Goal: Task Accomplishment & Management: Contribute content

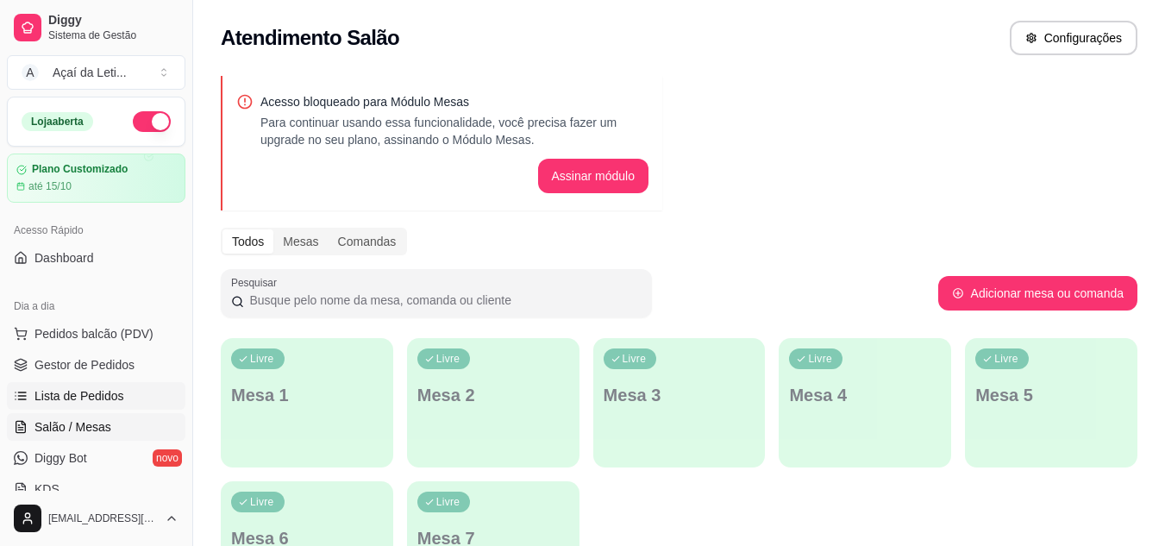
click at [78, 398] on span "Lista de Pedidos" at bounding box center [79, 395] width 90 height 17
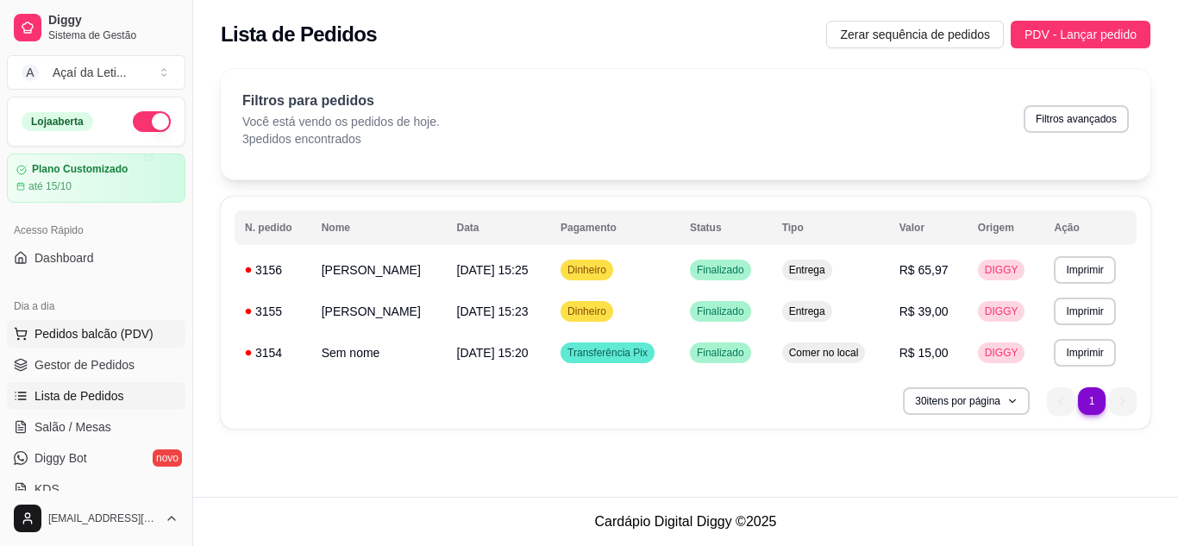
click at [92, 325] on span "Pedidos balcão (PDV)" at bounding box center [93, 333] width 119 height 17
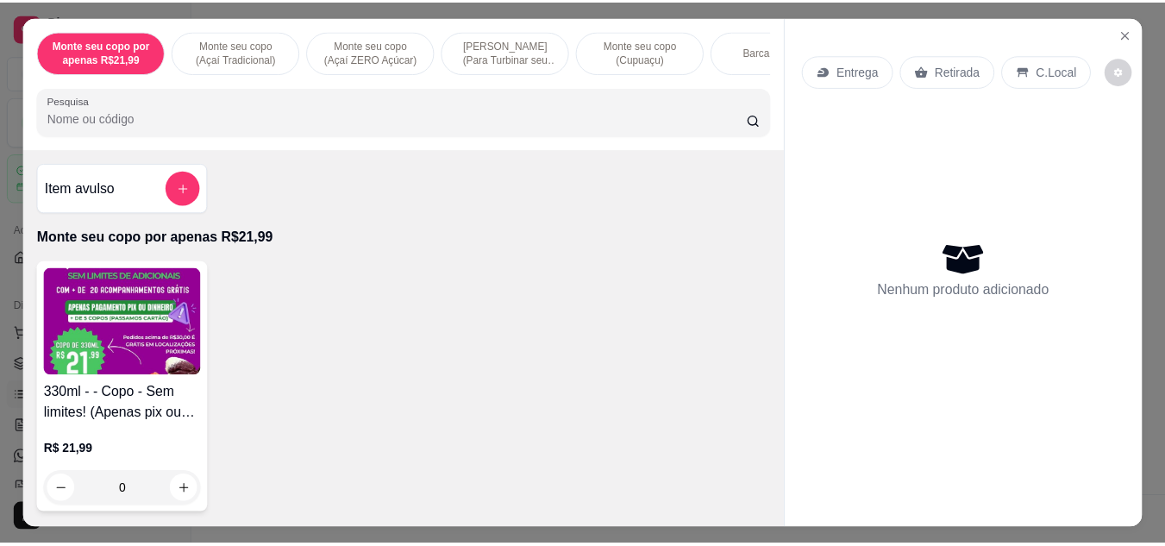
scroll to position [322, 0]
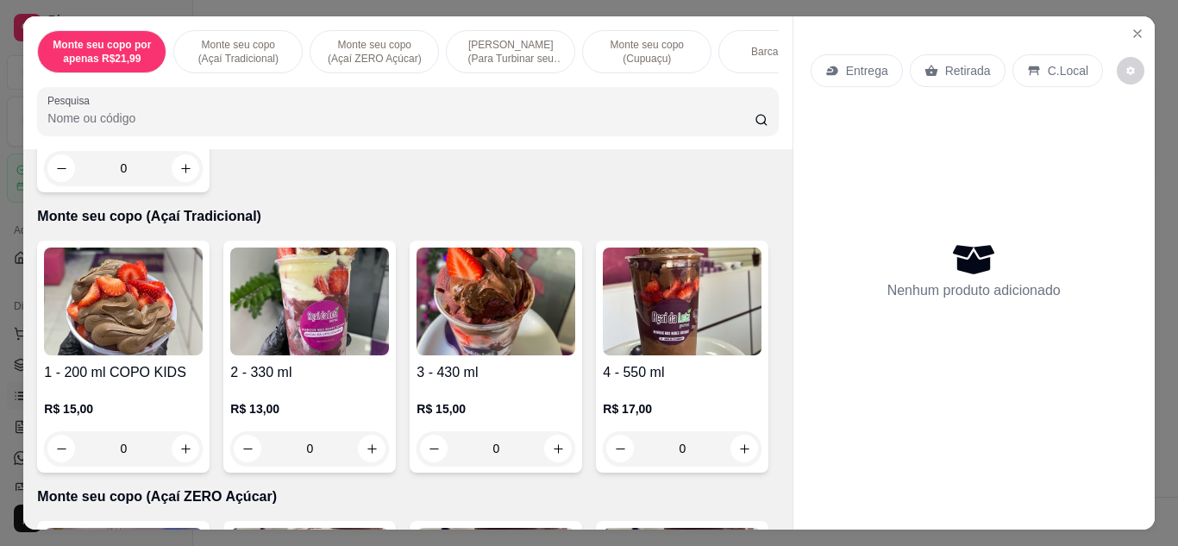
click at [128, 314] on img at bounding box center [123, 302] width 159 height 108
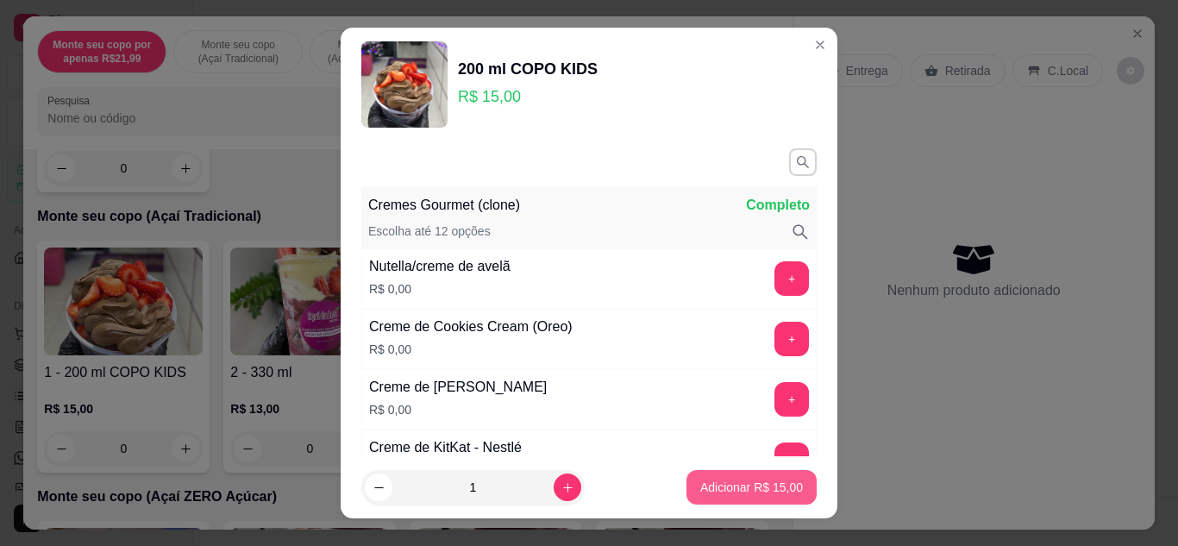
click at [732, 480] on p "Adicionar R$ 15,00" at bounding box center [751, 487] width 103 height 17
type input "1"
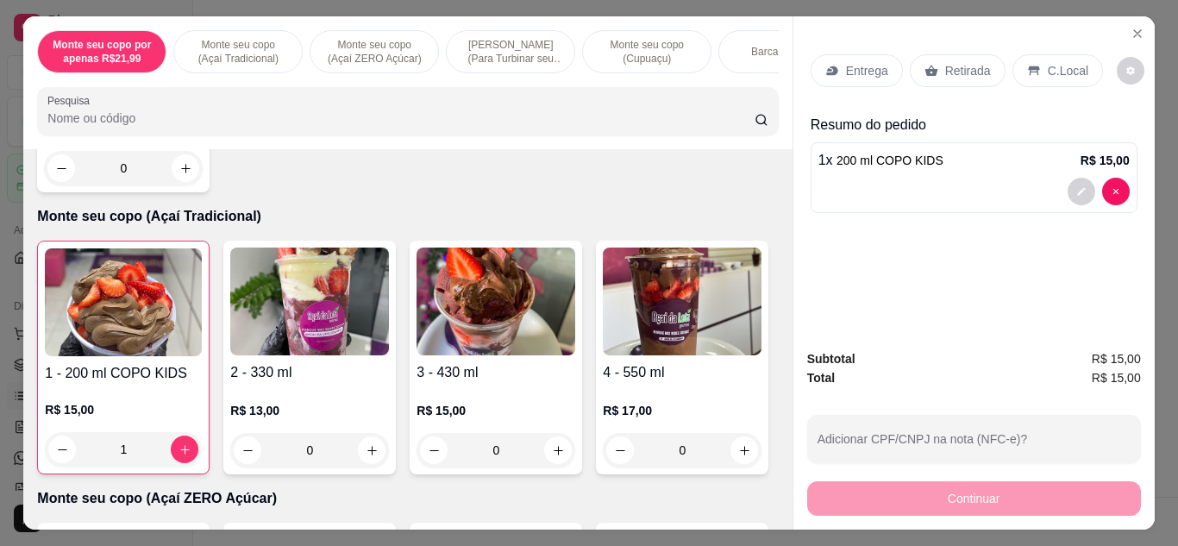
click at [957, 63] on p "Retirada" at bounding box center [968, 70] width 46 height 17
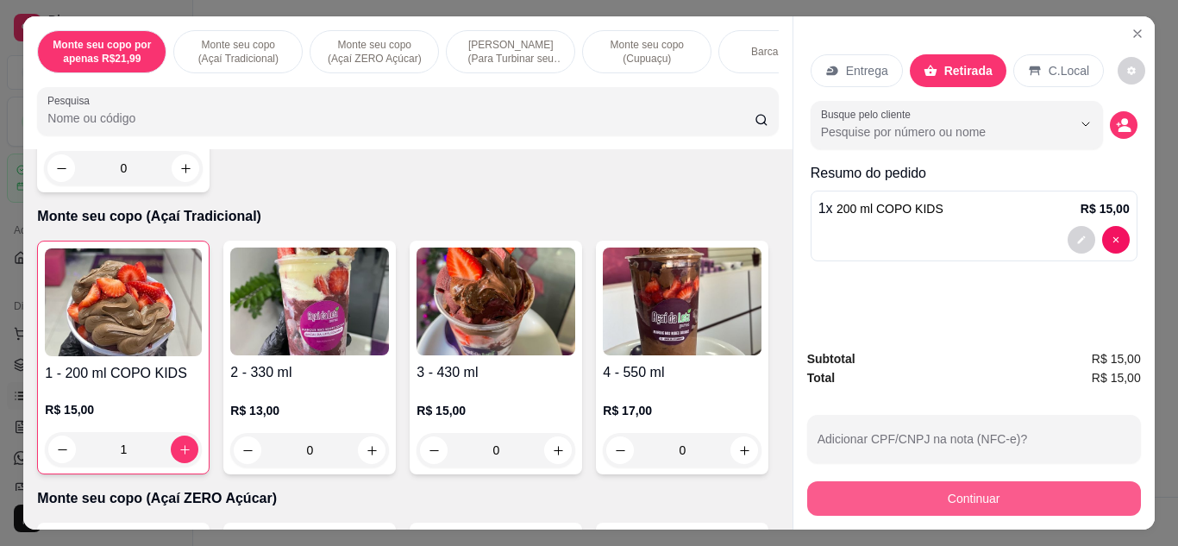
click at [904, 498] on button "Continuar" at bounding box center [974, 498] width 334 height 34
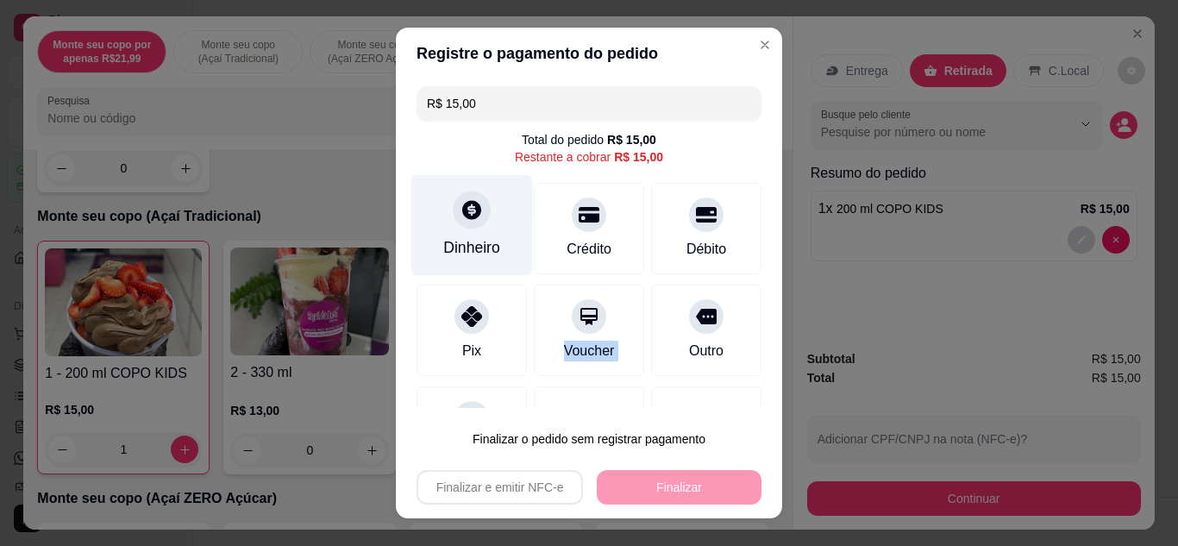
drag, startPoint x: 473, startPoint y: 355, endPoint x: 496, endPoint y: 213, distance: 144.2
click at [655, 274] on div "R$ 15,00 Total do pedido R$ 15,00 Restante a cobrar R$ 15,00 Dinheiro Crédito D…" at bounding box center [589, 243] width 386 height 329
click at [440, 210] on div "Dinheiro" at bounding box center [472, 224] width 122 height 101
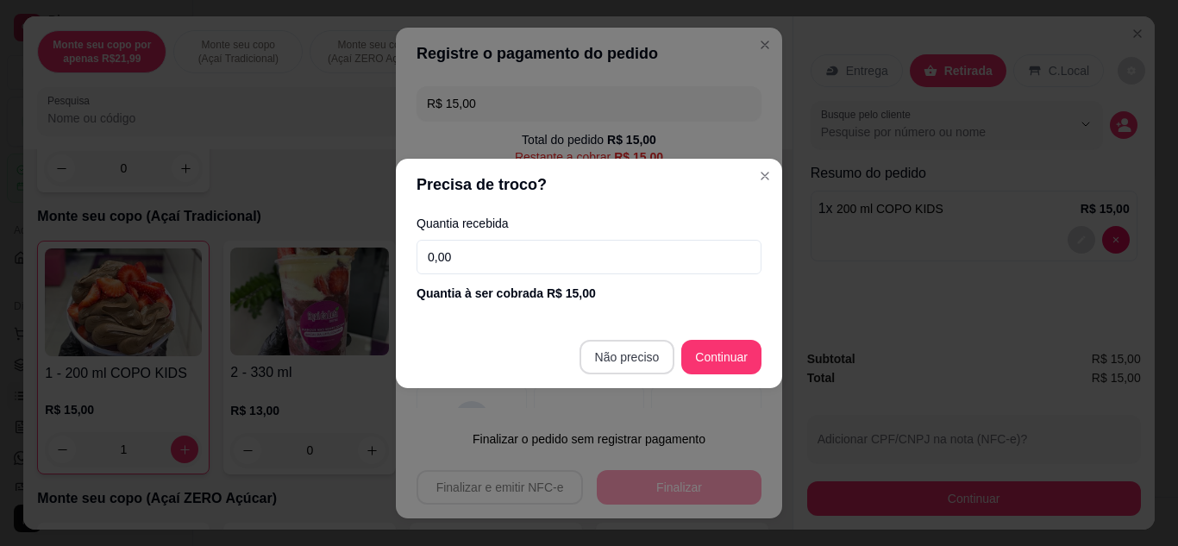
type input "R$ 0,00"
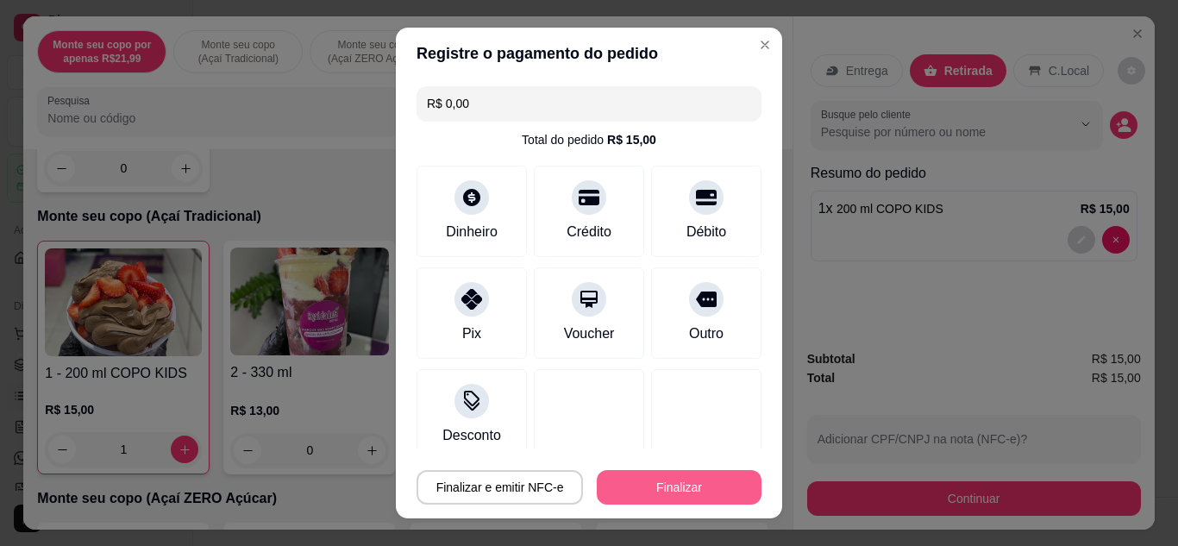
click at [664, 485] on button "Finalizar" at bounding box center [679, 487] width 165 height 34
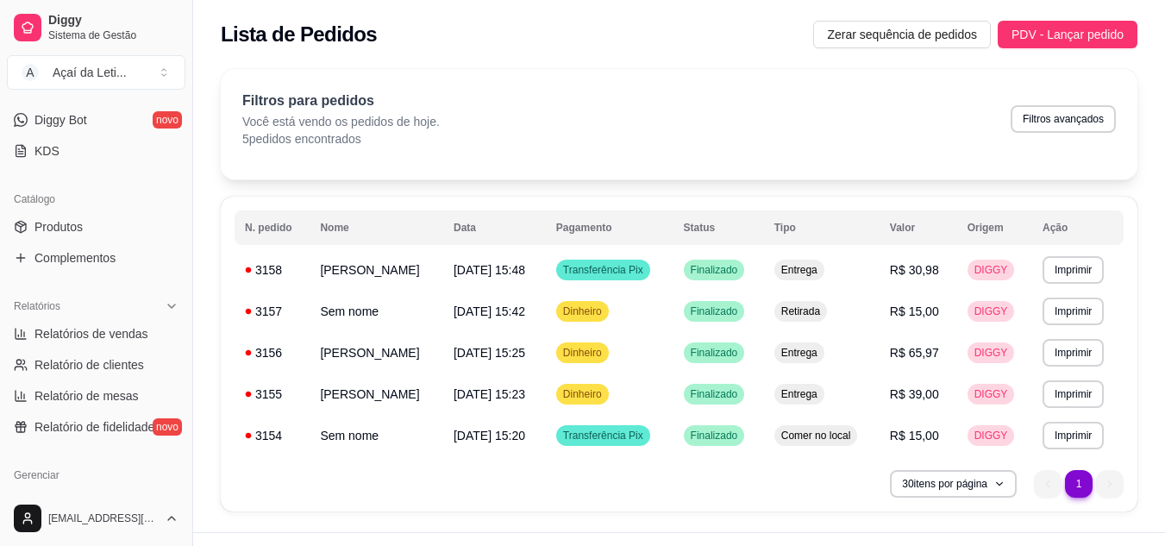
scroll to position [344, 0]
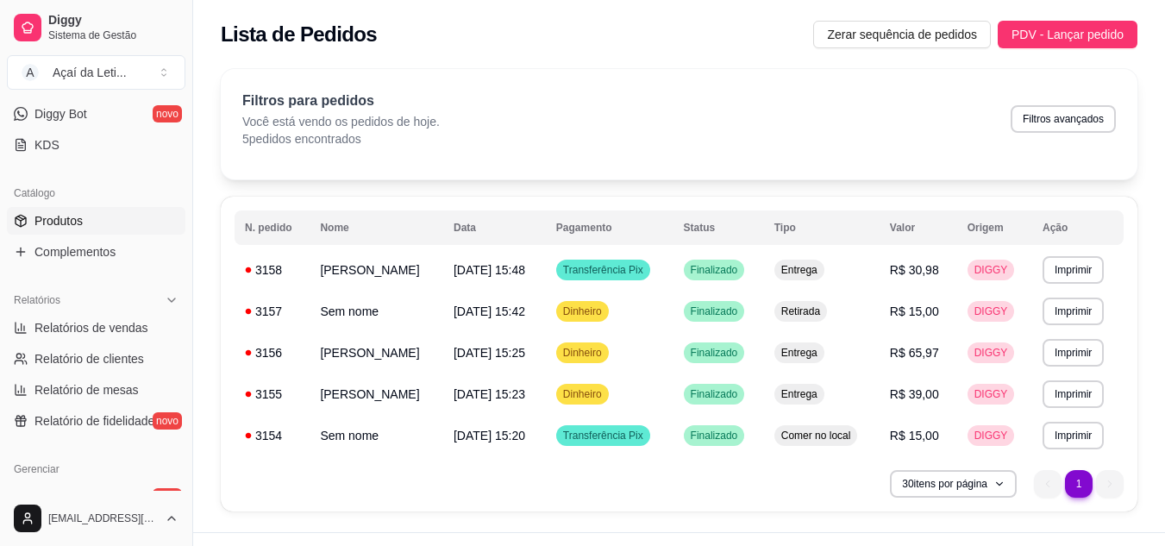
click at [105, 226] on link "Produtos" at bounding box center [96, 221] width 179 height 28
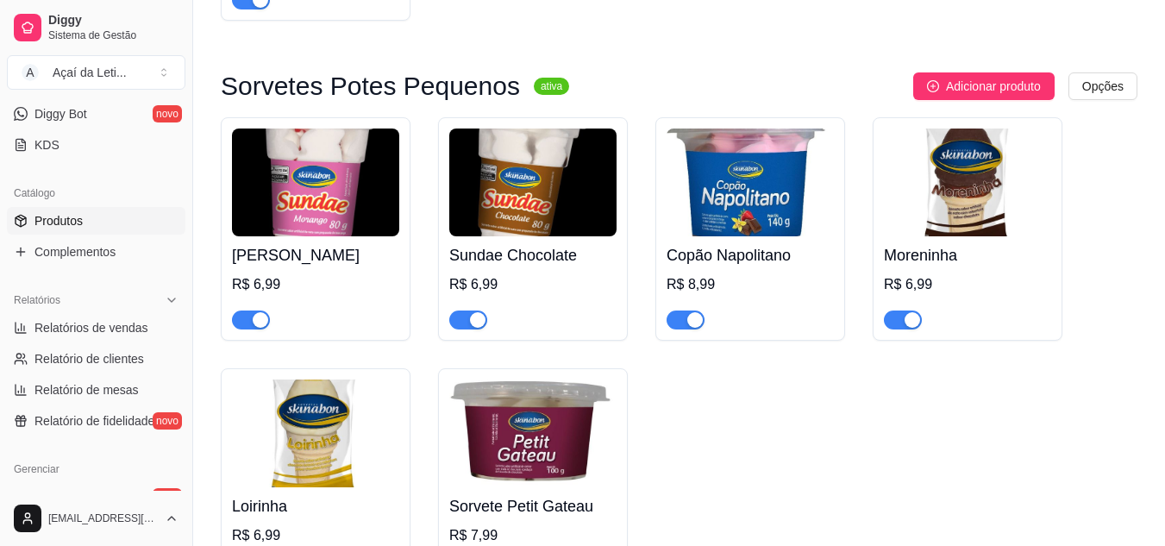
scroll to position [8421, 0]
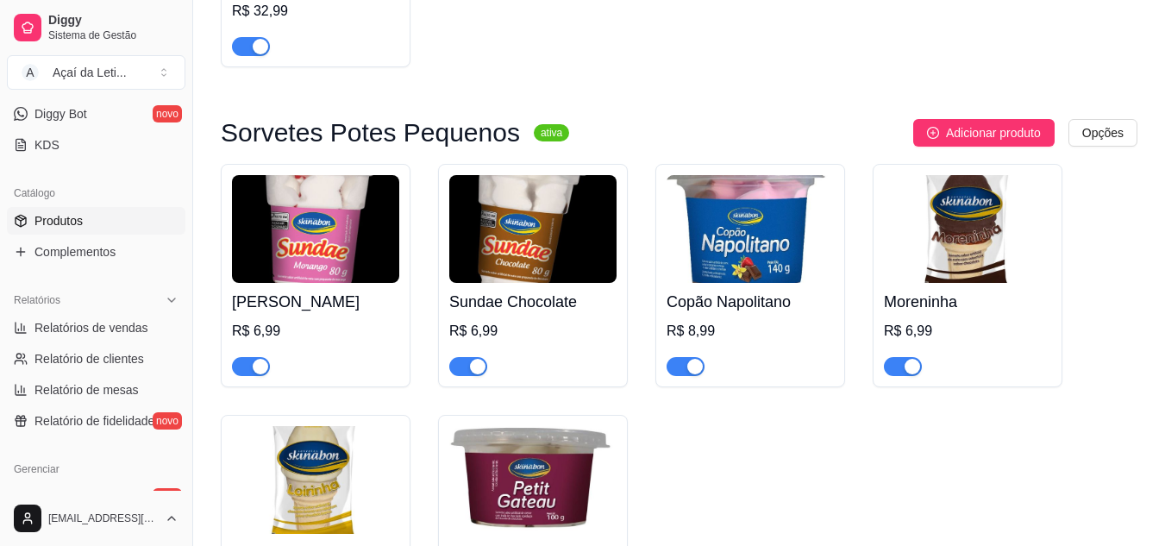
click at [693, 359] on div "button" at bounding box center [695, 367] width 16 height 16
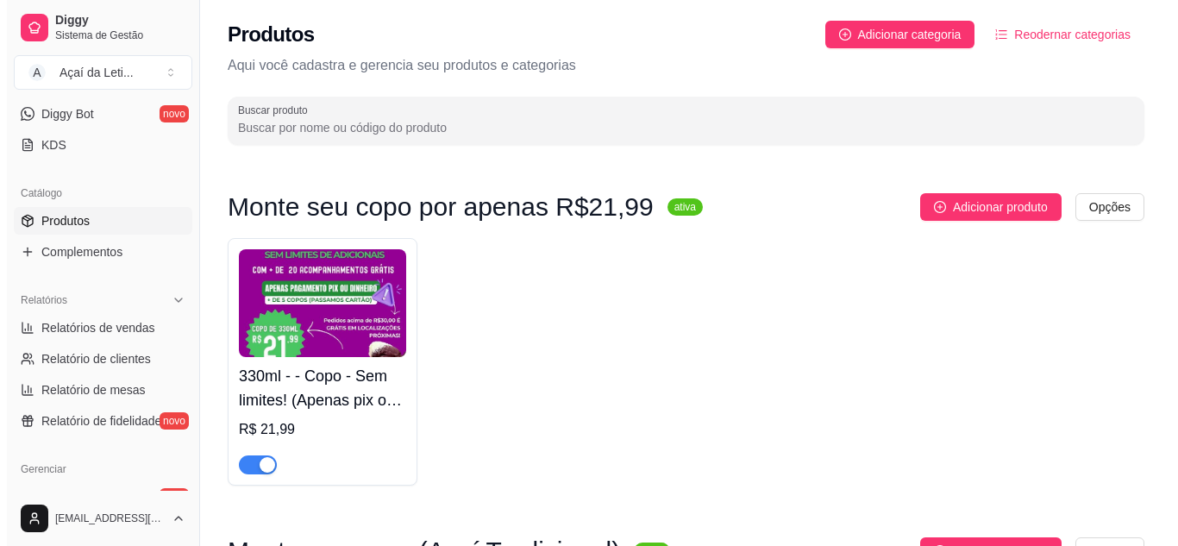
scroll to position [0, 0]
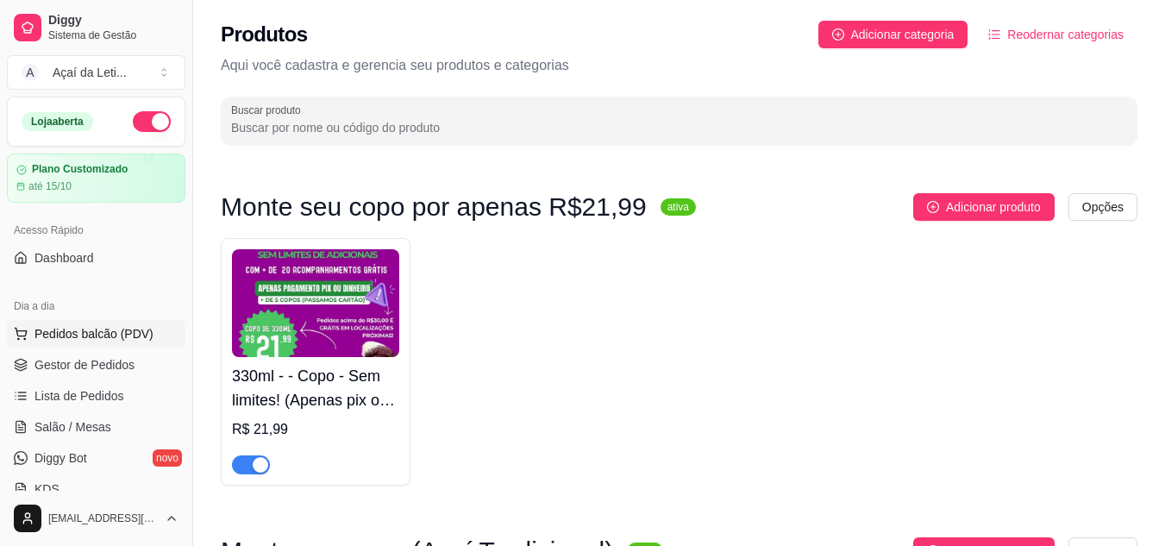
click at [122, 332] on span "Pedidos balcão (PDV)" at bounding box center [93, 333] width 119 height 17
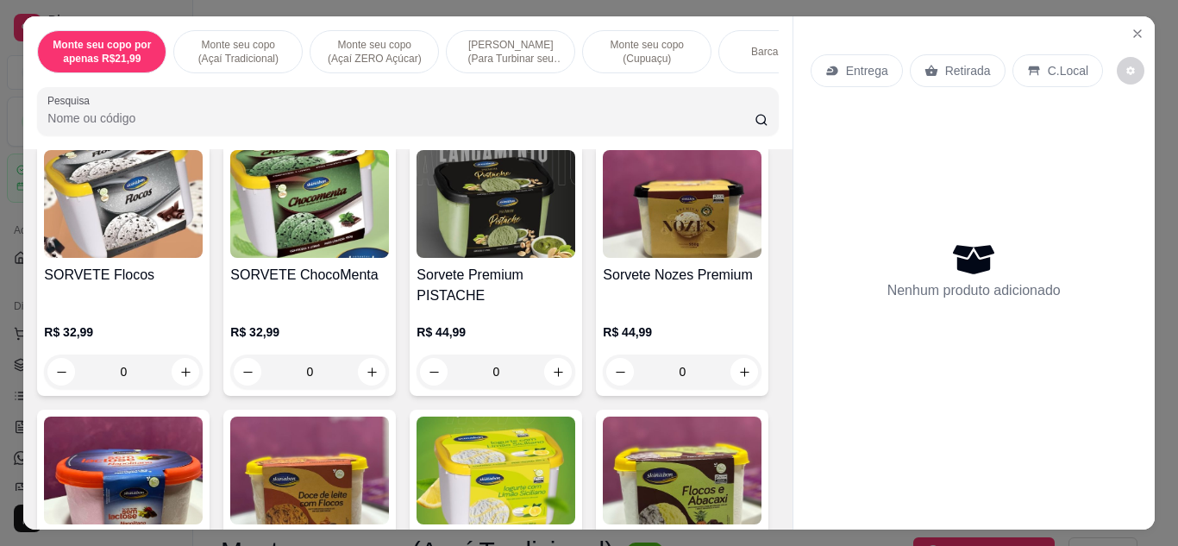
scroll to position [5123, 0]
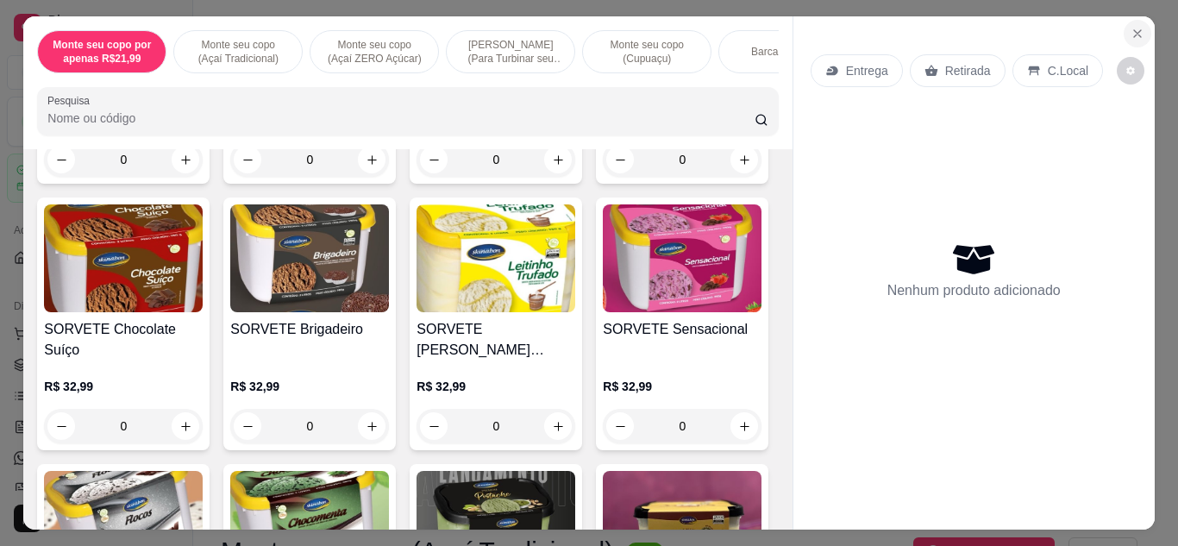
click at [1134, 30] on icon "Close" at bounding box center [1137, 33] width 7 height 7
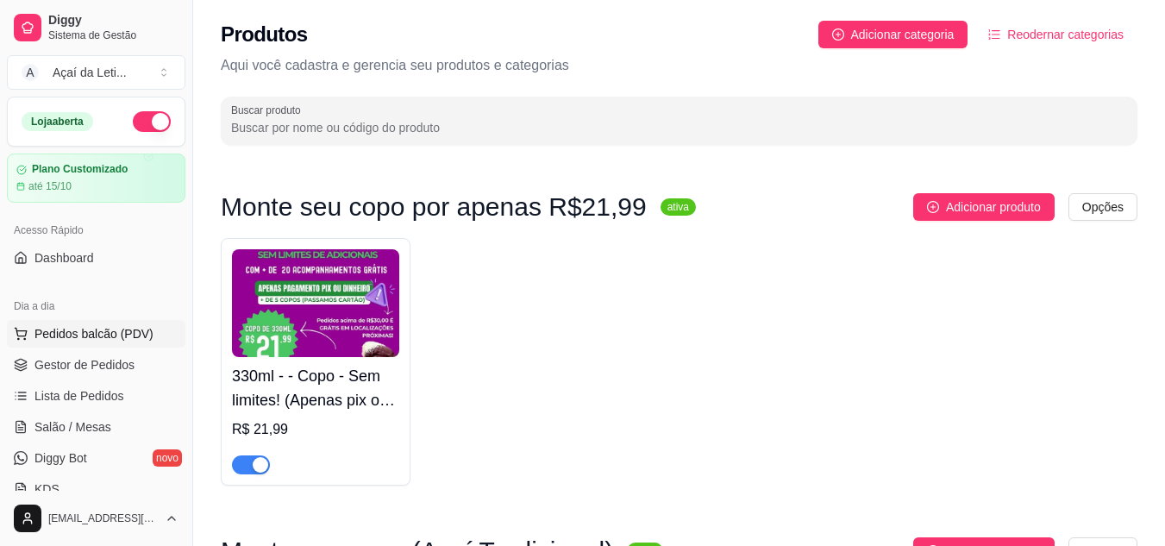
click at [107, 322] on button "Pedidos balcão (PDV)" at bounding box center [96, 334] width 179 height 28
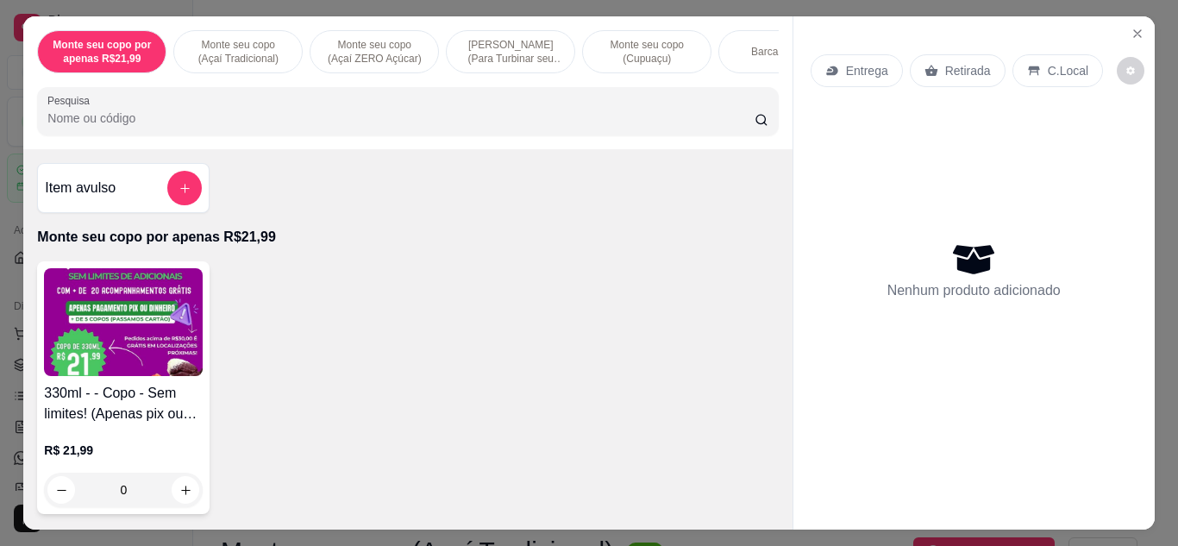
click at [116, 204] on div "Item avulso" at bounding box center [123, 188] width 157 height 34
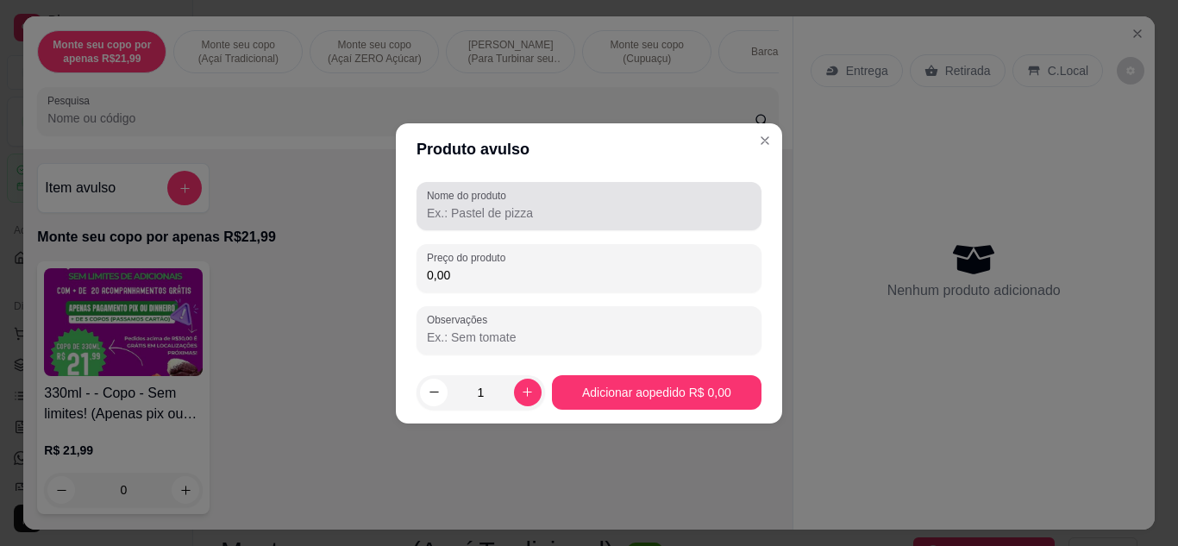
click at [539, 223] on div "Nome do produto" at bounding box center [589, 206] width 345 height 48
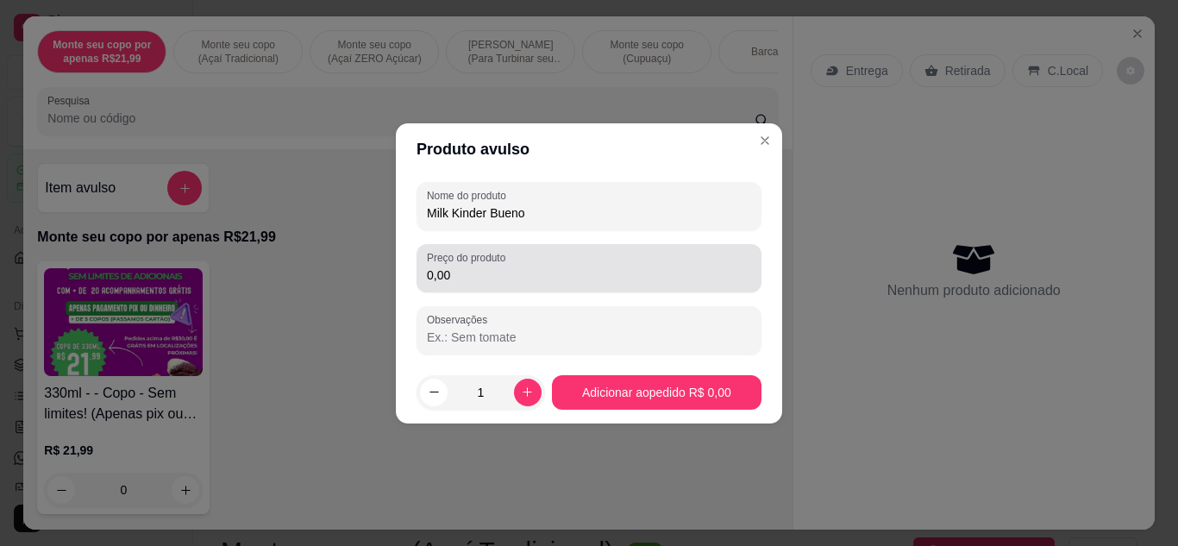
type input "Milk Kinder Bueno"
click at [482, 280] on input "0,00" at bounding box center [589, 274] width 324 height 17
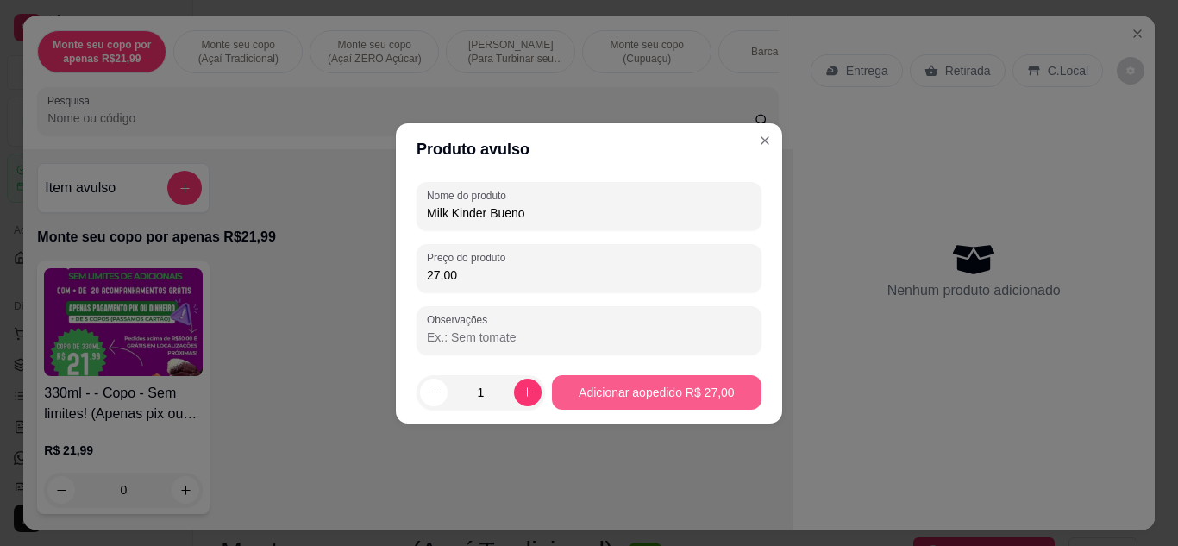
type input "27,00"
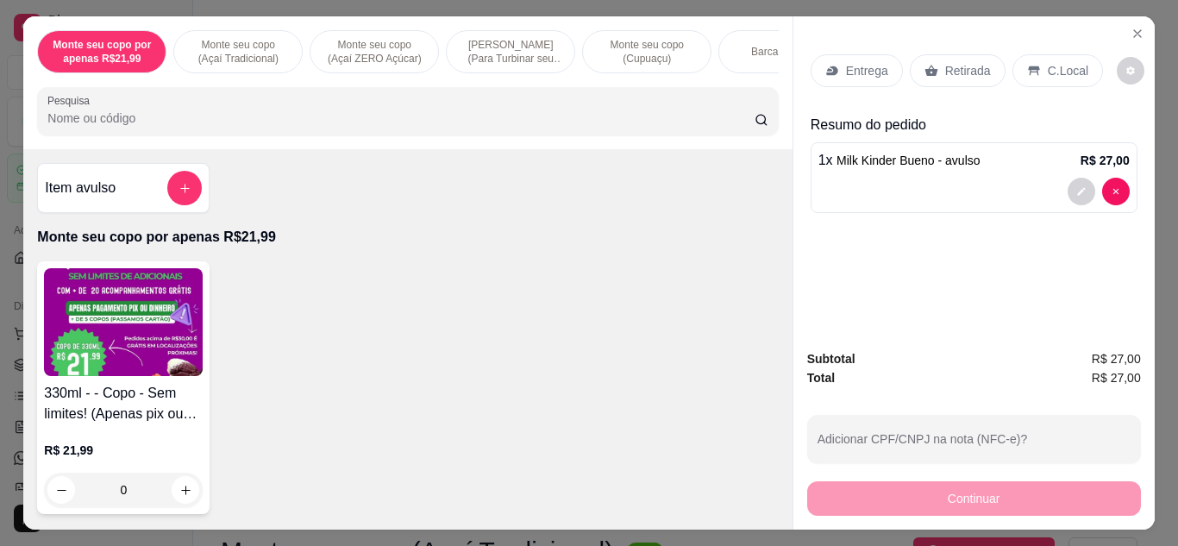
click at [948, 67] on p "Retirada" at bounding box center [968, 70] width 46 height 17
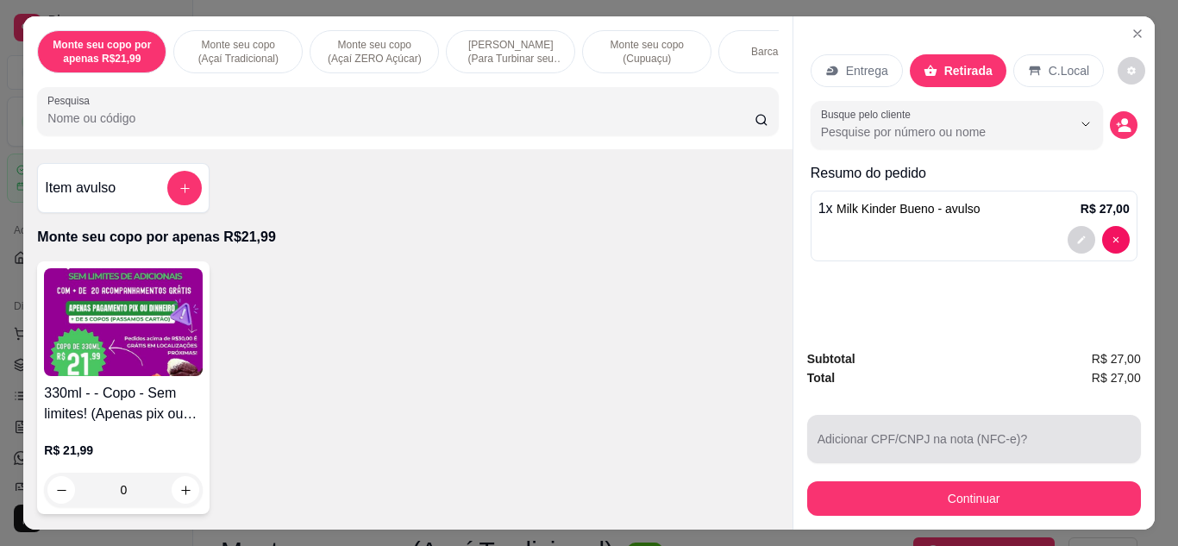
click at [960, 486] on button "Continuar" at bounding box center [974, 498] width 334 height 34
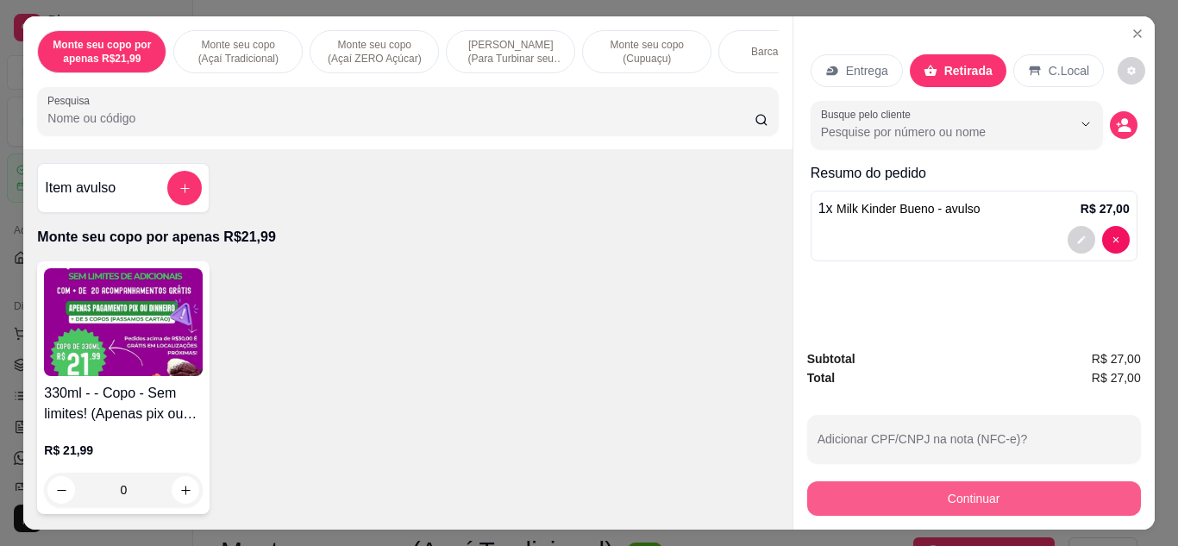
click at [932, 499] on button "Continuar" at bounding box center [974, 498] width 334 height 34
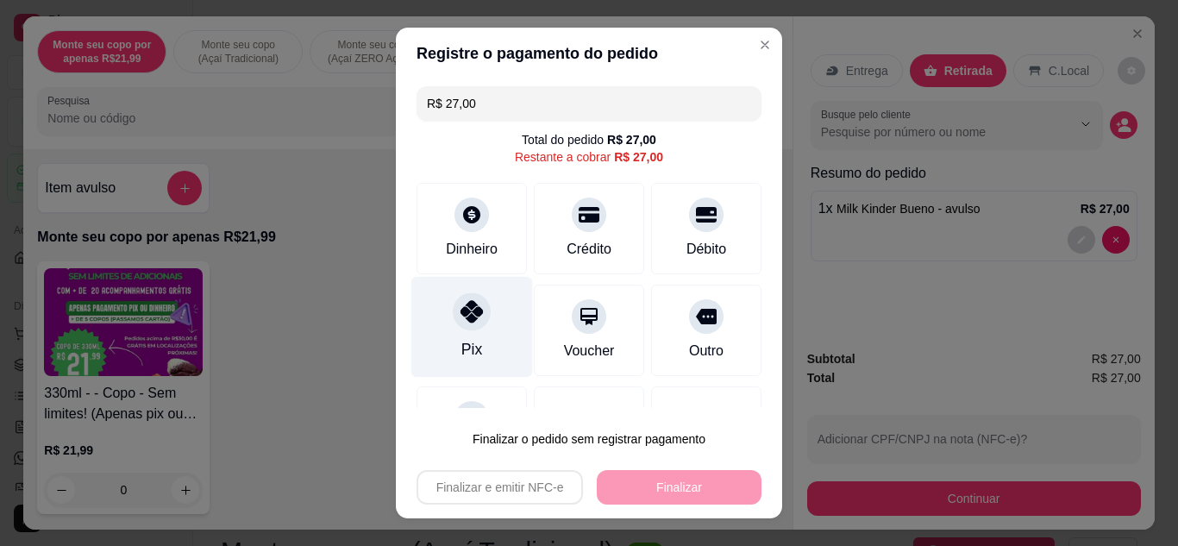
click at [474, 334] on div "Pix" at bounding box center [472, 326] width 122 height 101
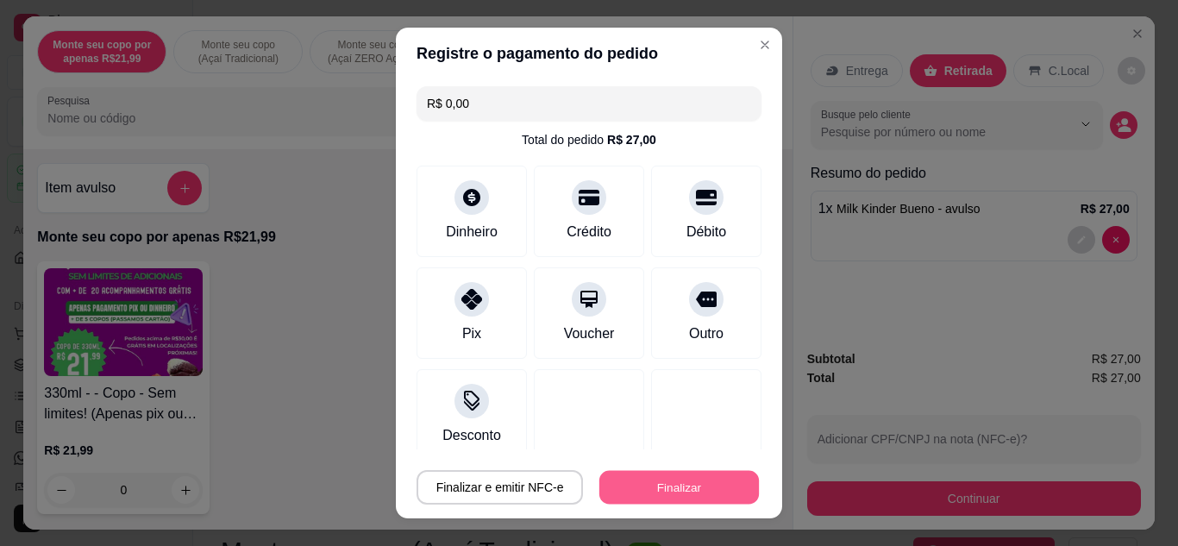
click at [672, 482] on button "Finalizar" at bounding box center [679, 488] width 160 height 34
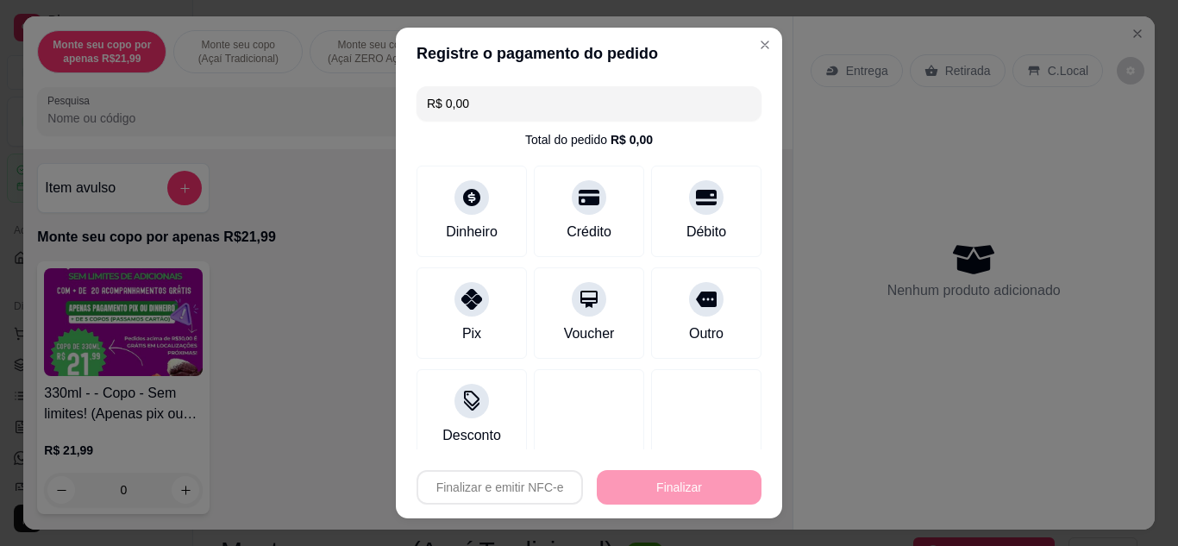
type input "-R$ 27,00"
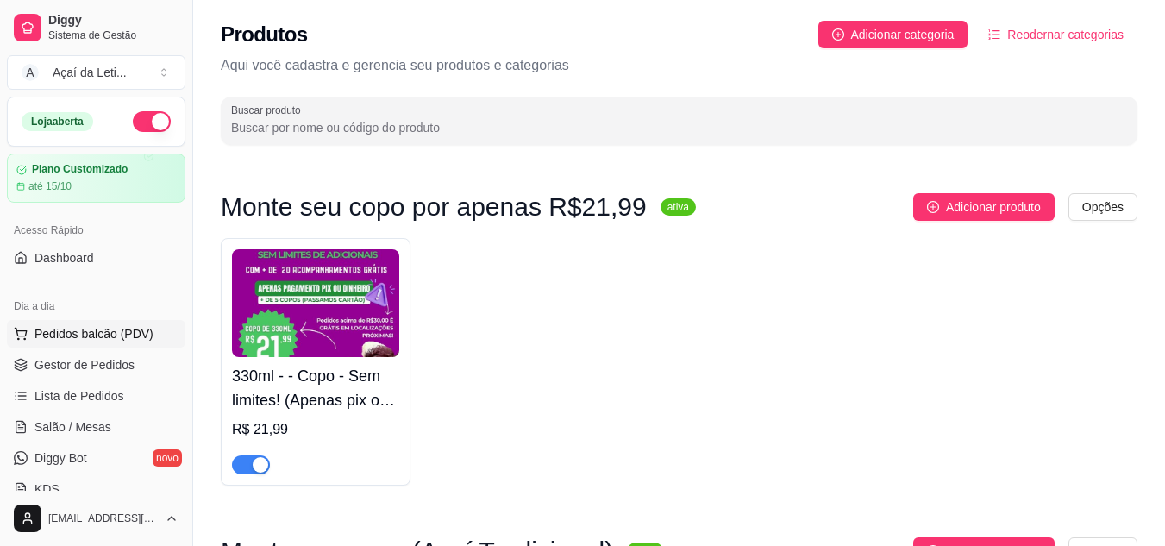
click at [65, 342] on button "Pedidos balcão (PDV)" at bounding box center [96, 334] width 179 height 28
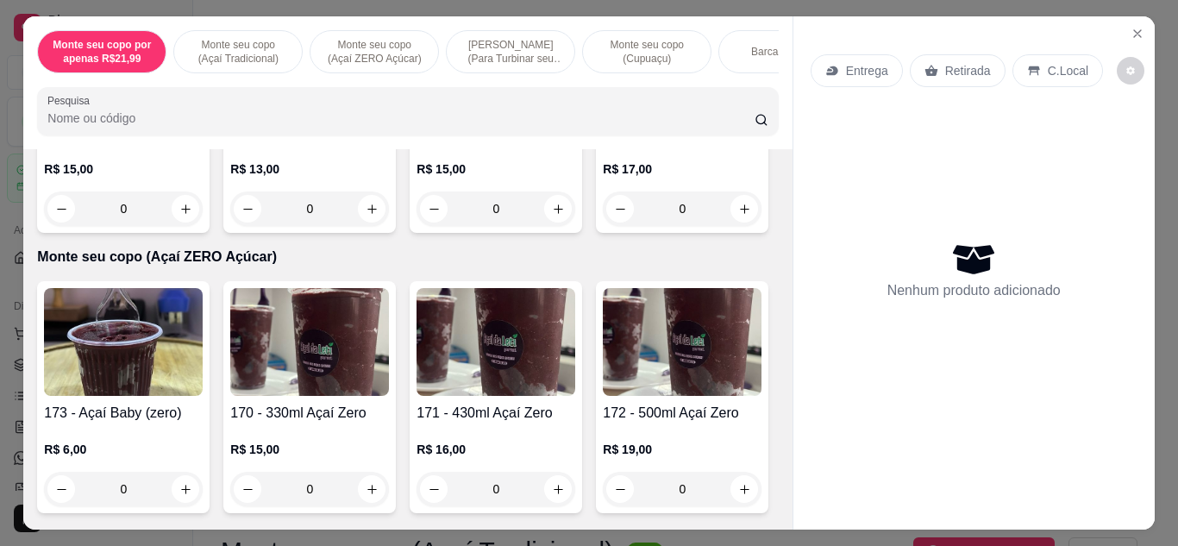
scroll to position [563, 0]
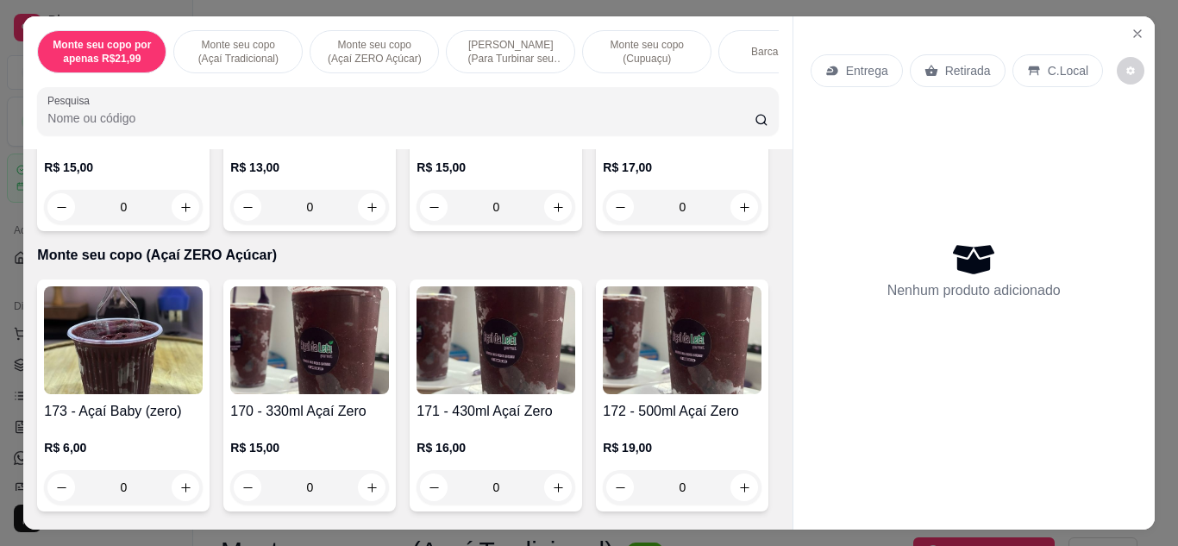
click at [603, 114] on img at bounding box center [682, 60] width 159 height 108
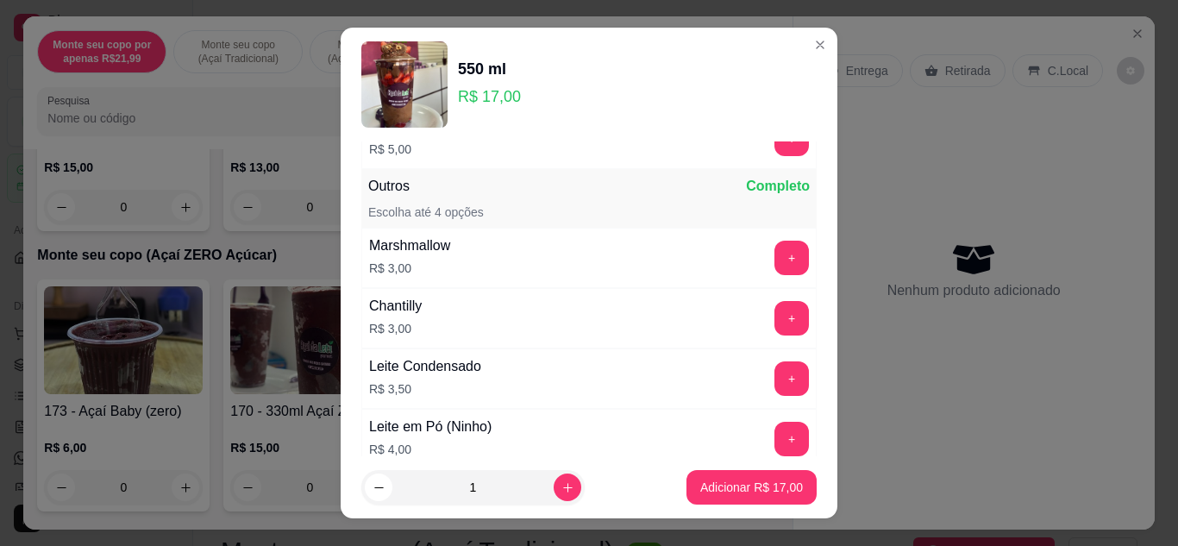
scroll to position [2479, 0]
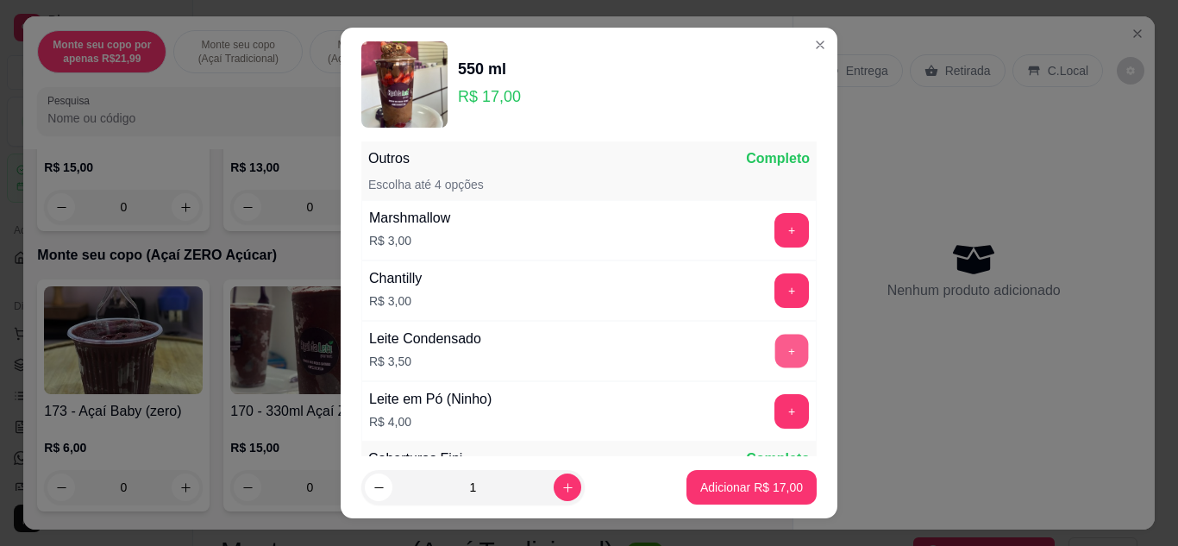
click at [775, 340] on button "+" at bounding box center [792, 351] width 34 height 34
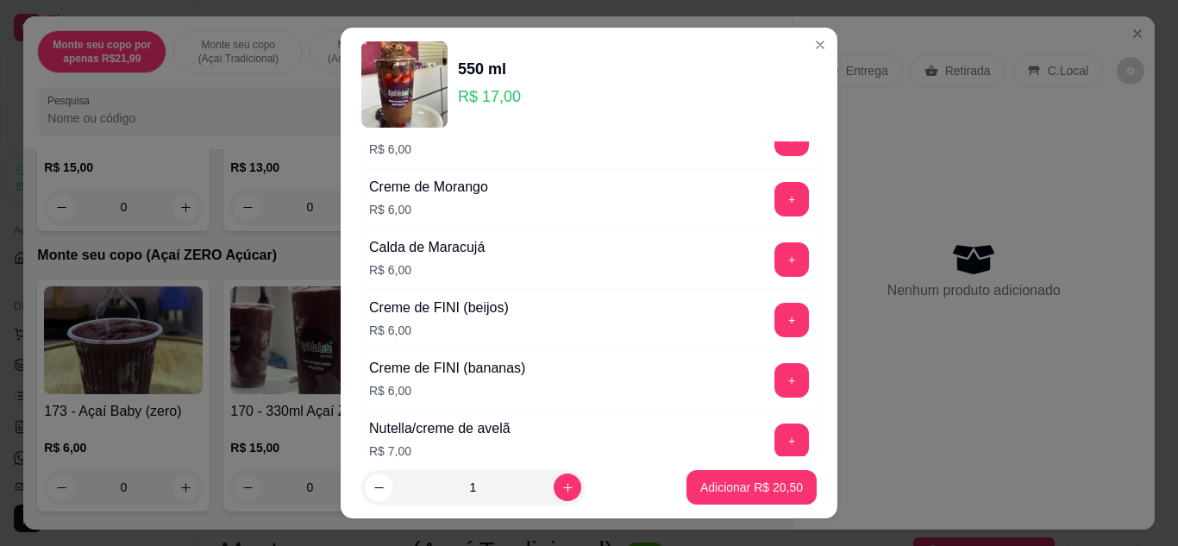
scroll to position [322, 0]
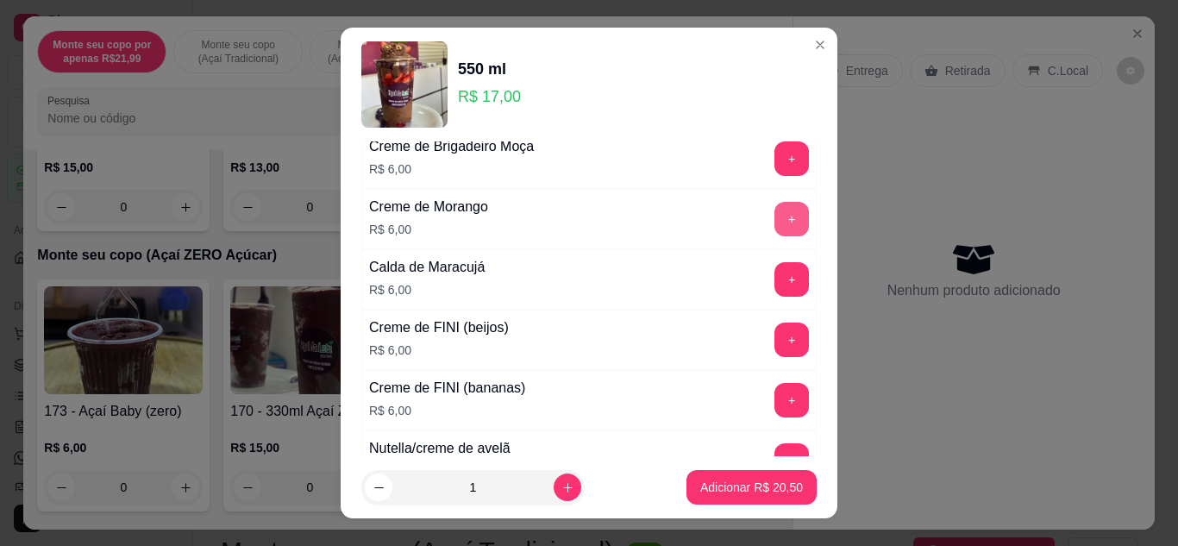
click at [774, 214] on button "+" at bounding box center [791, 219] width 34 height 34
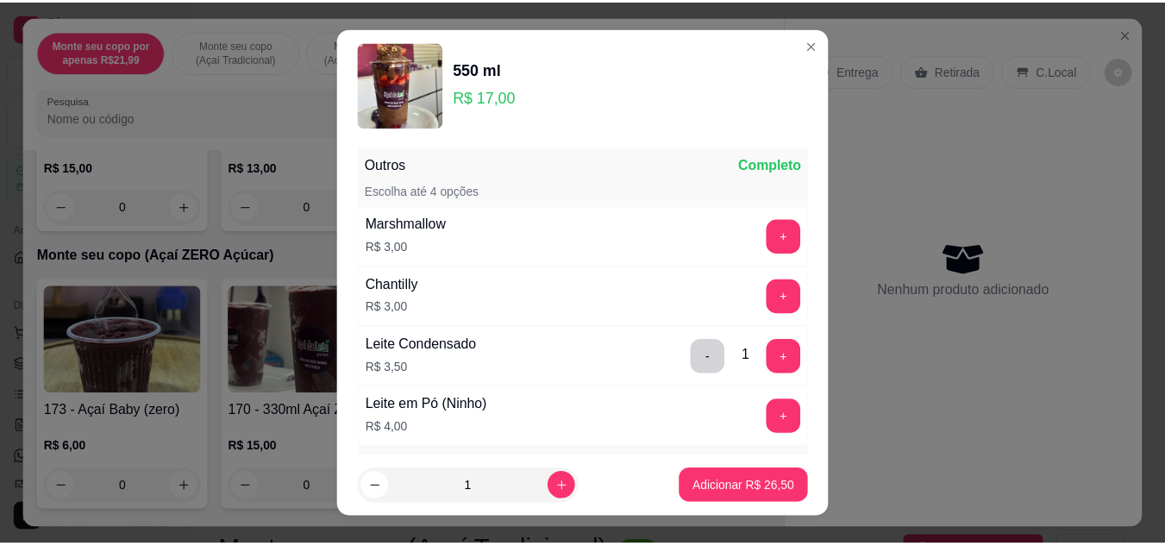
scroll to position [2502, 0]
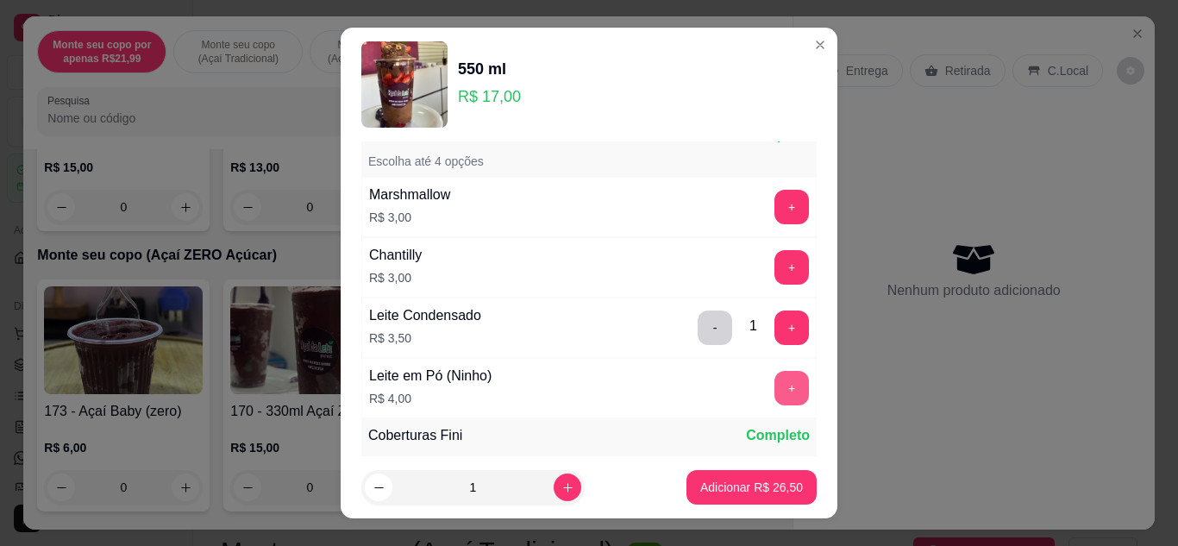
click at [774, 384] on button "+" at bounding box center [791, 388] width 34 height 34
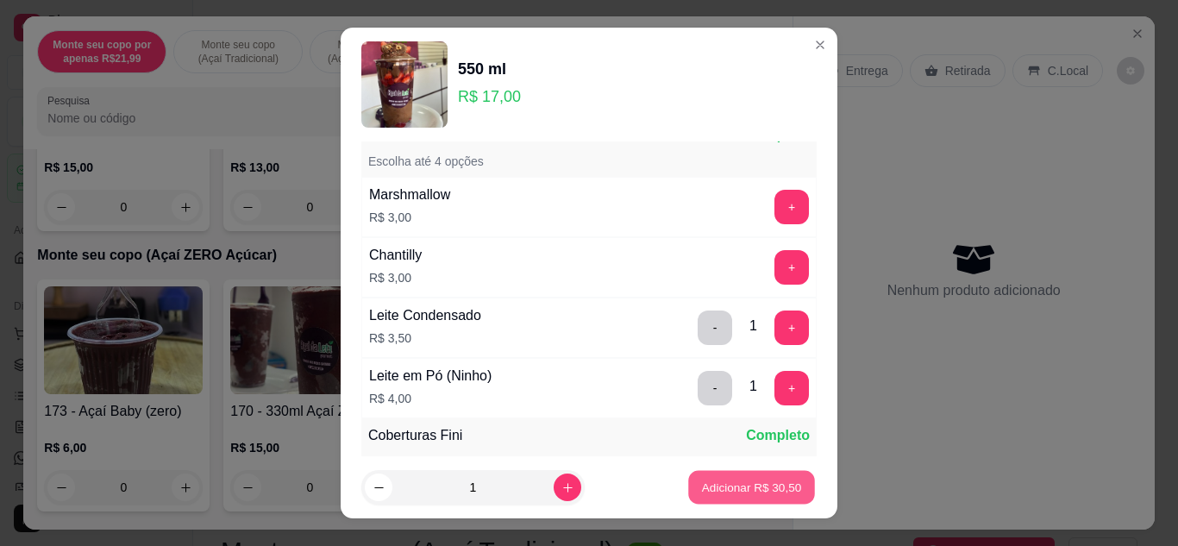
click at [756, 472] on button "Adicionar R$ 30,50" at bounding box center [751, 488] width 127 height 34
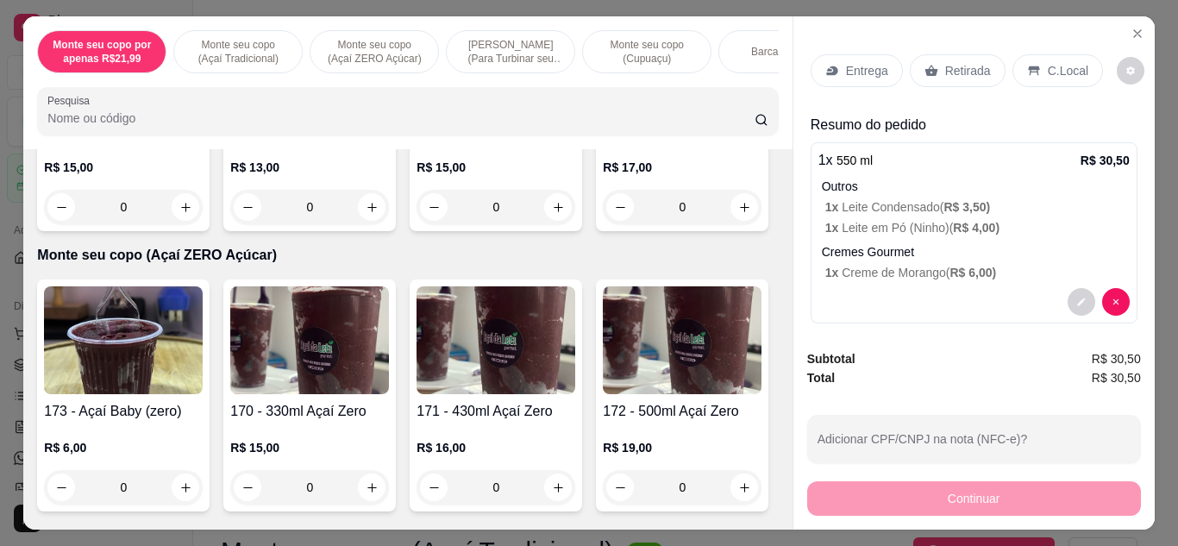
click at [945, 62] on p "Retirada" at bounding box center [968, 70] width 46 height 17
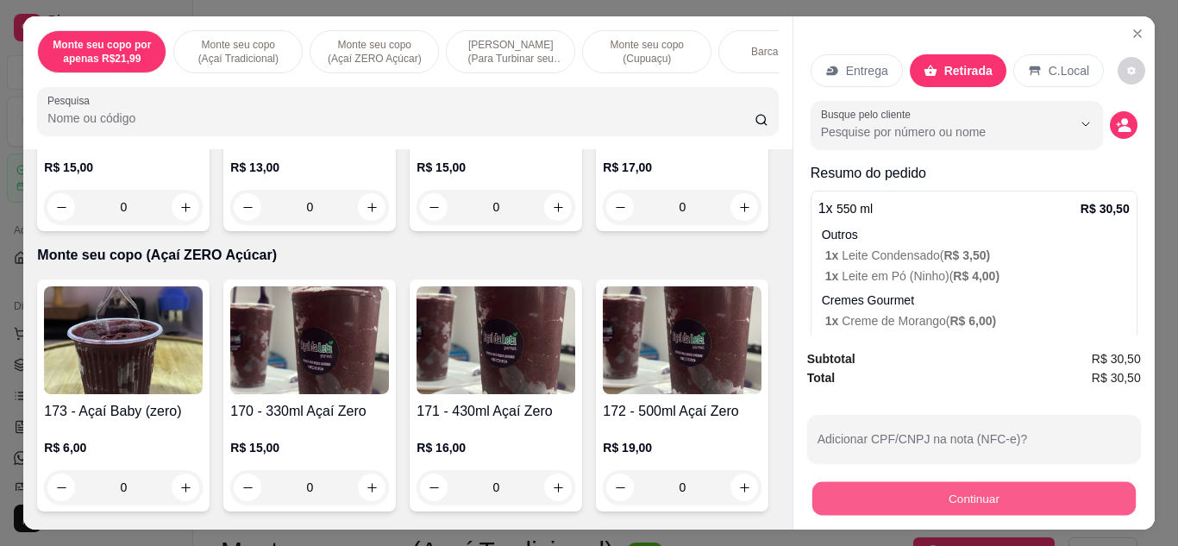
click at [950, 497] on button "Continuar" at bounding box center [973, 499] width 323 height 34
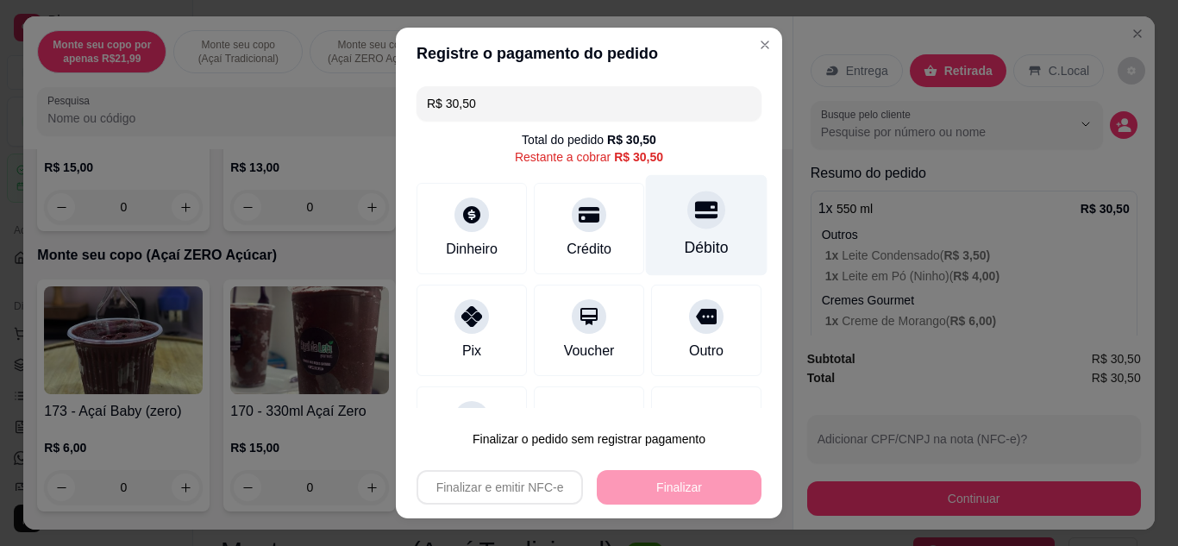
click at [711, 226] on div "Débito" at bounding box center [707, 224] width 122 height 101
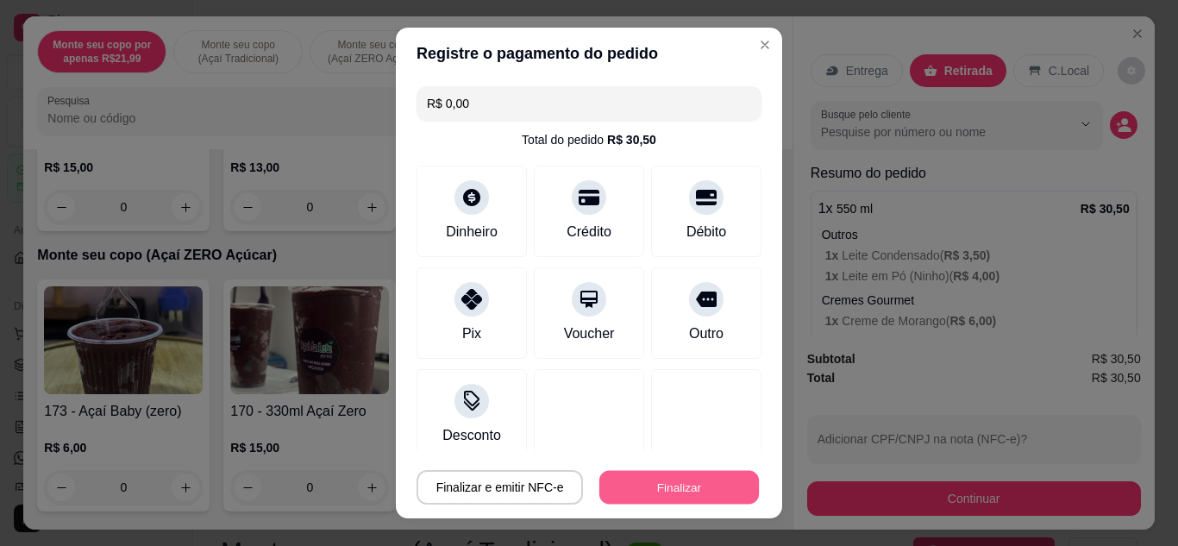
click at [667, 496] on button "Finalizar" at bounding box center [679, 488] width 160 height 34
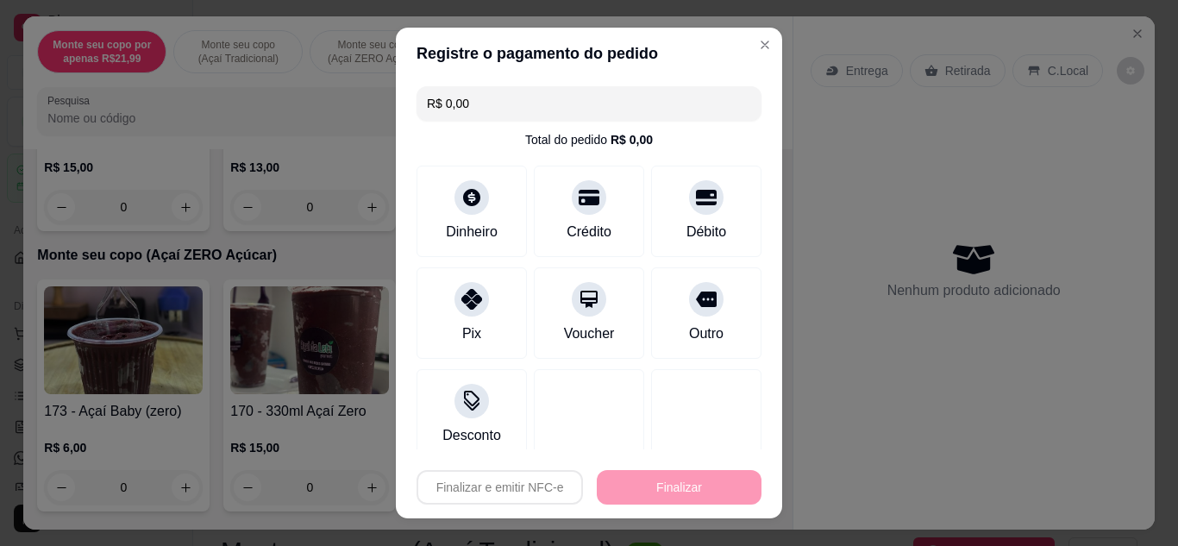
type input "-R$ 30,50"
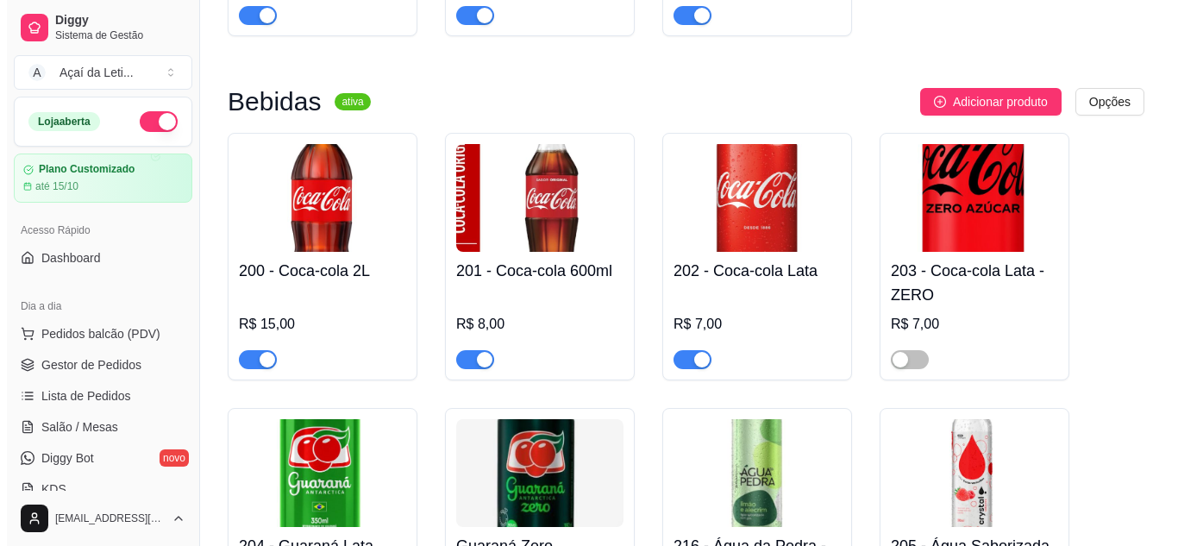
scroll to position [11447, 0]
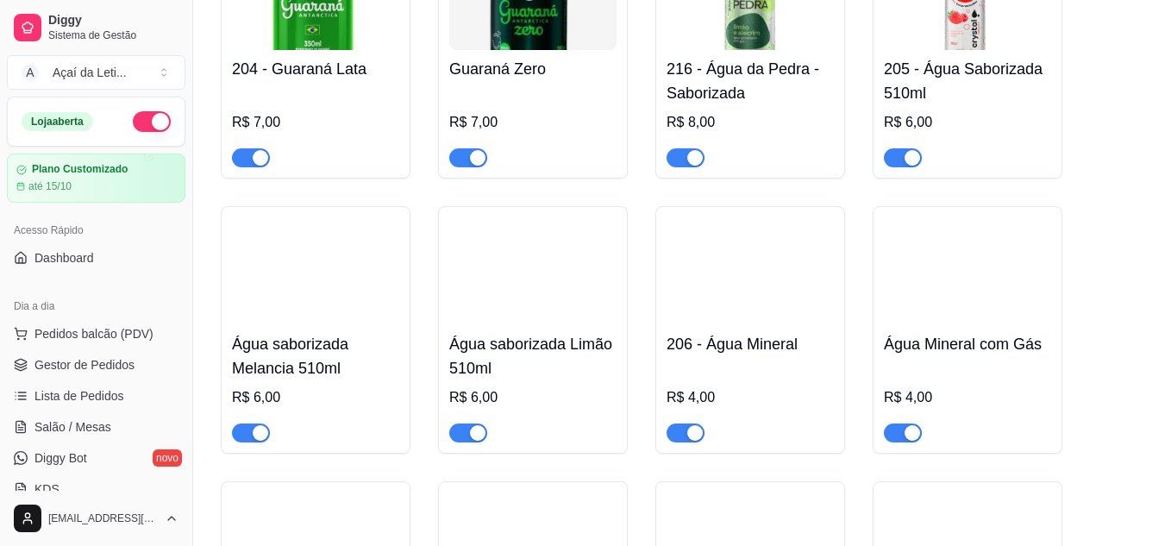
click at [920, 238] on img at bounding box center [967, 271] width 167 height 108
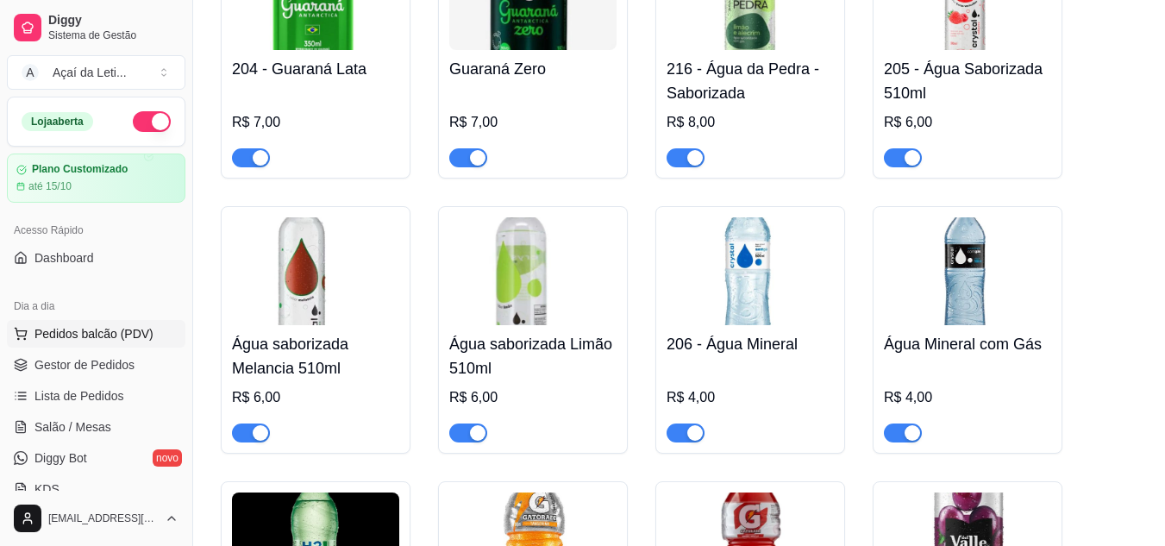
click at [77, 331] on span "Pedidos balcão (PDV)" at bounding box center [93, 333] width 119 height 17
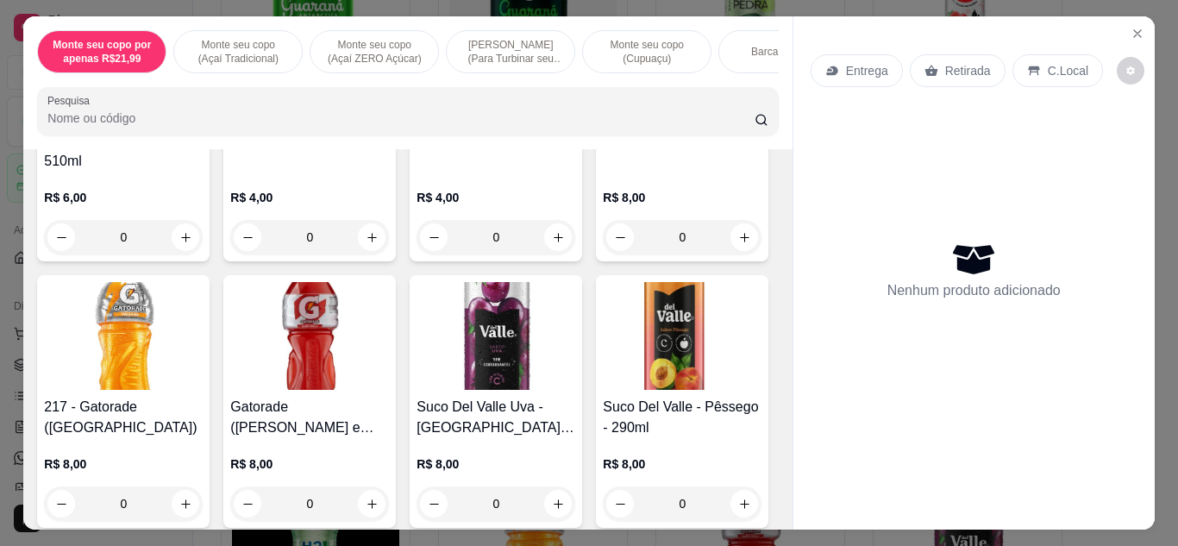
scroll to position [9323, 0]
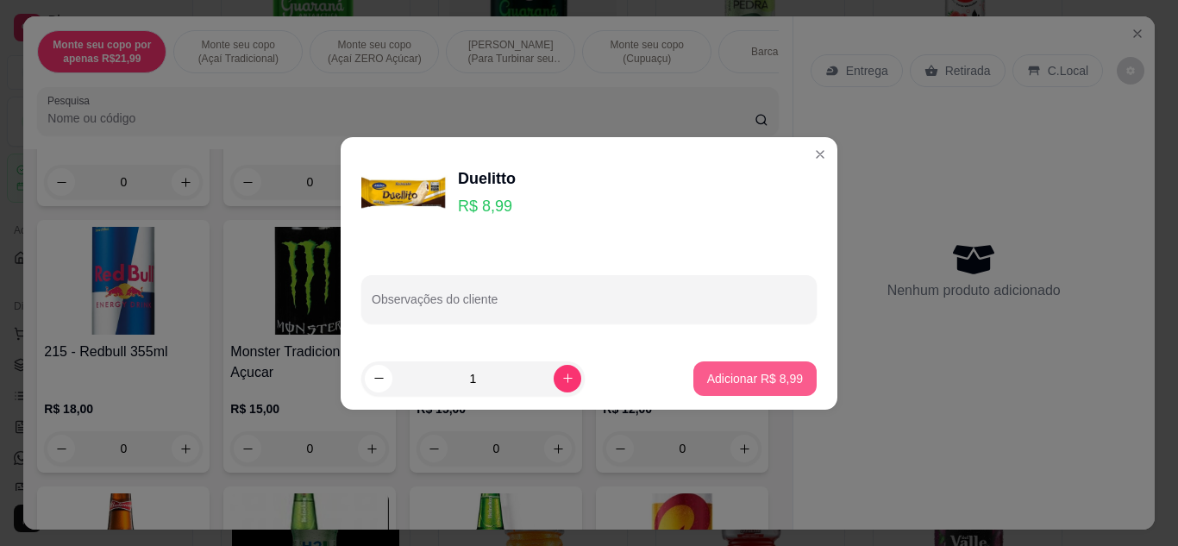
click at [752, 384] on p "Adicionar R$ 8,99" at bounding box center [755, 378] width 96 height 17
type input "1"
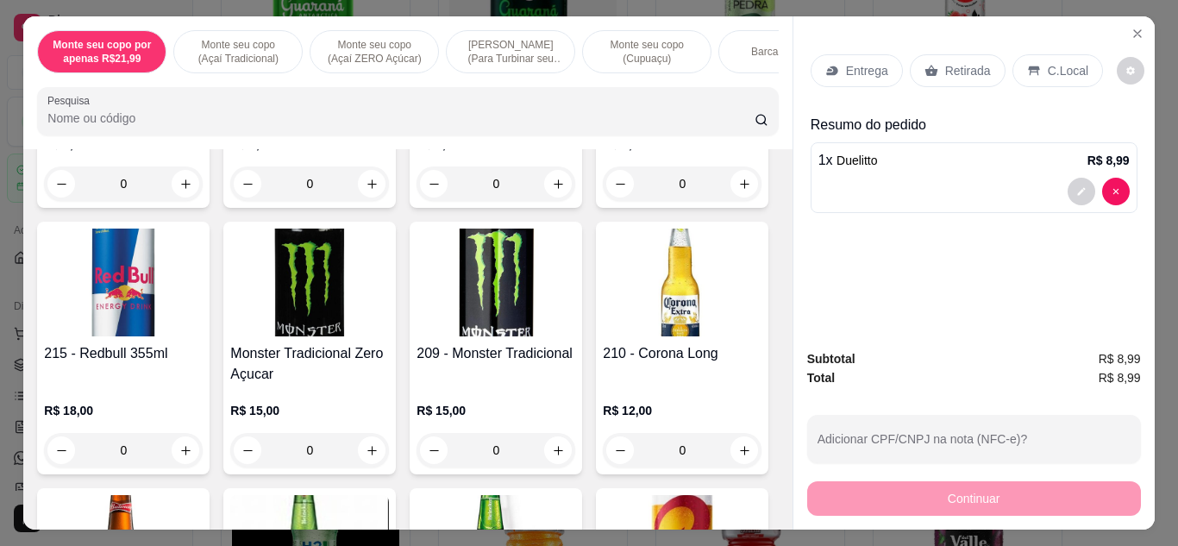
click at [956, 64] on p "Retirada" at bounding box center [968, 70] width 46 height 17
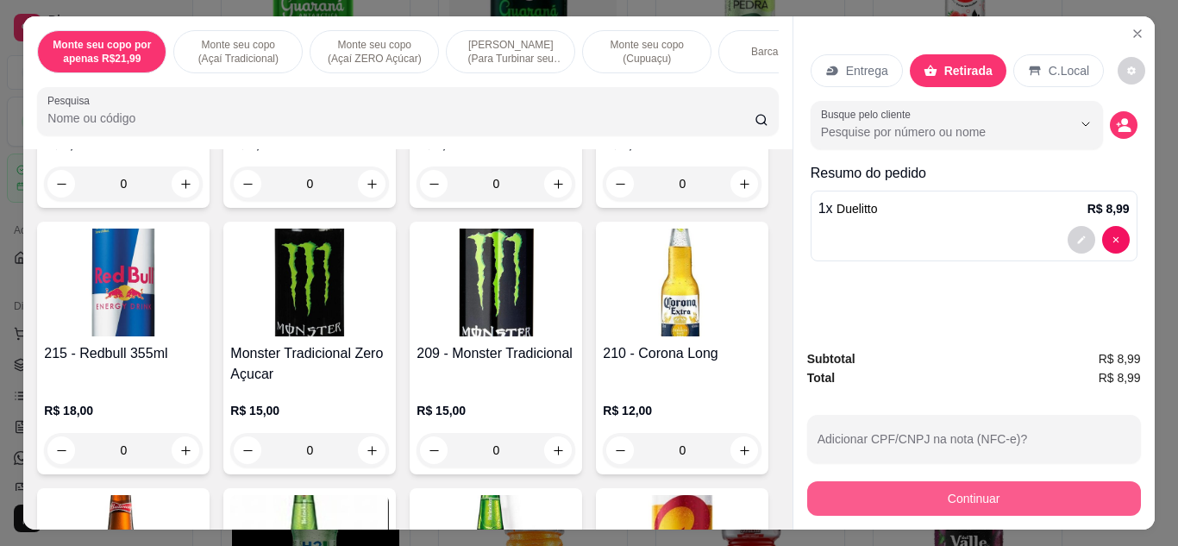
click at [893, 498] on button "Continuar" at bounding box center [974, 498] width 334 height 34
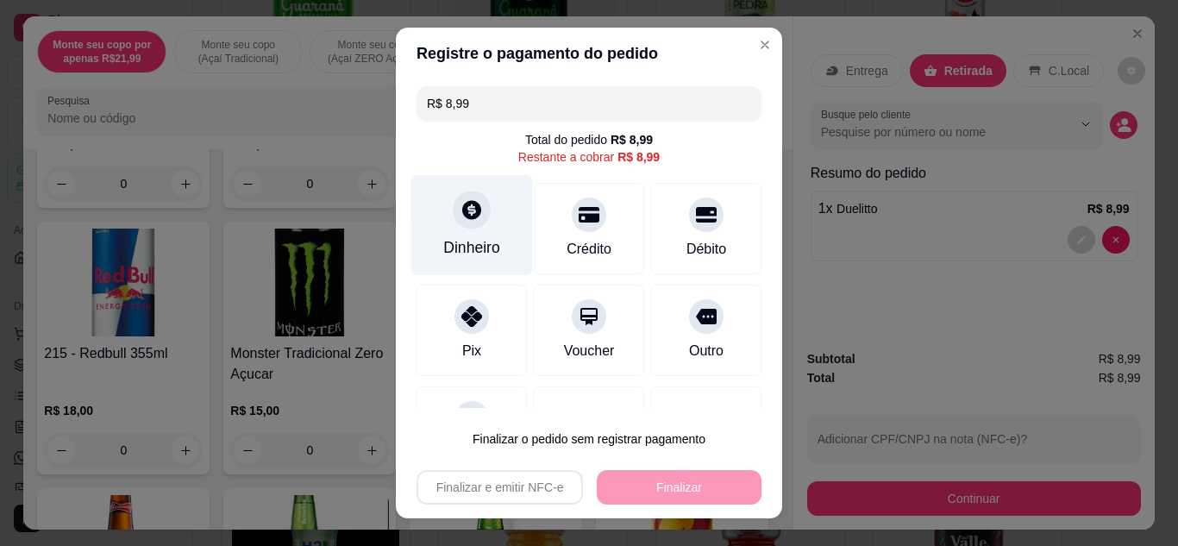
click at [488, 219] on div "Dinheiro" at bounding box center [472, 224] width 122 height 101
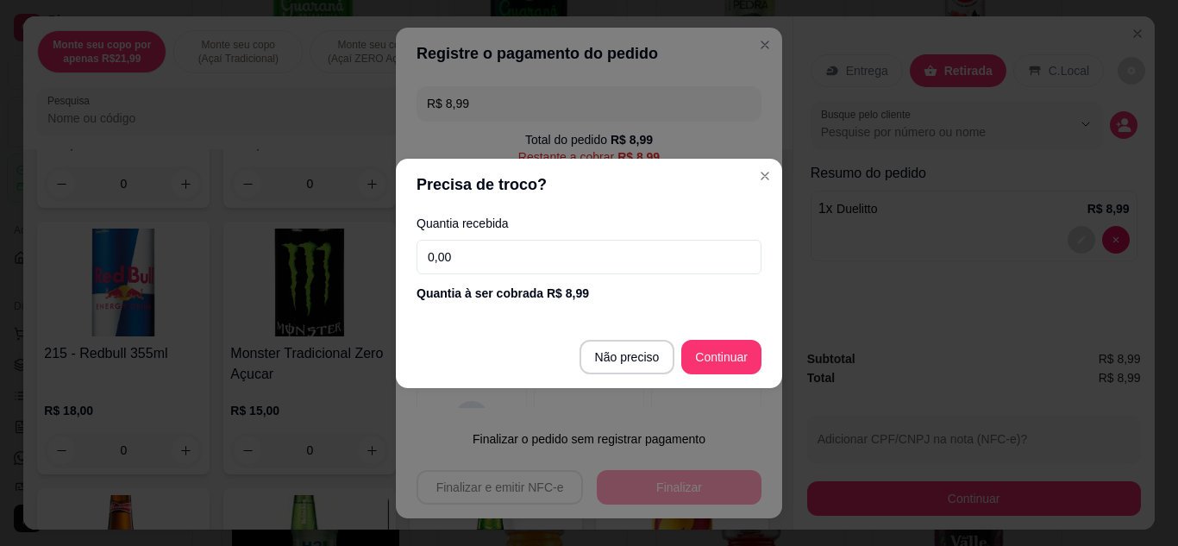
click at [578, 266] on input "0,00" at bounding box center [589, 257] width 345 height 34
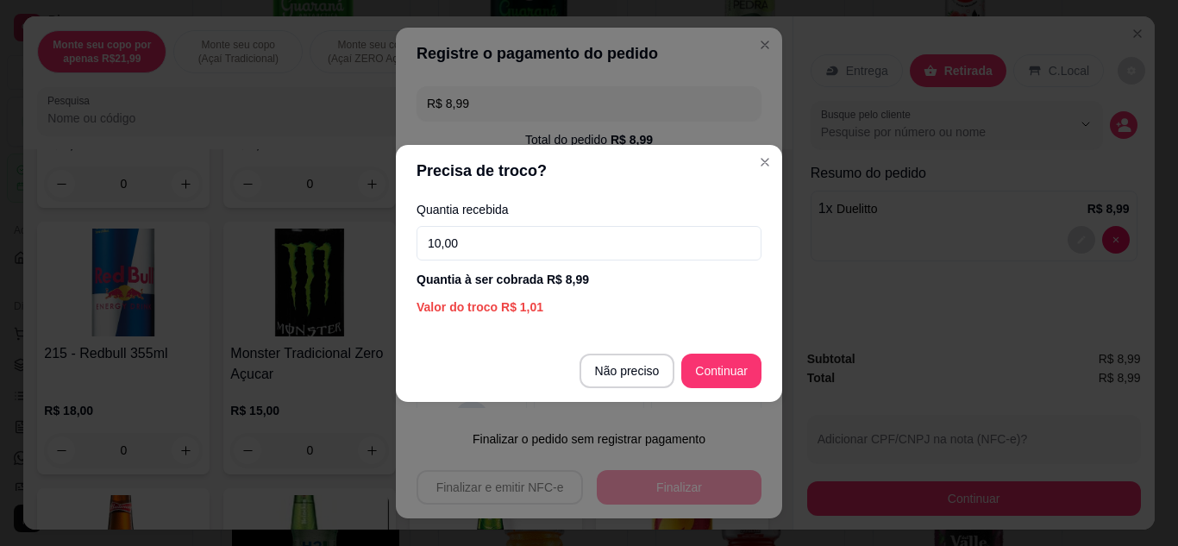
type input "10,00"
click at [752, 396] on footer "Não preciso Continuar" at bounding box center [589, 371] width 386 height 62
type input "R$ 0,00"
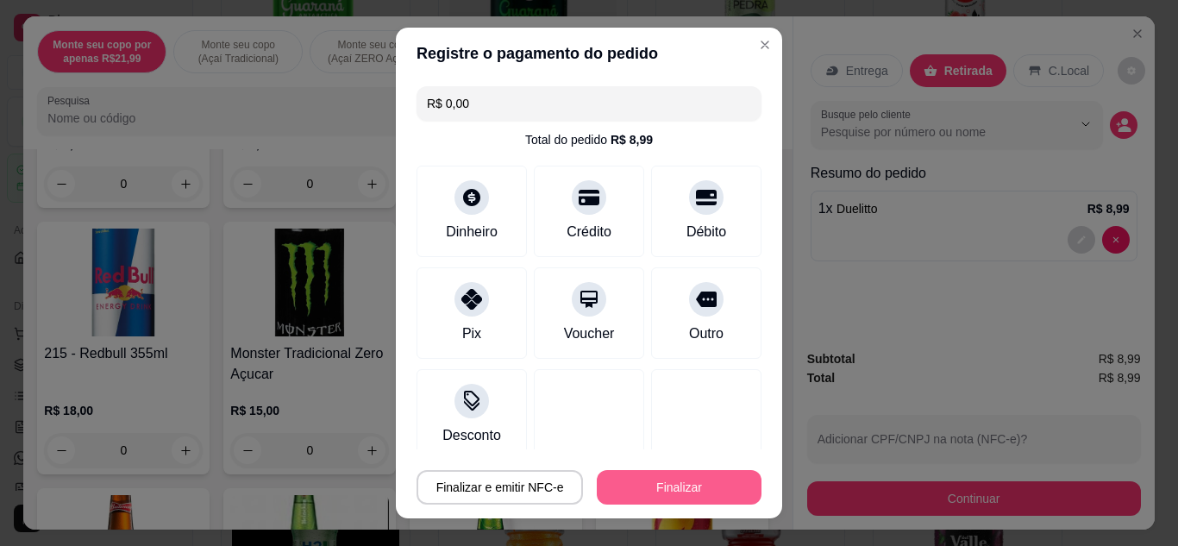
click at [708, 498] on button "Finalizar" at bounding box center [679, 487] width 165 height 34
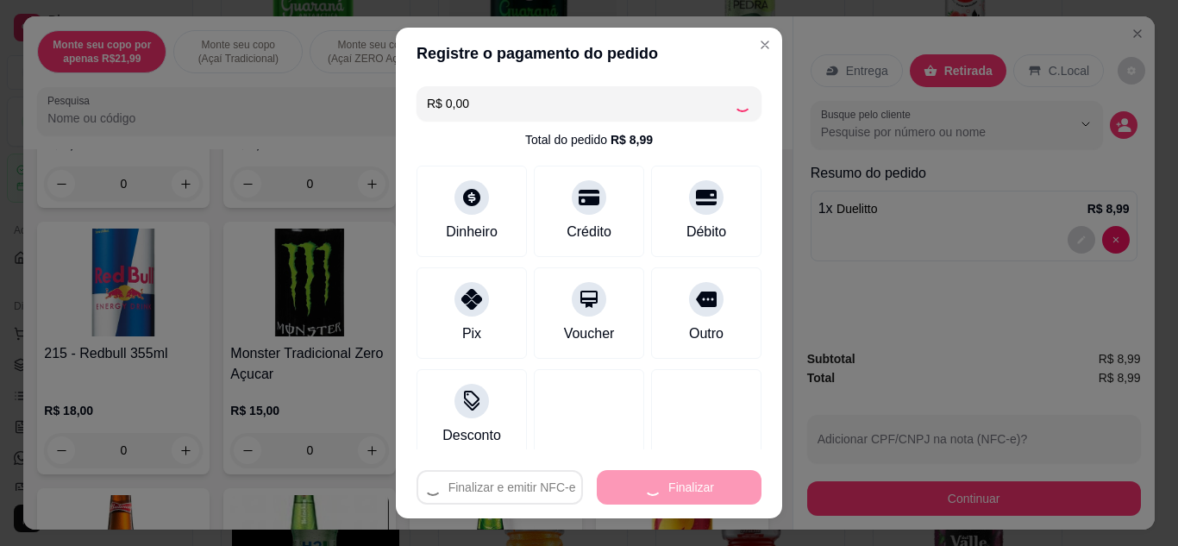
type input "0"
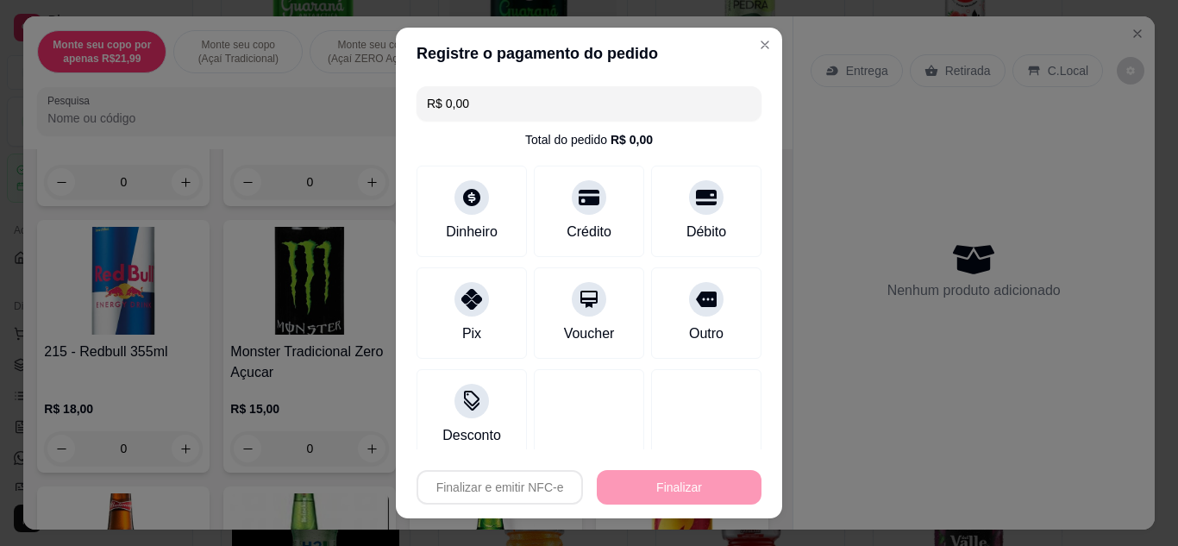
type input "-R$ 8,99"
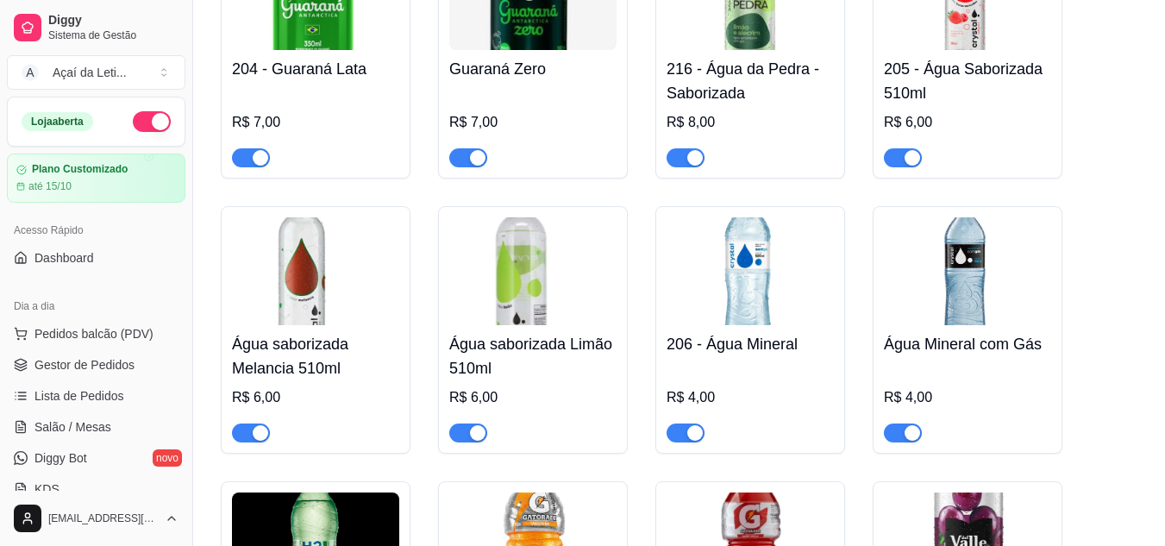
click at [963, 217] on img at bounding box center [967, 271] width 167 height 108
click at [84, 335] on span "Pedidos balcão (PDV)" at bounding box center [93, 333] width 119 height 17
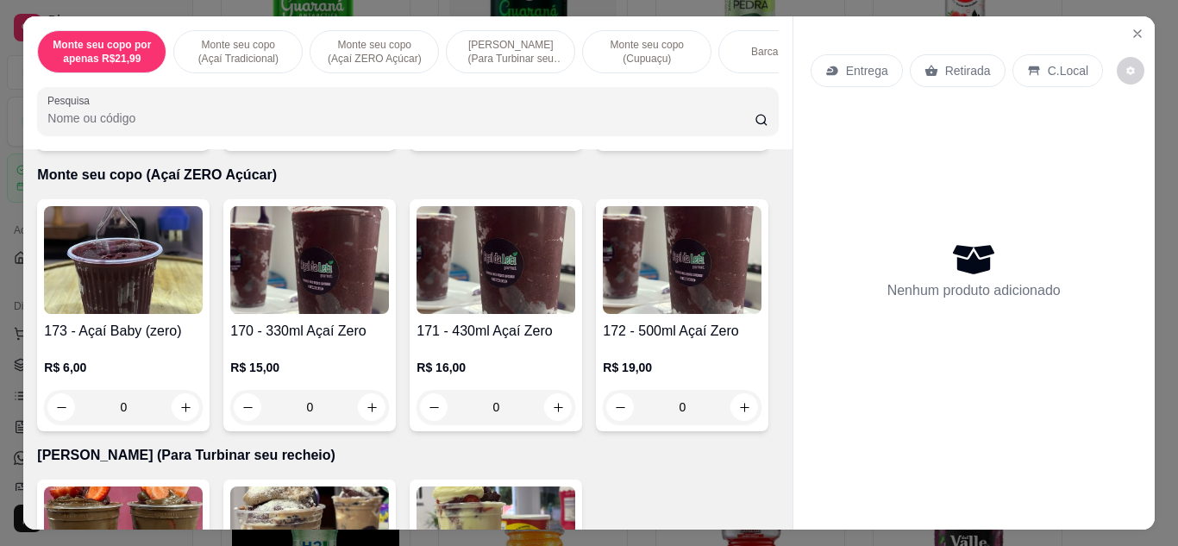
scroll to position [964, 0]
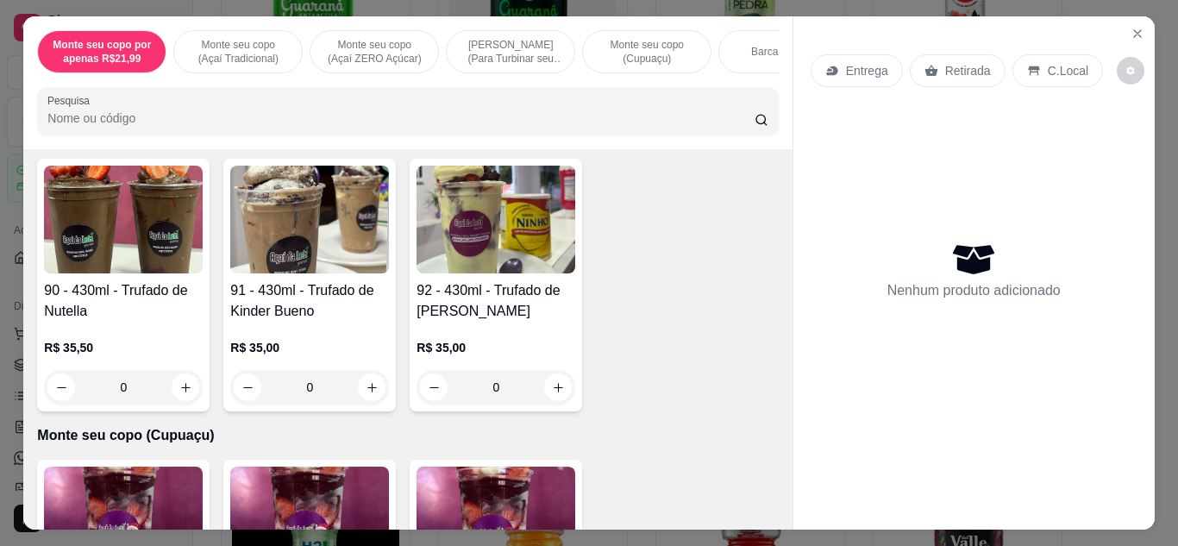
click at [772, 273] on div "Item avulso Monte seu copo por apenas R$21,99 330ml - - Copo - Sem limites! (Ap…" at bounding box center [407, 339] width 768 height 380
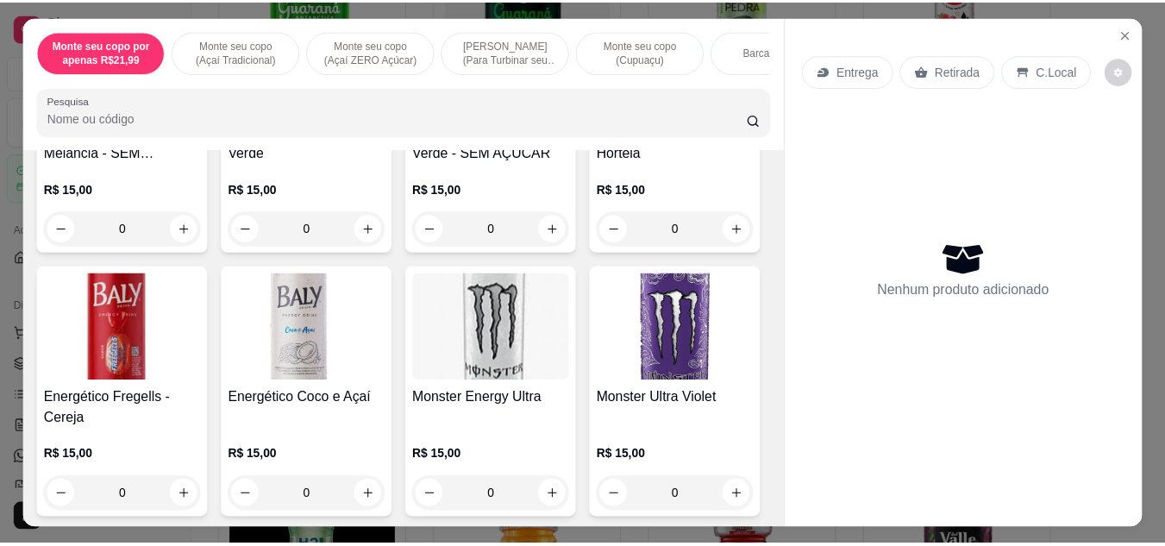
scroll to position [10931, 0]
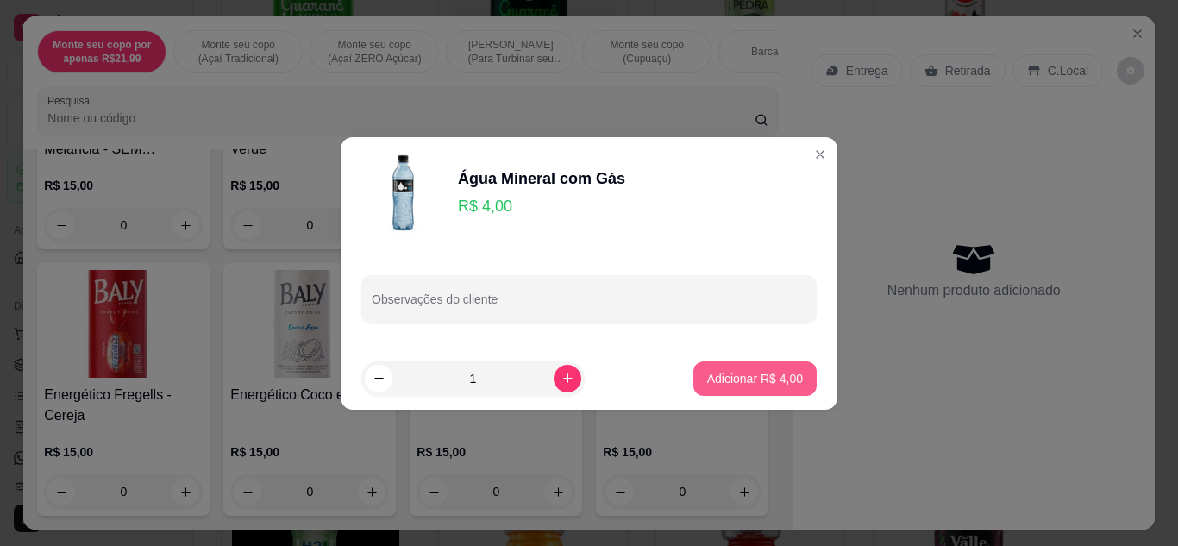
click at [723, 377] on p "Adicionar R$ 4,00" at bounding box center [755, 378] width 96 height 17
type input "1"
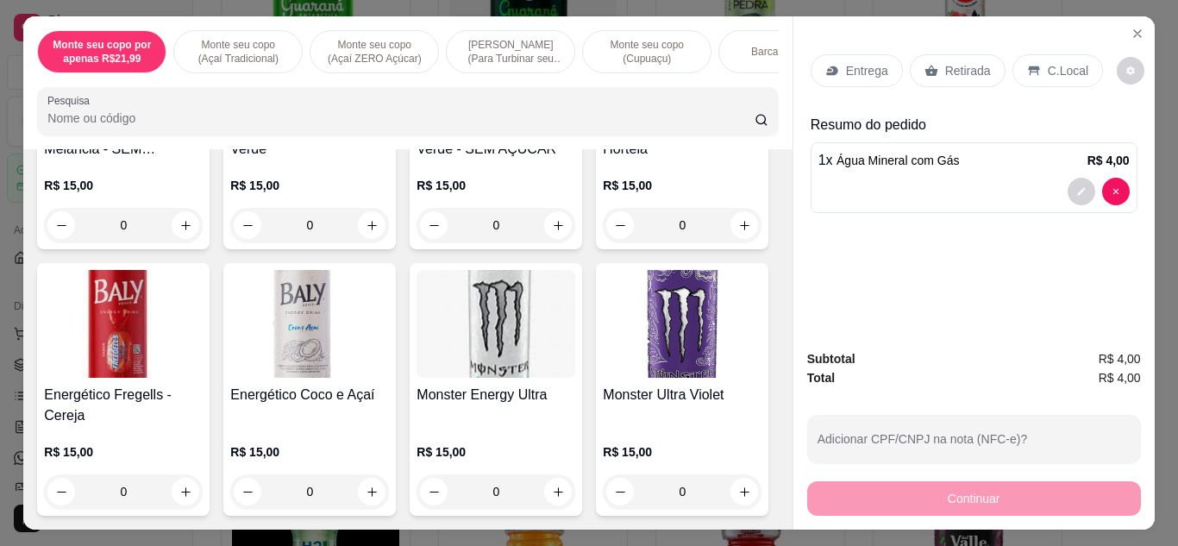
click at [952, 76] on div "Retirada" at bounding box center [958, 70] width 96 height 33
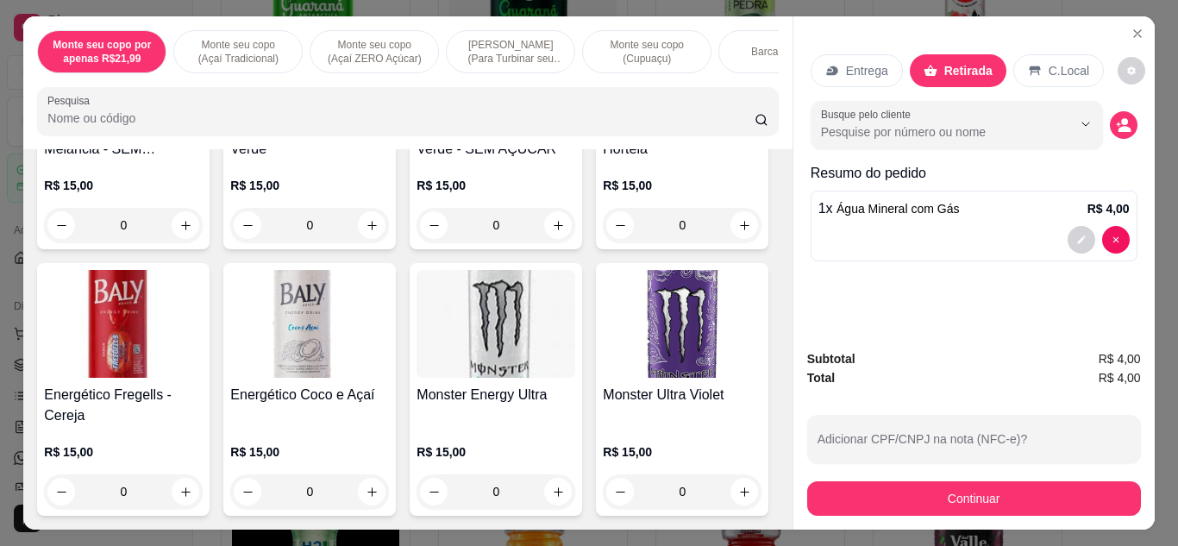
click at [912, 505] on button "Continuar" at bounding box center [974, 498] width 334 height 34
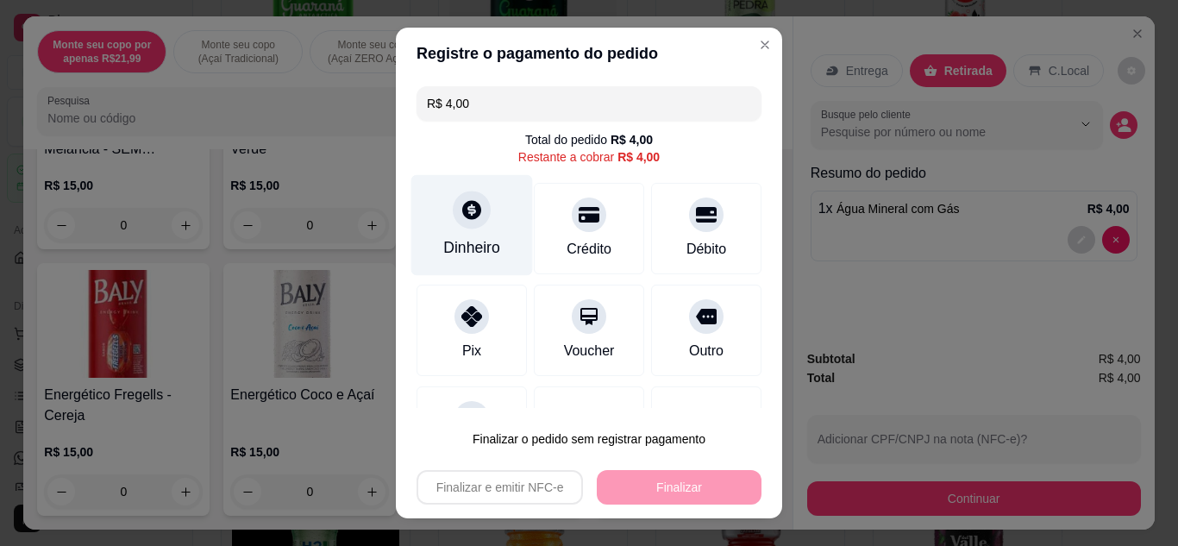
click at [480, 228] on div "Dinheiro" at bounding box center [472, 224] width 122 height 101
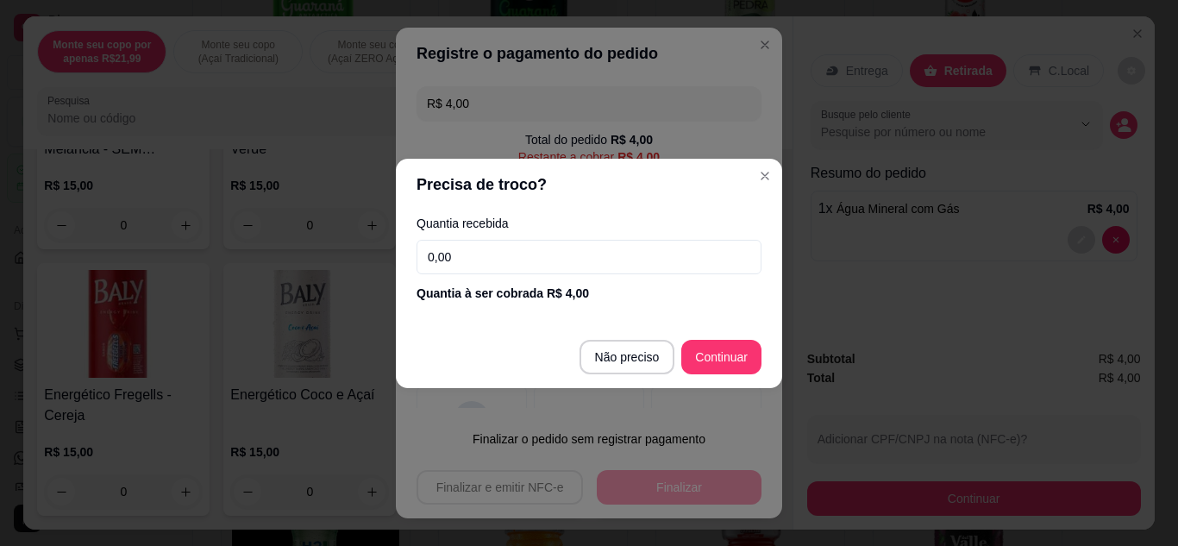
click at [536, 257] on input "0,00" at bounding box center [589, 257] width 345 height 34
type input "5,00"
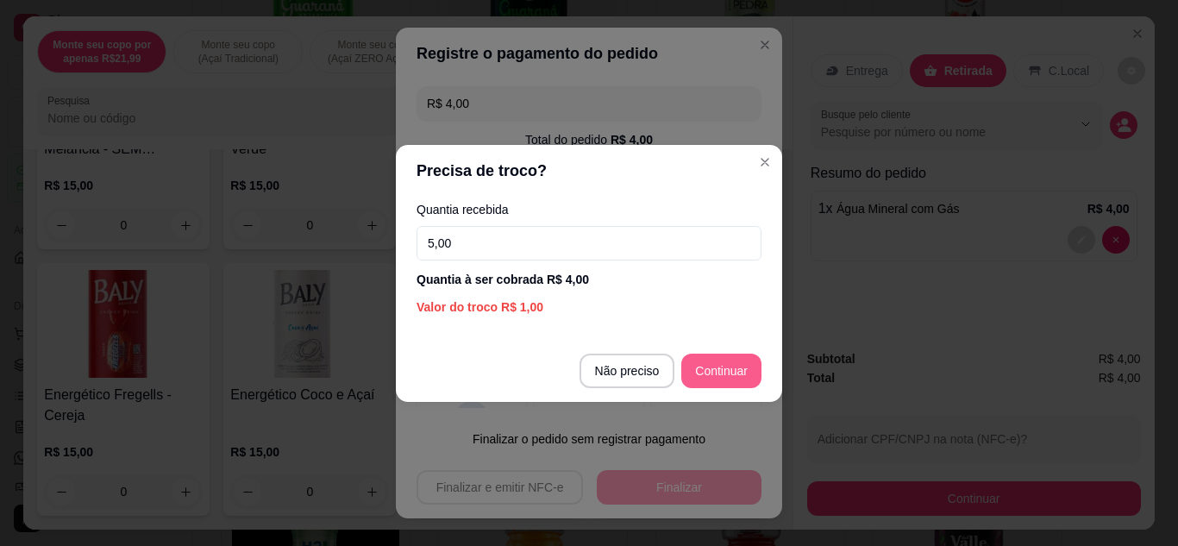
type input "R$ 0,00"
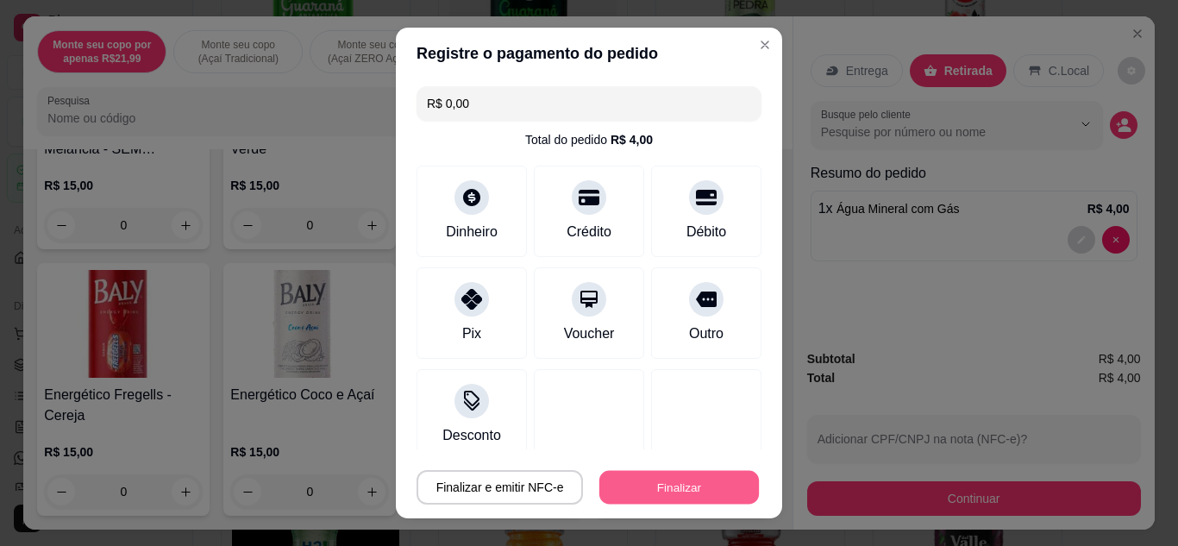
click at [680, 487] on button "Finalizar" at bounding box center [679, 488] width 160 height 34
type input "0"
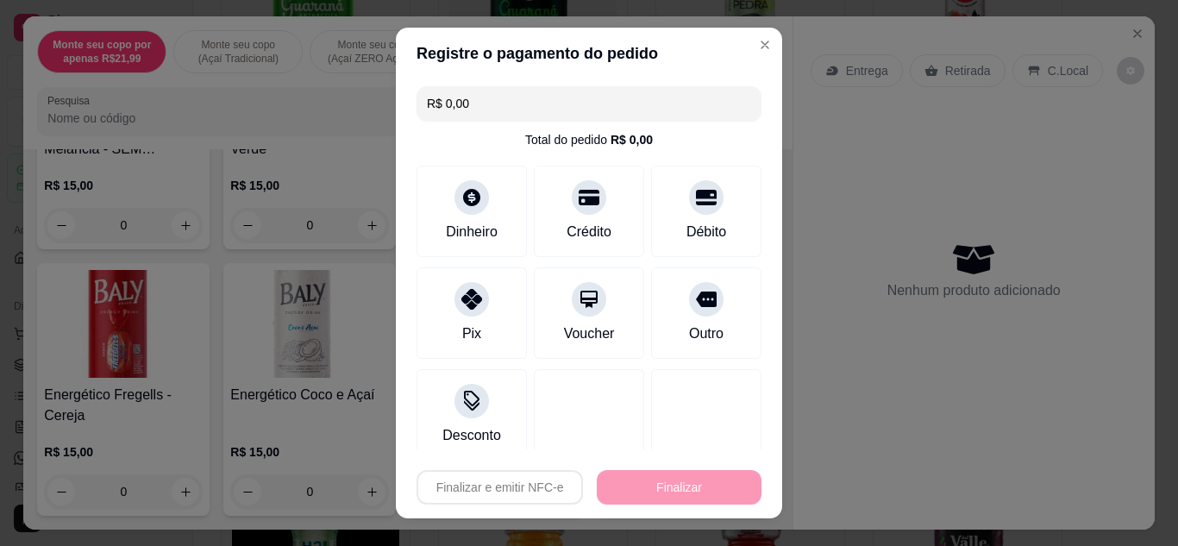
type input "-R$ 4,00"
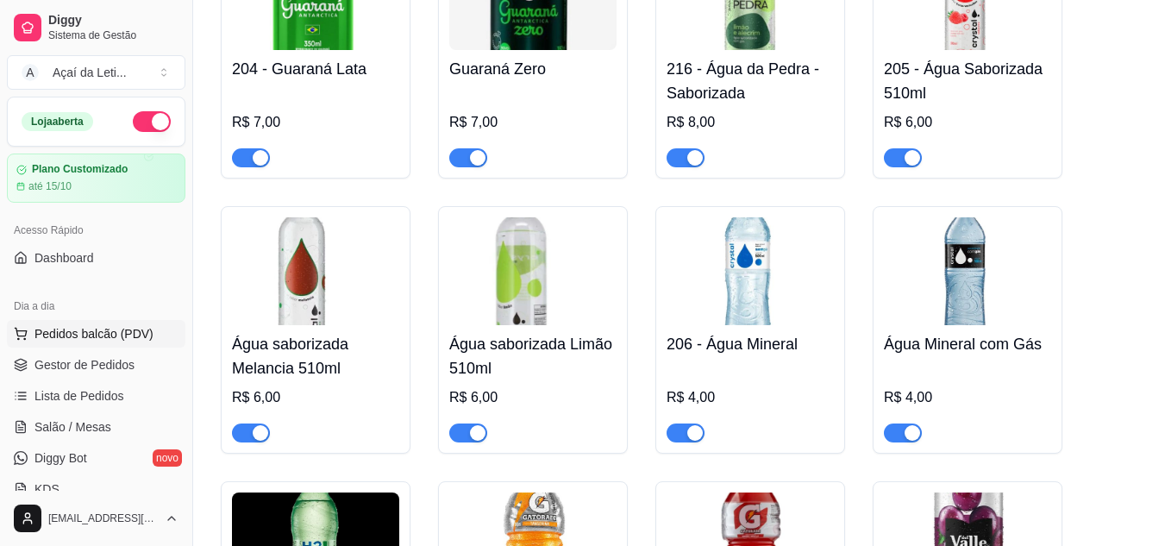
click at [134, 334] on span "Pedidos balcão (PDV)" at bounding box center [93, 333] width 119 height 17
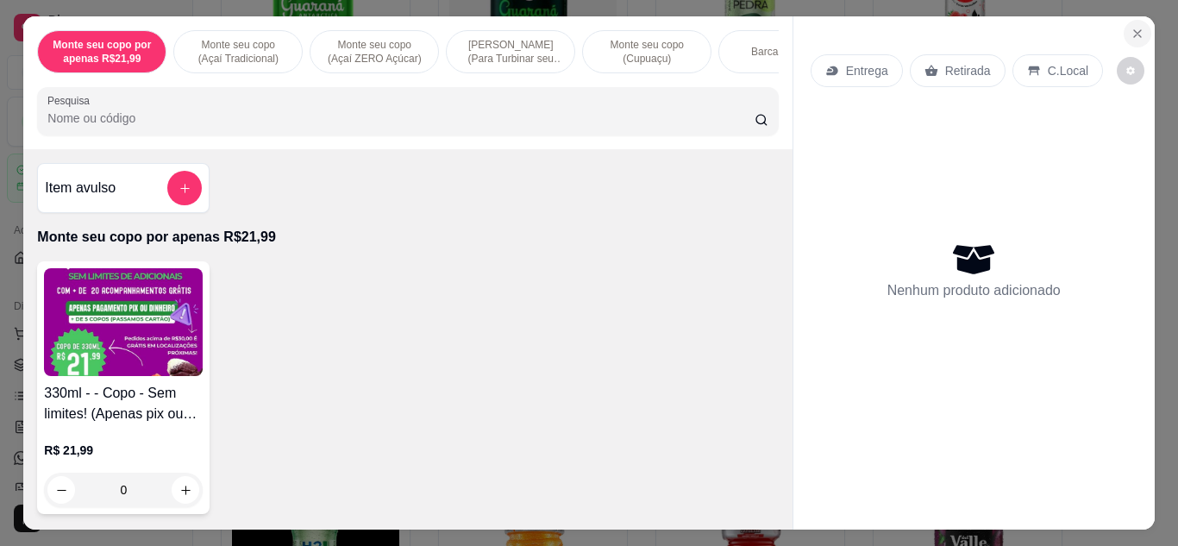
click at [1137, 27] on icon "Close" at bounding box center [1138, 34] width 14 height 14
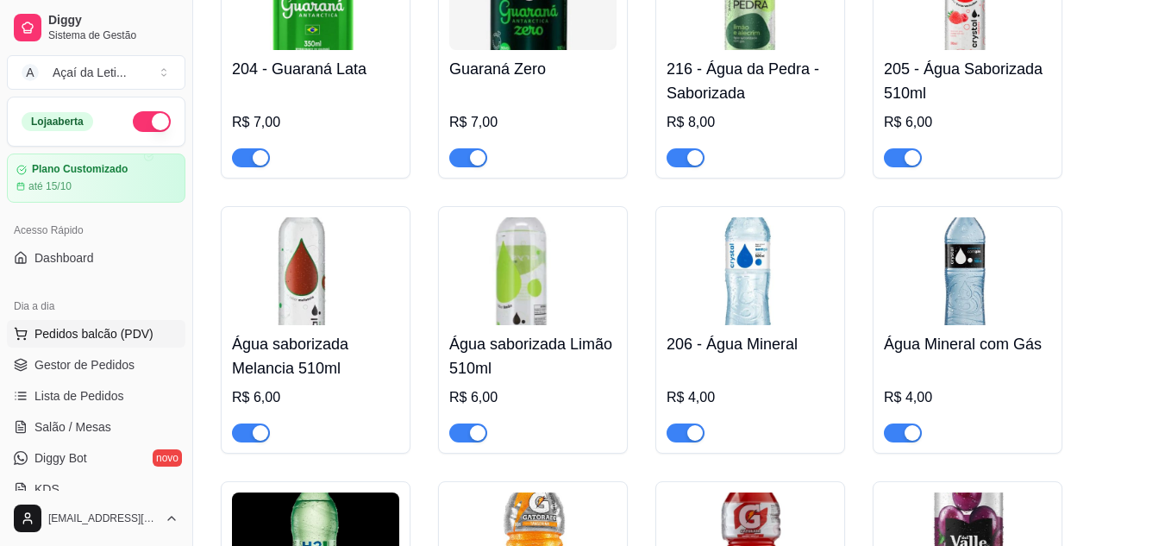
click at [107, 344] on button "Pedidos balcão (PDV)" at bounding box center [96, 334] width 179 height 28
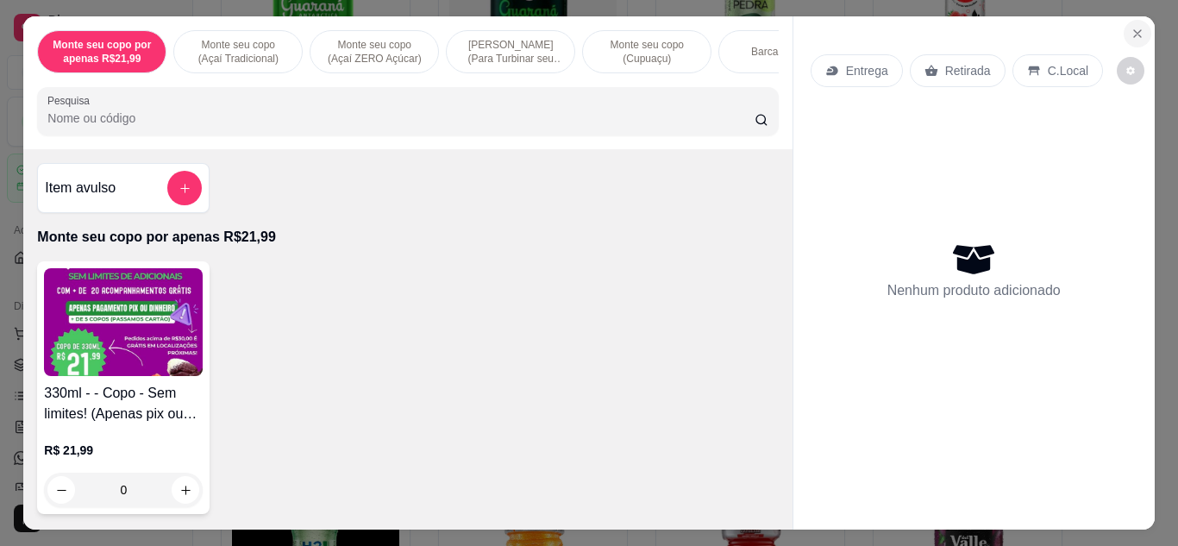
click at [1140, 26] on button "Close" at bounding box center [1138, 34] width 28 height 28
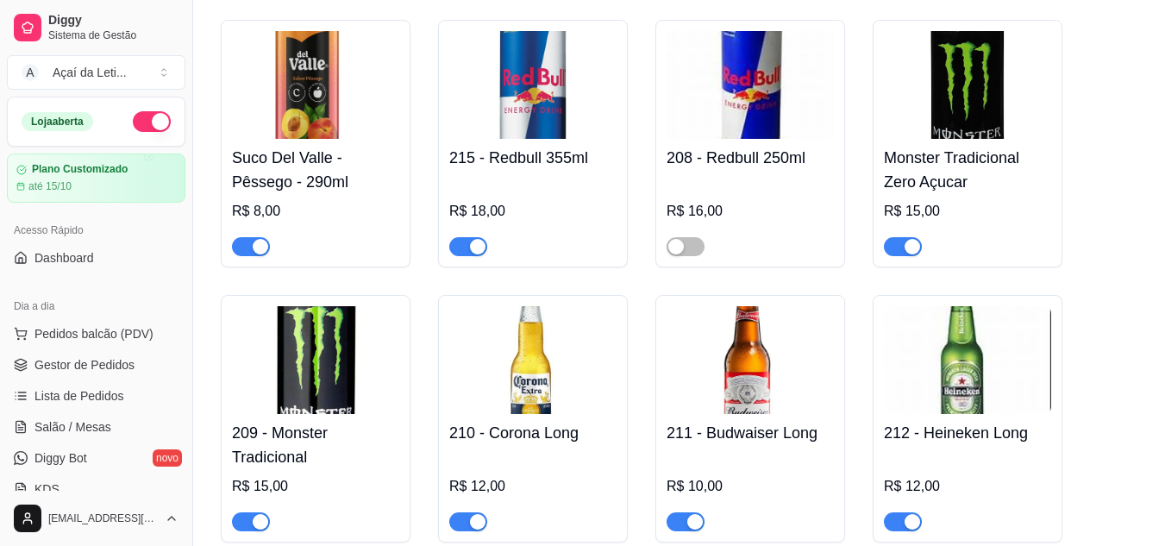
scroll to position [12206, 0]
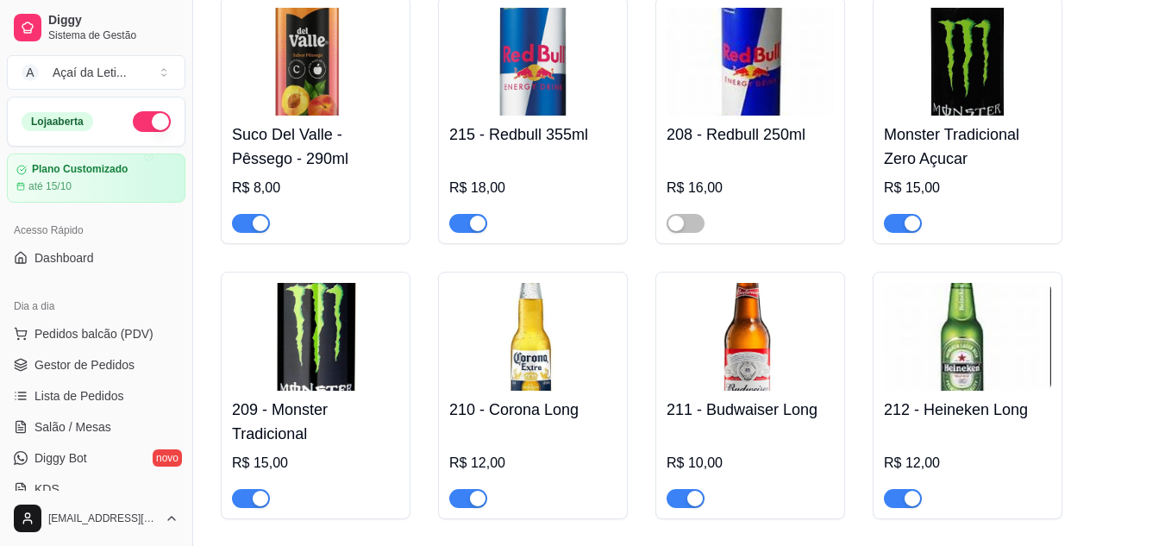
click at [7, 320] on button "Pedidos balcão (PDV)" at bounding box center [96, 334] width 179 height 28
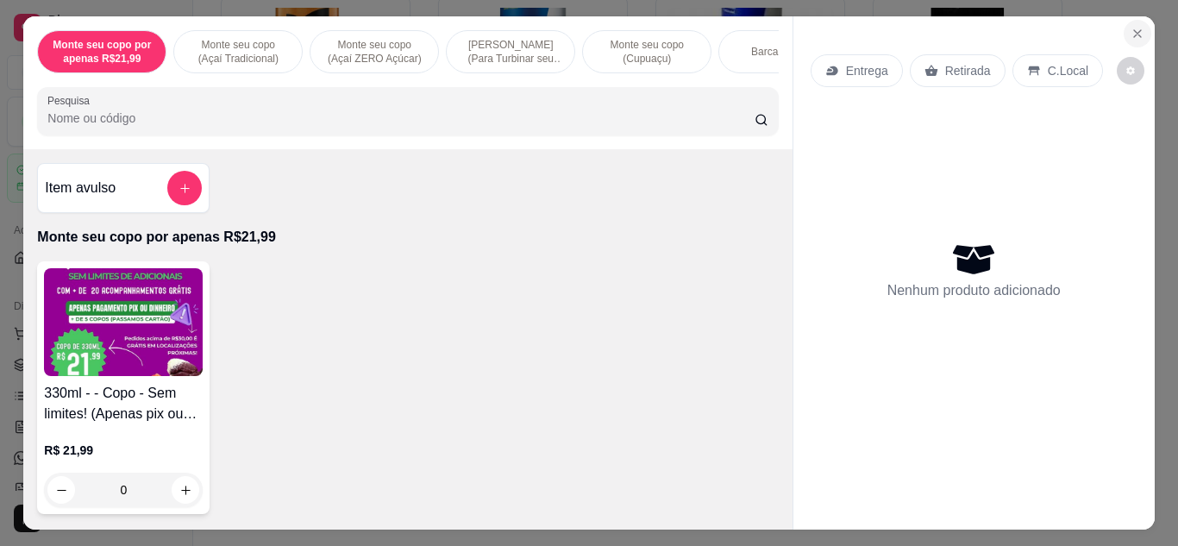
click at [1131, 27] on icon "Close" at bounding box center [1138, 34] width 14 height 14
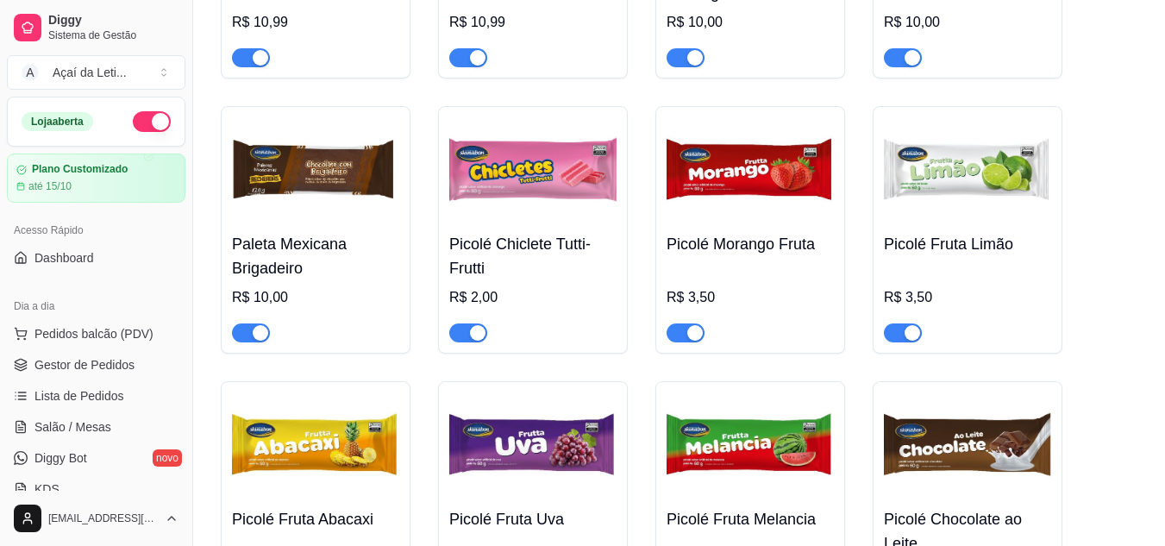
scroll to position [10053, 0]
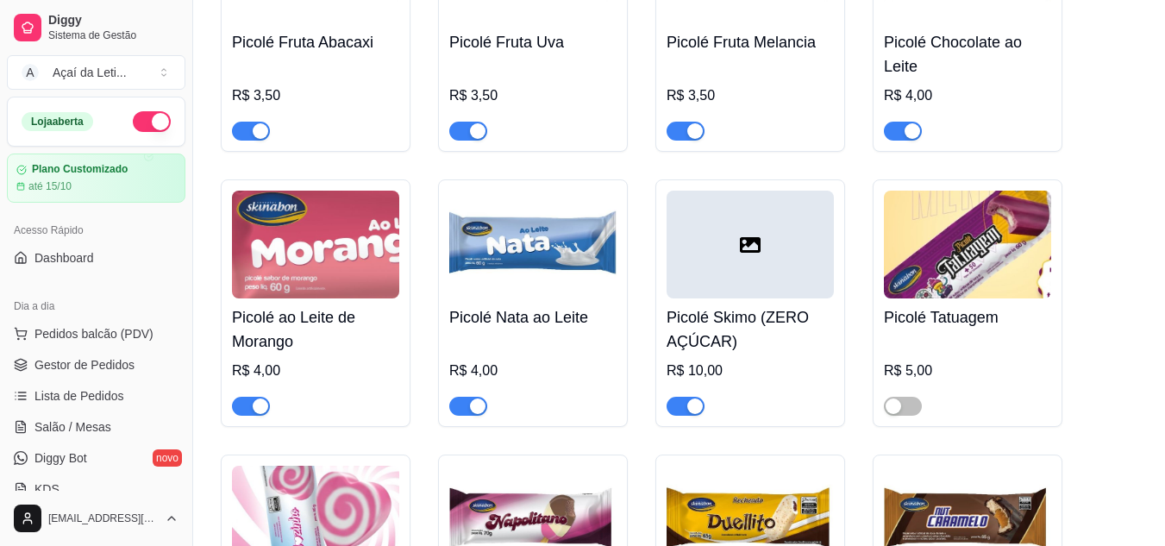
click at [1091, 443] on div "Picolé Pistache R$ 10,00 Picolé Coco Bianco R$ 10,00 Picolé Petit Gateau R$ 10,…" at bounding box center [679, 28] width 917 height 1850
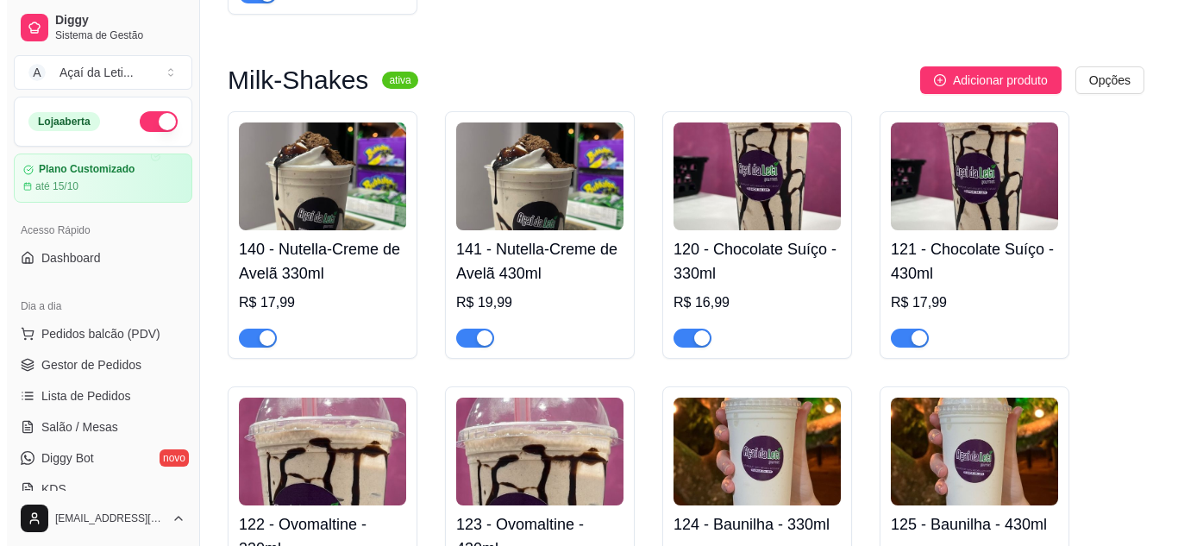
scroll to position [3489, 0]
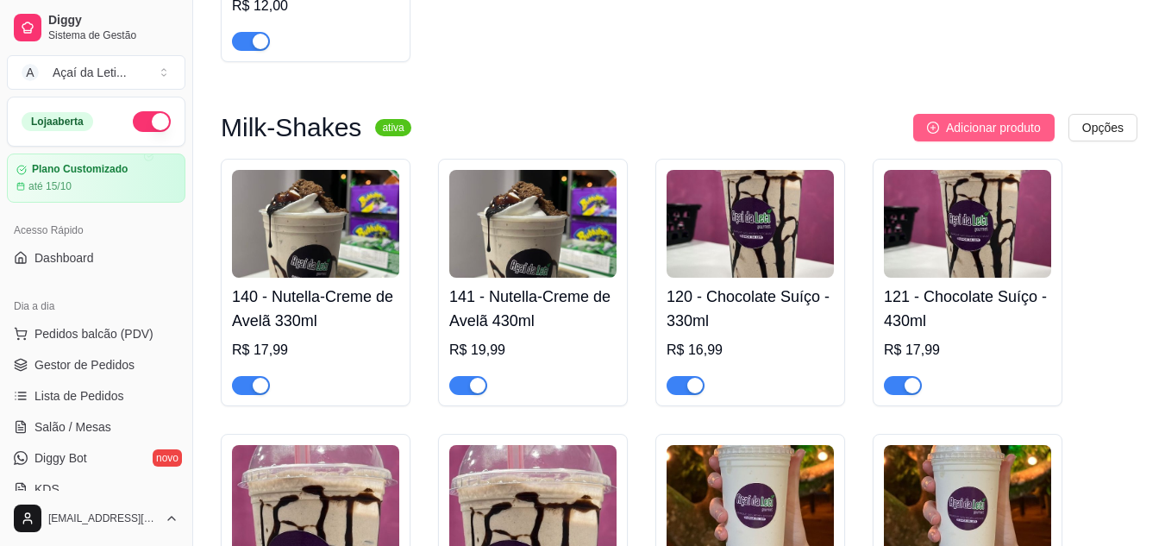
click at [975, 127] on span "Adicionar produto" at bounding box center [993, 127] width 95 height 19
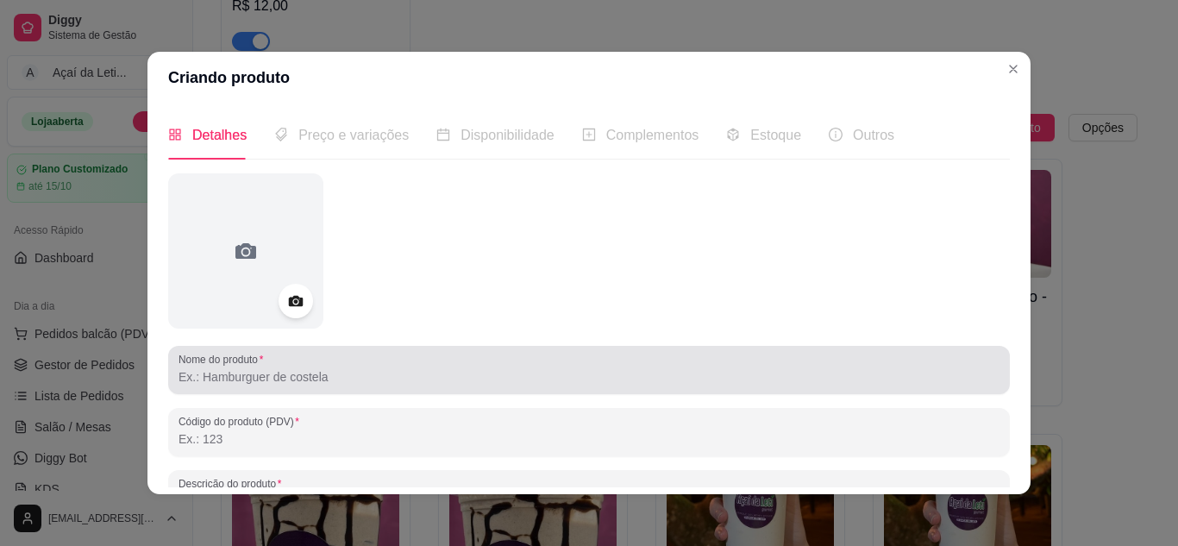
click at [346, 387] on div at bounding box center [589, 370] width 821 height 34
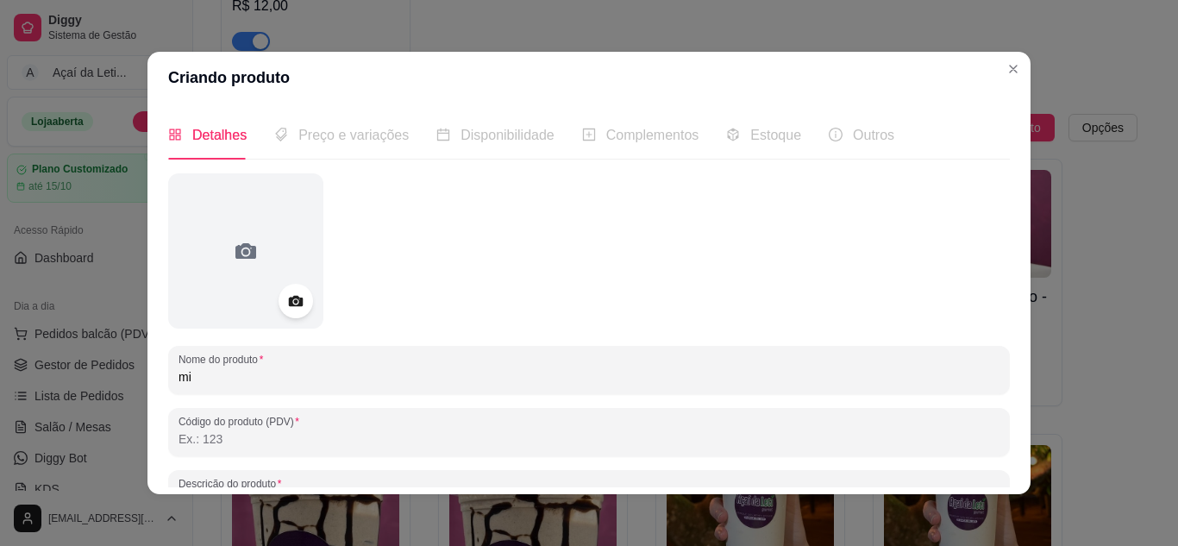
type input "m"
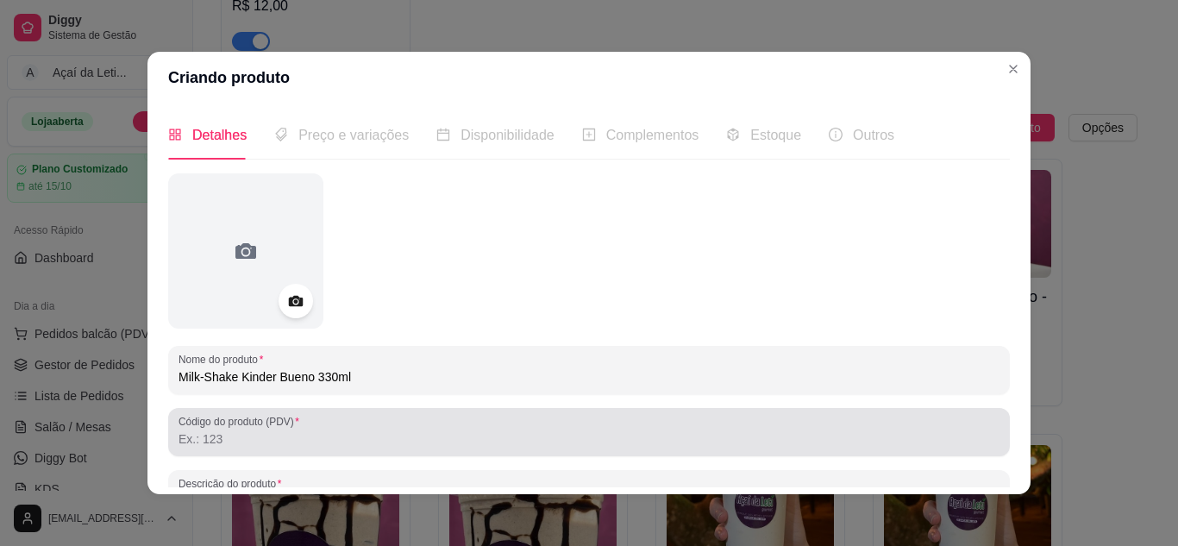
type input "Milk-Shake Kinder Bueno 330ml"
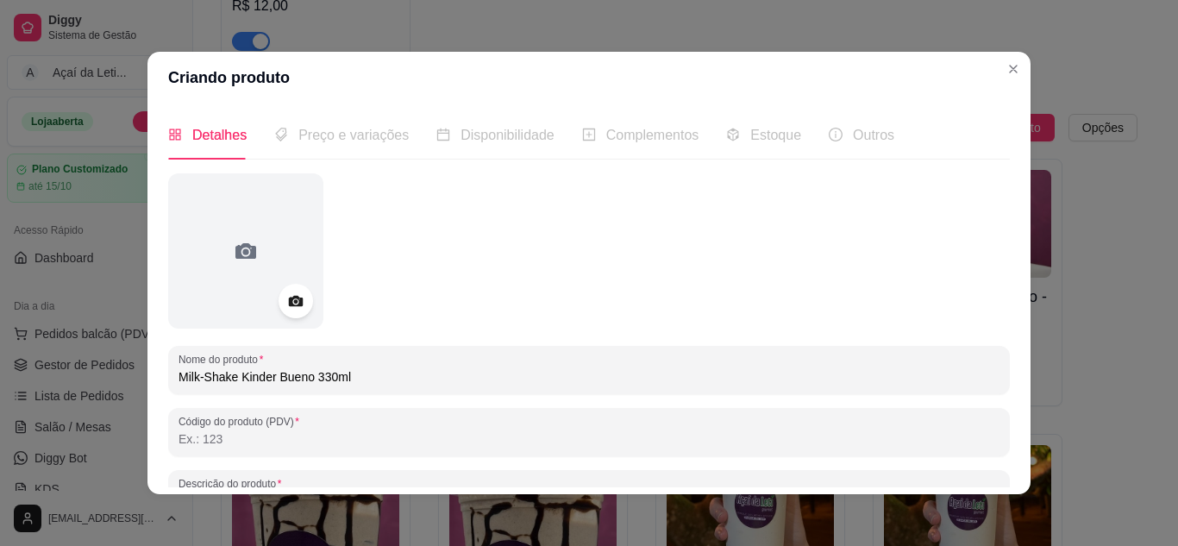
click at [273, 433] on input "Código do produto (PDV)" at bounding box center [589, 438] width 821 height 17
type input "A"
click at [192, 437] on input "+ 1 Chocolate Kinder" at bounding box center [589, 438] width 821 height 17
type input "+ 1 Chocolate Kinder"
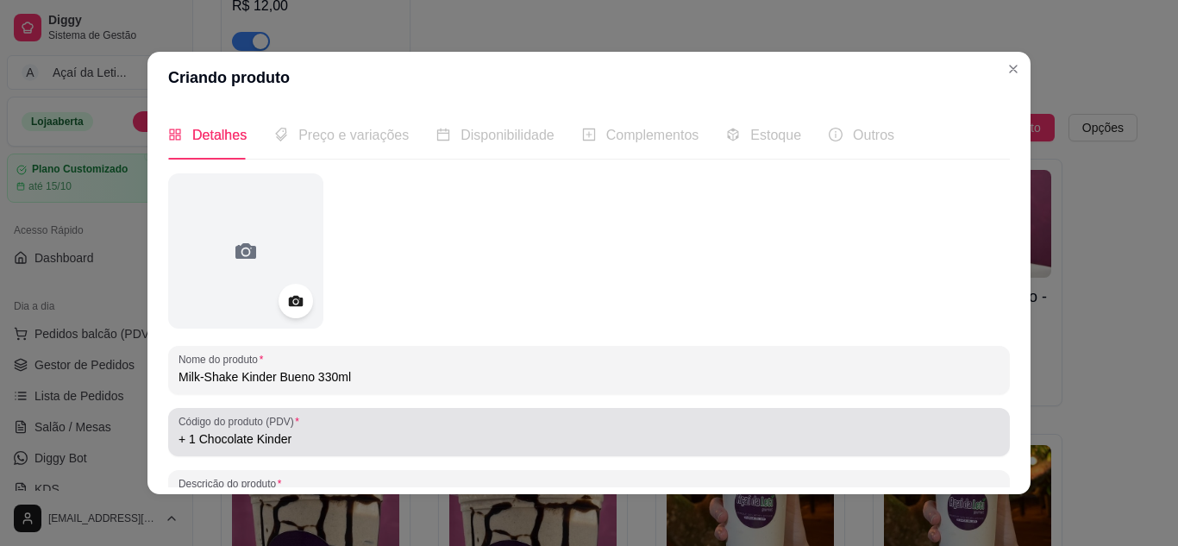
drag, startPoint x: 293, startPoint y: 427, endPoint x: 301, endPoint y: 435, distance: 11.0
click at [301, 435] on div "Código do produto (PDV) + 1 Chocolate Kinder" at bounding box center [589, 432] width 842 height 48
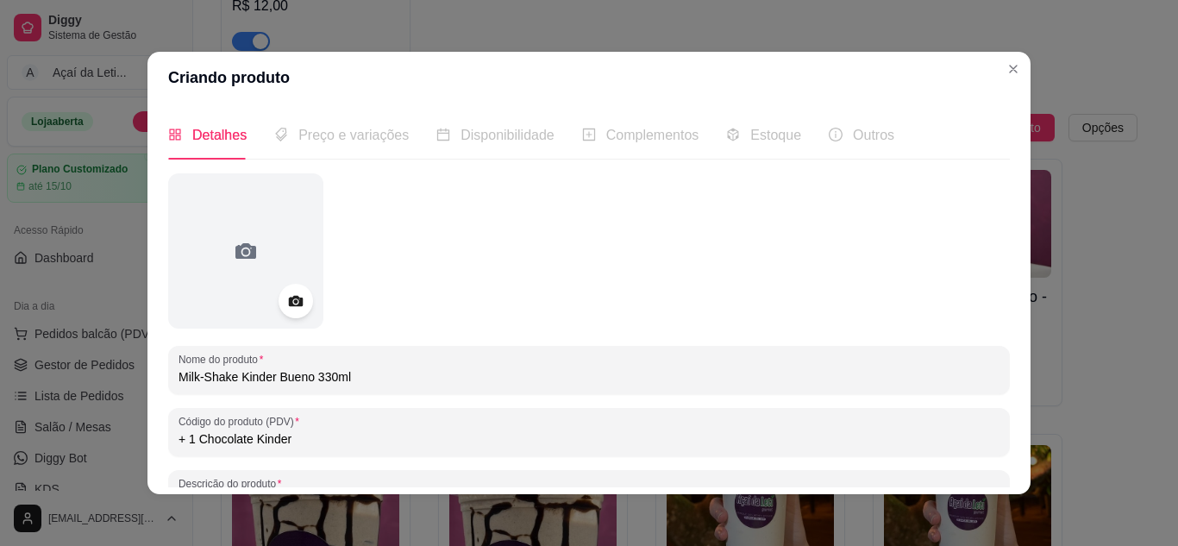
click at [301, 435] on input "+ 1 Chocolate Kinder" at bounding box center [589, 438] width 821 height 17
drag, startPoint x: 1006, startPoint y: 179, endPoint x: 1000, endPoint y: 310, distance: 132.1
click at [1000, 310] on div "Detalhes Preço e variações Disponibilidade Complementos Estoque Outros Nome do …" at bounding box center [588, 298] width 883 height 391
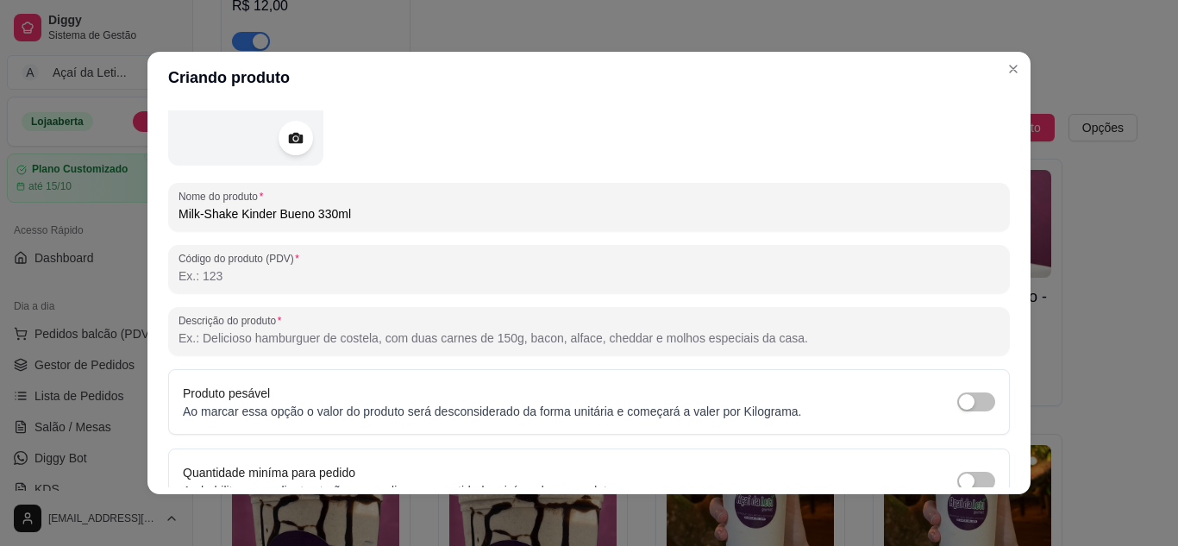
scroll to position [253, 0]
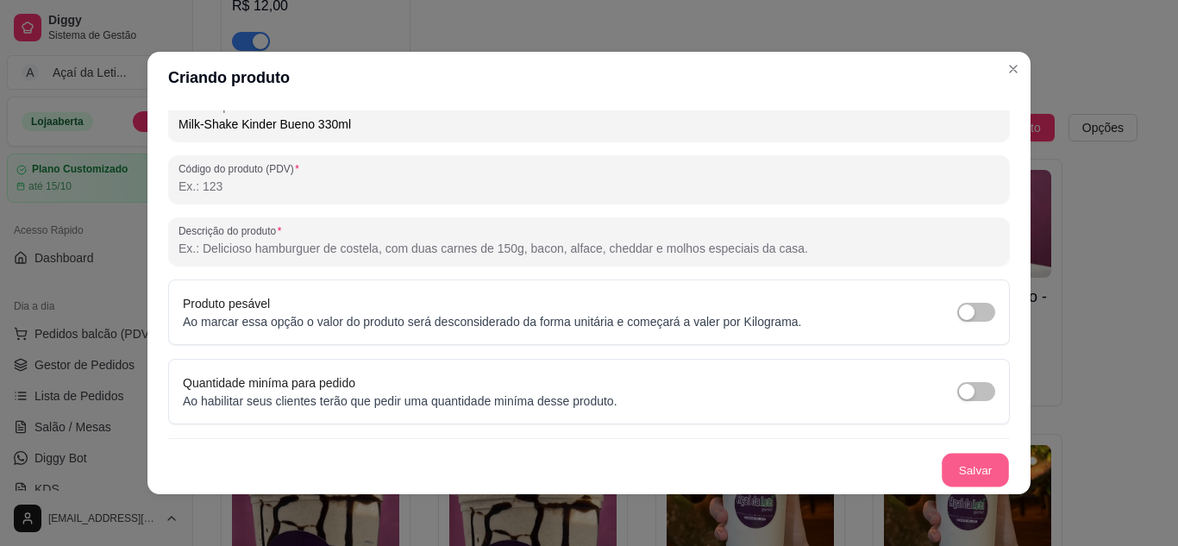
click at [950, 469] on button "Salvar" at bounding box center [975, 471] width 67 height 34
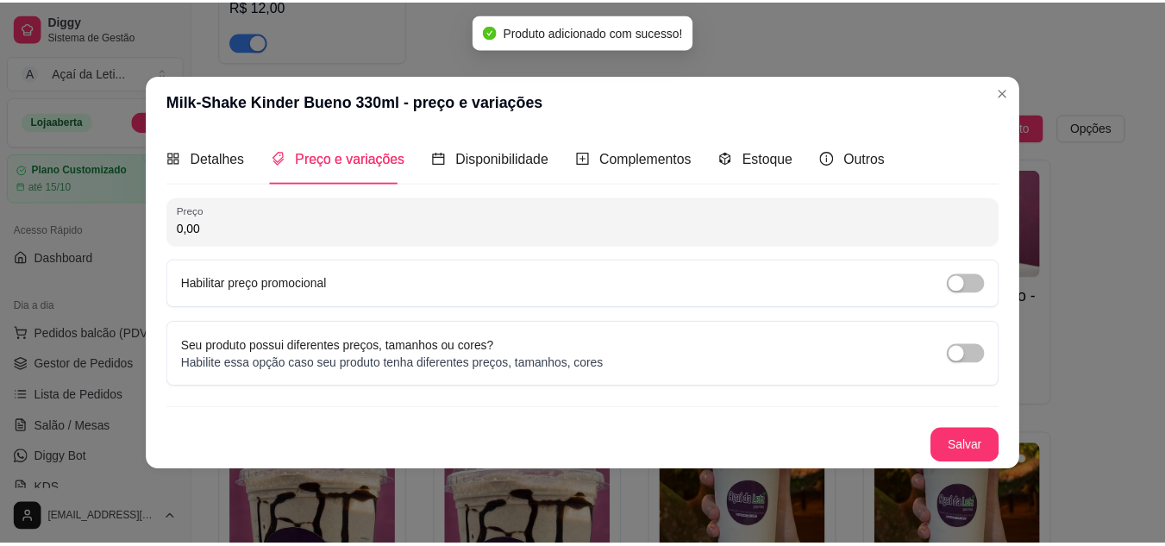
scroll to position [0, 0]
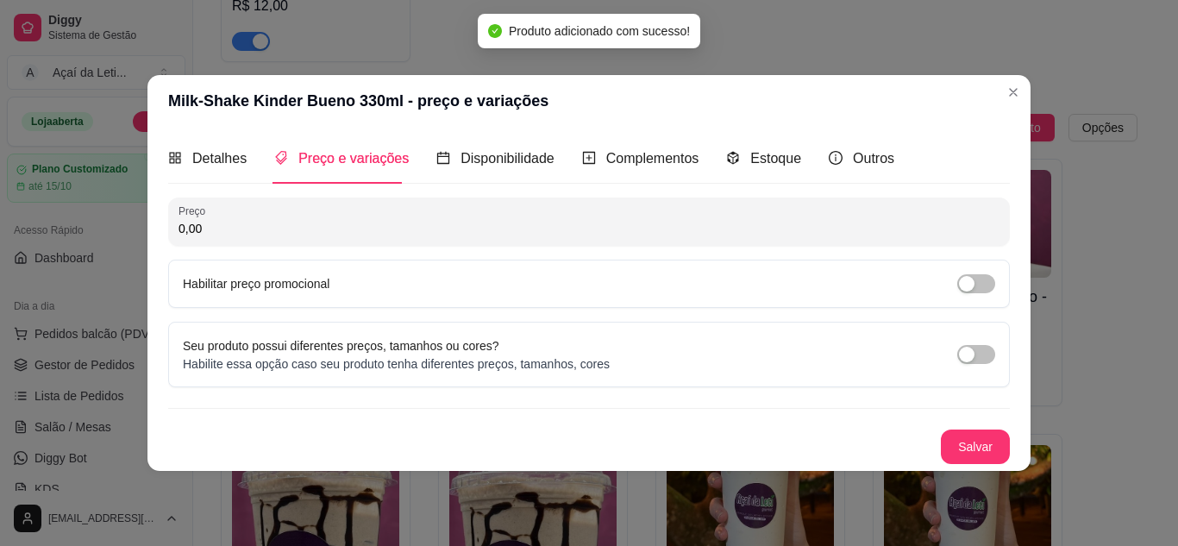
click at [210, 228] on input "0,00" at bounding box center [589, 228] width 821 height 17
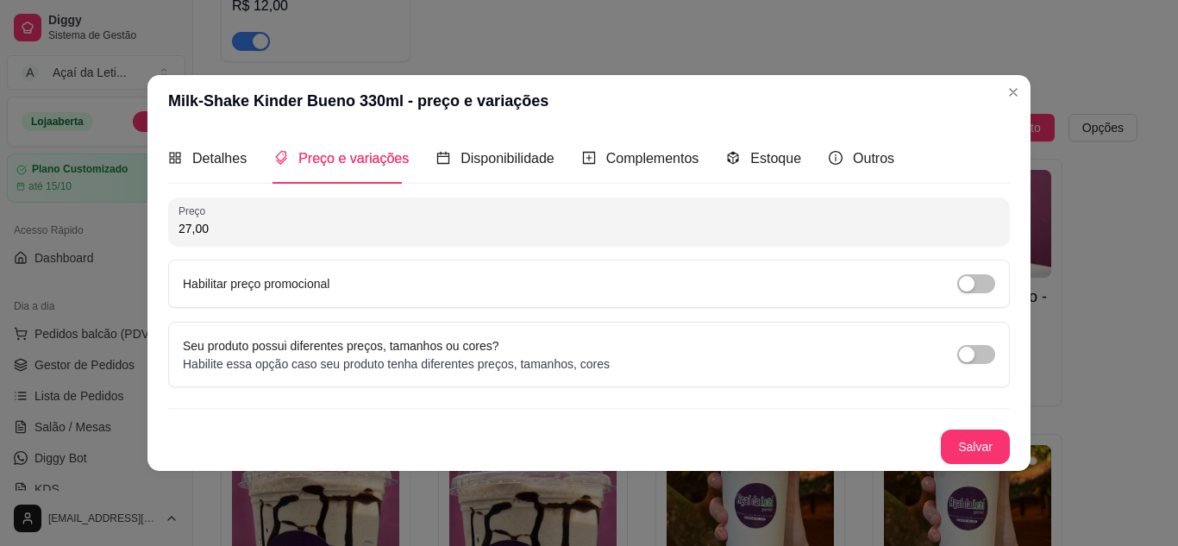
type input "27,00"
drag, startPoint x: 900, startPoint y: 331, endPoint x: 979, endPoint y: 447, distance: 139.7
click at [979, 447] on div "Preço 27,00 Habilitar preço promocional Seu produto possui diferentes preços, t…" at bounding box center [589, 331] width 842 height 266
click at [322, 231] on input "27,00" at bounding box center [589, 228] width 821 height 17
click at [994, 450] on button "Salvar" at bounding box center [975, 447] width 67 height 34
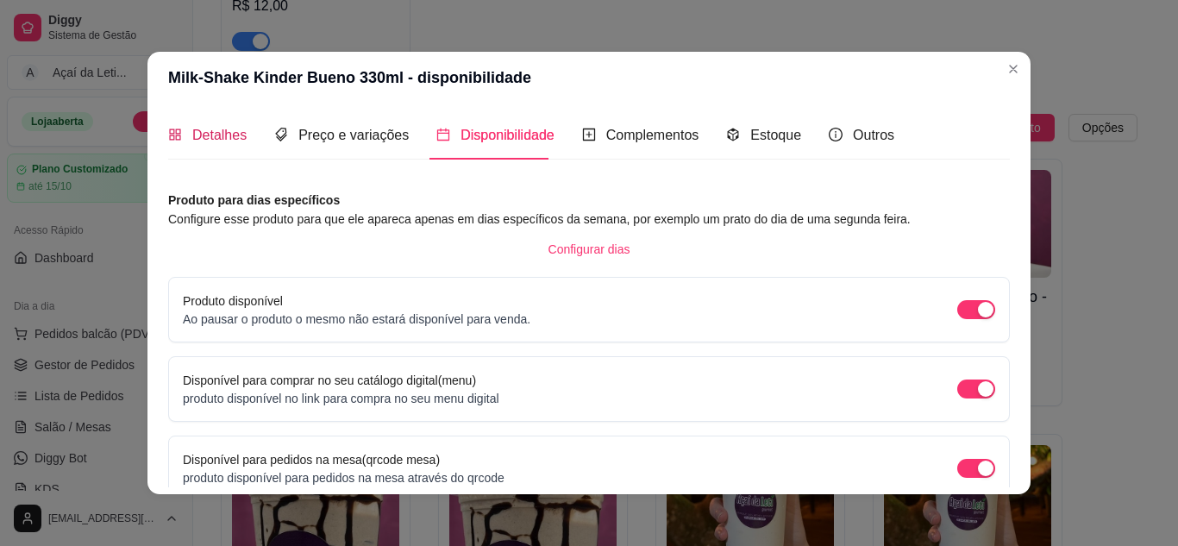
click at [214, 128] on span "Detalhes" at bounding box center [219, 135] width 54 height 15
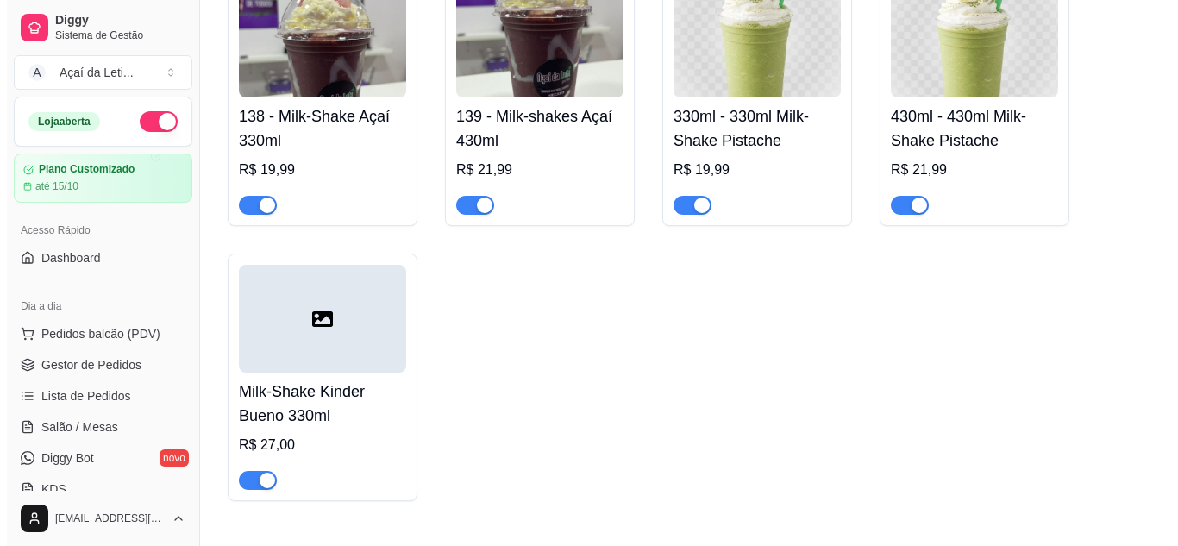
scroll to position [5045, 0]
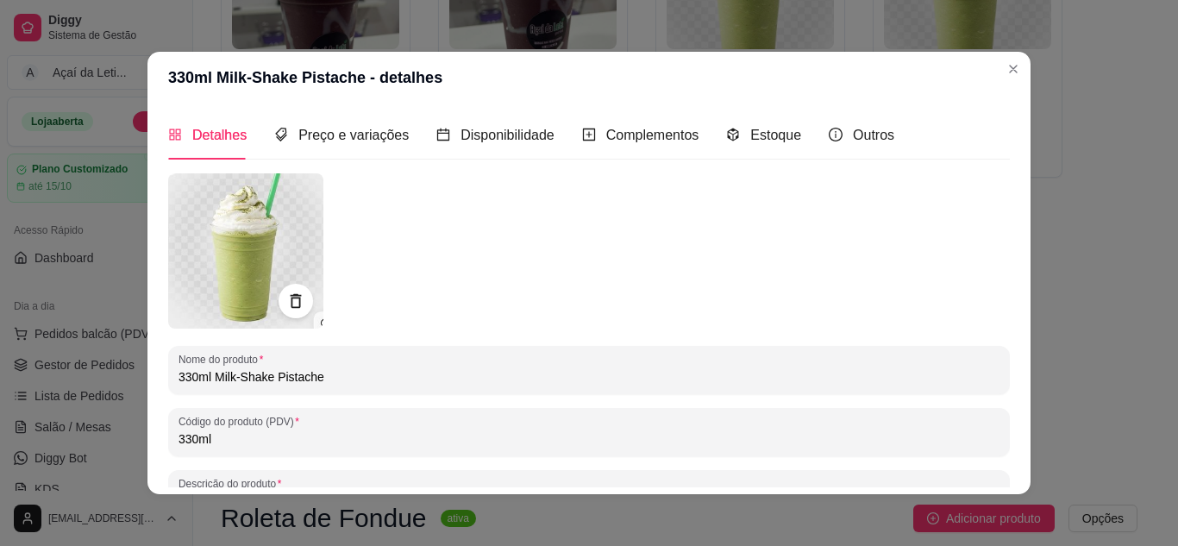
click at [235, 215] on img at bounding box center [245, 250] width 155 height 155
click at [223, 233] on img at bounding box center [245, 250] width 155 height 155
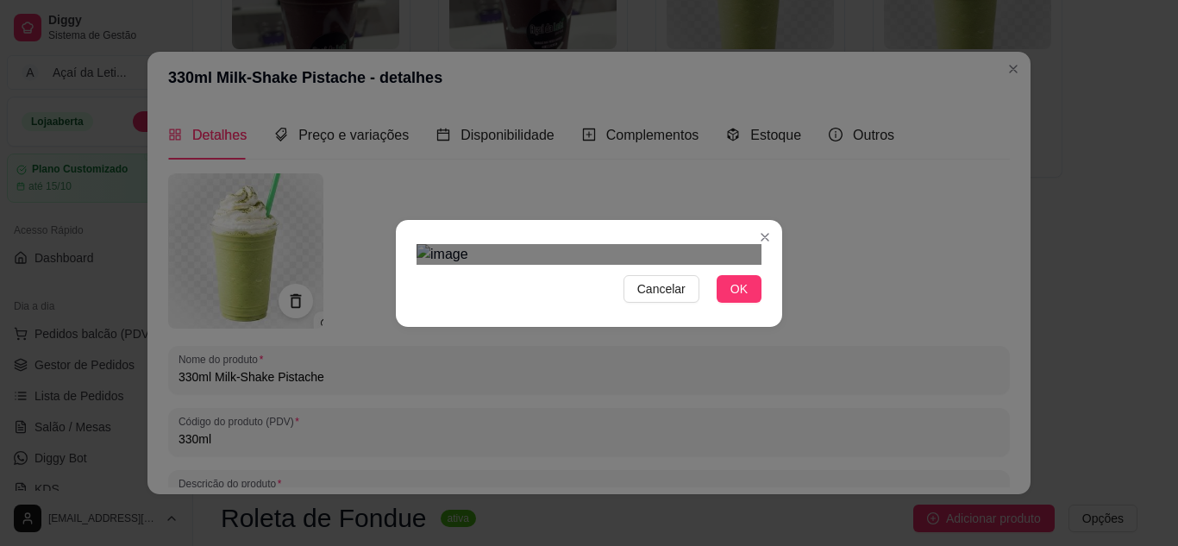
click at [641, 398] on div "Use the arrow keys to move the crop selection area" at bounding box center [572, 548] width 310 height 310
click at [731, 298] on span "OK" at bounding box center [739, 288] width 17 height 19
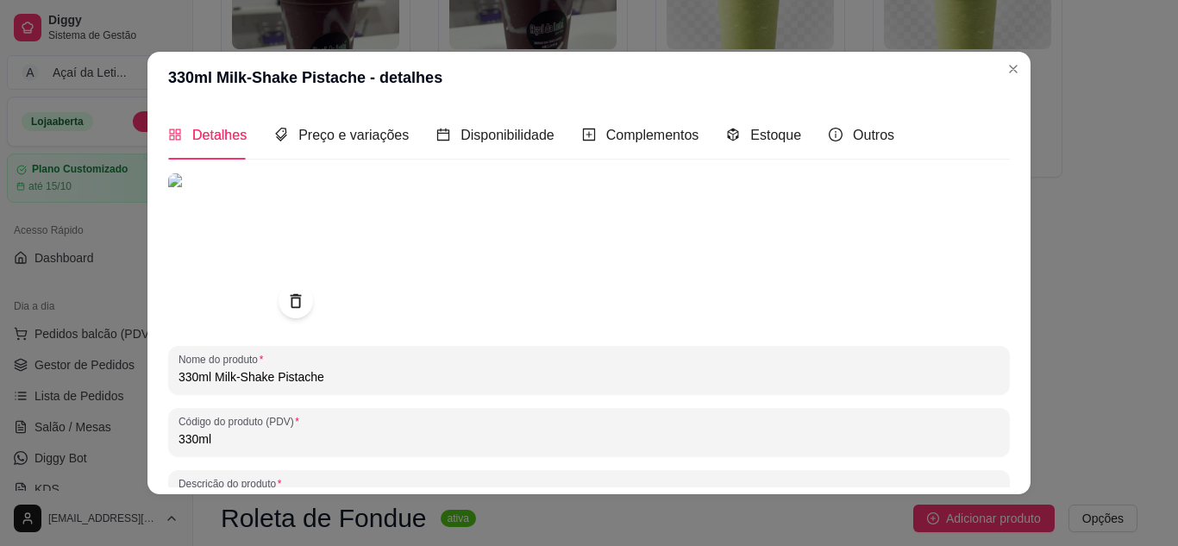
click at [204, 248] on img at bounding box center [245, 250] width 155 height 155
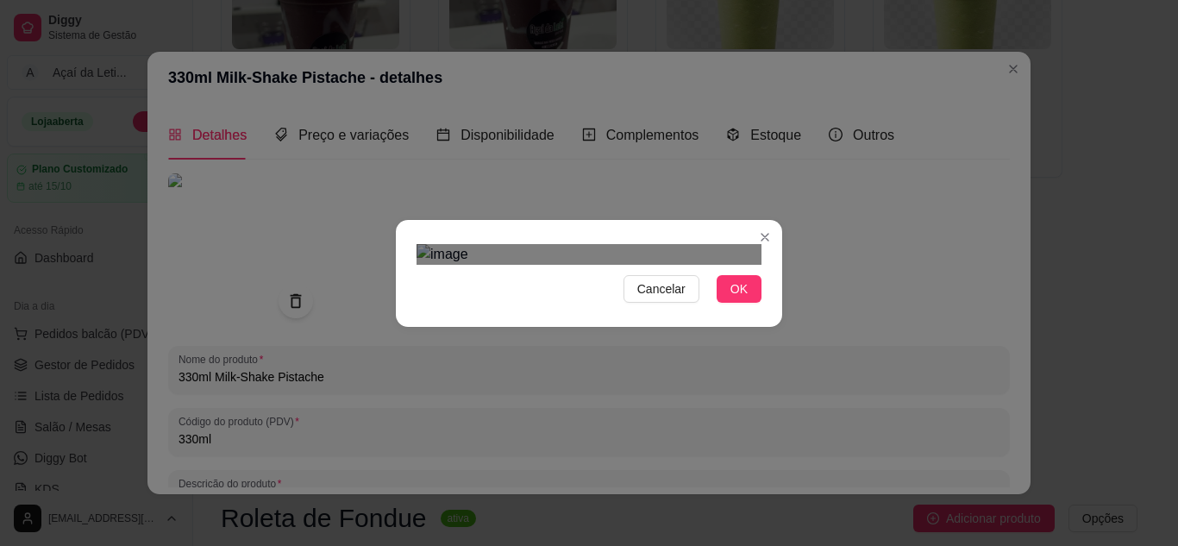
click at [655, 433] on div "Use the arrow keys to move the crop selection area" at bounding box center [572, 548] width 310 height 310
click at [743, 303] on button "OK" at bounding box center [739, 289] width 45 height 28
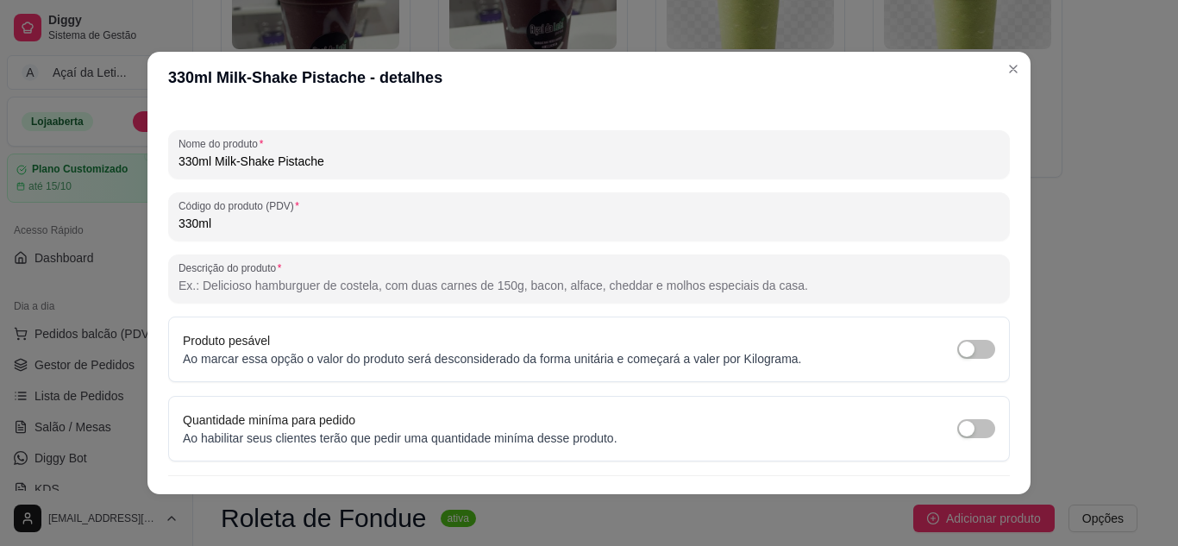
scroll to position [253, 0]
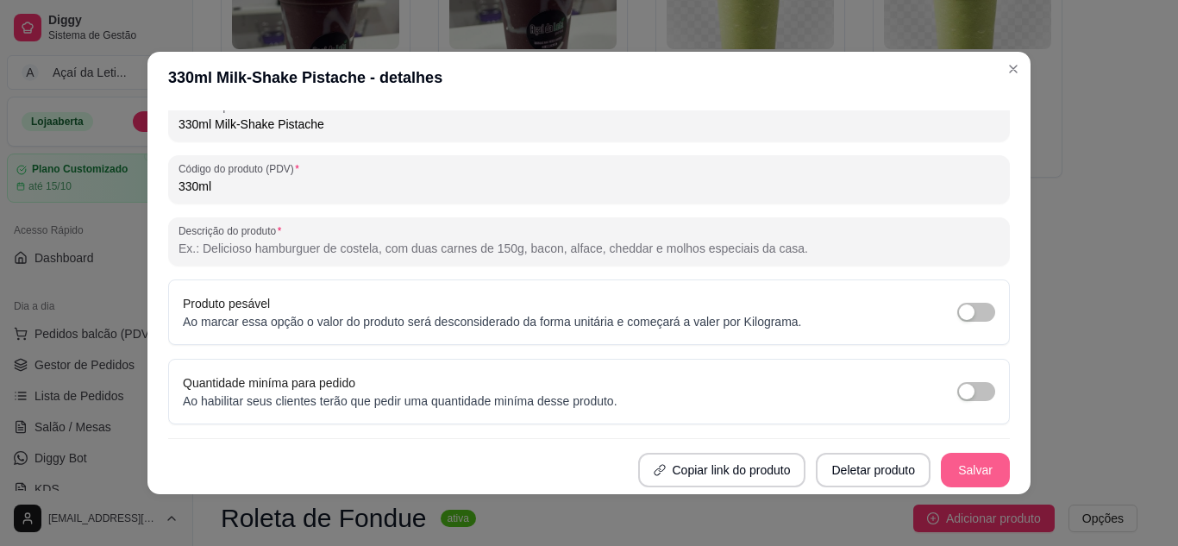
click at [968, 474] on button "Salvar" at bounding box center [975, 470] width 69 height 34
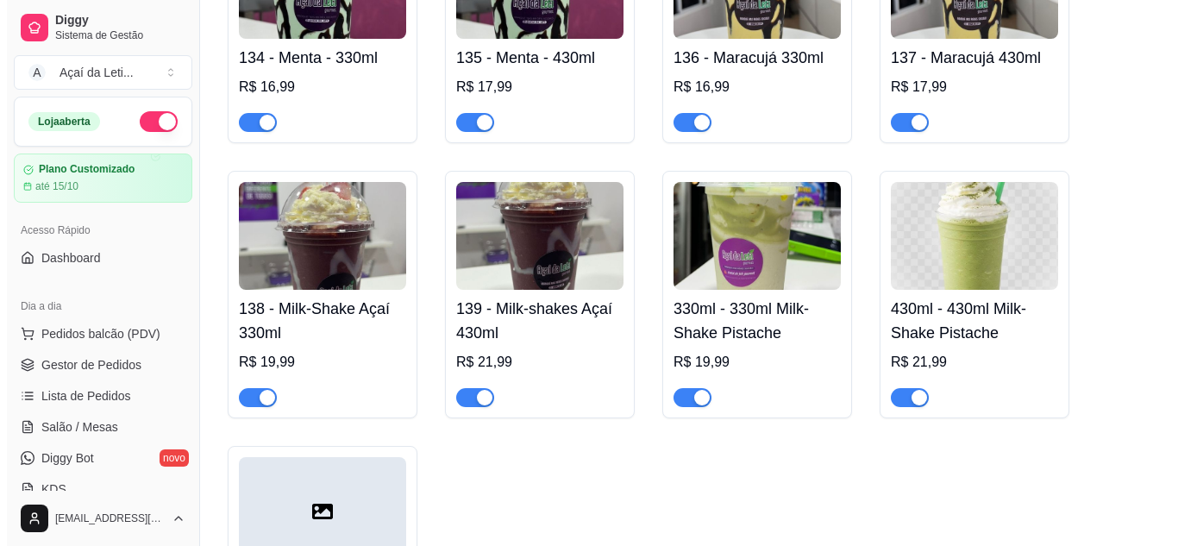
scroll to position [4732, 0]
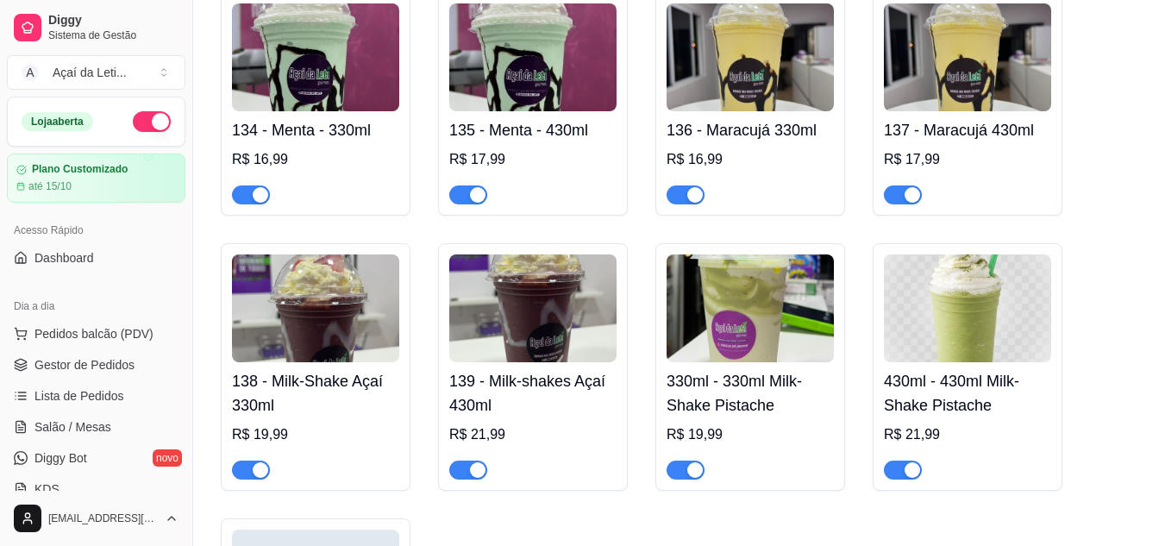
click at [969, 358] on img at bounding box center [967, 308] width 167 height 108
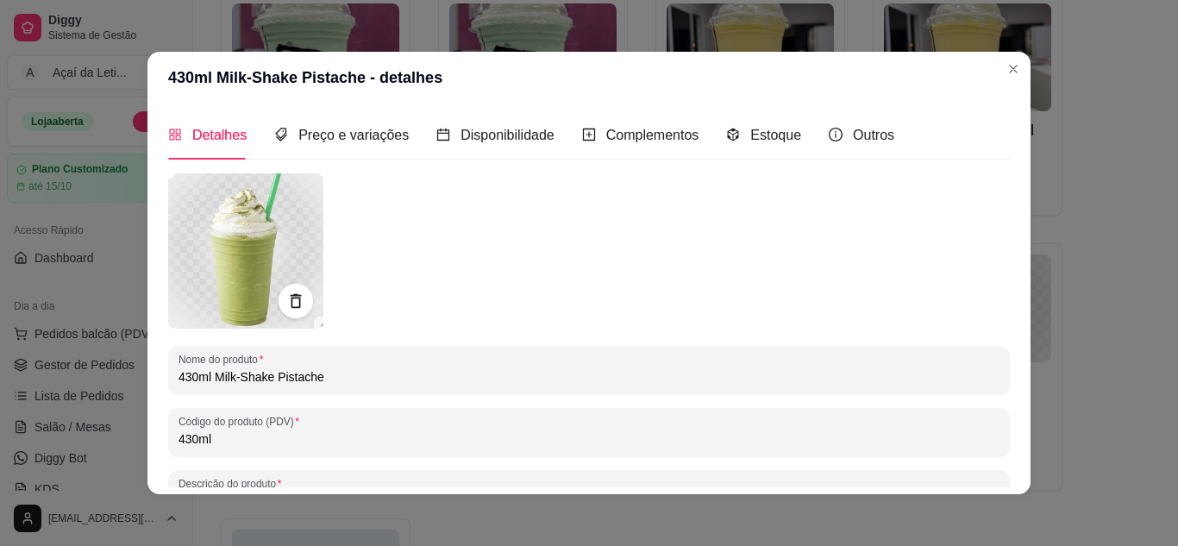
click at [227, 263] on img at bounding box center [245, 250] width 155 height 155
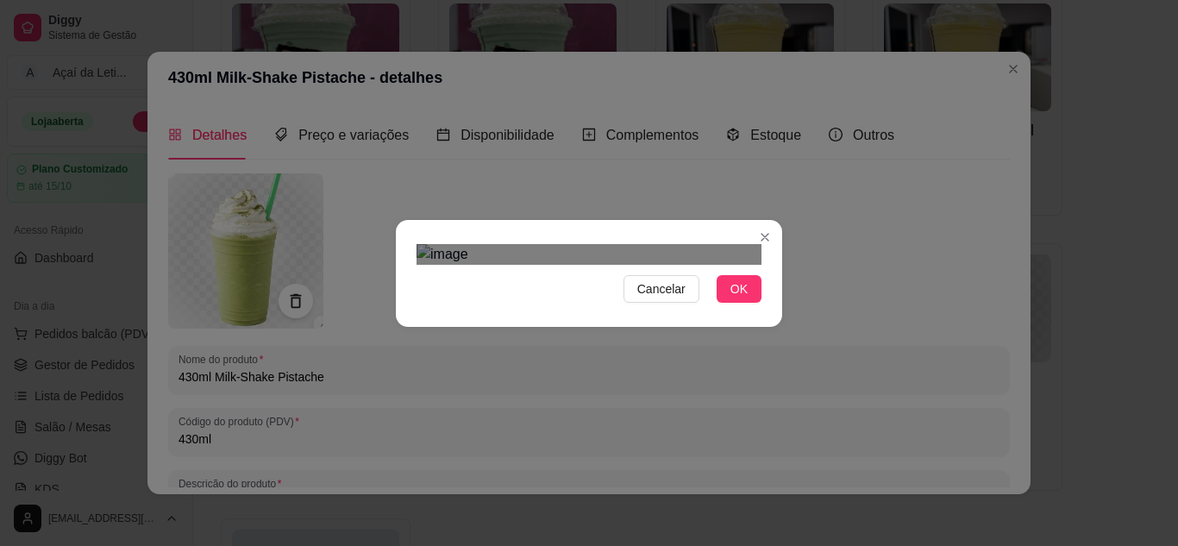
click at [600, 393] on div "Use the arrow keys to move the crop selection area" at bounding box center [572, 548] width 310 height 310
click at [396, 310] on div "Cancelar OK" at bounding box center [589, 273] width 386 height 72
click at [717, 303] on button "OK" at bounding box center [739, 289] width 45 height 28
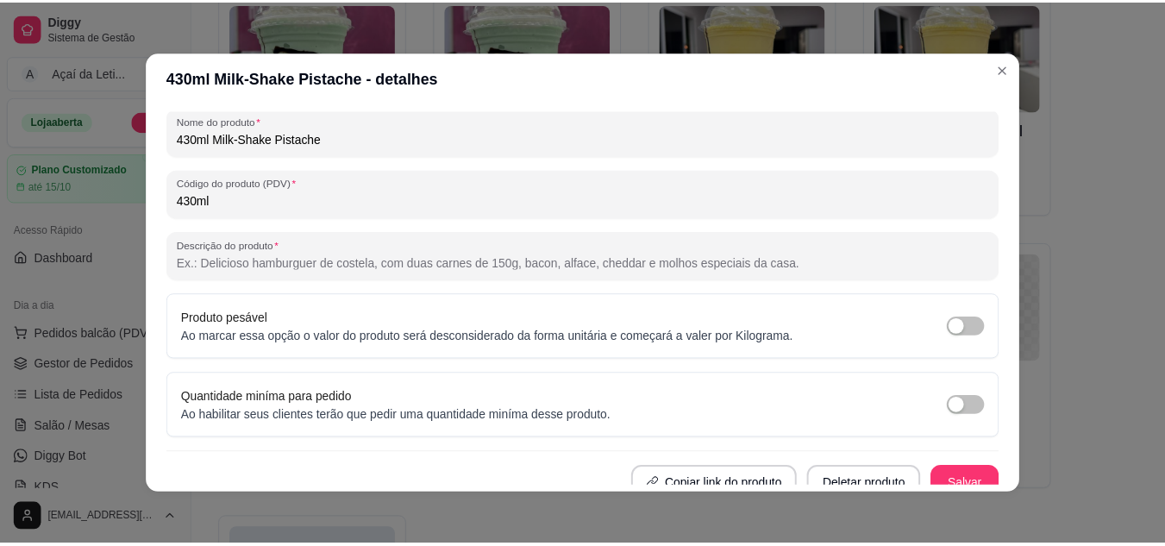
scroll to position [253, 0]
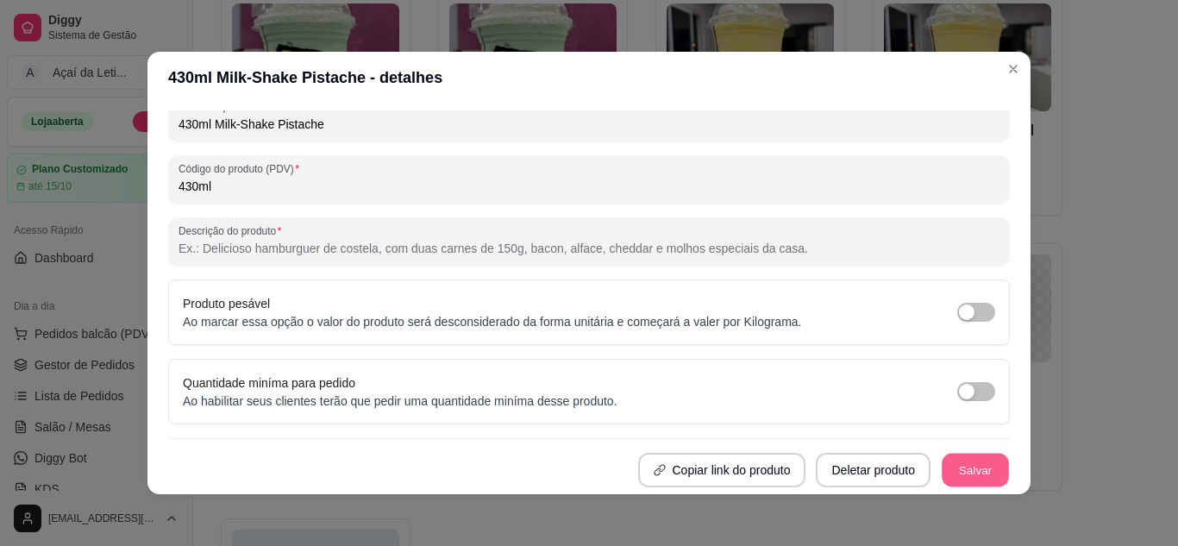
click at [963, 472] on button "Salvar" at bounding box center [975, 471] width 67 height 34
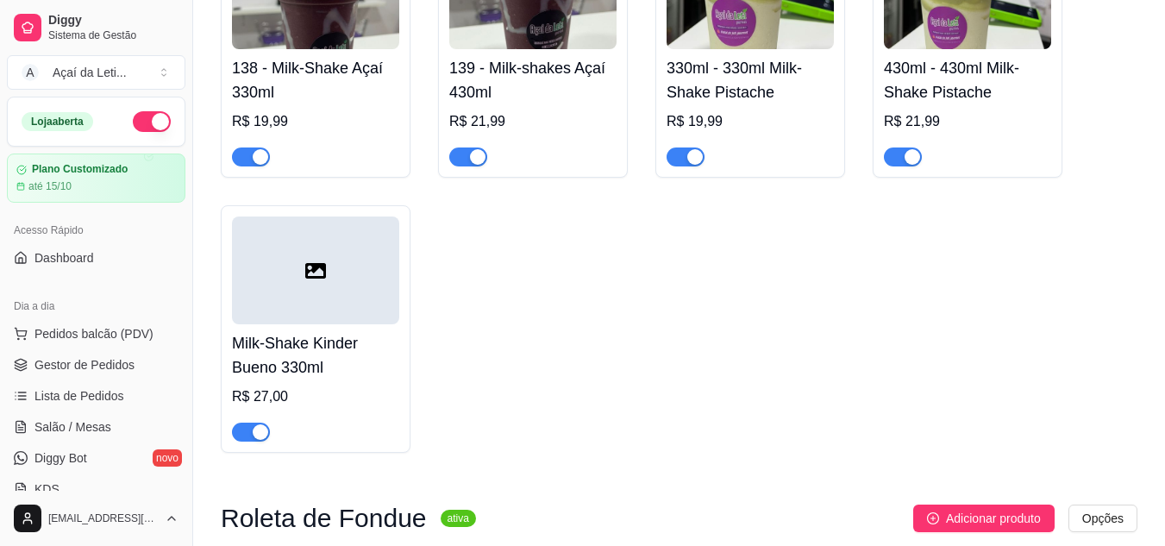
scroll to position [5021, 0]
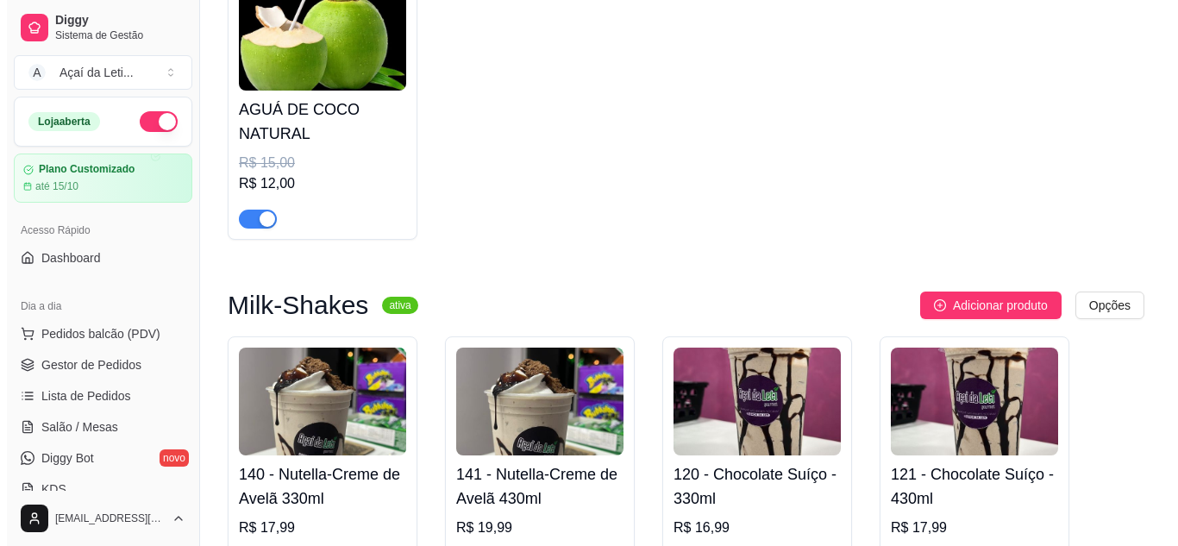
scroll to position [3240, 0]
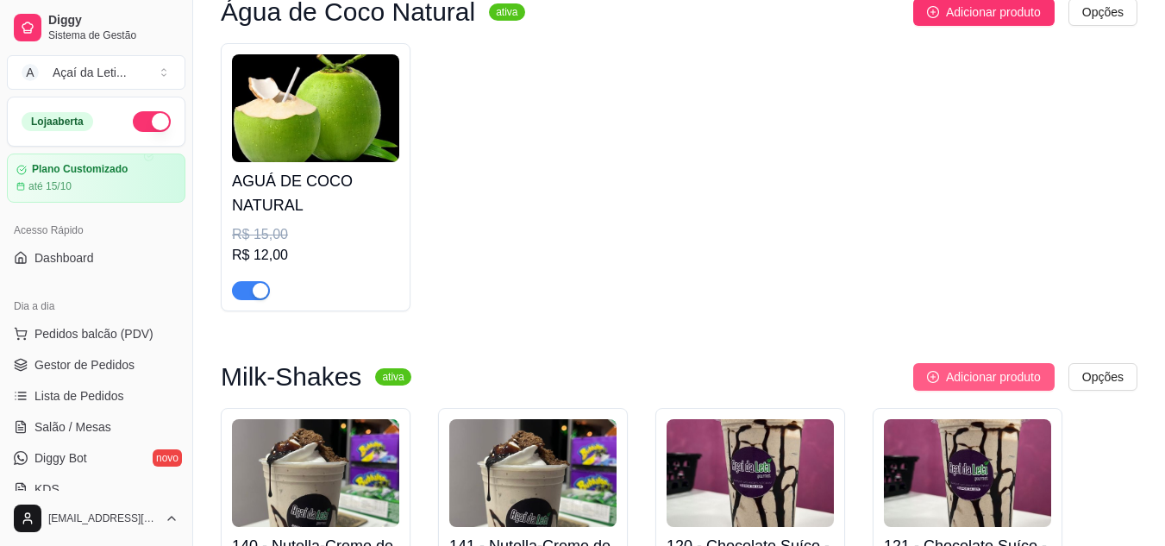
click at [975, 386] on span "Adicionar produto" at bounding box center [993, 376] width 95 height 19
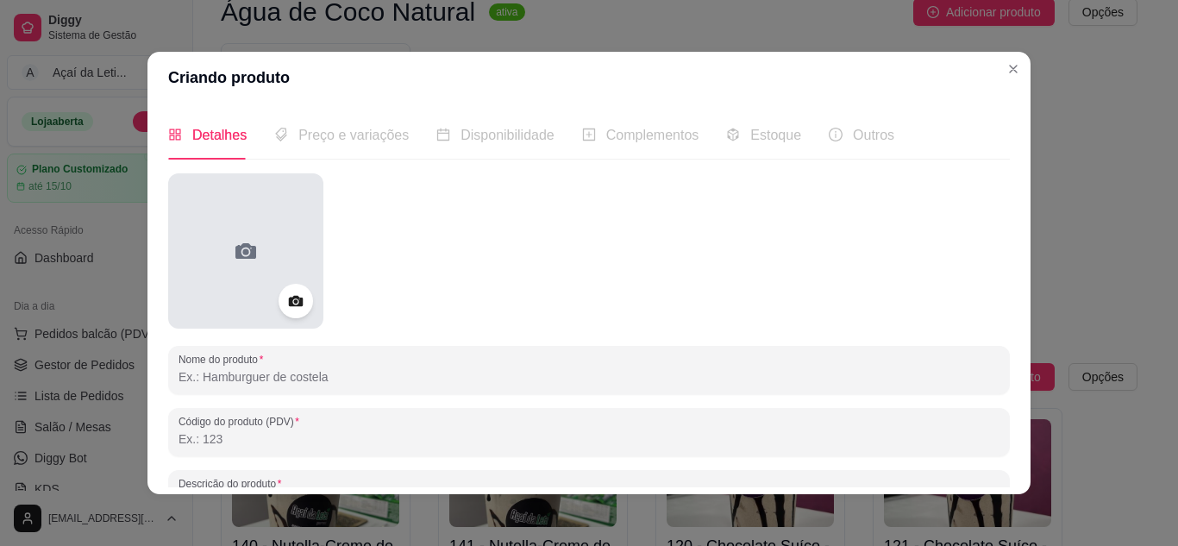
click at [232, 252] on icon at bounding box center [246, 251] width 28 height 28
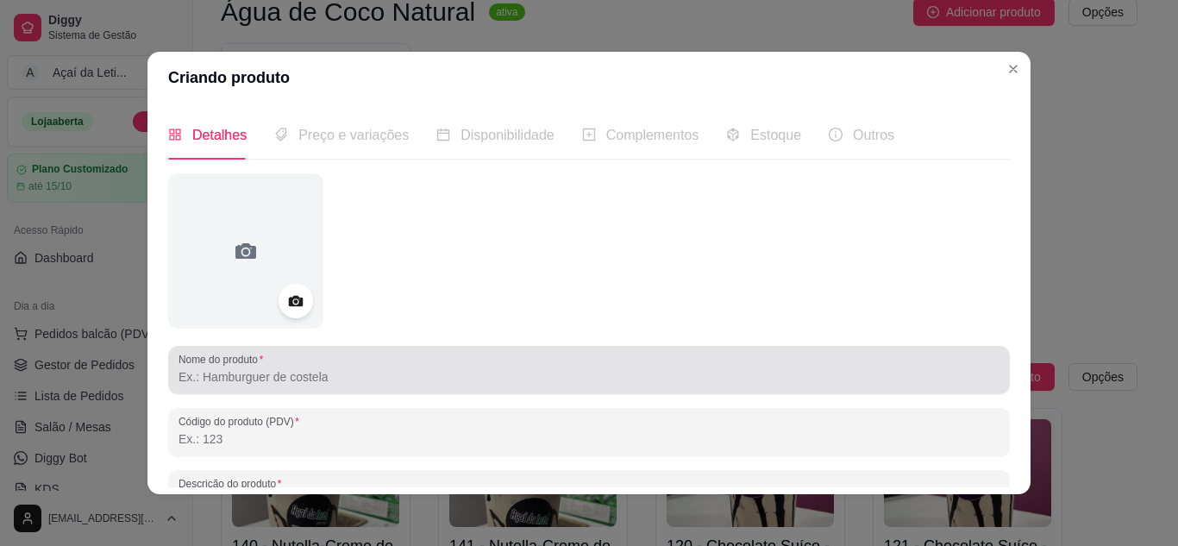
click at [250, 387] on div at bounding box center [589, 370] width 821 height 34
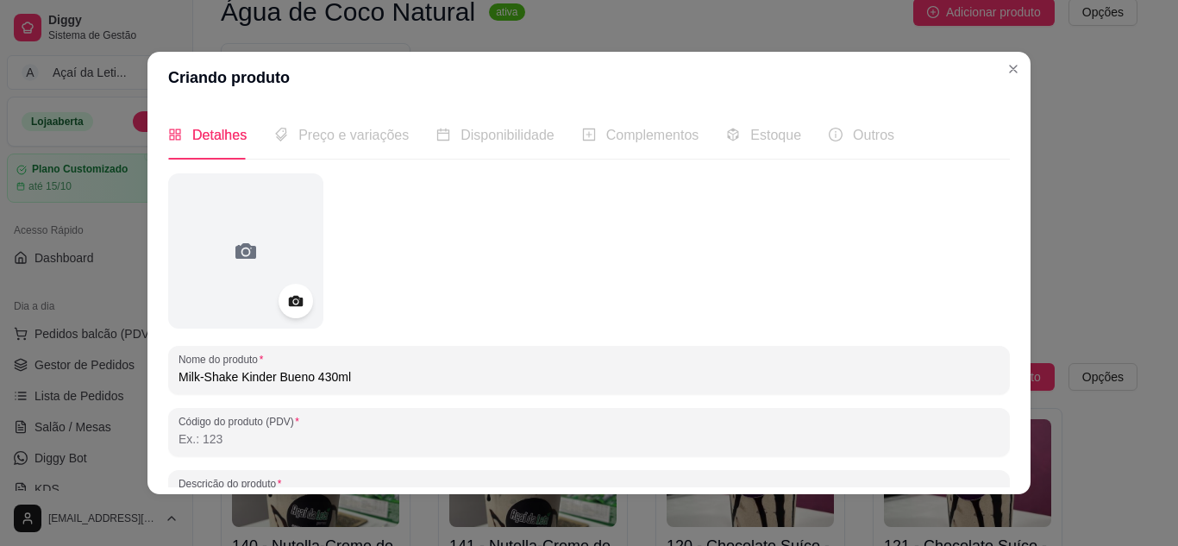
click at [310, 379] on input "Milk-Shake Kinder Bueno 430ml" at bounding box center [589, 376] width 821 height 17
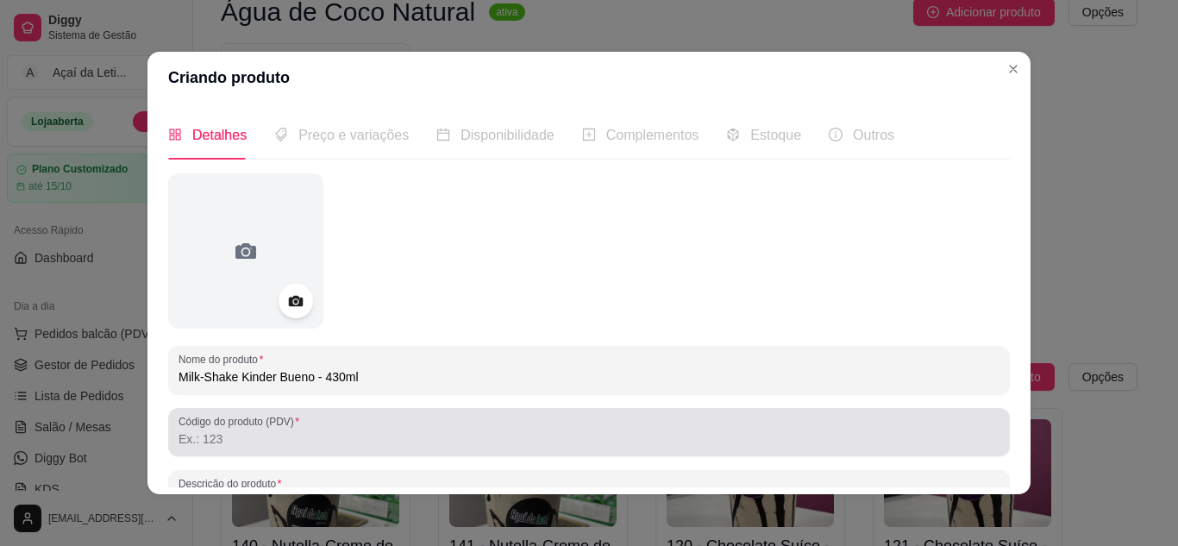
type input "Milk-Shake Kinder Bueno - 430ml"
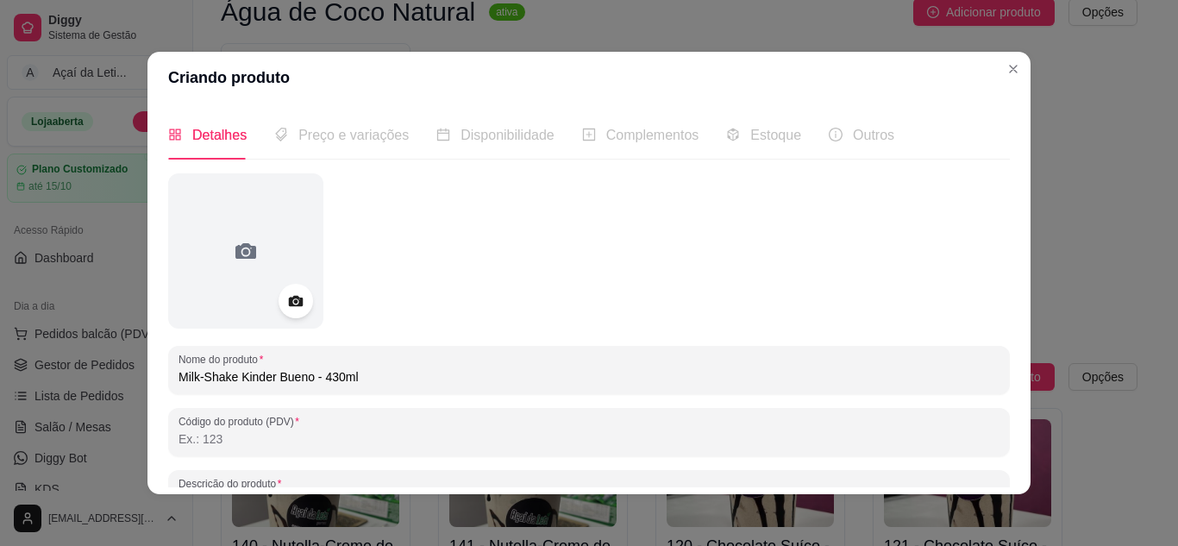
click at [258, 444] on input "Código do produto (PDV)" at bounding box center [589, 438] width 821 height 17
type input "+"
type input "Acompanha o Chocolate."
click at [320, 459] on div "Nome do produto Milk-Shake Kinder Bueno - 430ml Código do produto (PDV) Acompan…" at bounding box center [589, 456] width 842 height 567
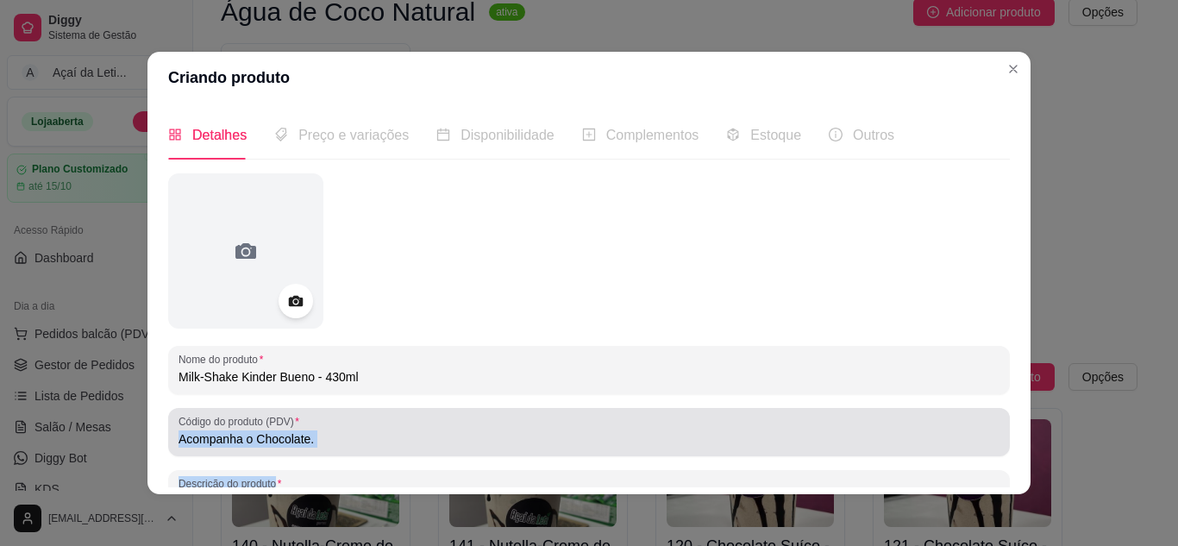
click at [298, 440] on input "Acompanha o Chocolate." at bounding box center [589, 438] width 821 height 17
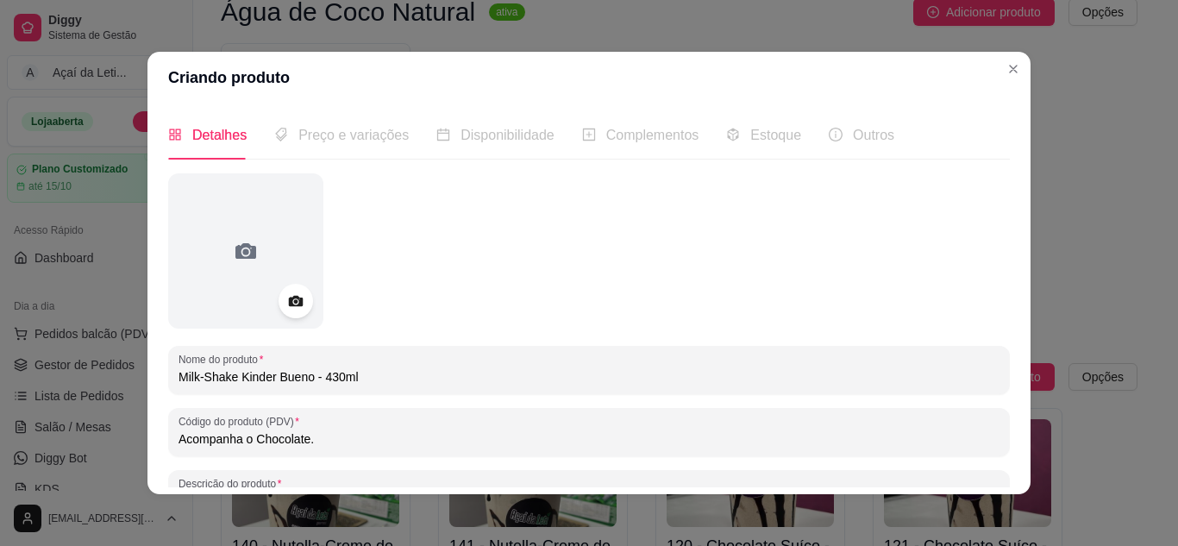
click at [298, 440] on input "Acompanha o Chocolate." at bounding box center [589, 438] width 821 height 17
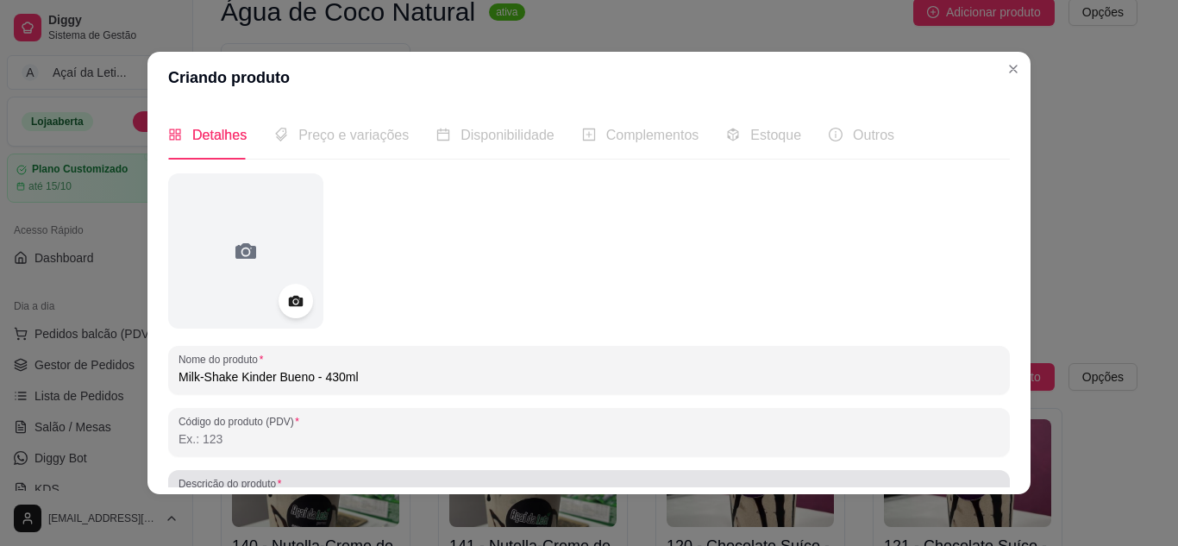
click at [258, 486] on label "Descrição do produto" at bounding box center [233, 483] width 109 height 15
click at [258, 492] on input "Descrição do produto" at bounding box center [589, 500] width 821 height 17
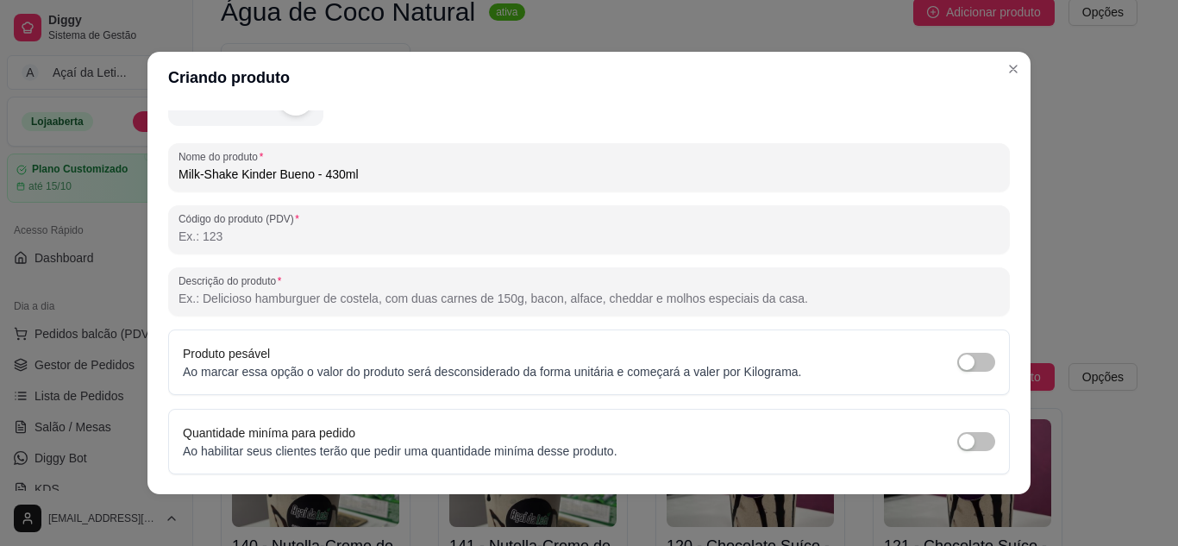
click at [250, 290] on input "Descrição do produto" at bounding box center [589, 298] width 821 height 17
paste input "Acompanha o Chocolate."
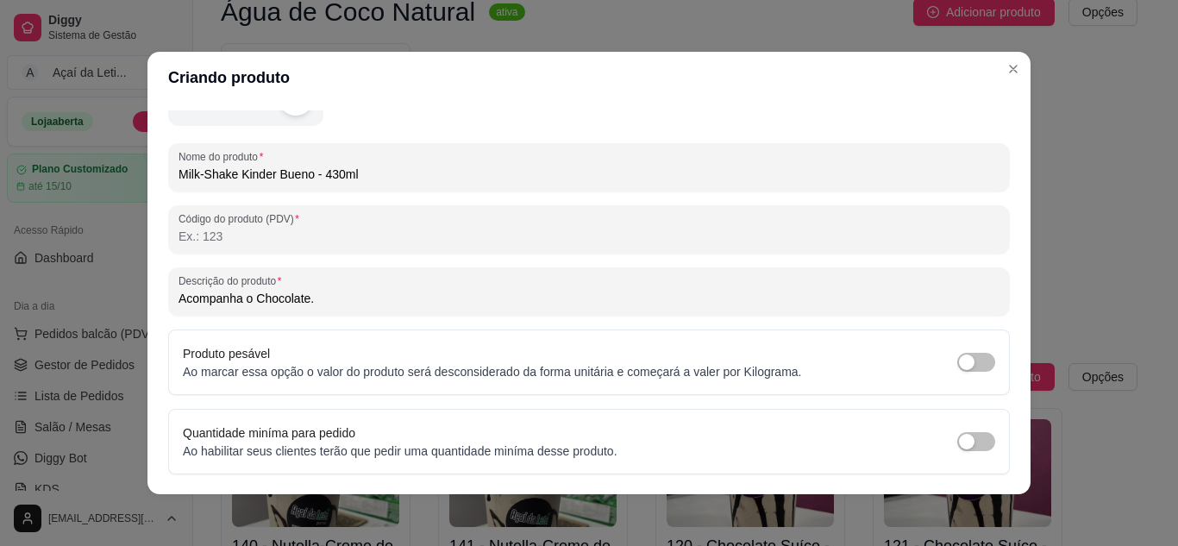
click at [250, 290] on input "Acompanha o Chocolate." at bounding box center [589, 298] width 821 height 17
type input "Acompanha o Chocolate."
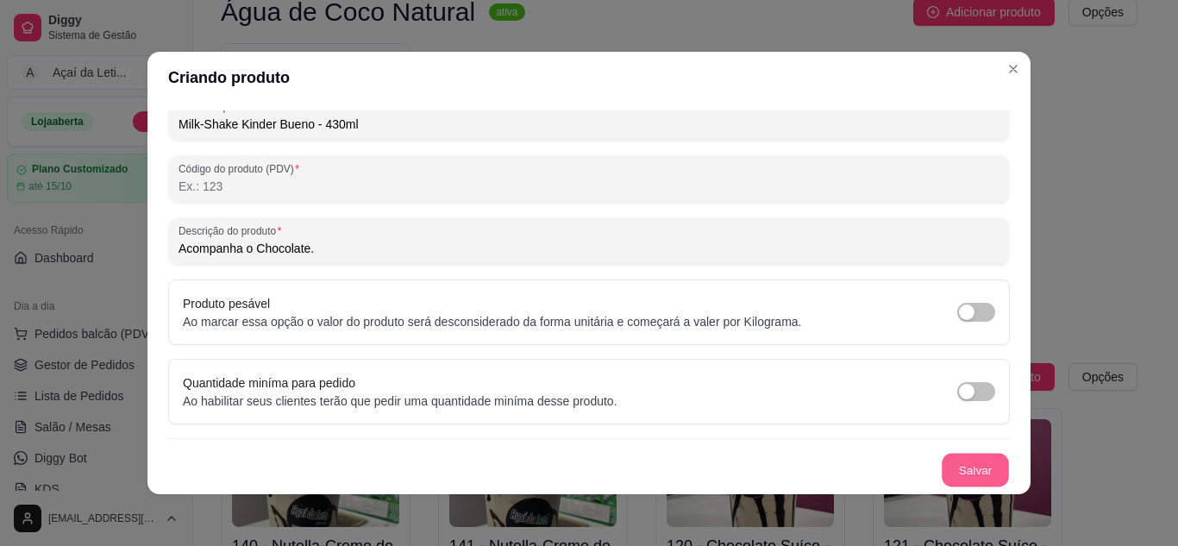
click at [945, 484] on button "Salvar" at bounding box center [975, 471] width 67 height 34
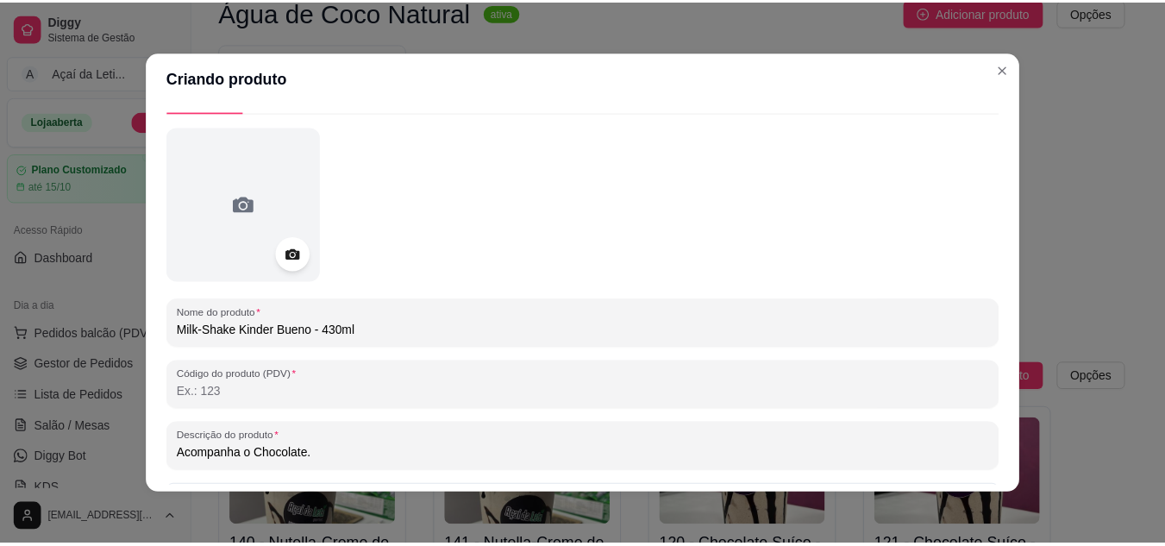
scroll to position [0, 0]
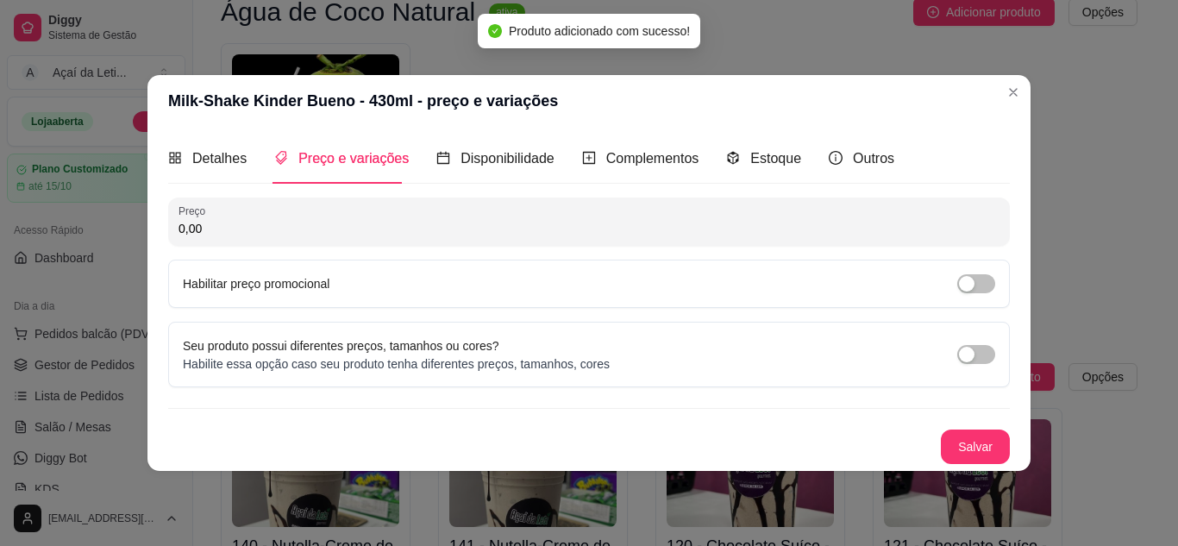
click at [428, 235] on input "0,00" at bounding box center [589, 228] width 821 height 17
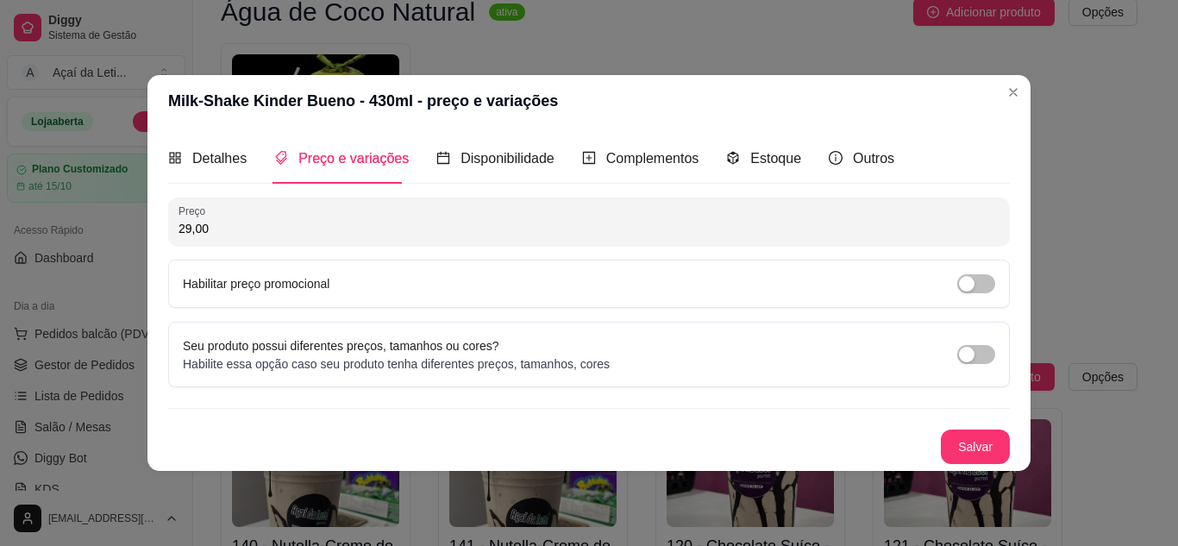
type input "29,00"
click at [992, 437] on button "Salvar" at bounding box center [975, 447] width 67 height 34
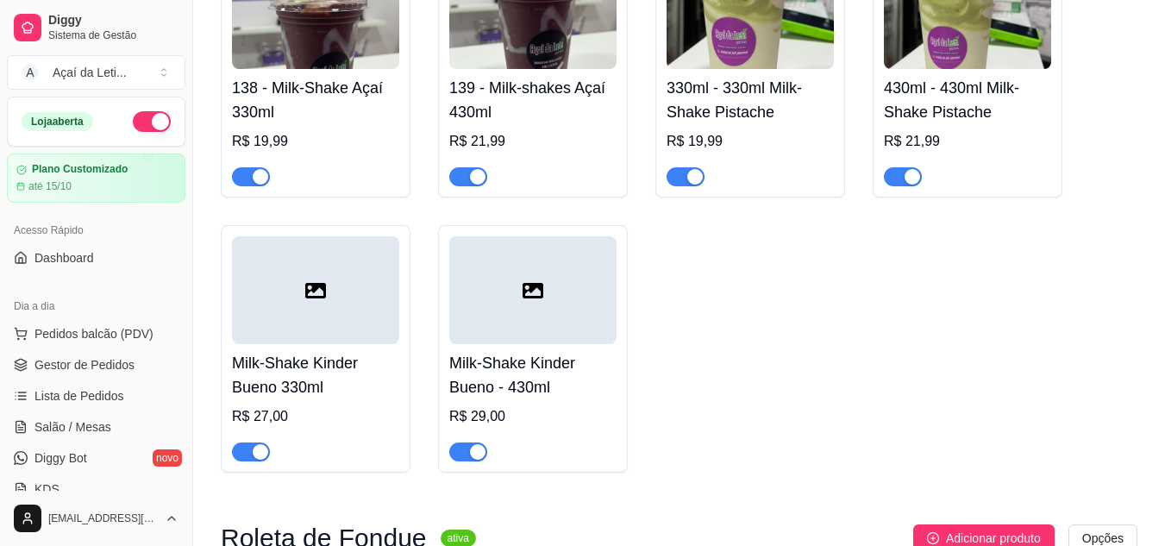
scroll to position [5386, 0]
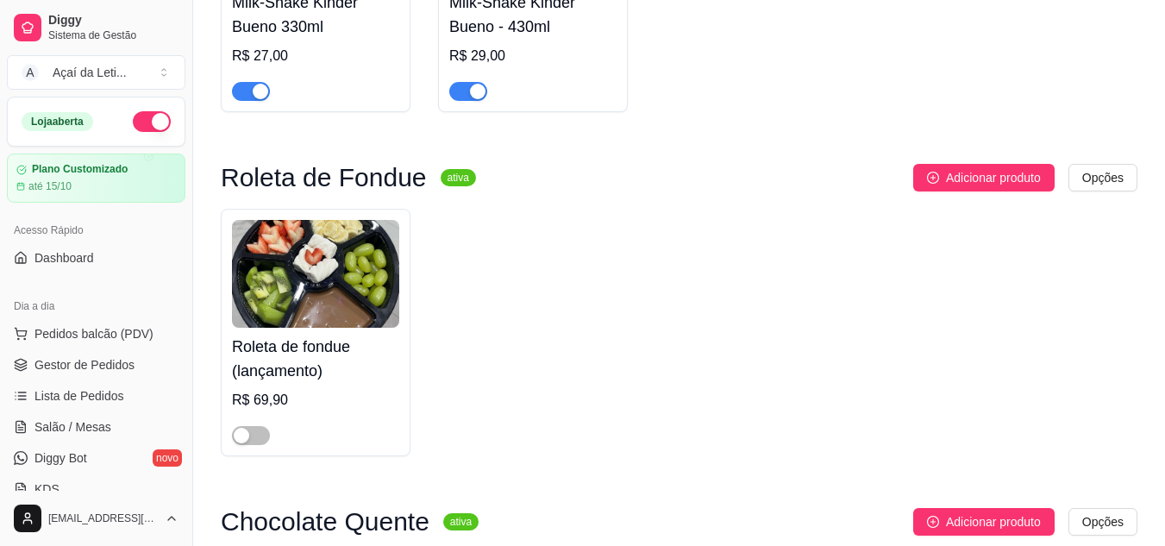
drag, startPoint x: 1162, startPoint y: 213, endPoint x: 1169, endPoint y: 218, distance: 9.3
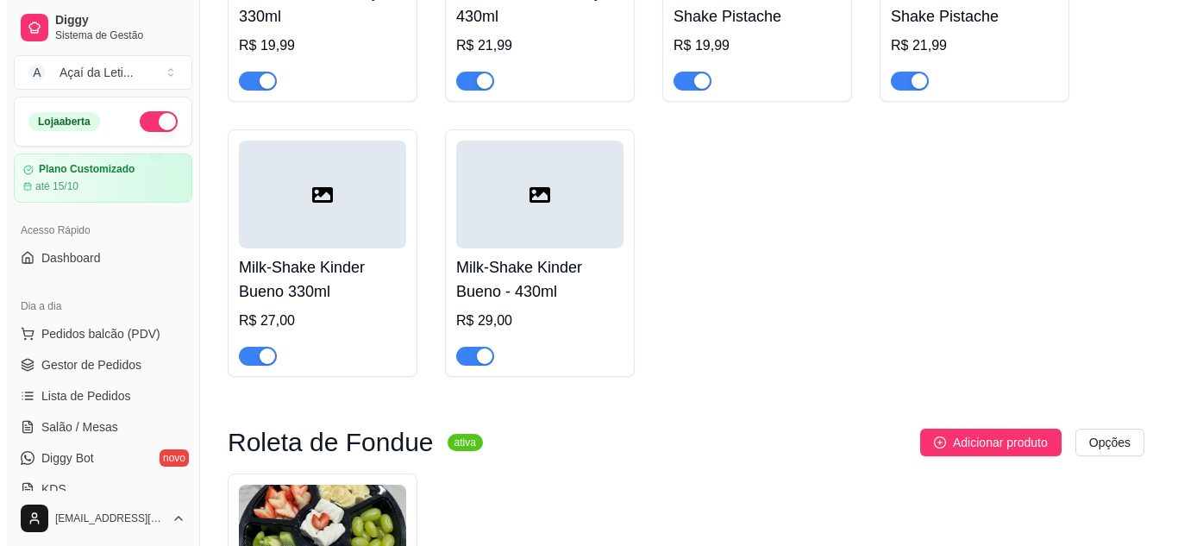
scroll to position [5097, 0]
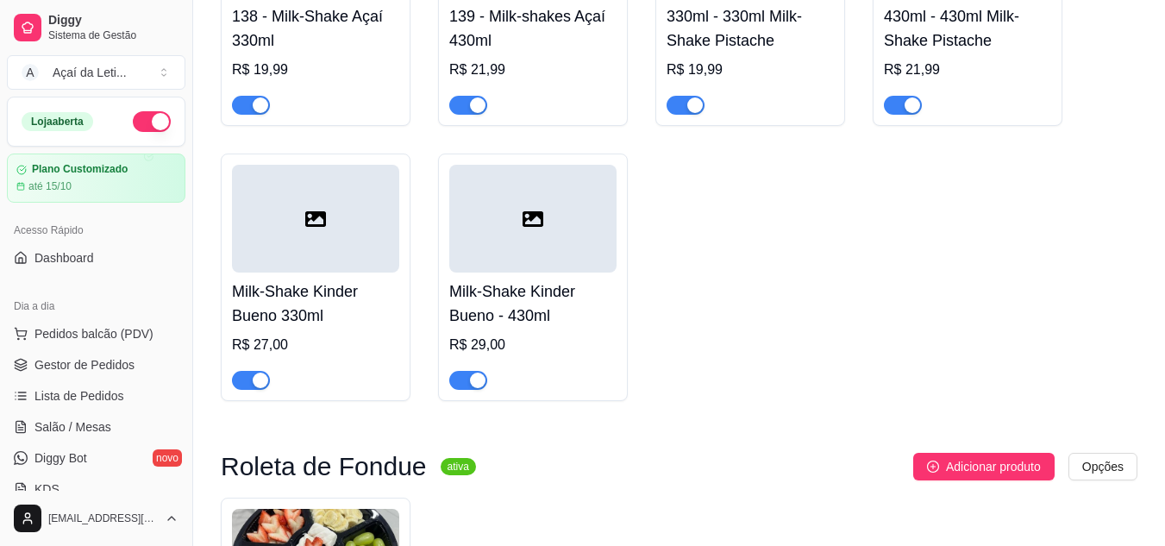
click at [361, 310] on h4 "Milk-Shake Kinder Bueno 330ml" at bounding box center [315, 303] width 167 height 48
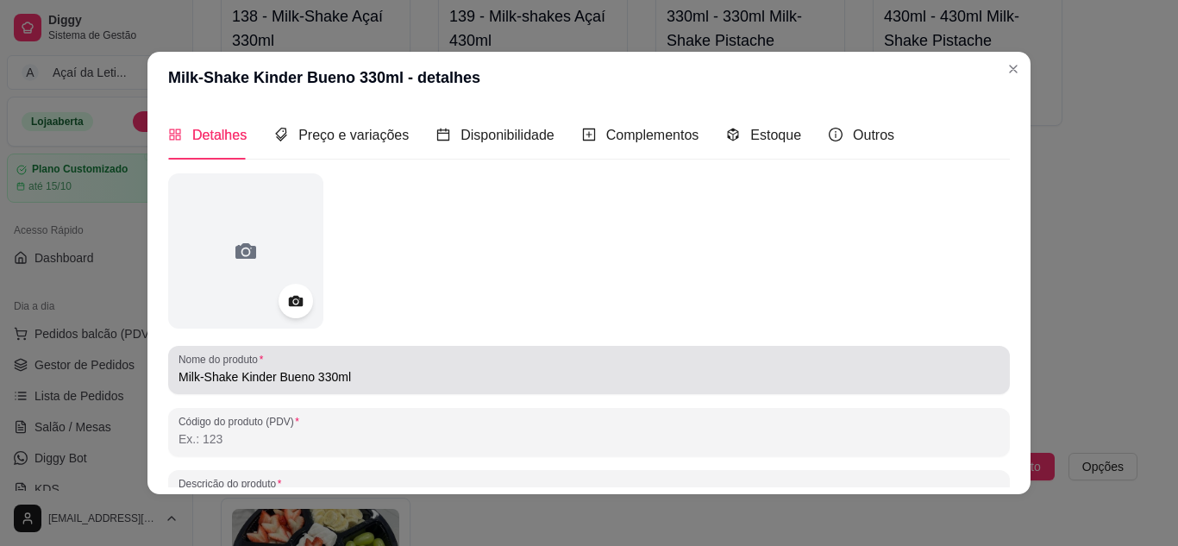
click at [313, 379] on input "Milk-Shake Kinder Bueno 330ml" at bounding box center [589, 376] width 821 height 17
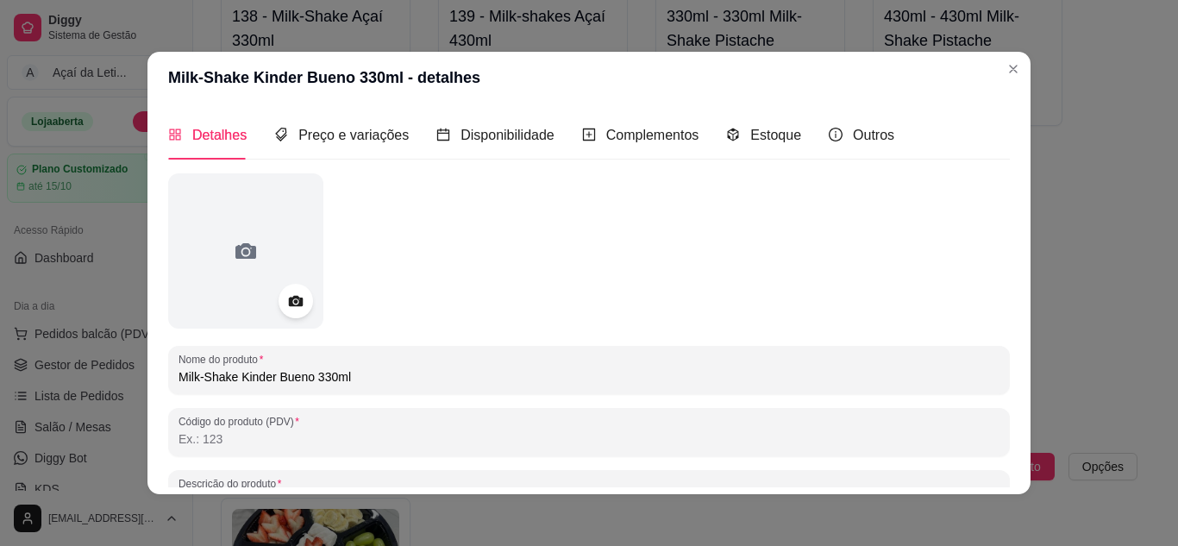
click at [309, 378] on input "Milk-Shake Kinder Bueno 330ml" at bounding box center [589, 376] width 821 height 17
type input "Milk-Shake Kinder Bueno - 330ml"
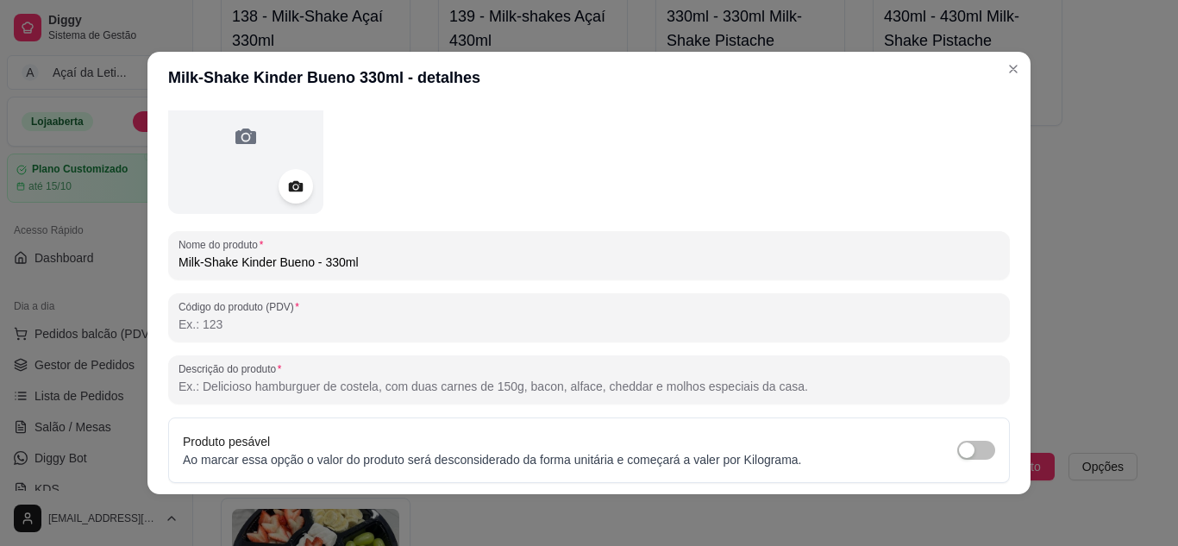
scroll to position [253, 0]
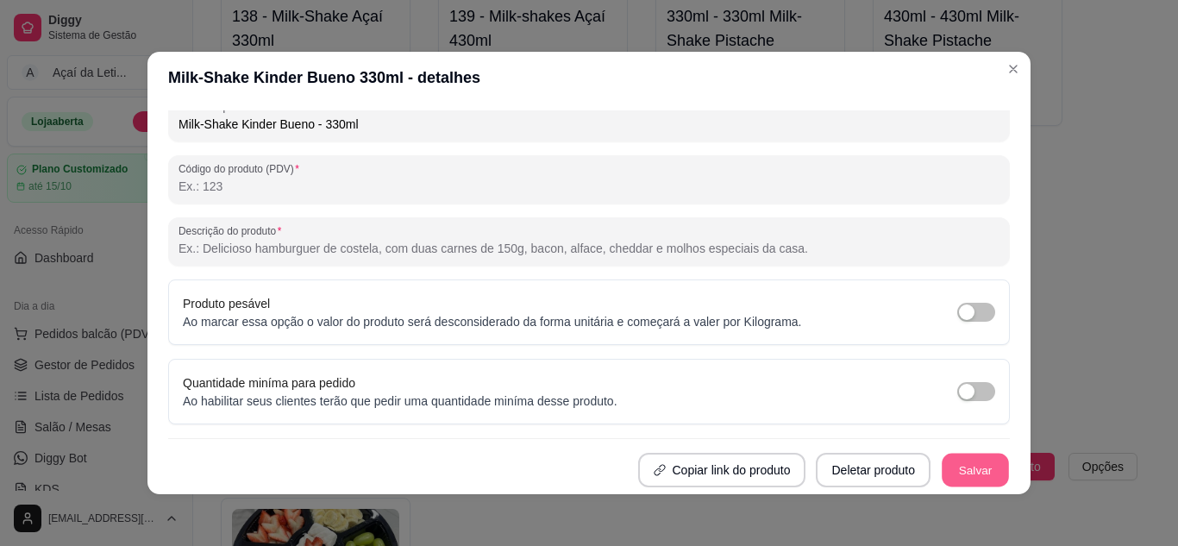
click at [962, 470] on button "Salvar" at bounding box center [975, 471] width 67 height 34
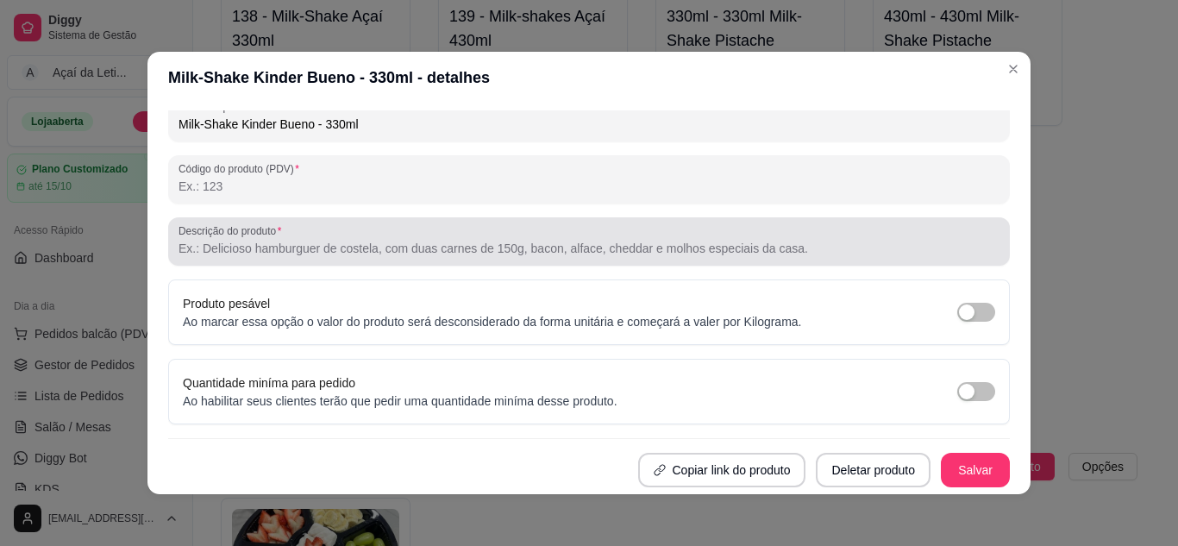
click at [356, 233] on div at bounding box center [589, 241] width 821 height 34
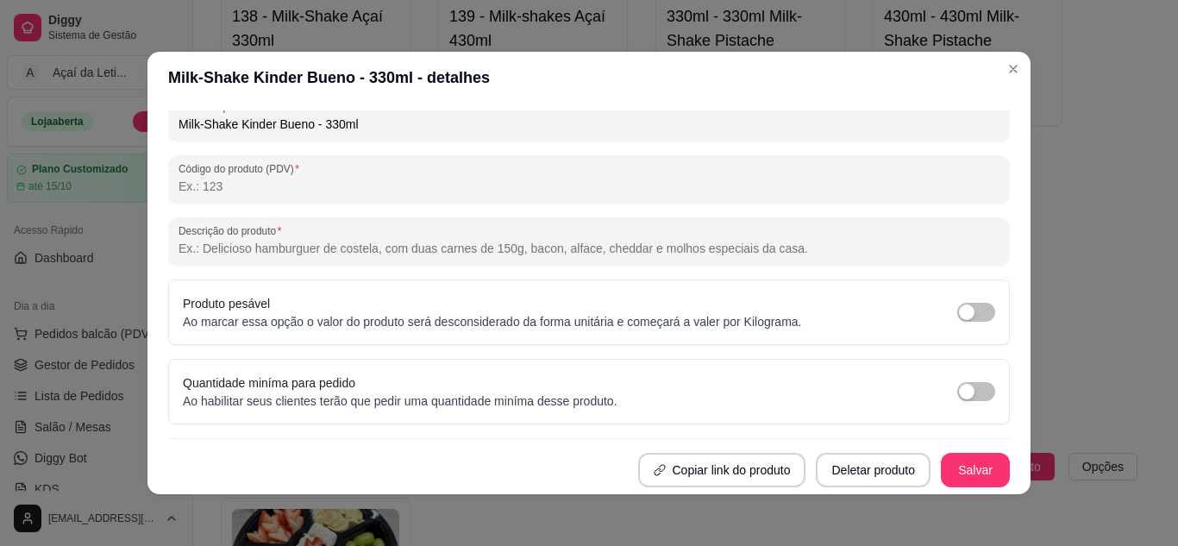
paste input "Acompanha o Chocolate."
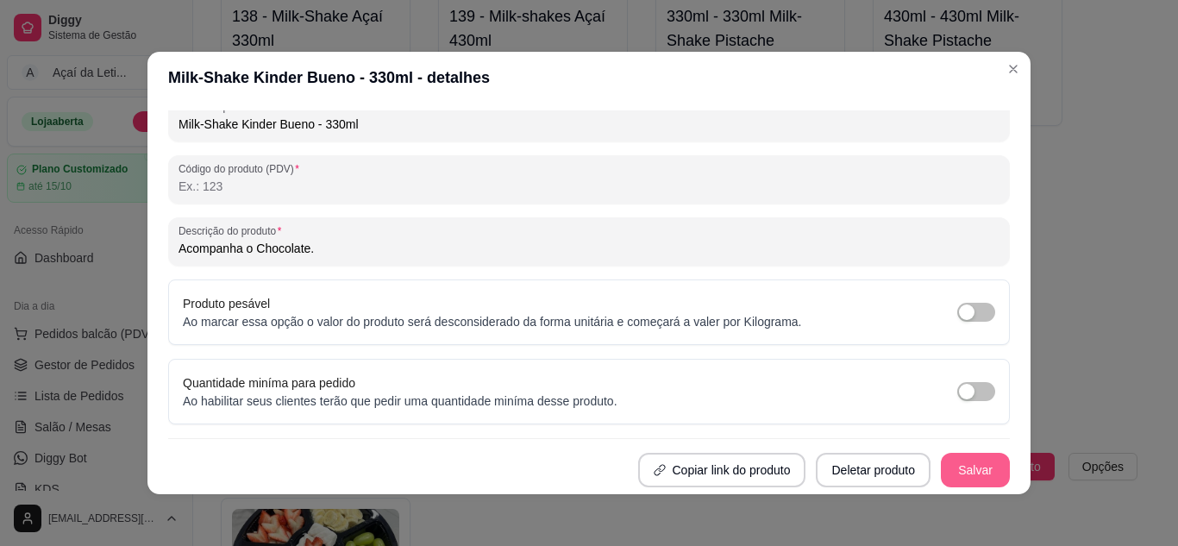
type input "Acompanha o Chocolate."
click at [950, 461] on button "Salvar" at bounding box center [975, 471] width 67 height 34
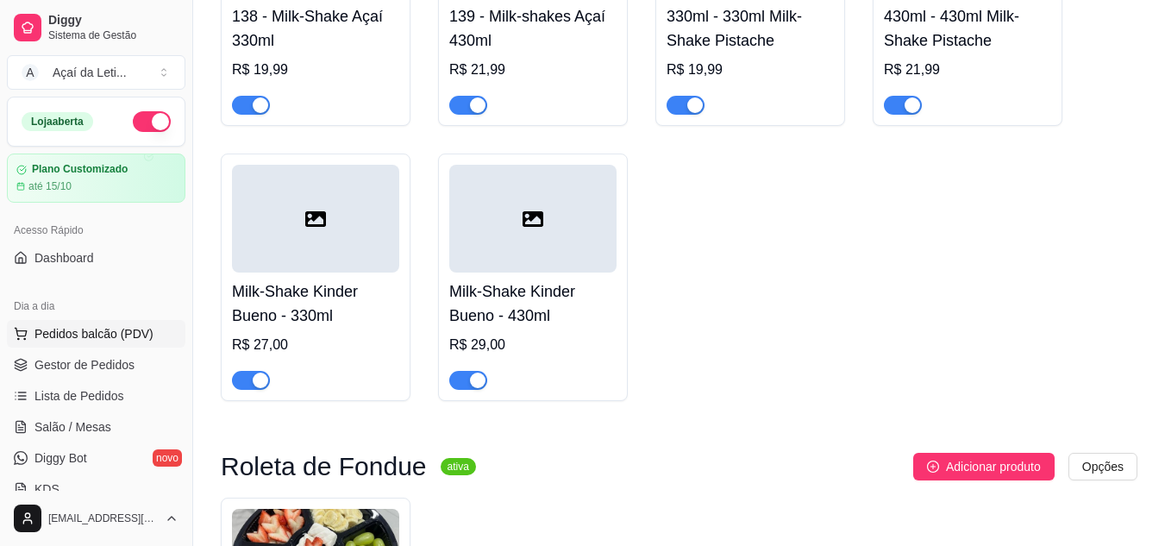
click at [52, 334] on span "Pedidos balcão (PDV)" at bounding box center [93, 333] width 119 height 17
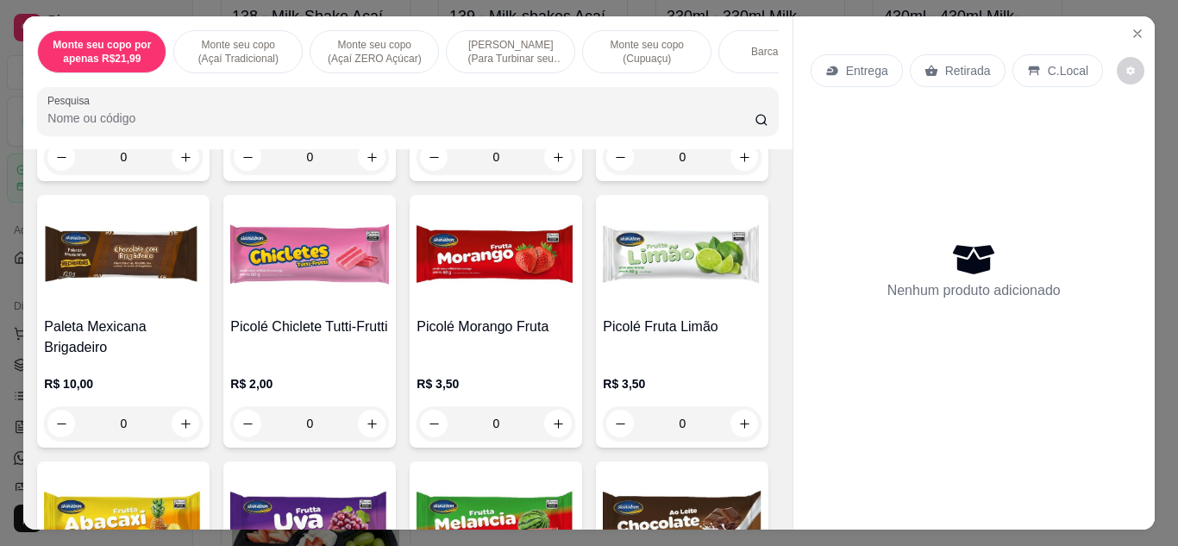
scroll to position [7253, 0]
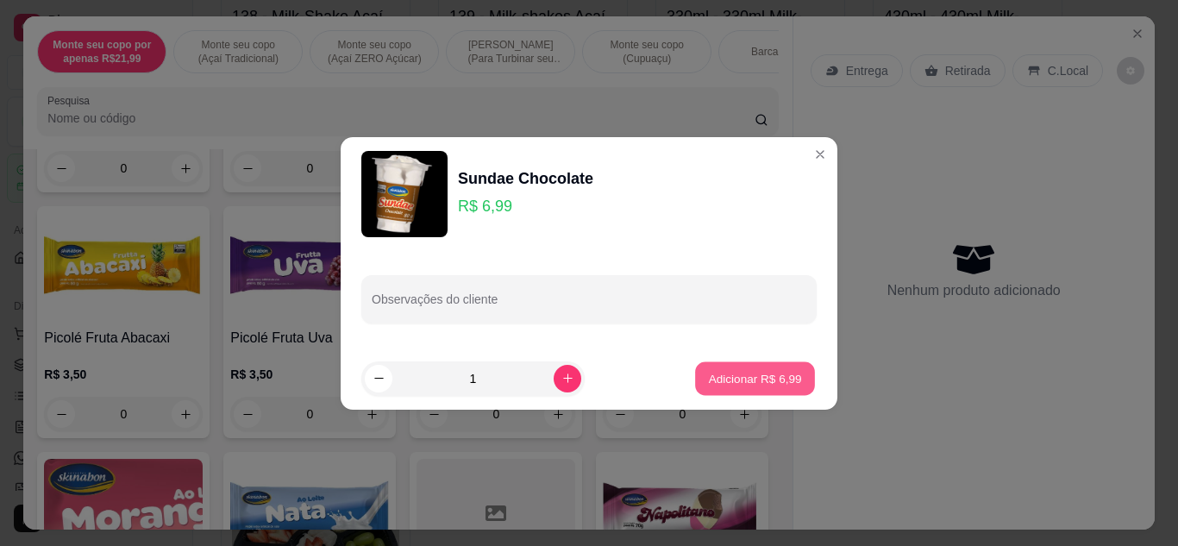
click at [752, 387] on button "Adicionar R$ 6,99" at bounding box center [755, 378] width 120 height 34
type input "1"
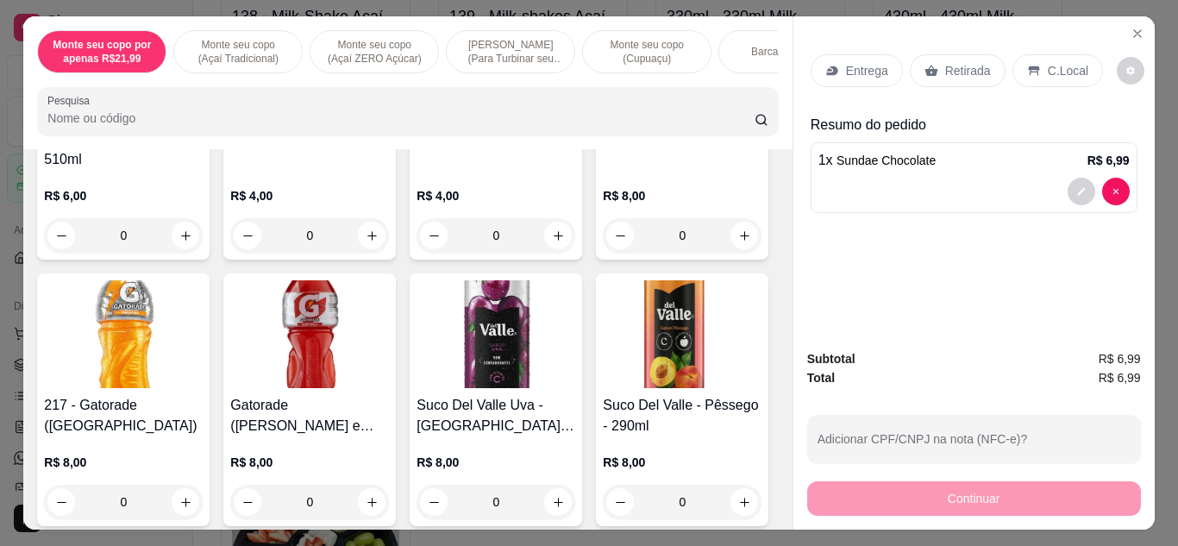
scroll to position [9114, 0]
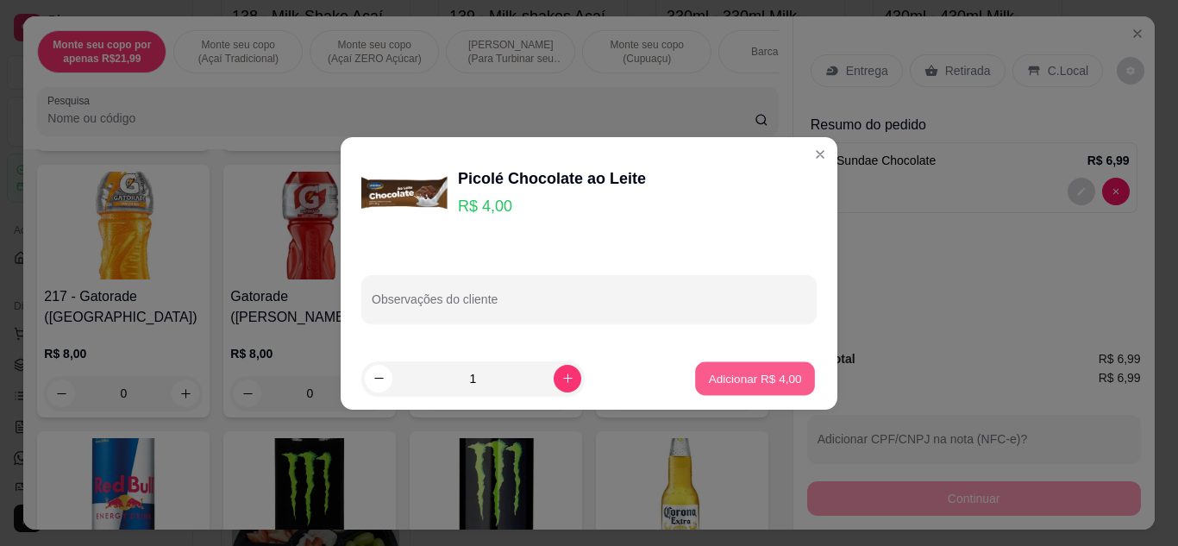
click at [721, 373] on p "Adicionar R$ 4,00" at bounding box center [754, 378] width 93 height 16
type input "1"
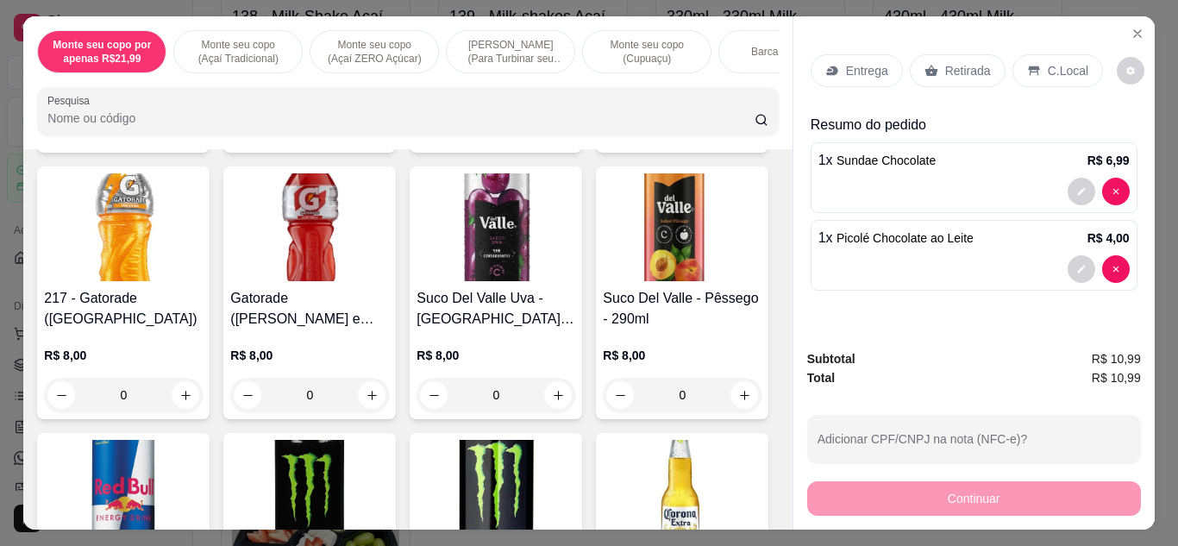
click at [950, 65] on p "Retirada" at bounding box center [968, 70] width 46 height 17
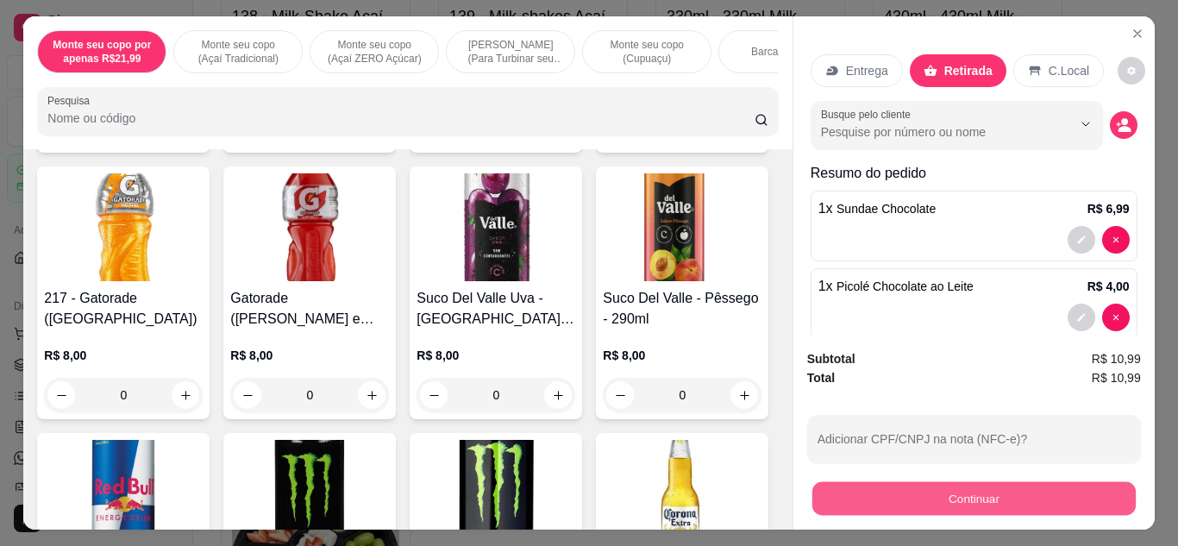
click at [956, 486] on button "Continuar" at bounding box center [973, 499] width 323 height 34
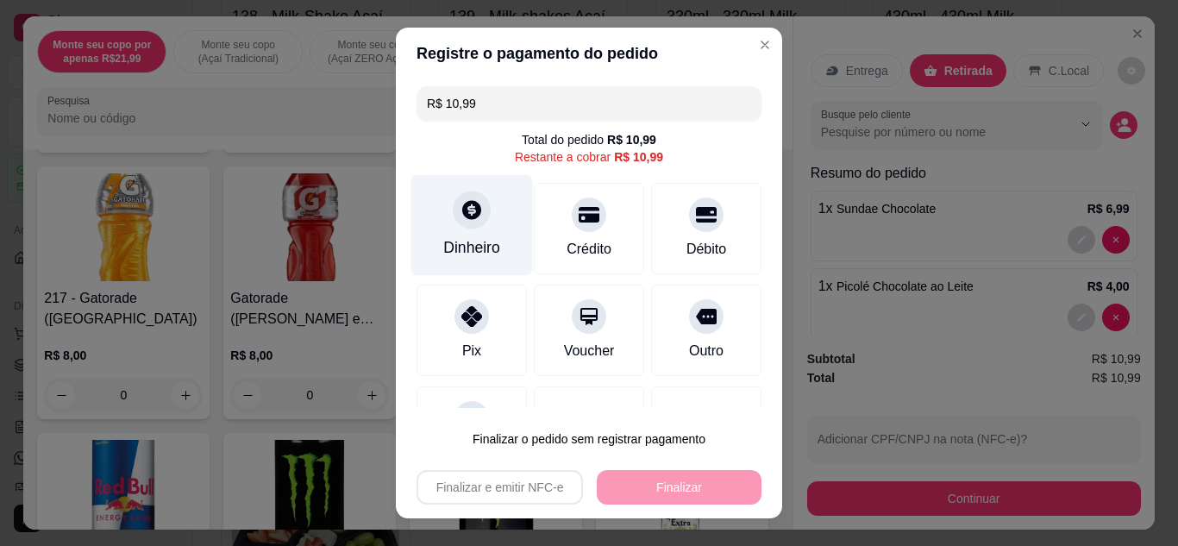
click at [448, 229] on div "Dinheiro" at bounding box center [472, 224] width 122 height 101
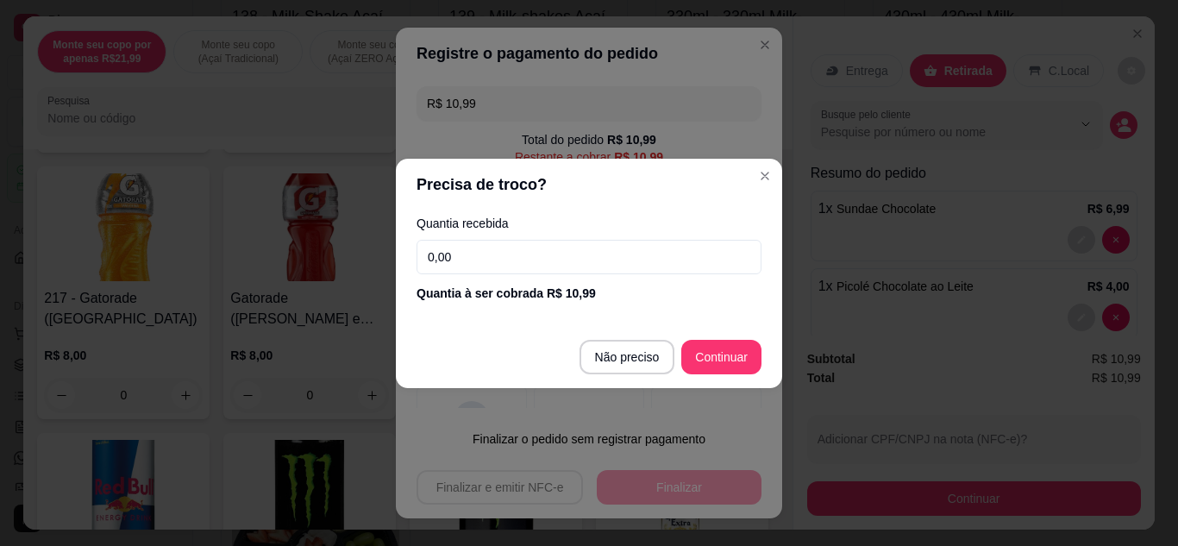
click at [455, 260] on input "0,00" at bounding box center [589, 257] width 345 height 34
type input "20,00"
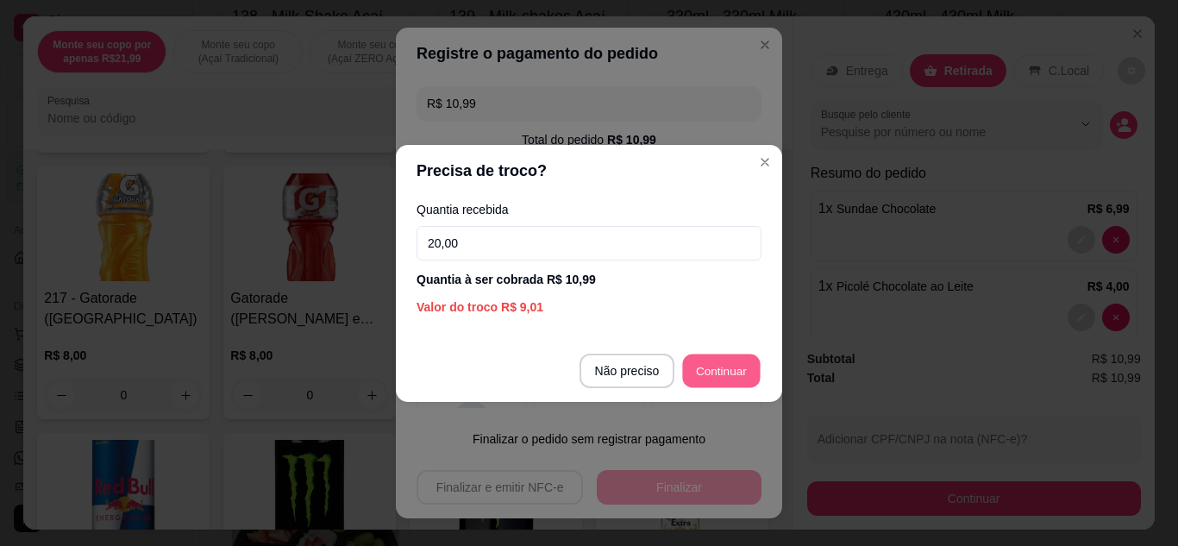
type input "R$ 0,00"
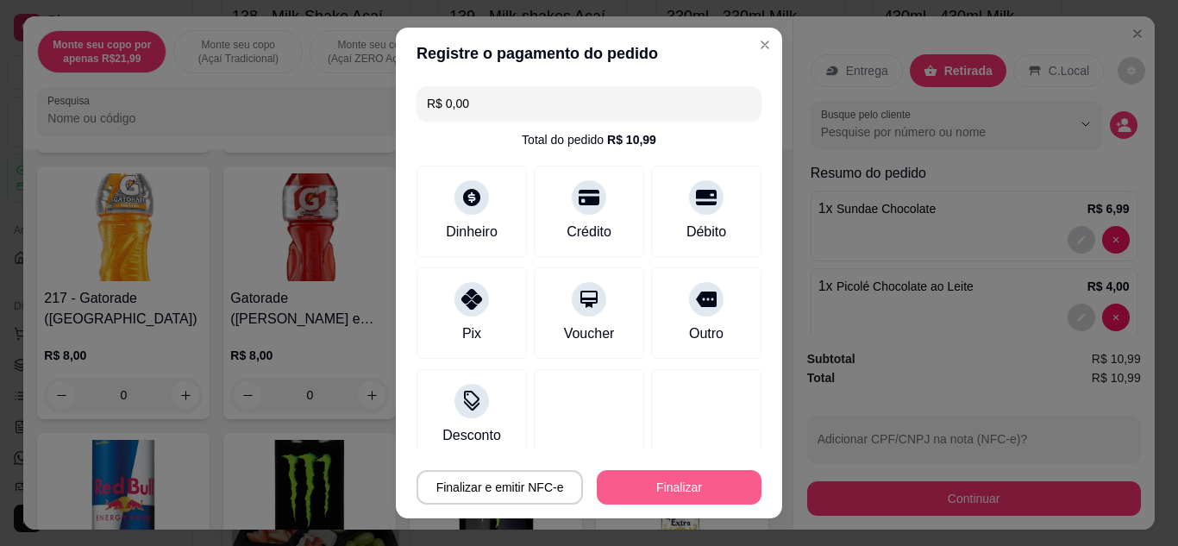
click at [693, 479] on button "Finalizar" at bounding box center [679, 487] width 165 height 34
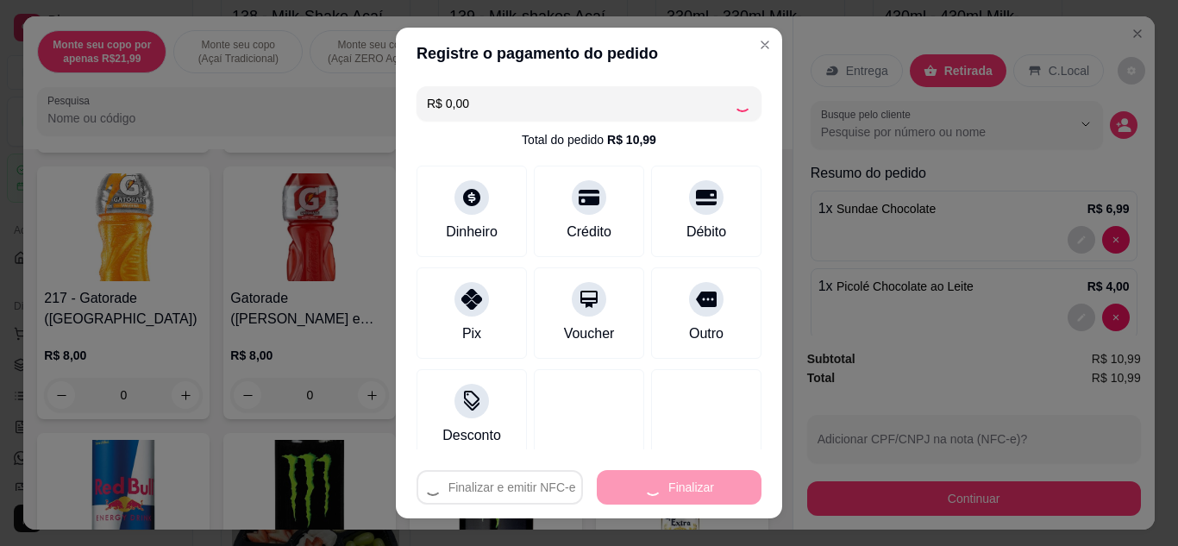
click at [693, 479] on div "Finalizar e emitir NFC-e Finalizar" at bounding box center [589, 487] width 345 height 34
type input "0"
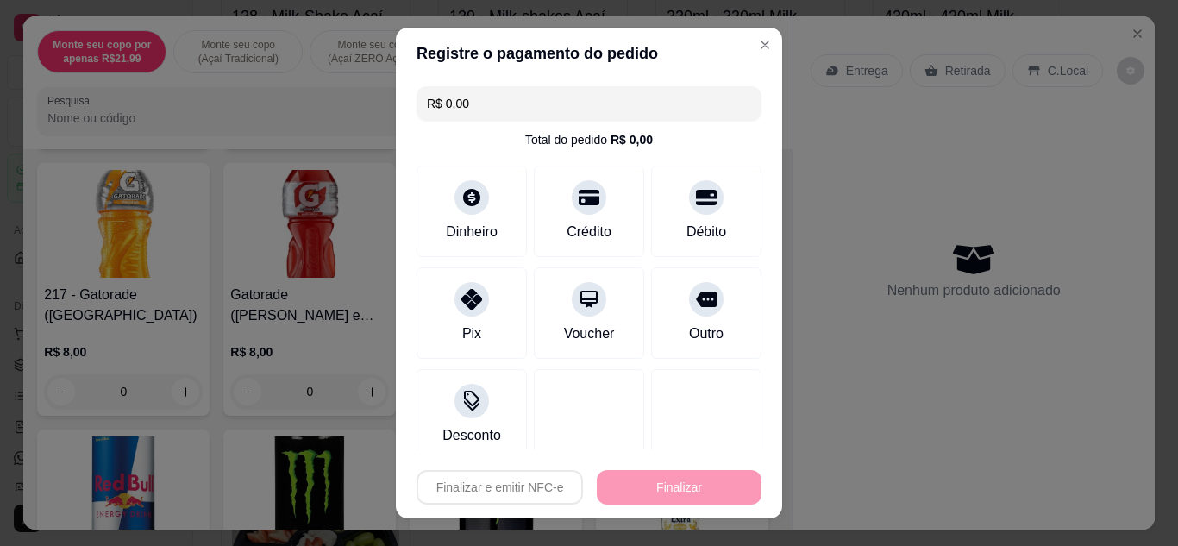
type input "-R$ 10,99"
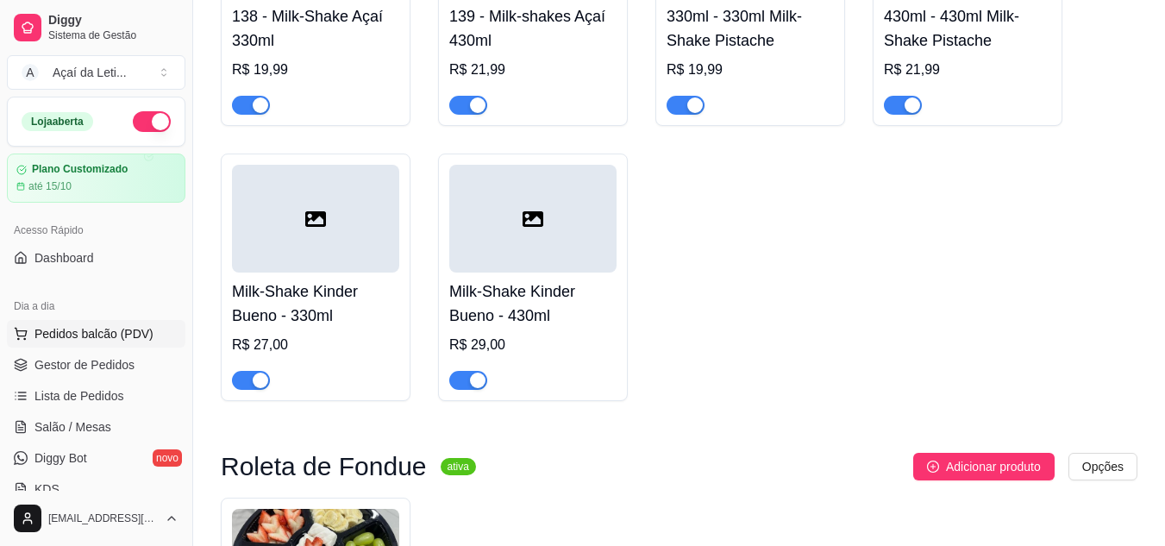
click at [105, 332] on span "Pedidos balcão (PDV)" at bounding box center [93, 333] width 119 height 17
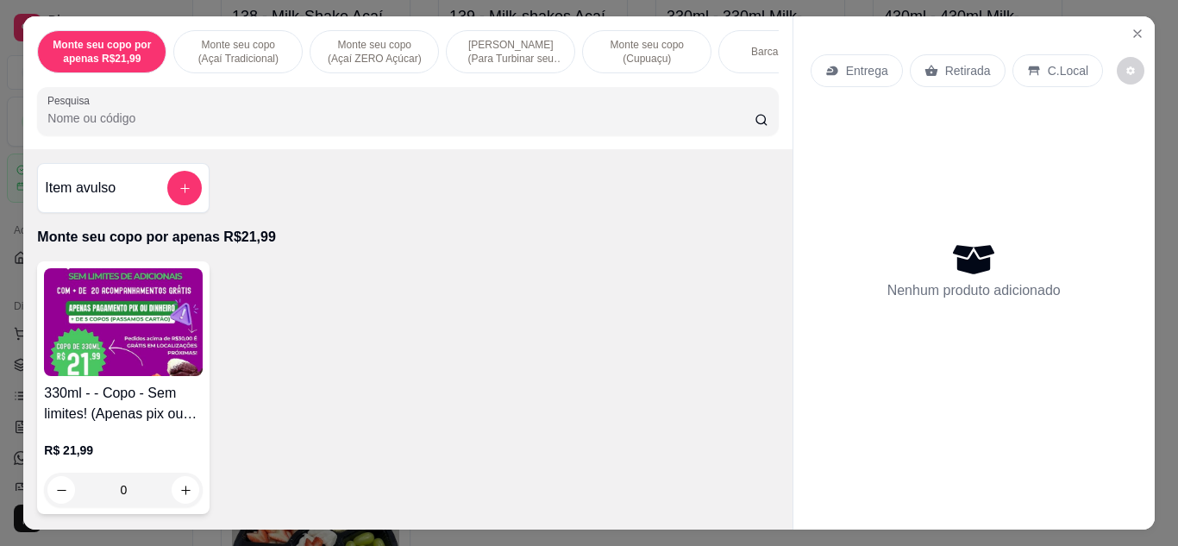
click at [157, 189] on div "Item avulso" at bounding box center [123, 188] width 157 height 34
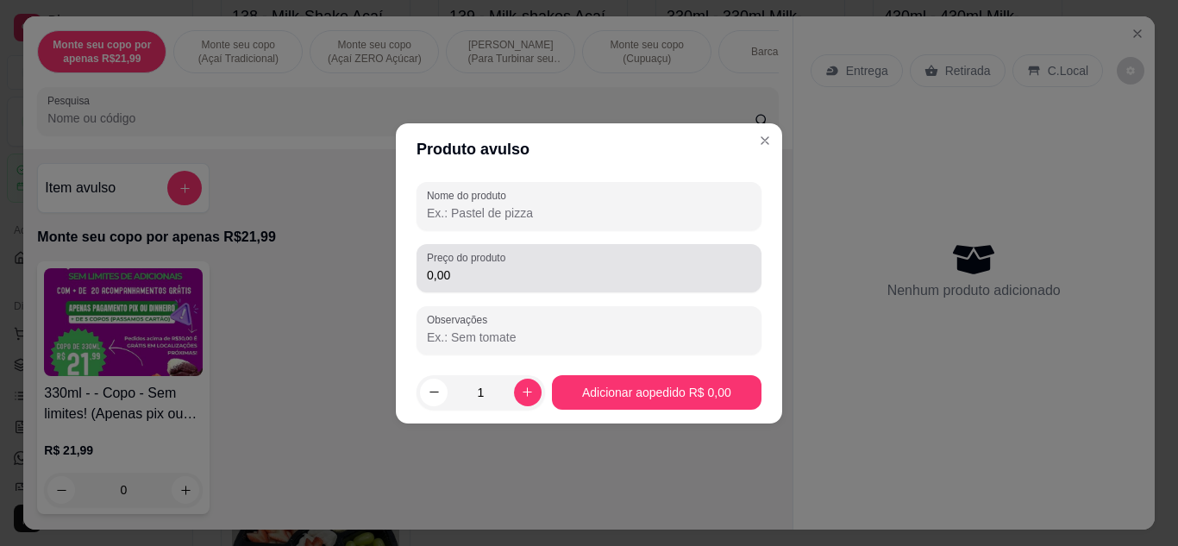
click at [462, 277] on input "0,00" at bounding box center [589, 274] width 324 height 17
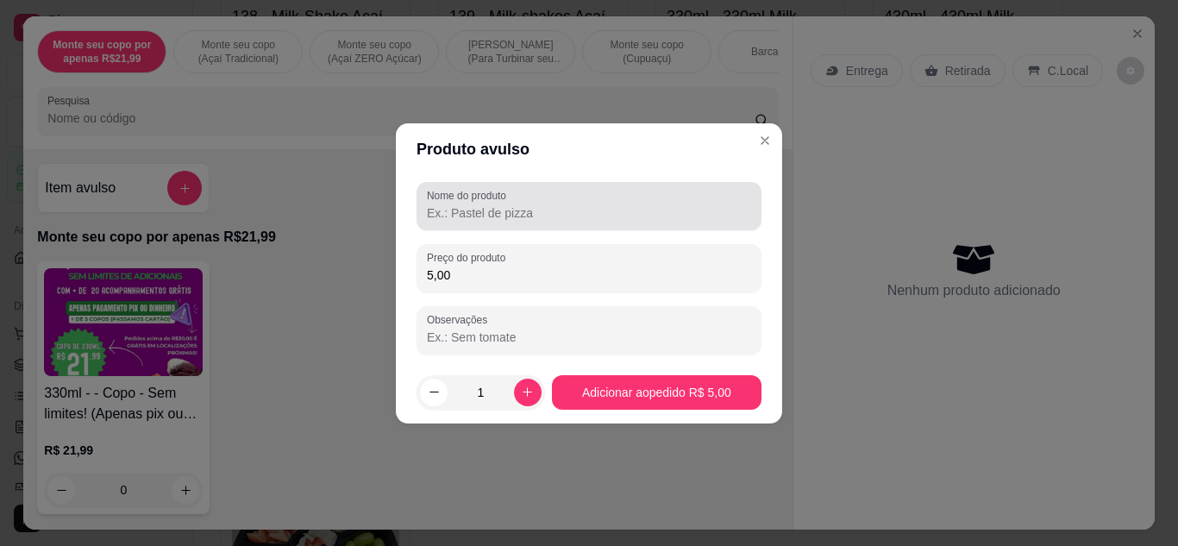
type input "5,00"
click at [490, 215] on input "Nome do produto" at bounding box center [589, 212] width 324 height 17
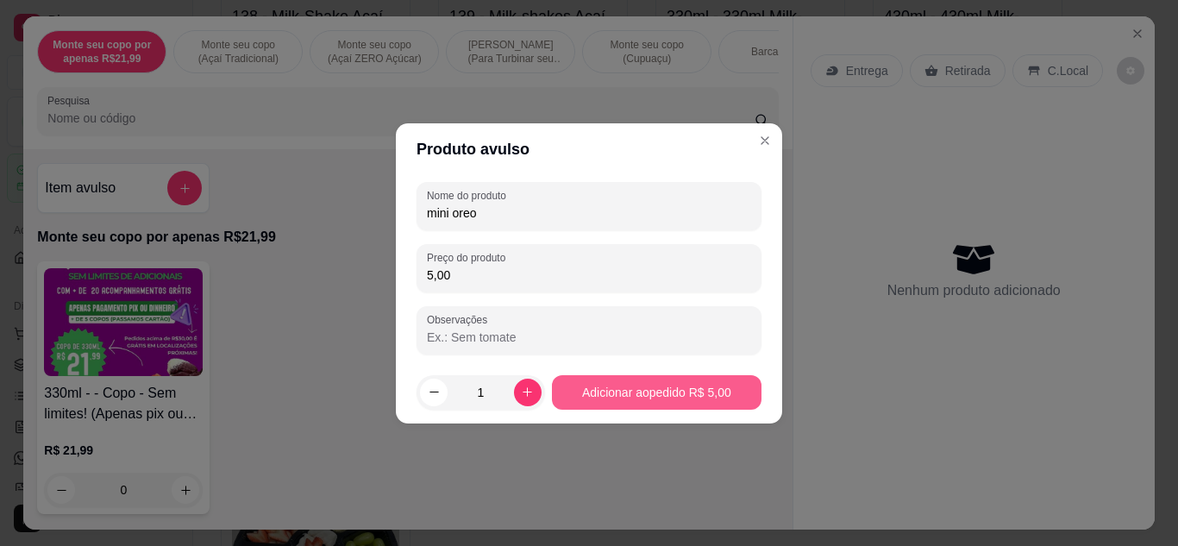
type input "mini oreo"
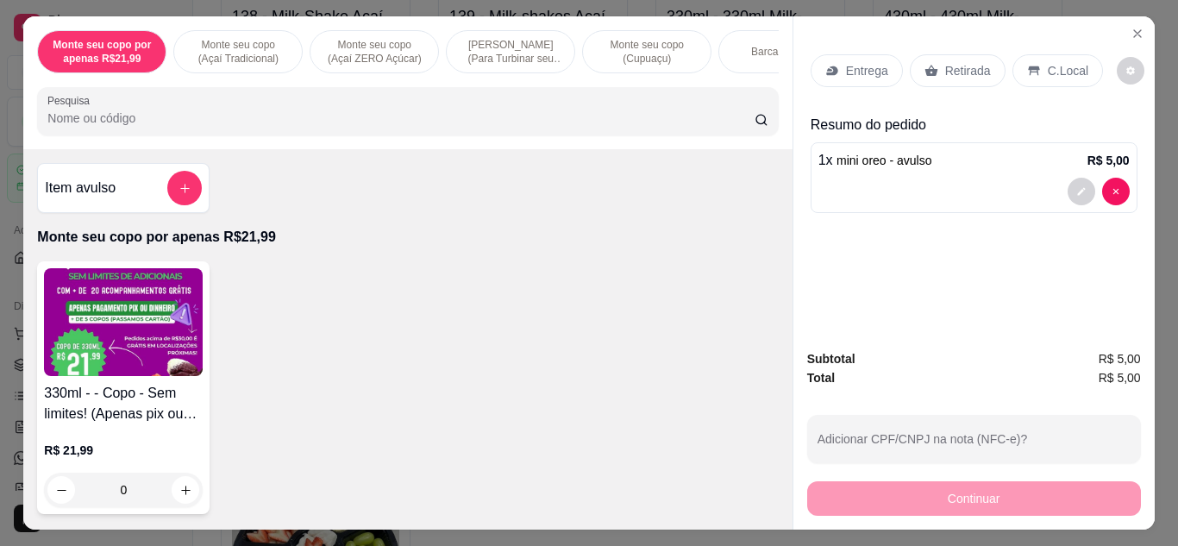
click at [1040, 75] on div "C.Local" at bounding box center [1058, 70] width 91 height 33
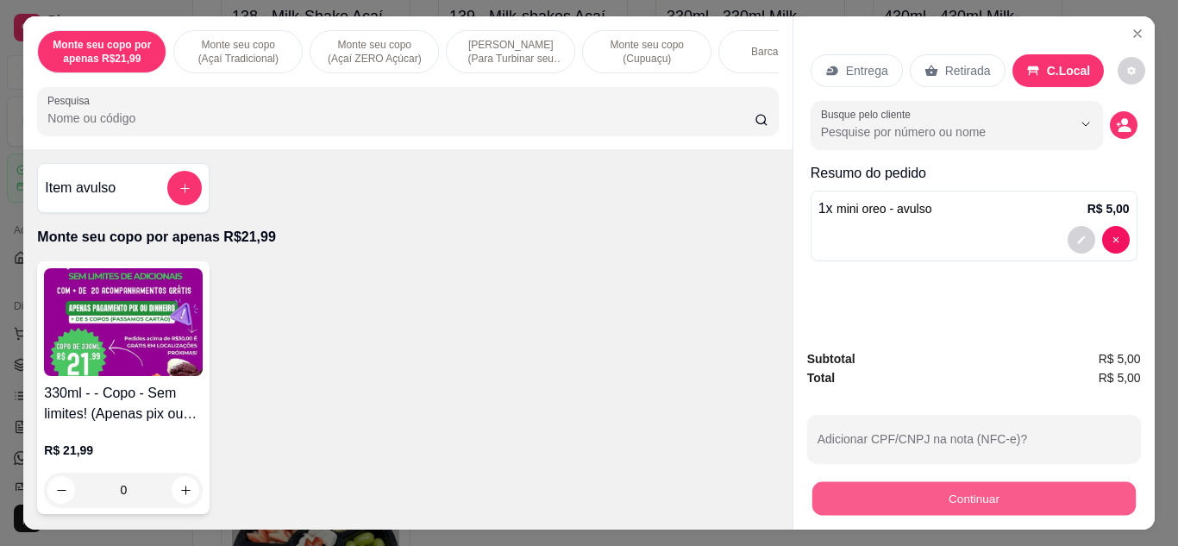
click at [981, 487] on button "Continuar" at bounding box center [973, 499] width 323 height 34
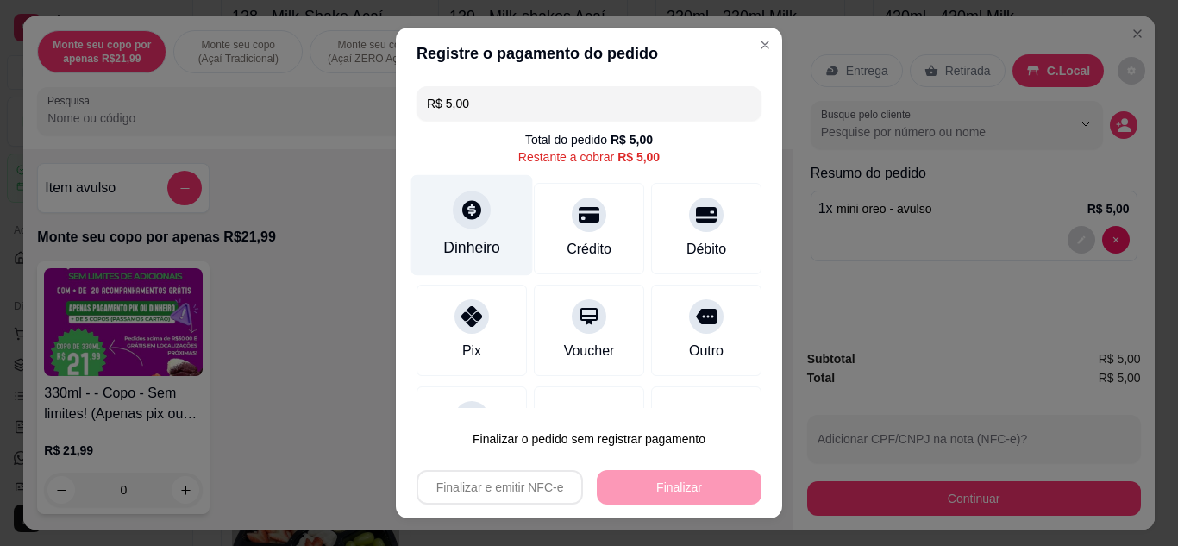
click at [465, 229] on div at bounding box center [472, 210] width 38 height 38
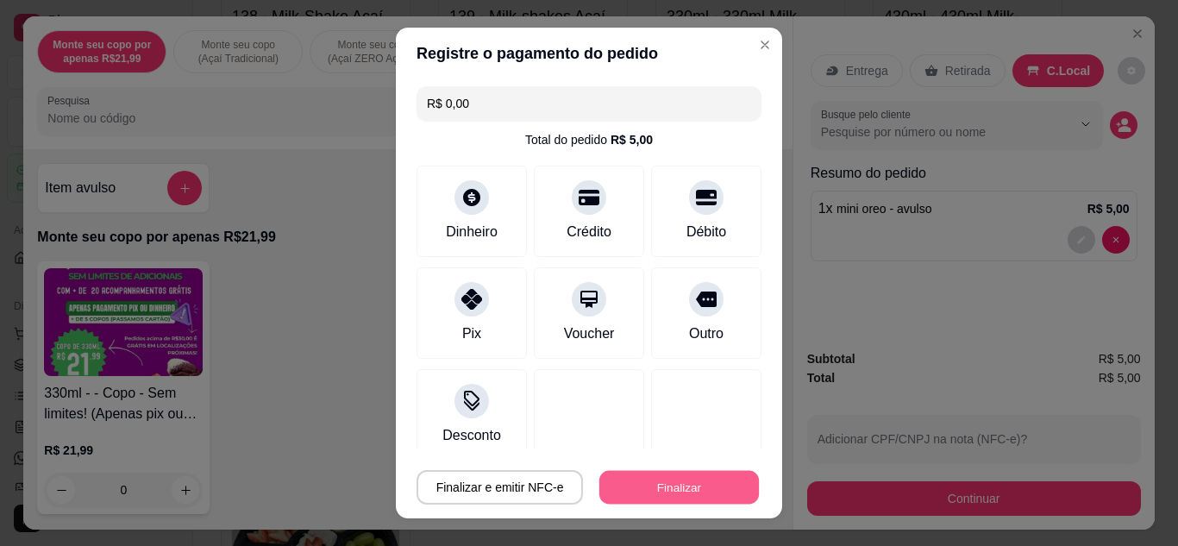
click at [680, 489] on button "Finalizar" at bounding box center [679, 488] width 160 height 34
click at [680, 489] on div "Finalizar e emitir NFC-e Finalizar" at bounding box center [589, 487] width 345 height 34
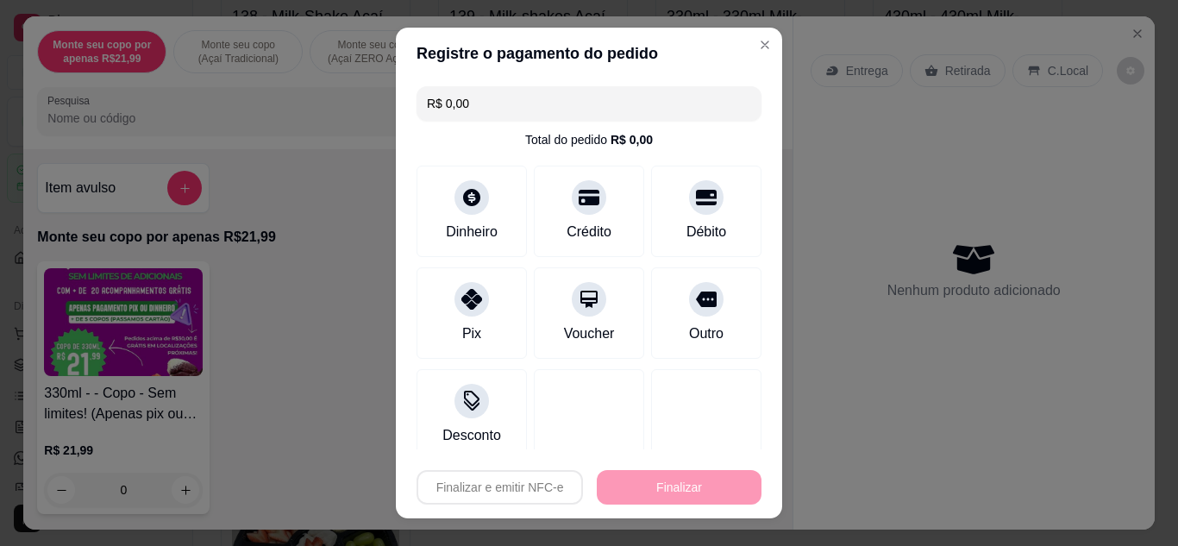
type input "-R$ 5,00"
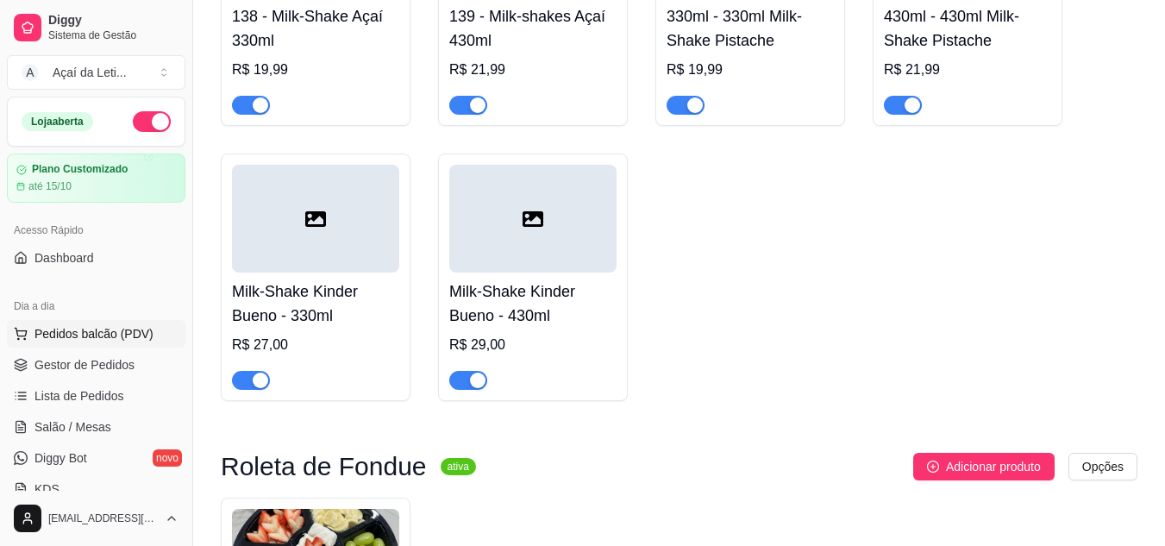
click at [124, 333] on span "Pedidos balcão (PDV)" at bounding box center [93, 333] width 119 height 17
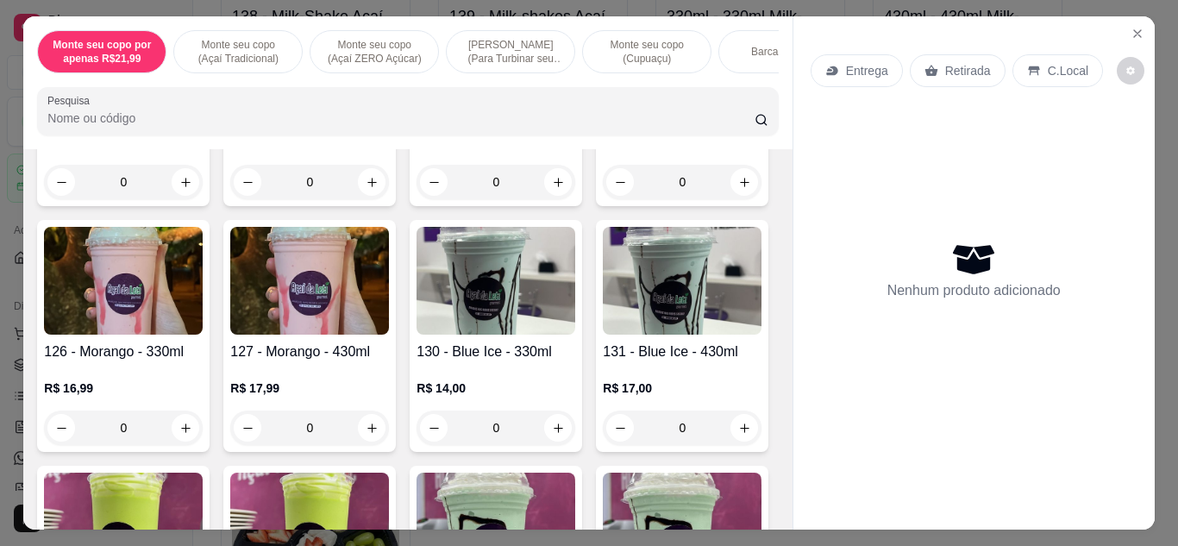
scroll to position [3536, 0]
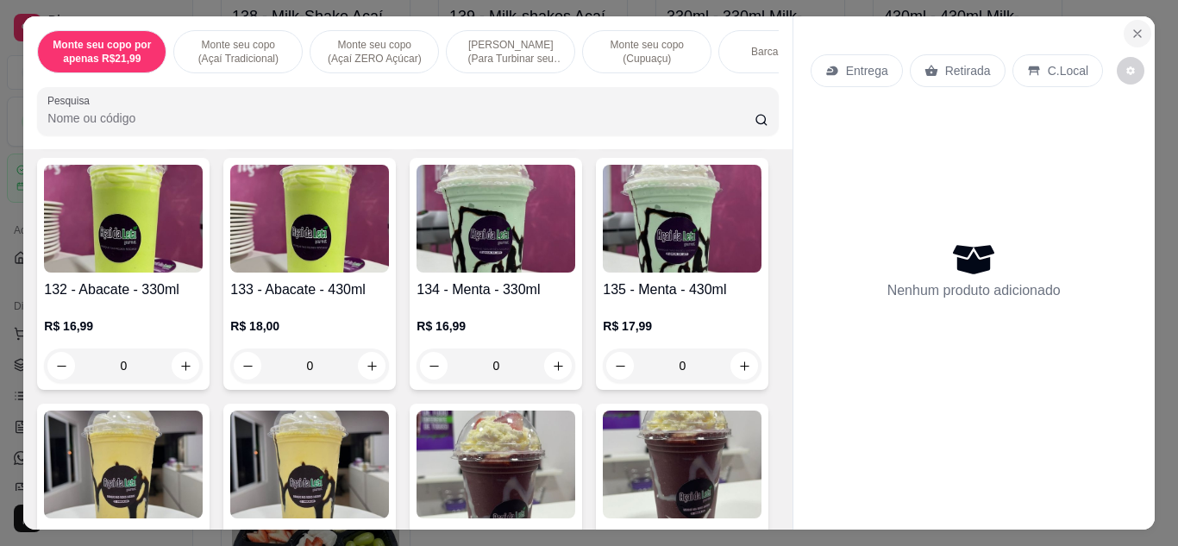
click at [1124, 26] on button "Close" at bounding box center [1138, 34] width 28 height 28
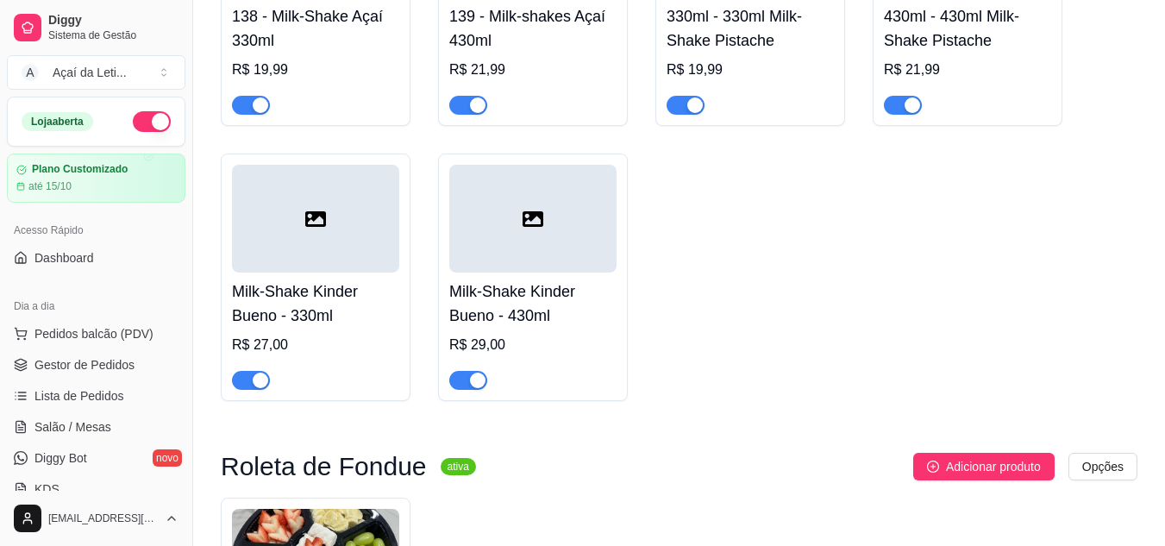
click at [348, 254] on div at bounding box center [315, 219] width 167 height 108
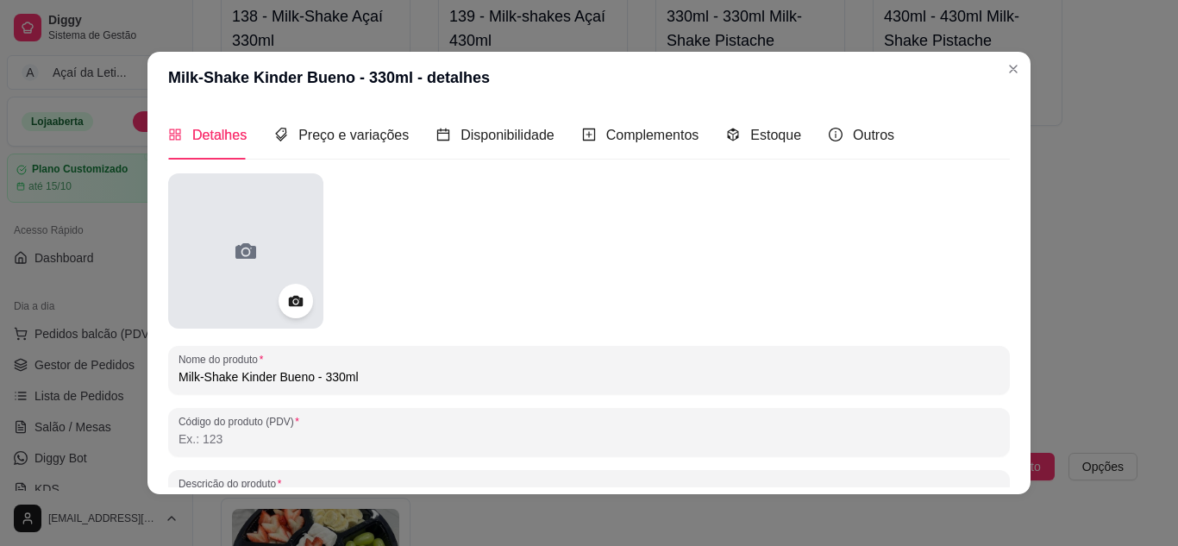
click at [282, 240] on div at bounding box center [245, 250] width 155 height 155
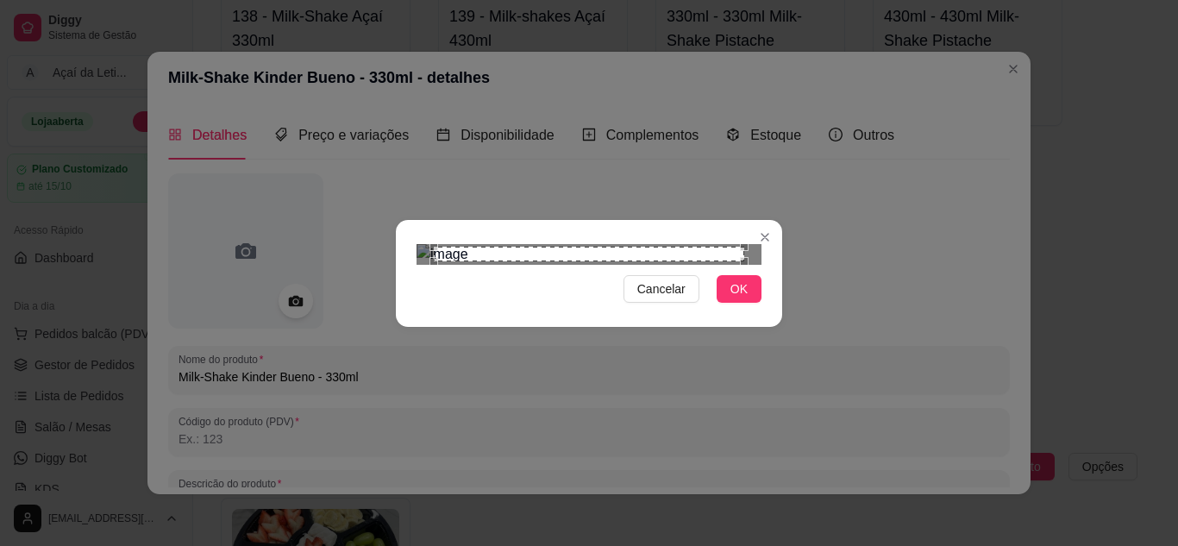
click at [603, 260] on div "Use the arrow keys to move the crop selection area" at bounding box center [589, 254] width 310 height 14
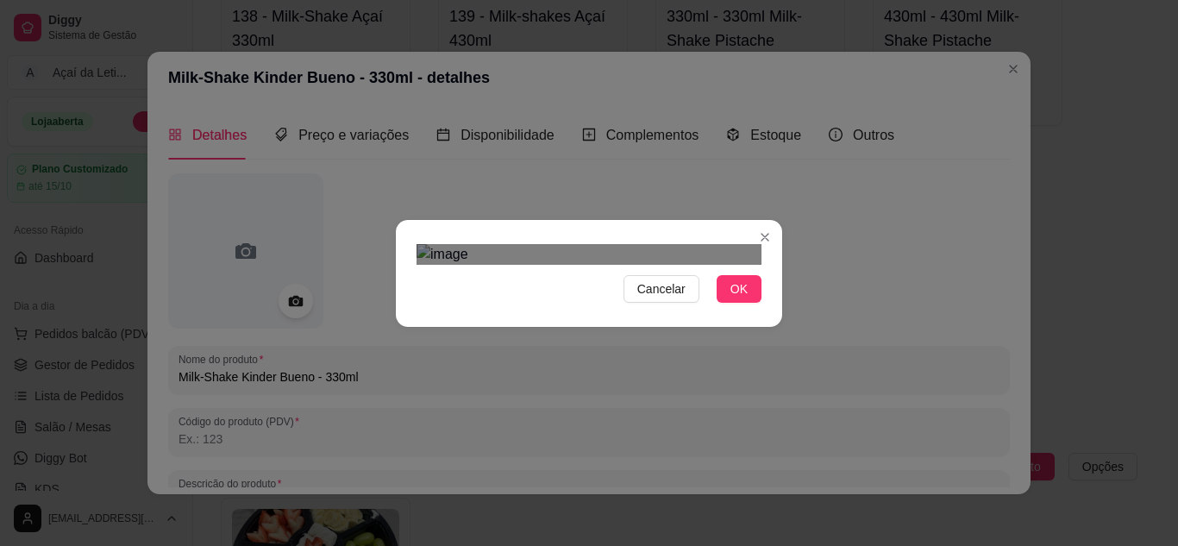
click at [599, 386] on div "Use the arrow keys to move the crop selection area" at bounding box center [584, 541] width 310 height 310
click at [671, 265] on div at bounding box center [589, 254] width 345 height 21
click at [614, 408] on div "Use the arrow keys to move the crop selection area" at bounding box center [592, 534] width 253 height 253
click at [747, 303] on button "OK" at bounding box center [739, 289] width 45 height 28
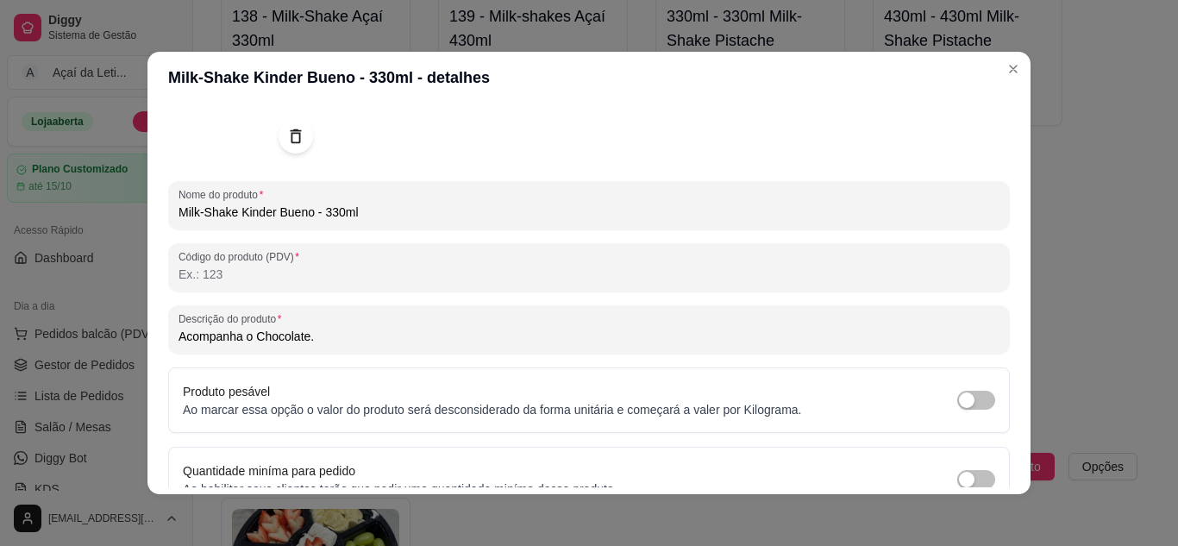
scroll to position [253, 0]
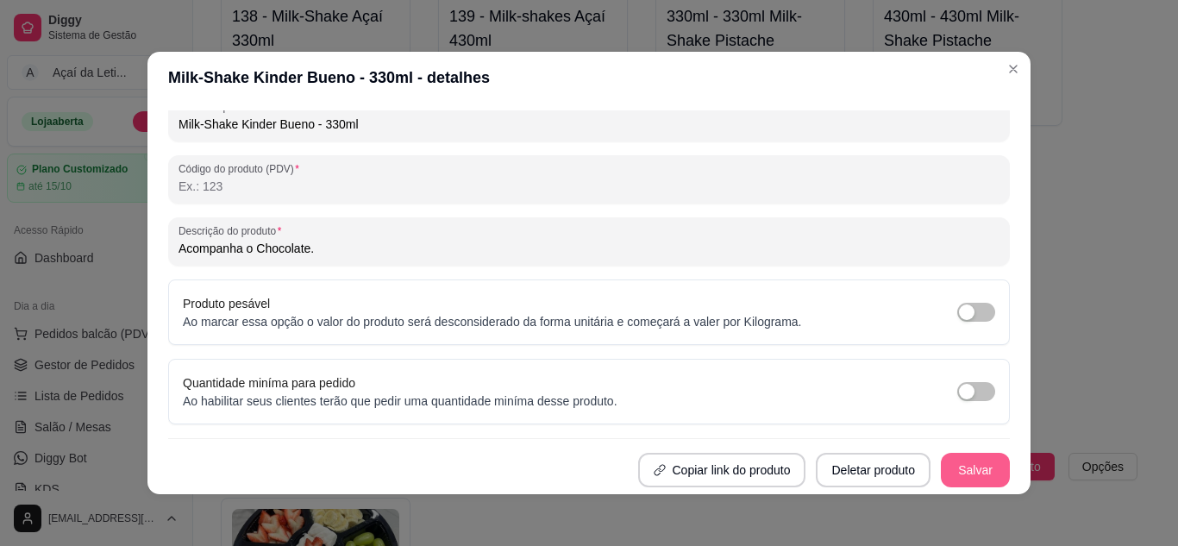
click at [941, 478] on button "Salvar" at bounding box center [975, 470] width 69 height 34
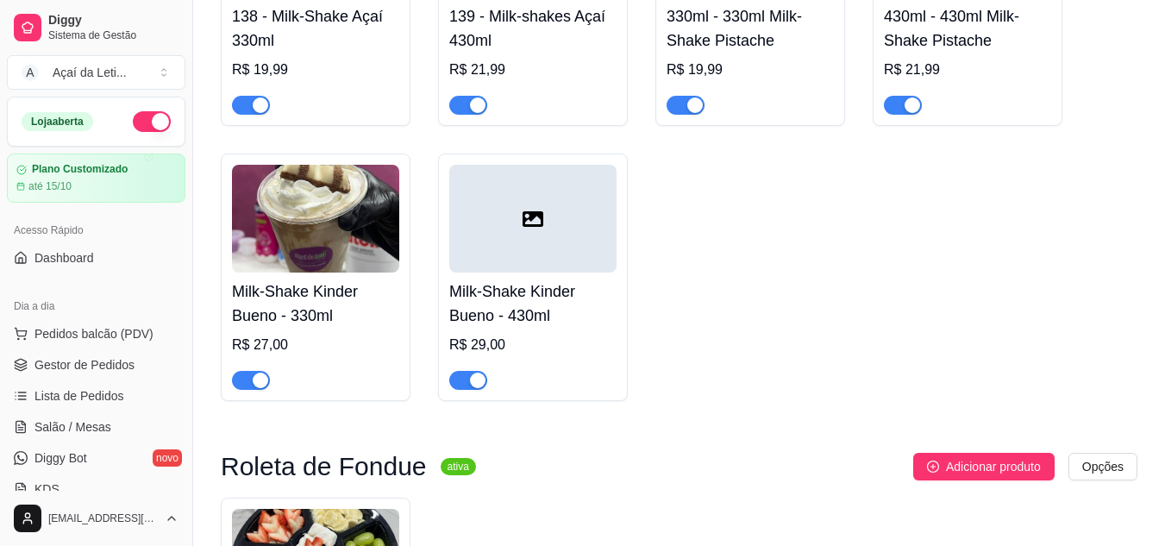
click at [451, 273] on div at bounding box center [532, 219] width 167 height 108
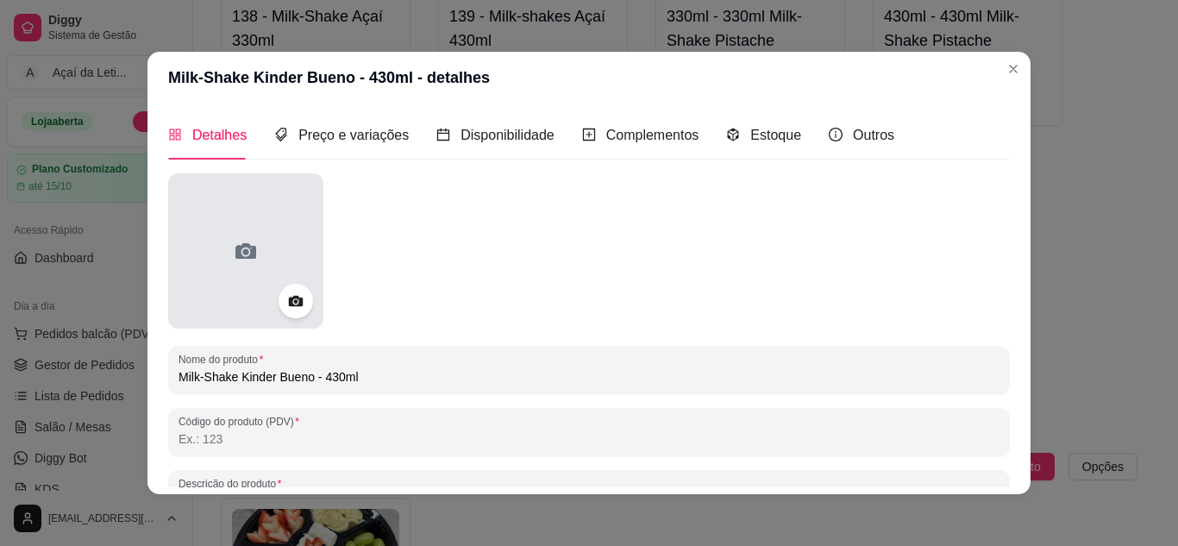
click at [254, 237] on div at bounding box center [245, 250] width 155 height 155
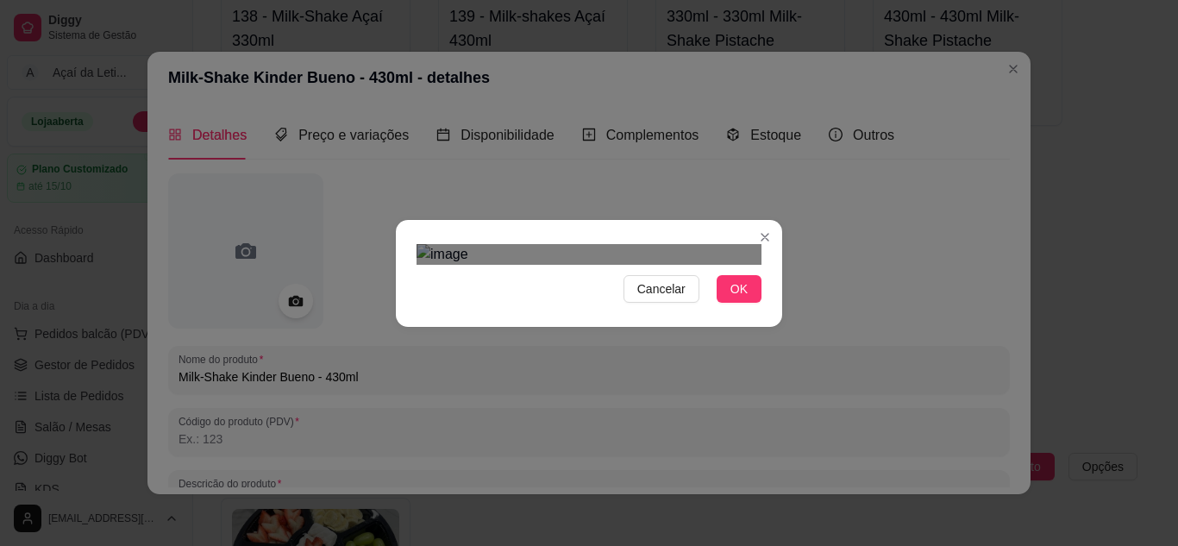
click at [607, 362] on div "Use the arrow keys to move the crop selection area" at bounding box center [591, 517] width 310 height 310
click at [657, 367] on div "Use the arrow keys to move the crop selection area" at bounding box center [592, 522] width 310 height 310
click at [644, 265] on div at bounding box center [589, 254] width 345 height 21
click at [567, 431] on div "Use the arrow keys to move the crop selection area" at bounding box center [580, 538] width 214 height 214
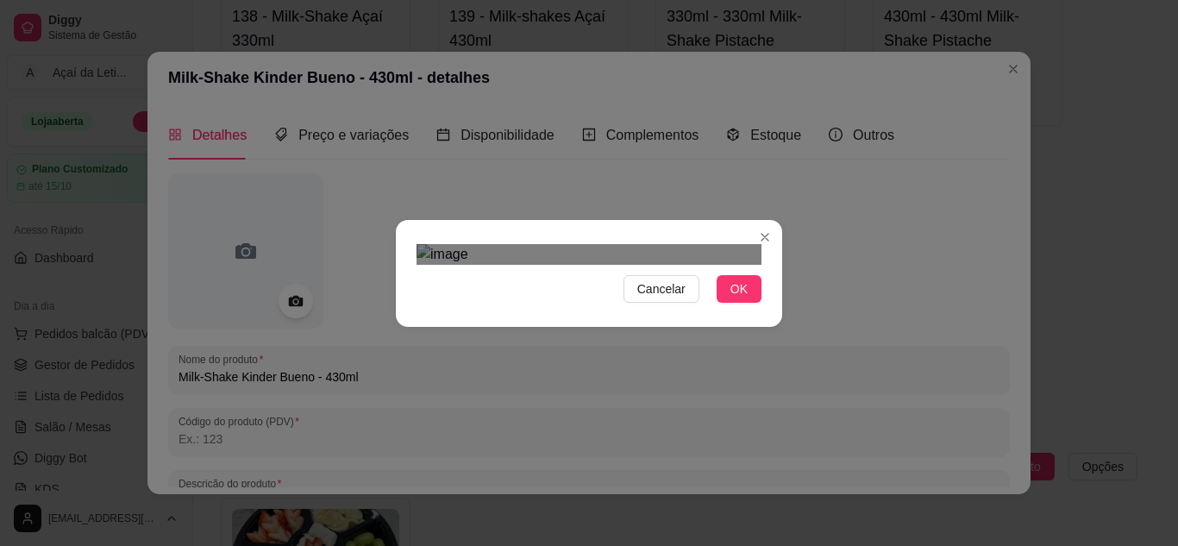
click at [681, 416] on div "Use the arrow keys to move the crop selection area" at bounding box center [594, 537] width 242 height 242
click at [739, 303] on button "OK" at bounding box center [739, 289] width 45 height 28
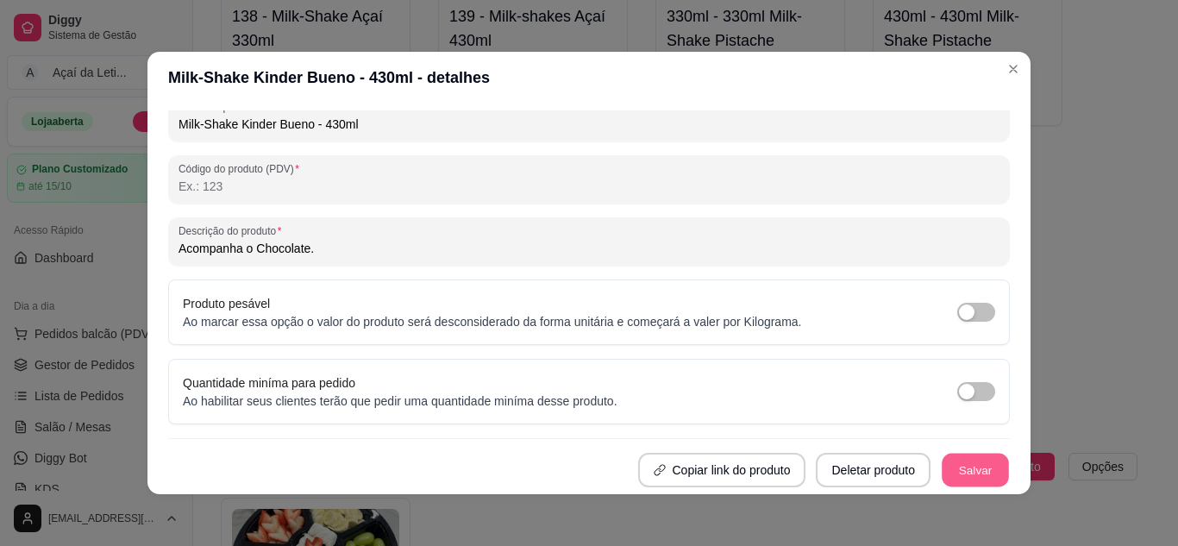
click at [943, 473] on button "Salvar" at bounding box center [975, 471] width 67 height 34
click at [953, 448] on div "Nome do produto Milk-Shake Kinder Bueno - 430ml Código do produto (PDV) Descriç…" at bounding box center [589, 204] width 842 height 567
click at [957, 449] on div "Nome do produto Milk-Shake Kinder Bueno - 430ml Código do produto (PDV) Descriç…" at bounding box center [589, 204] width 842 height 567
click at [960, 475] on button "Salvar" at bounding box center [975, 471] width 67 height 34
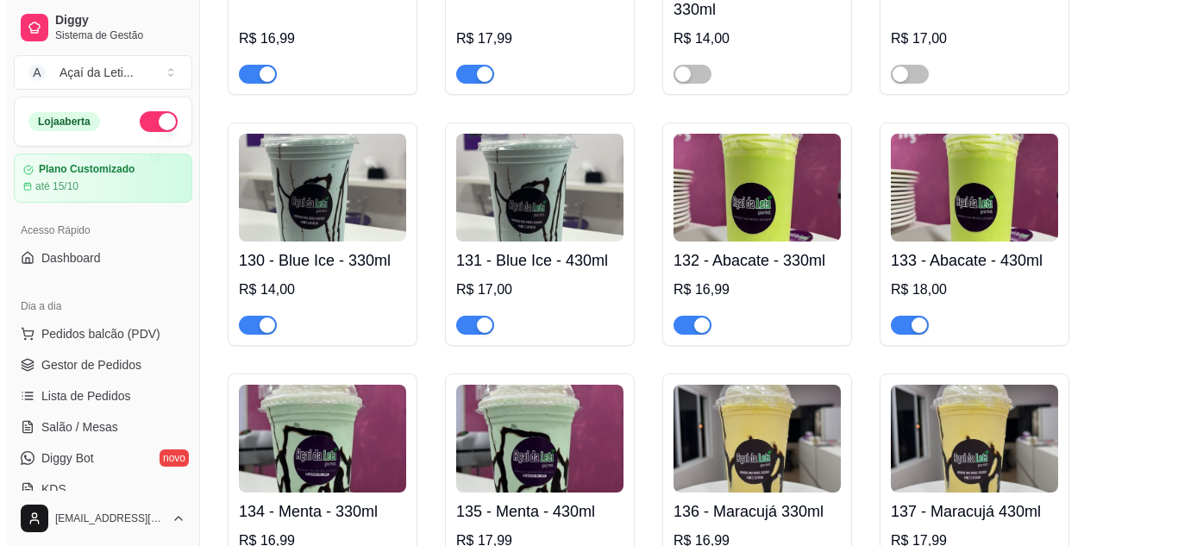
scroll to position [4519, 0]
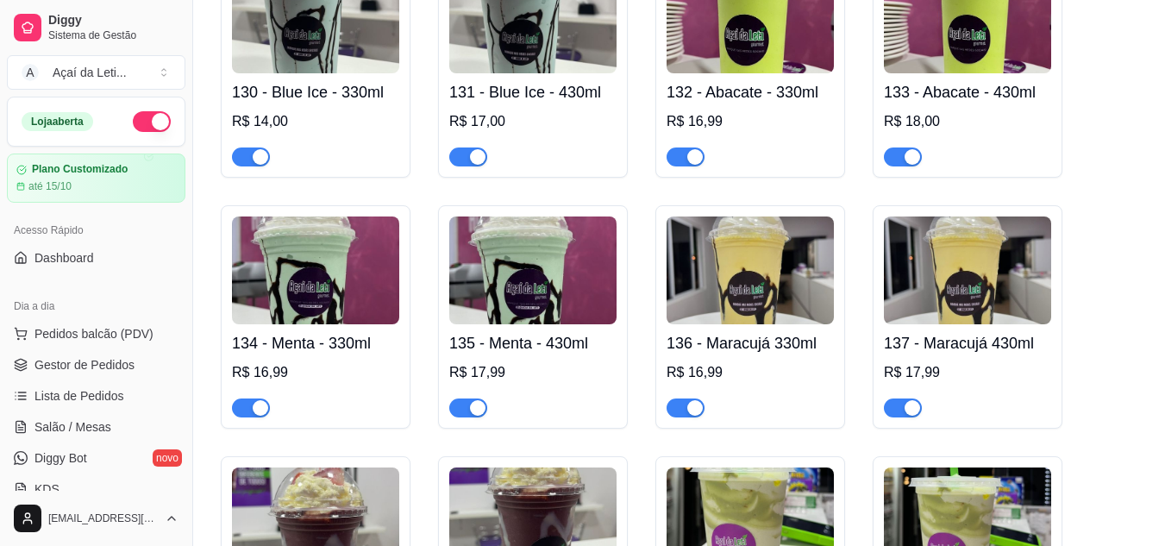
click at [567, 510] on img at bounding box center [532, 521] width 167 height 108
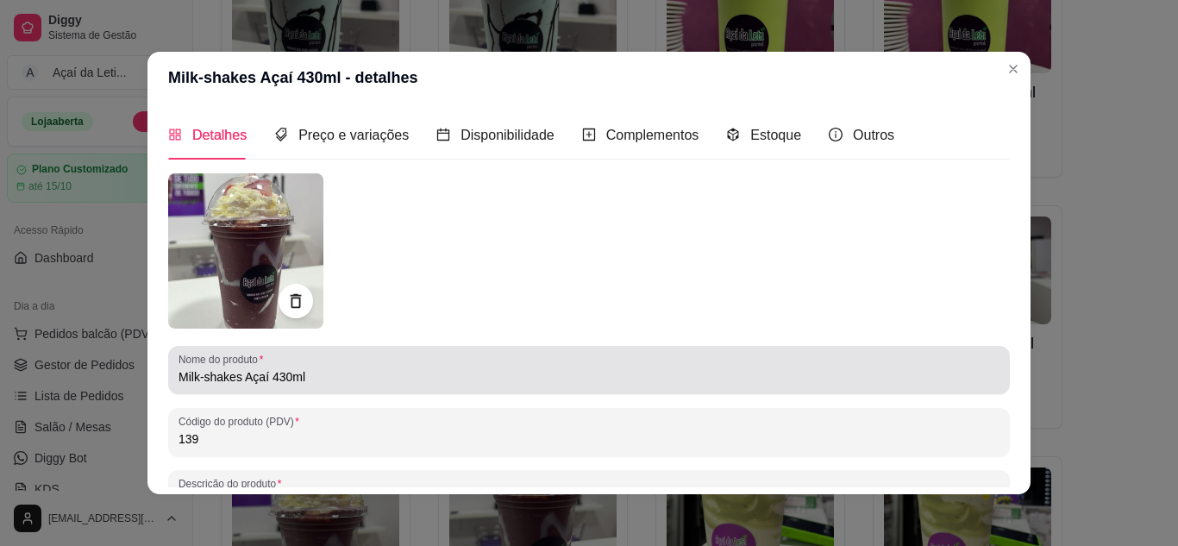
click at [234, 378] on input "Milk-shakes Açaí 430ml" at bounding box center [589, 376] width 821 height 17
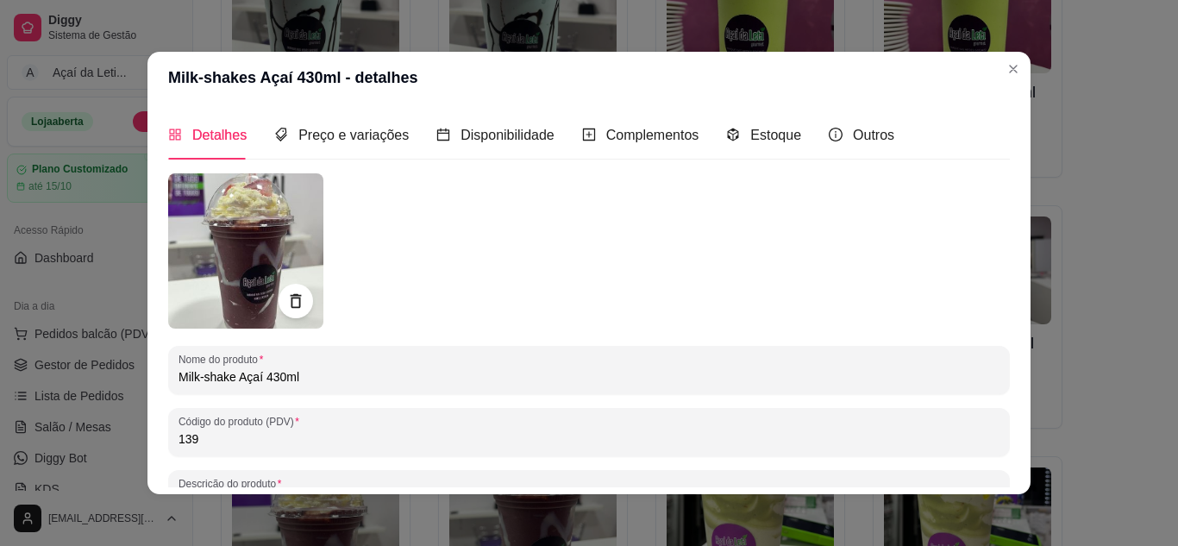
drag, startPoint x: 234, startPoint y: 378, endPoint x: 171, endPoint y: 375, distance: 63.0
click at [171, 375] on div "Nome do produto Milk-shake Açaí 430ml" at bounding box center [589, 370] width 842 height 48
type input "Milk-shake Açaí 430ml"
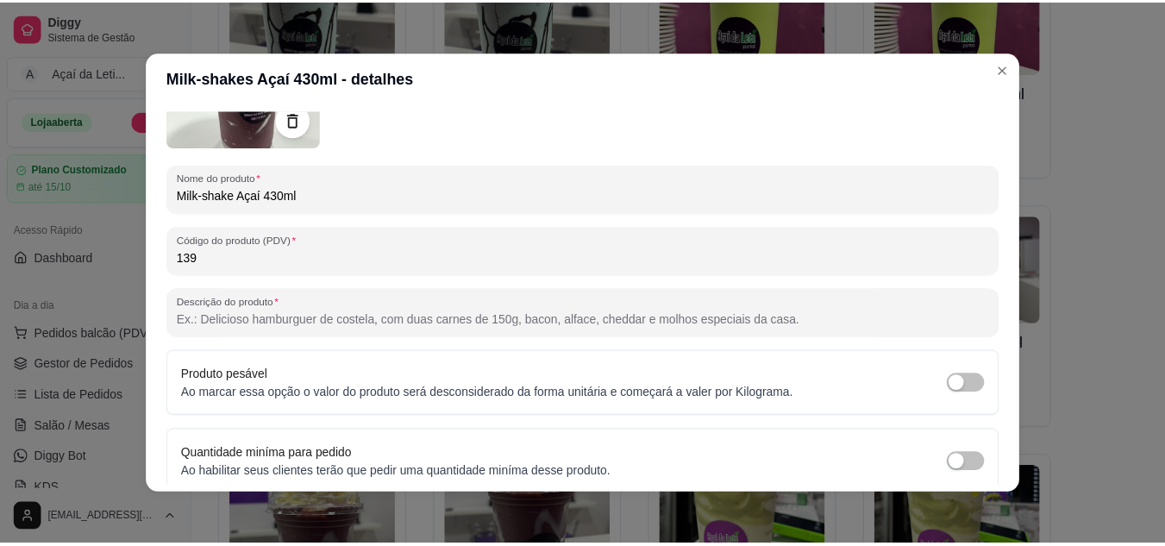
scroll to position [253, 0]
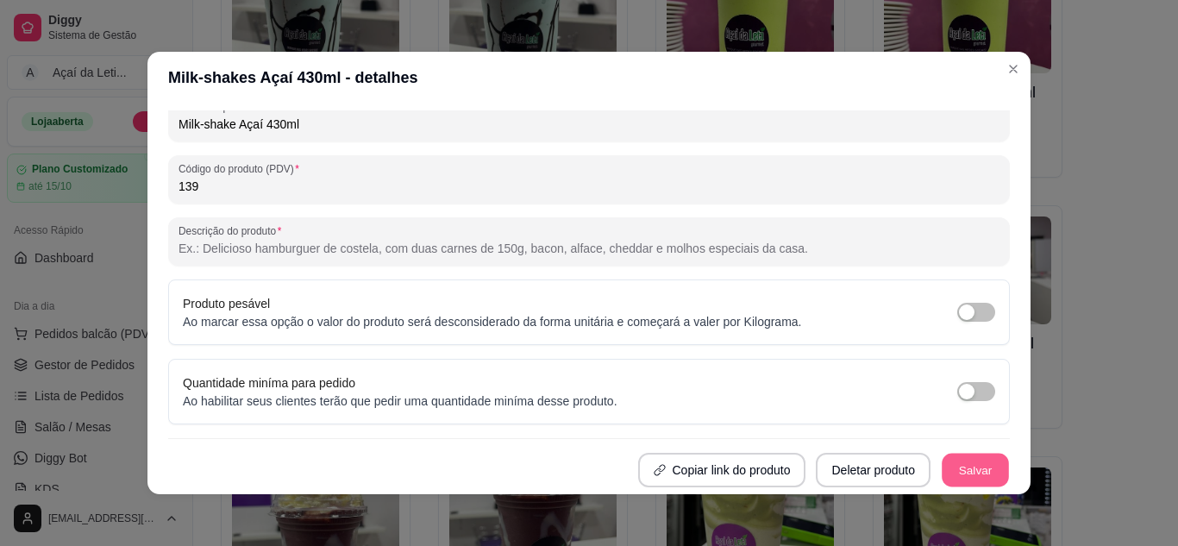
click at [959, 467] on button "Salvar" at bounding box center [975, 471] width 67 height 34
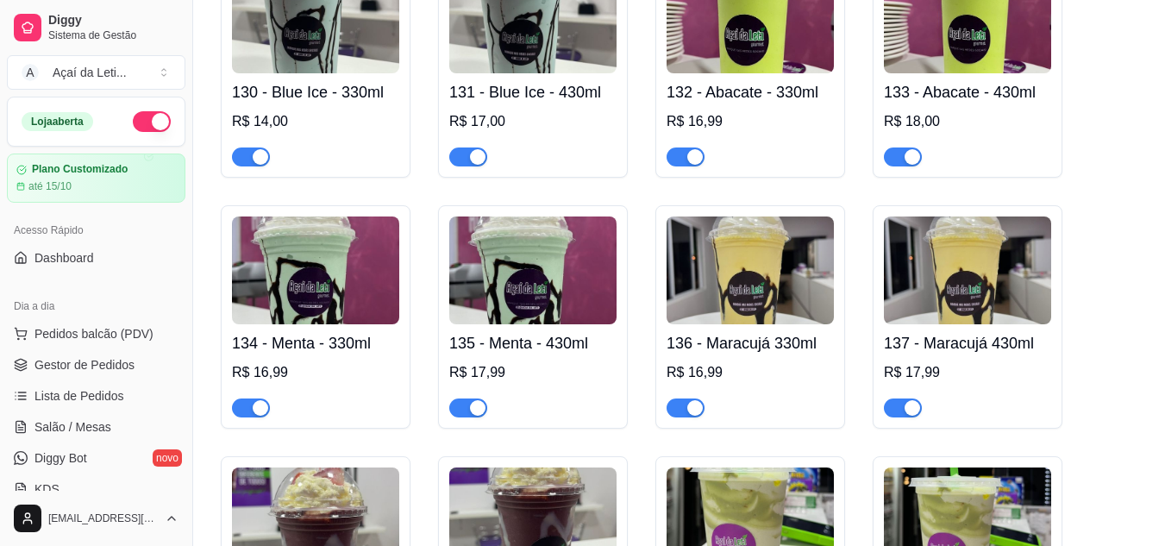
click at [536, 512] on img at bounding box center [532, 521] width 167 height 108
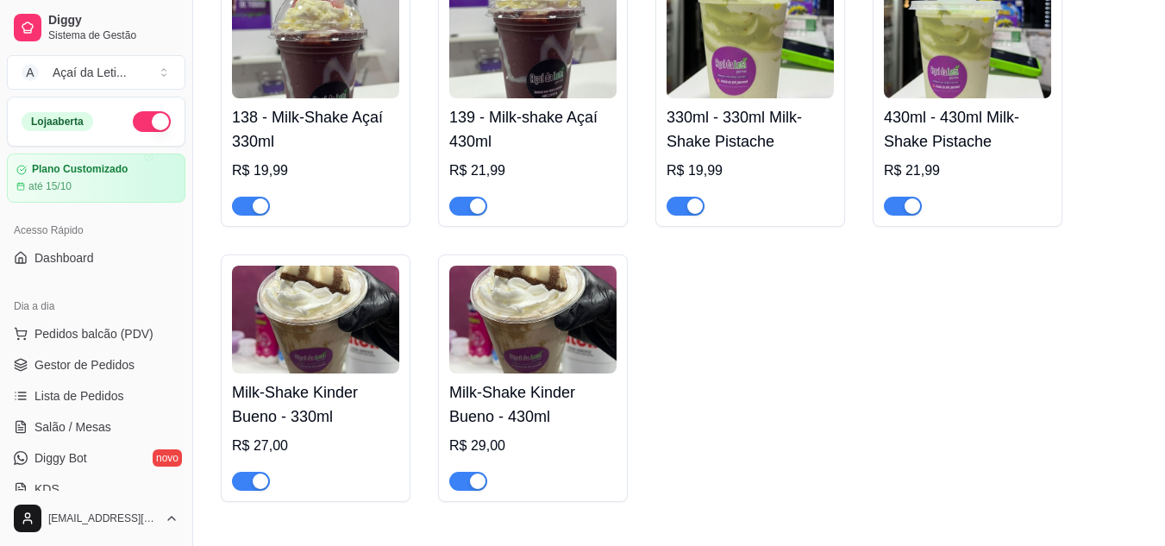
click at [274, 61] on img at bounding box center [315, 45] width 167 height 108
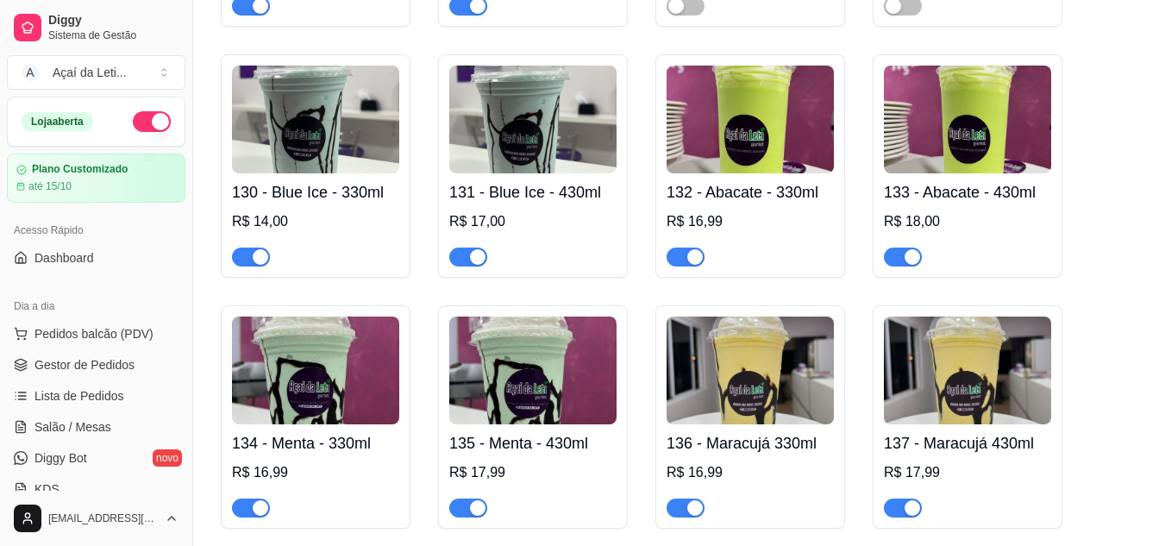
scroll to position [4298, 0]
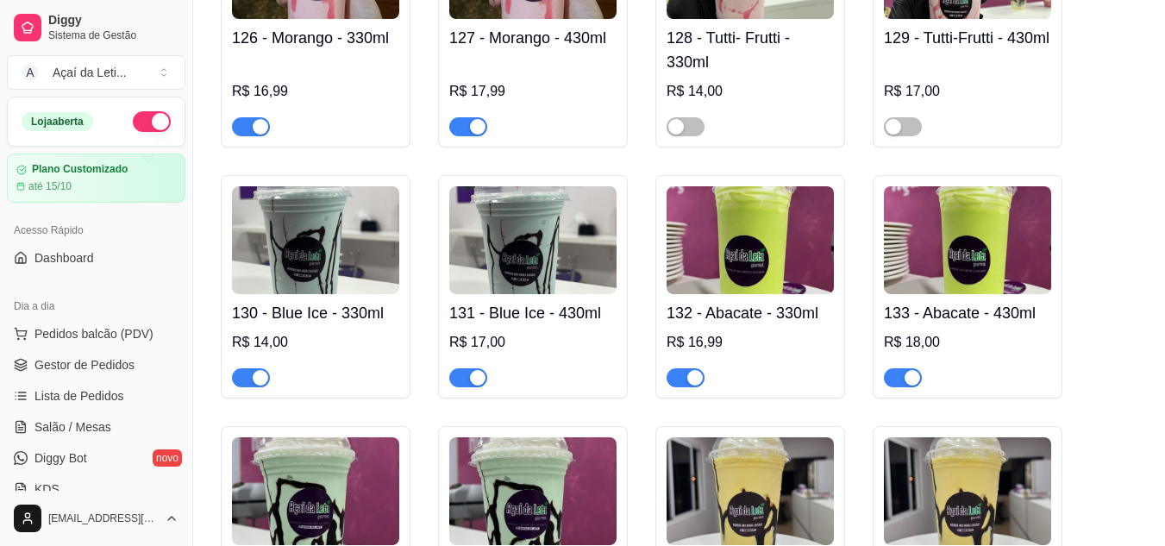
click at [317, 291] on img at bounding box center [315, 240] width 167 height 108
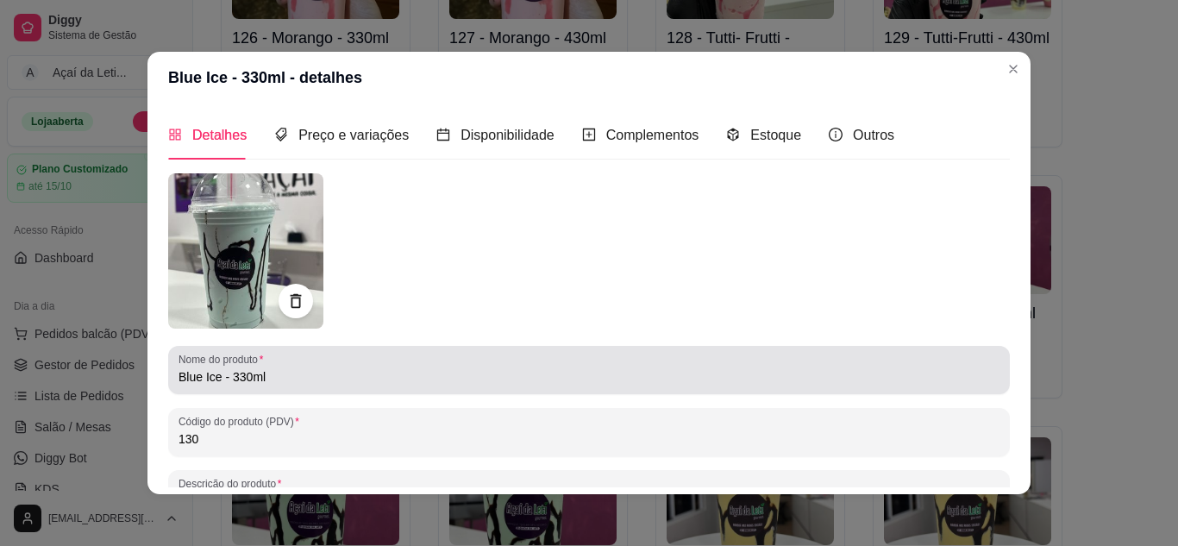
click at [170, 382] on div "Nome do produto Blue Ice - 330ml" at bounding box center [589, 370] width 842 height 48
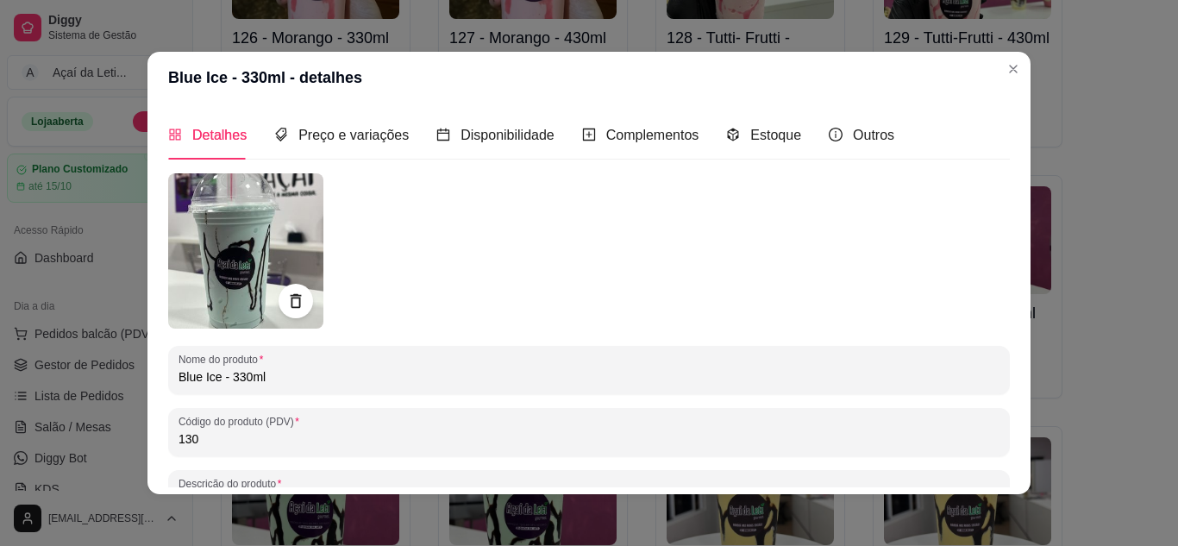
paste input "Milk-shake"
click at [171, 375] on div "Nome do produto Blue Ice - 330ml" at bounding box center [589, 370] width 842 height 48
paste input "Milk-shake"
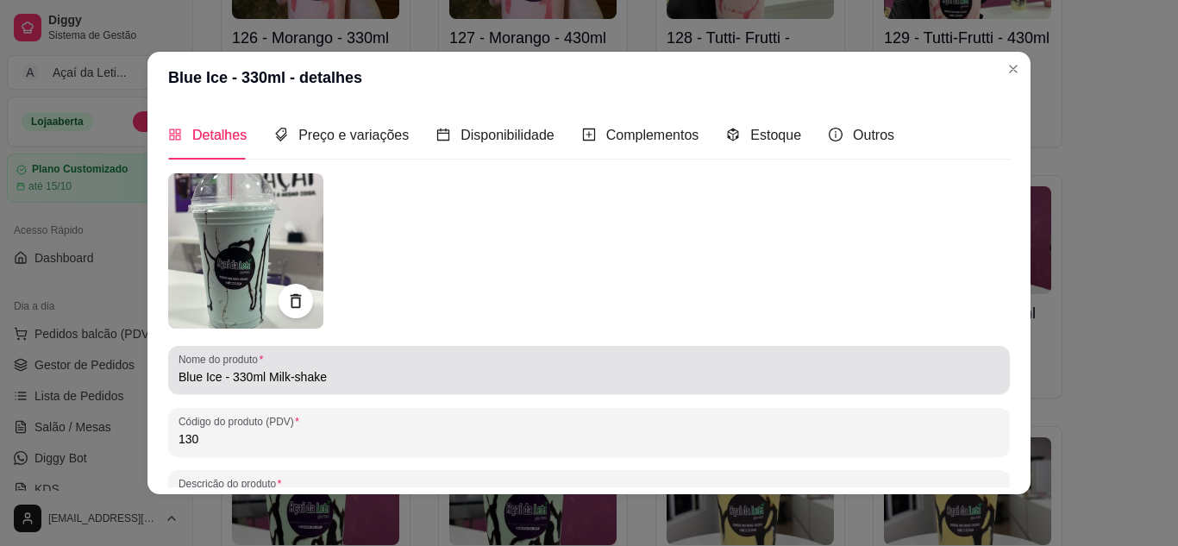
click at [171, 375] on div "Nome do produto Blue Ice - 330ml Milk-shake" at bounding box center [589, 370] width 842 height 48
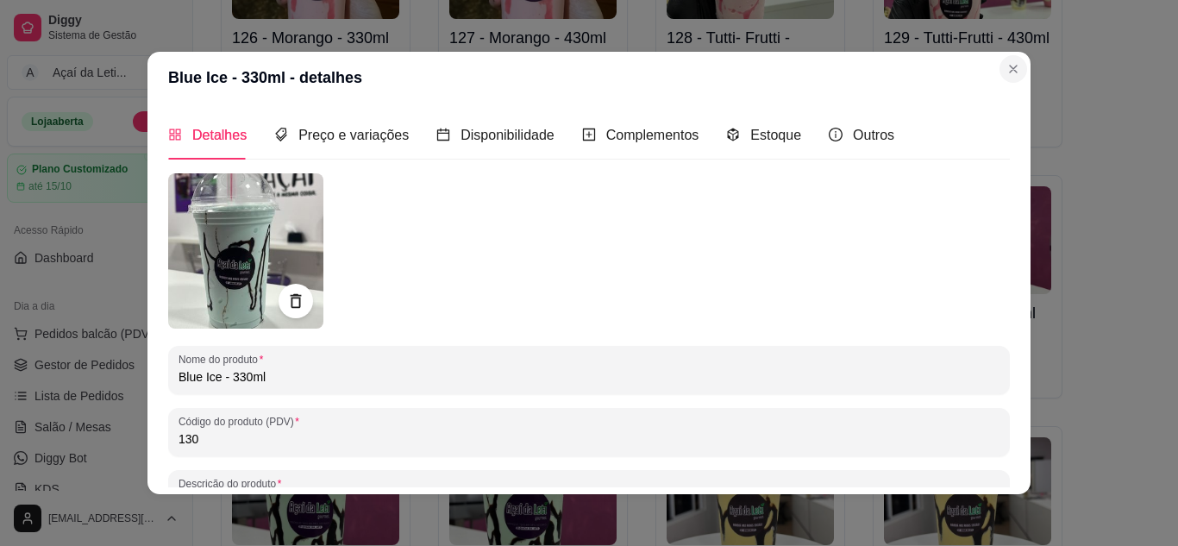
type input "Blue Ice - 330ml"
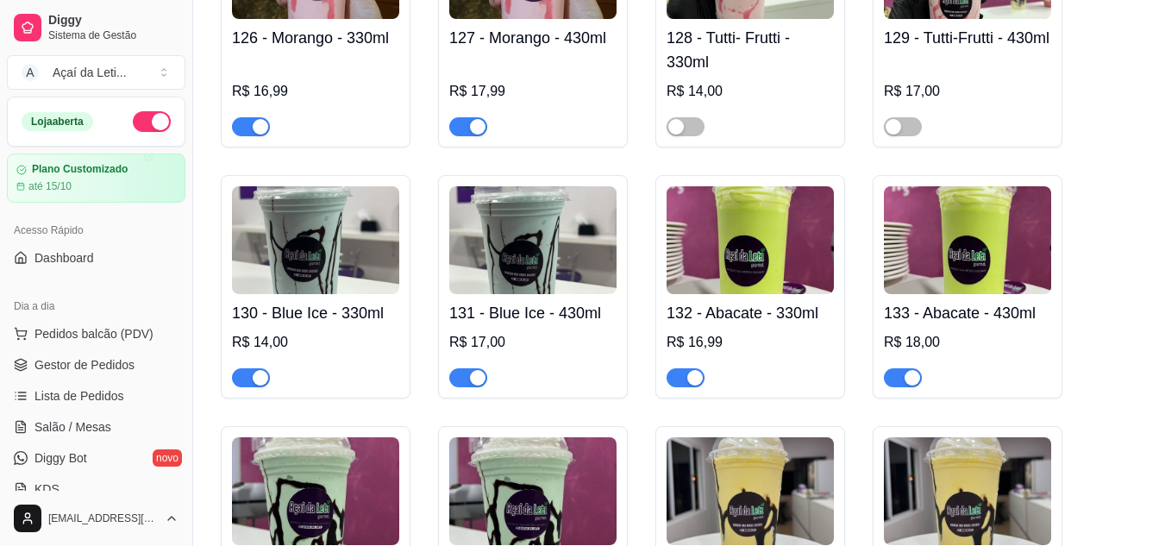
click at [473, 386] on div "button" at bounding box center [478, 378] width 16 height 16
click at [251, 386] on button "button" at bounding box center [251, 377] width 38 height 19
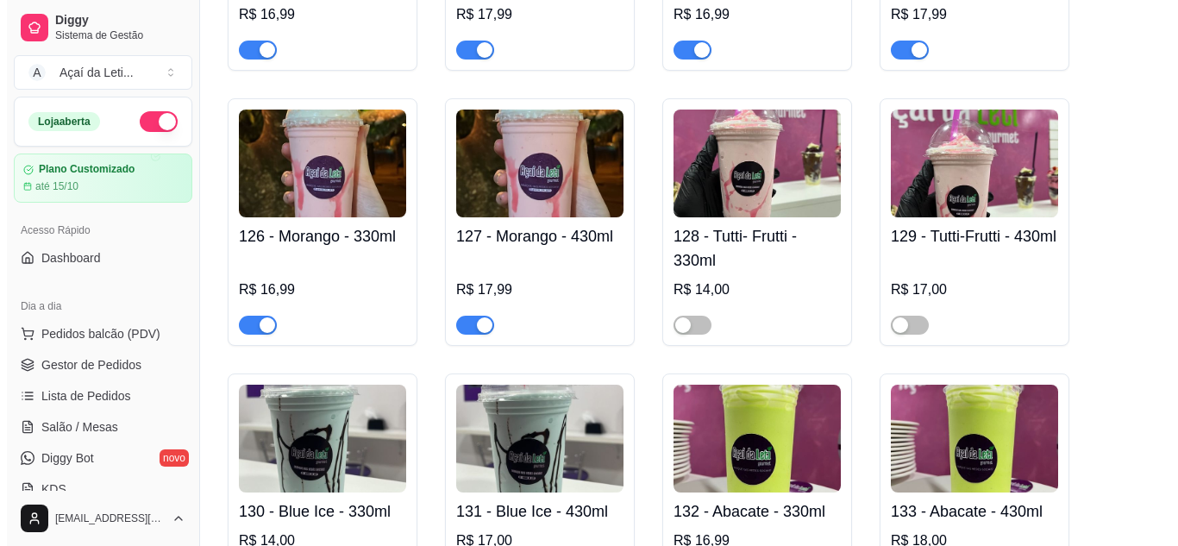
scroll to position [4091, 0]
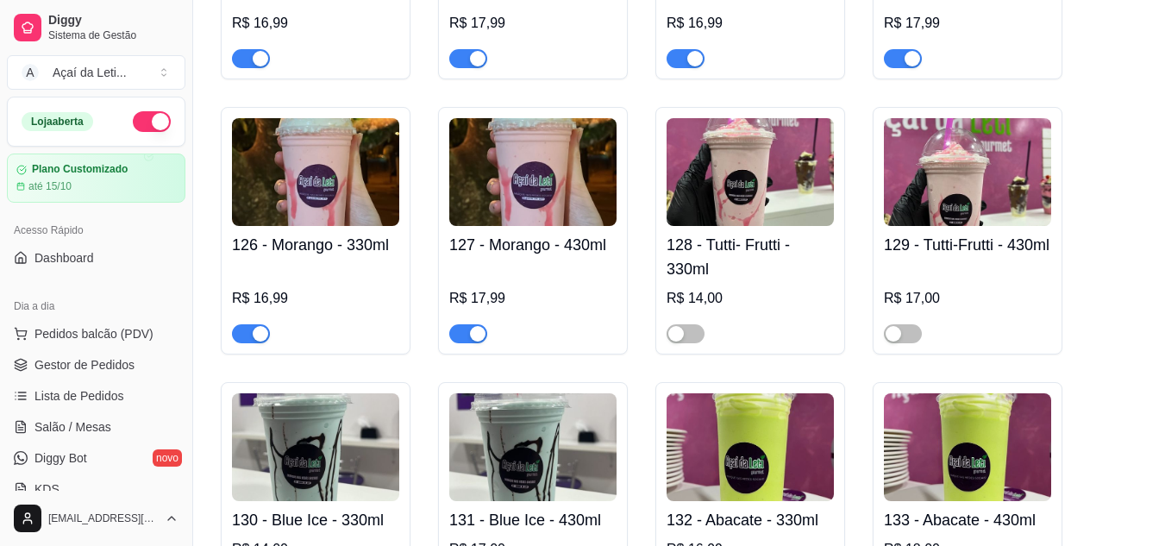
click at [503, 243] on h4 "127 - Morango - 430ml" at bounding box center [532, 245] width 167 height 24
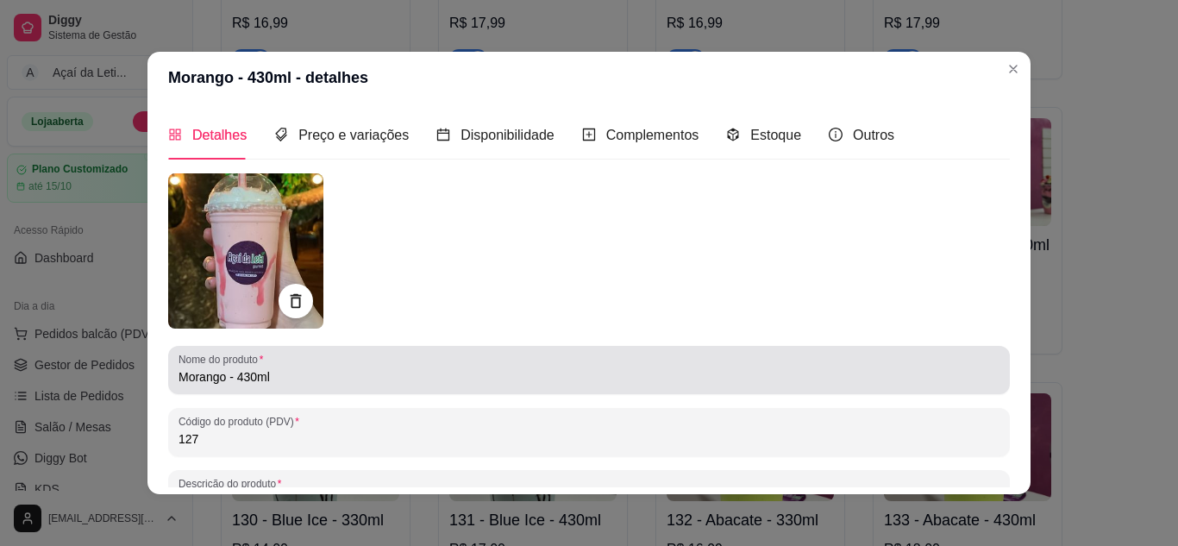
click at [188, 384] on input "Morango - 430ml" at bounding box center [589, 376] width 821 height 17
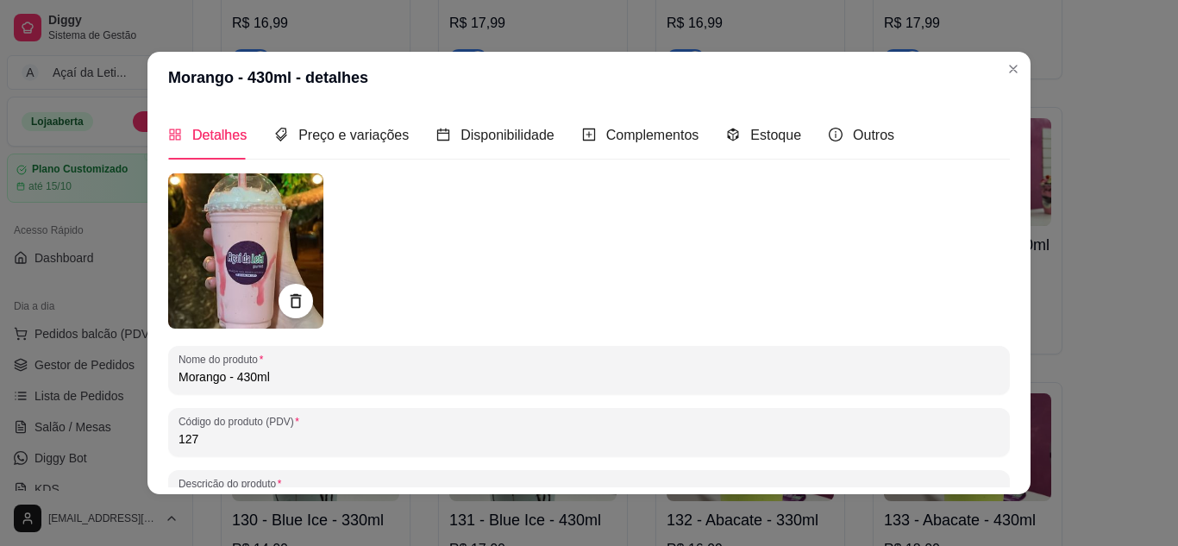
click at [179, 379] on input "Morango - 430ml" at bounding box center [589, 376] width 821 height 17
paste input "Milk-shake"
type input "Milk-shake Morango - 430ml"
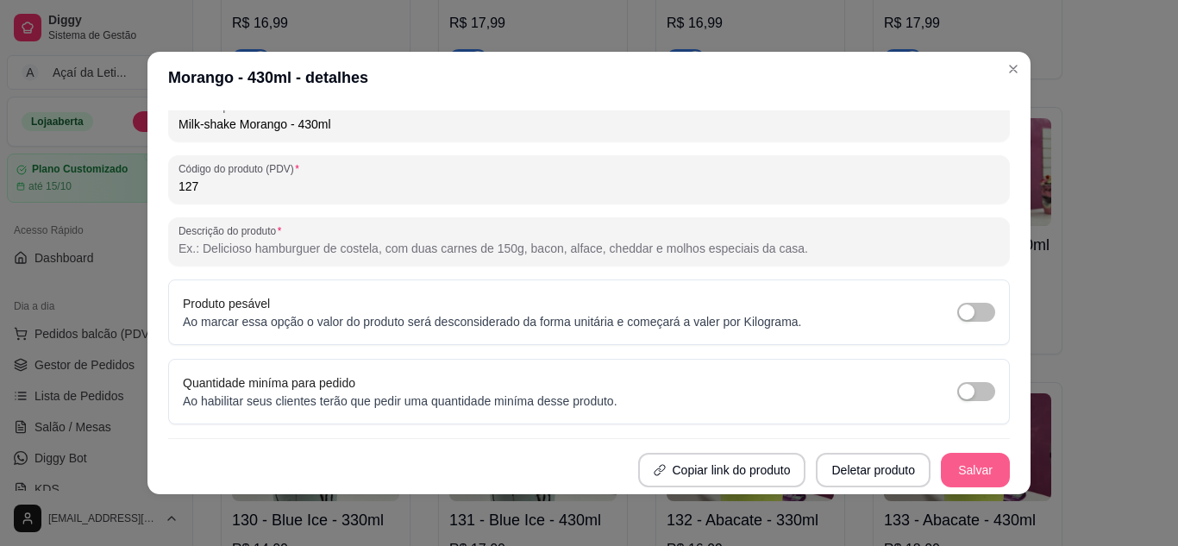
click at [967, 480] on button "Salvar" at bounding box center [975, 470] width 69 height 34
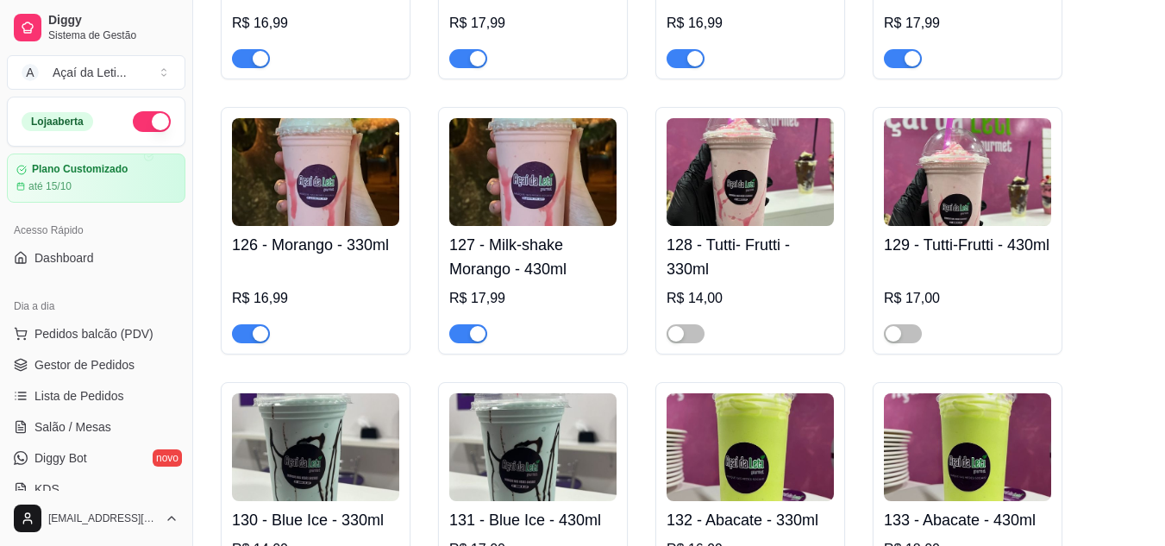
click at [304, 226] on img at bounding box center [315, 172] width 167 height 108
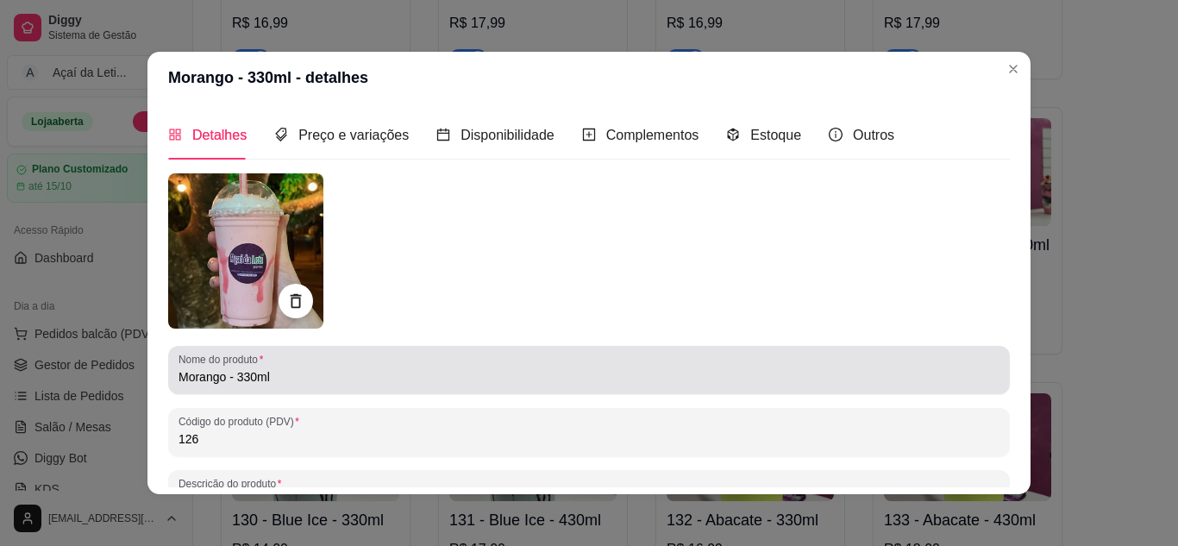
click at [179, 381] on input "Morango - 330ml" at bounding box center [589, 376] width 821 height 17
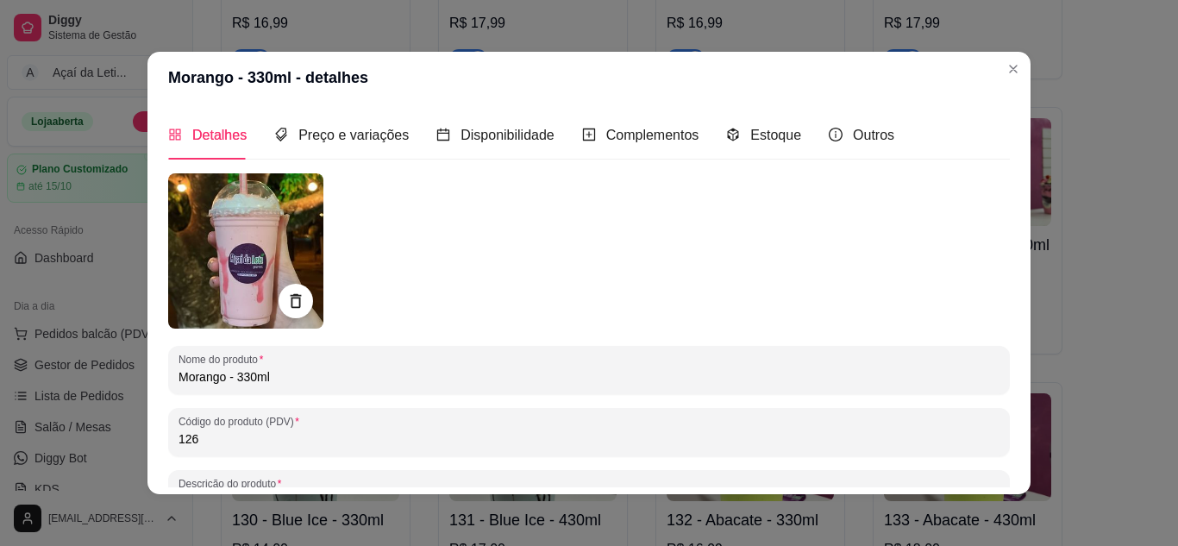
paste input "Milk-shake"
type input "Milk-shake Morango - 330ml"
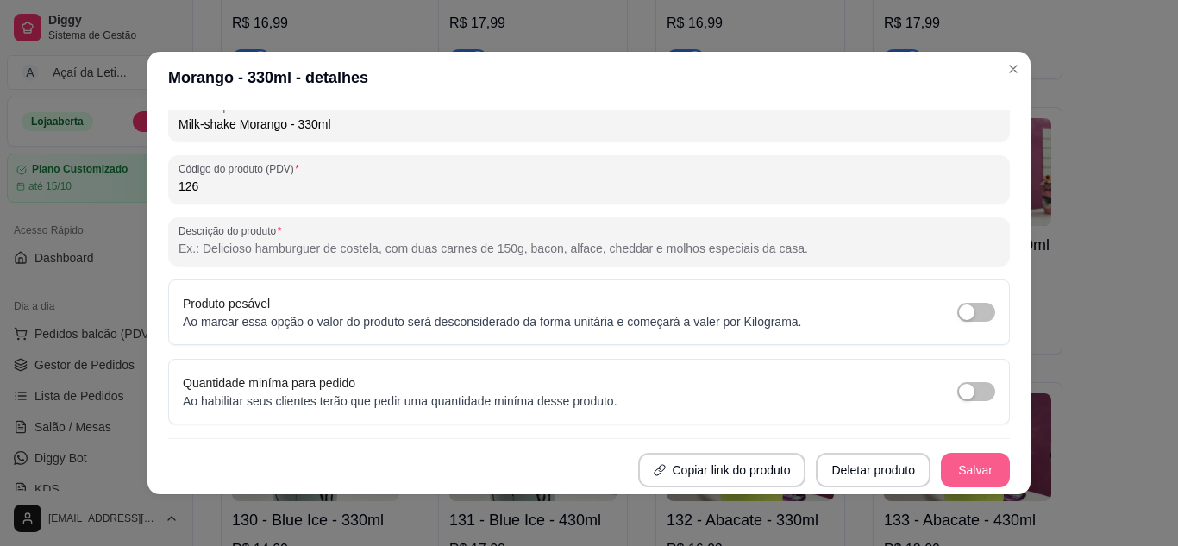
click at [941, 455] on button "Salvar" at bounding box center [975, 470] width 69 height 34
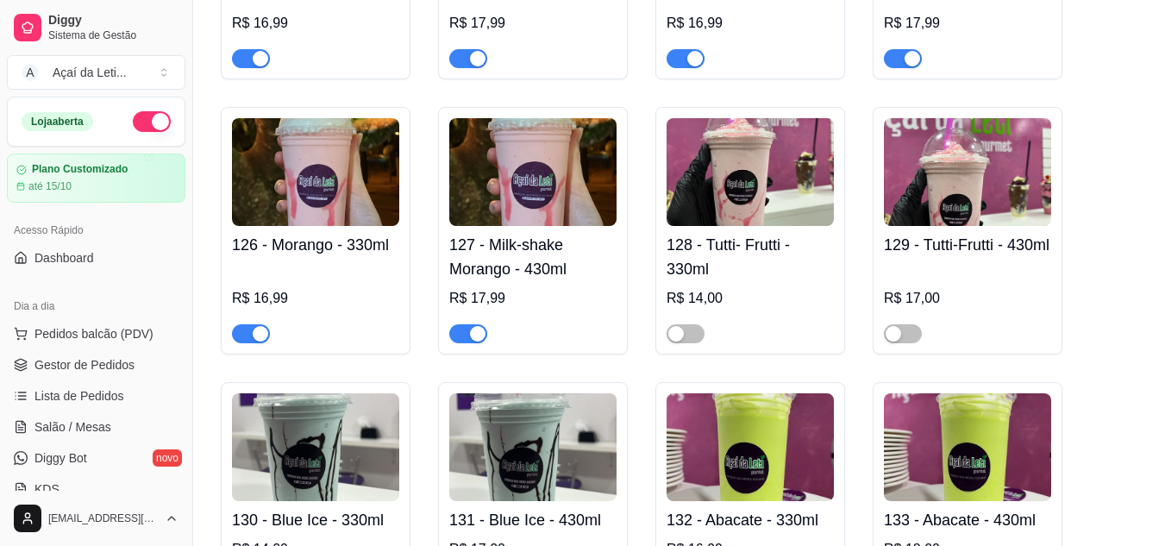
click at [1018, 68] on div at bounding box center [967, 51] width 167 height 34
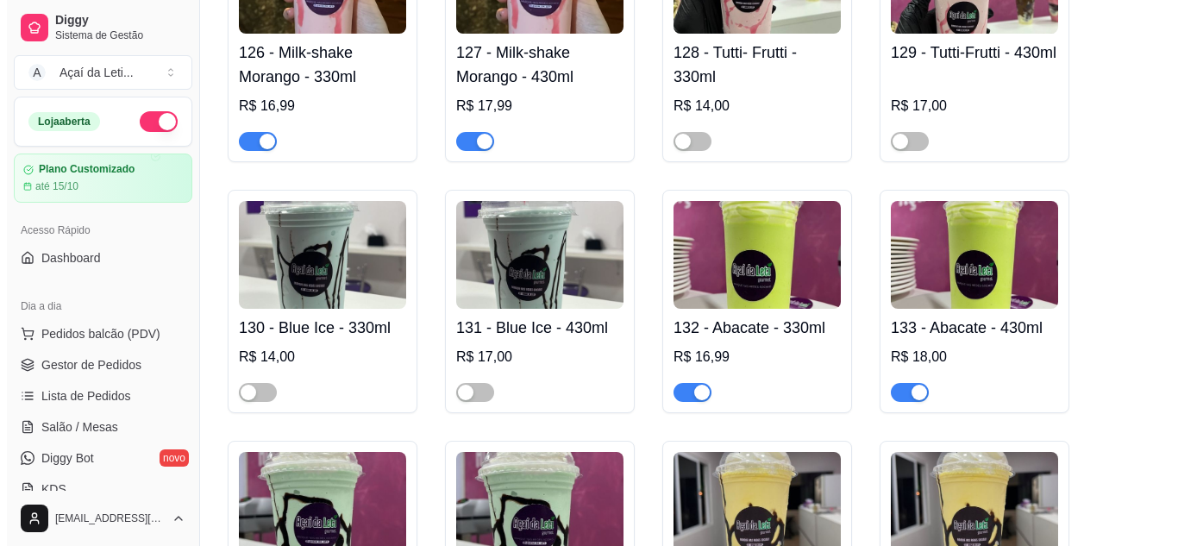
scroll to position [4332, 0]
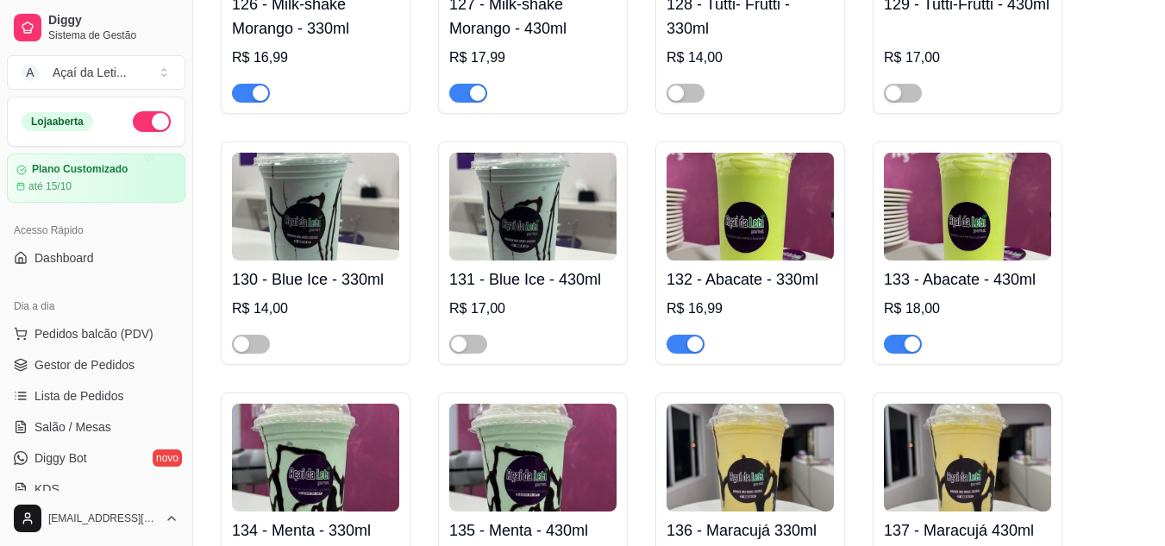
click at [703, 196] on img at bounding box center [750, 207] width 167 height 108
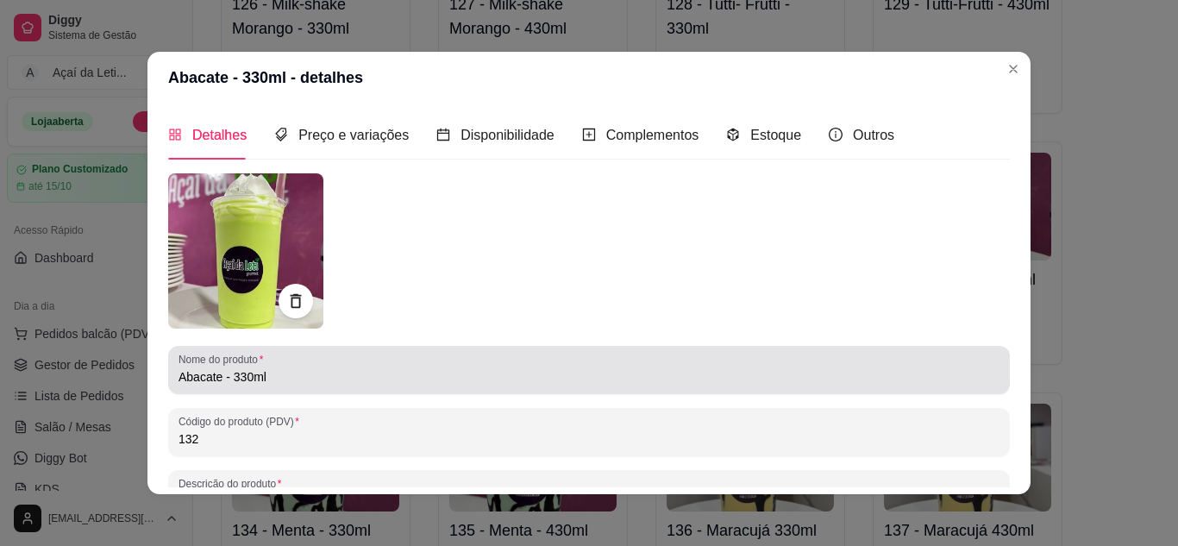
click at [179, 377] on input "Abacate - 330ml" at bounding box center [589, 376] width 821 height 17
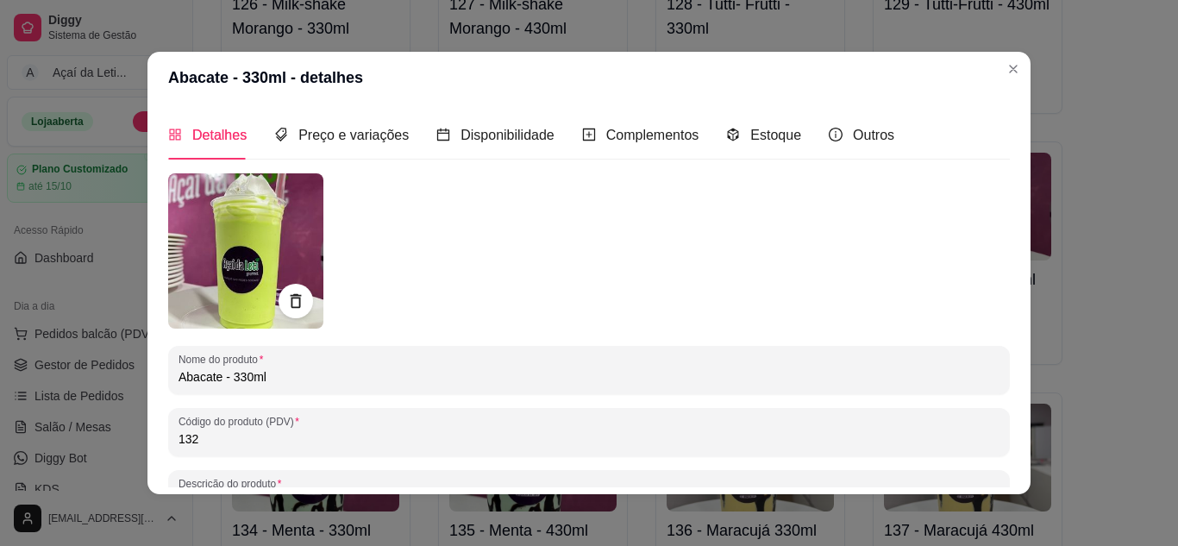
paste input "Milk-shake"
type input "Milk-shake Abacate - 330ml"
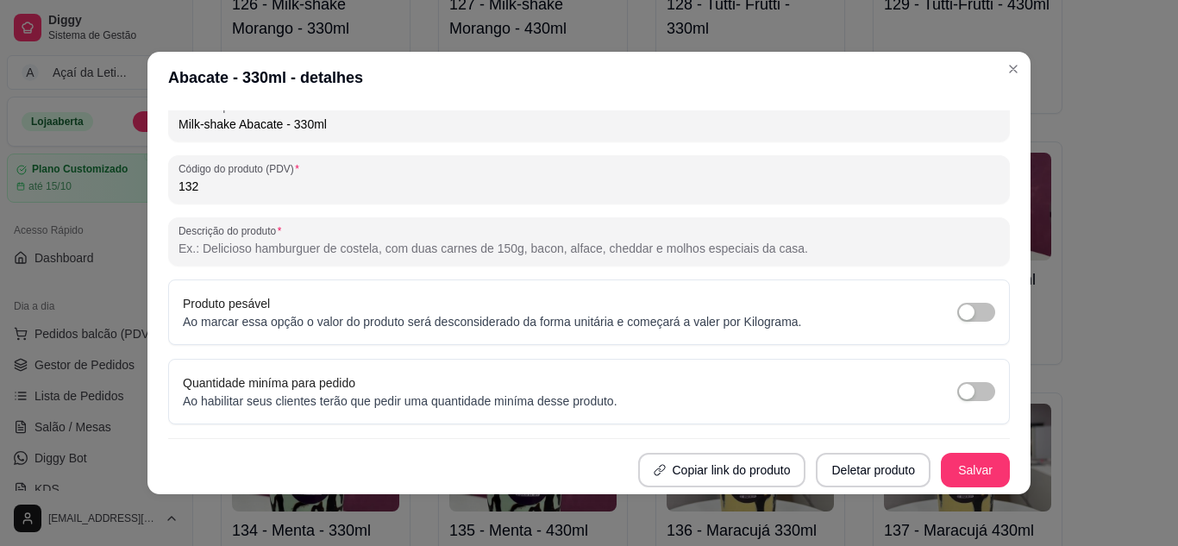
click at [963, 452] on div "Nome do produto Milk-shake Abacate - 330ml Código do produto (PDV) 132 Descriçã…" at bounding box center [589, 204] width 842 height 567
click at [959, 460] on button "Salvar" at bounding box center [975, 471] width 67 height 34
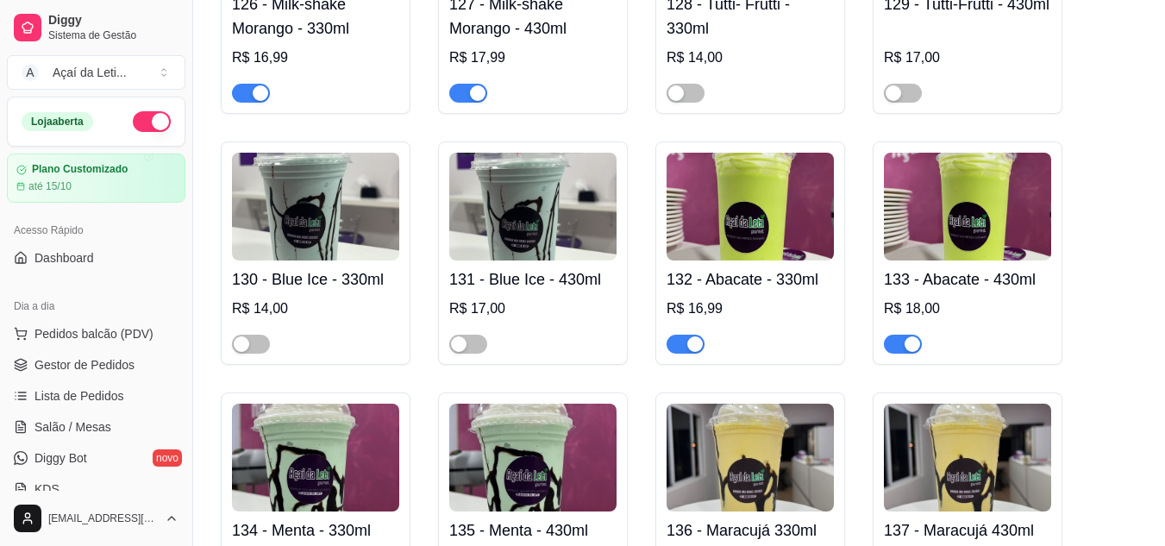
click at [937, 227] on img at bounding box center [967, 207] width 167 height 108
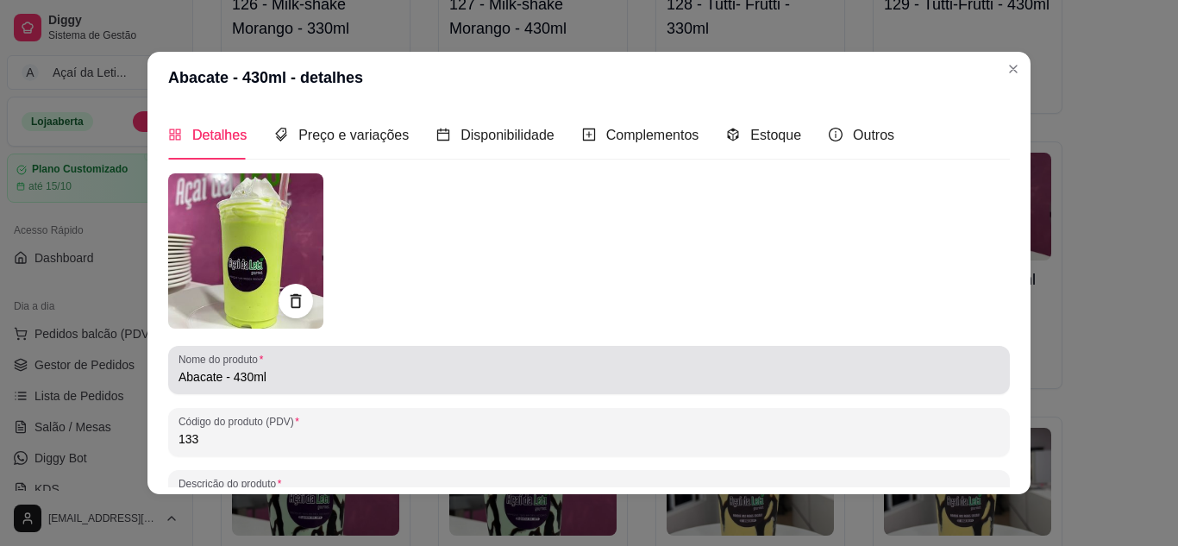
click at [171, 373] on div "Nome do produto Abacate - 430ml" at bounding box center [589, 370] width 842 height 48
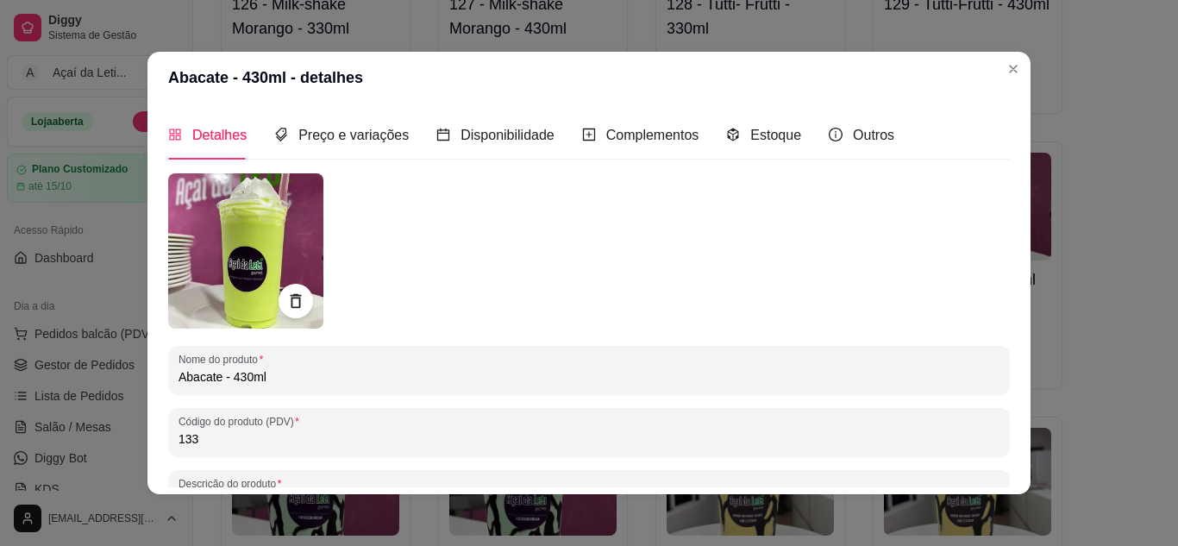
paste input "Milk-shake"
click at [279, 384] on input "Abacate - 430ml Milk-shake" at bounding box center [589, 376] width 821 height 17
click at [279, 384] on input "Abacate - 430ml -shake" at bounding box center [589, 376] width 821 height 17
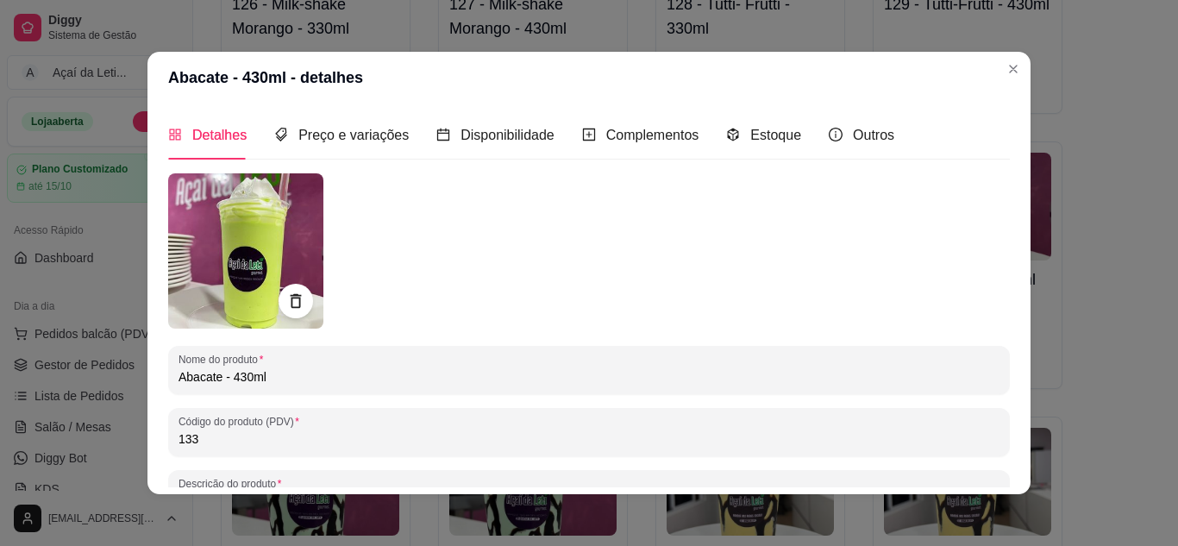
click at [179, 381] on input "Abacate - 430ml" at bounding box center [589, 376] width 821 height 17
paste input "Milk-shake"
type input "Milk-shake Abacate - 430ml"
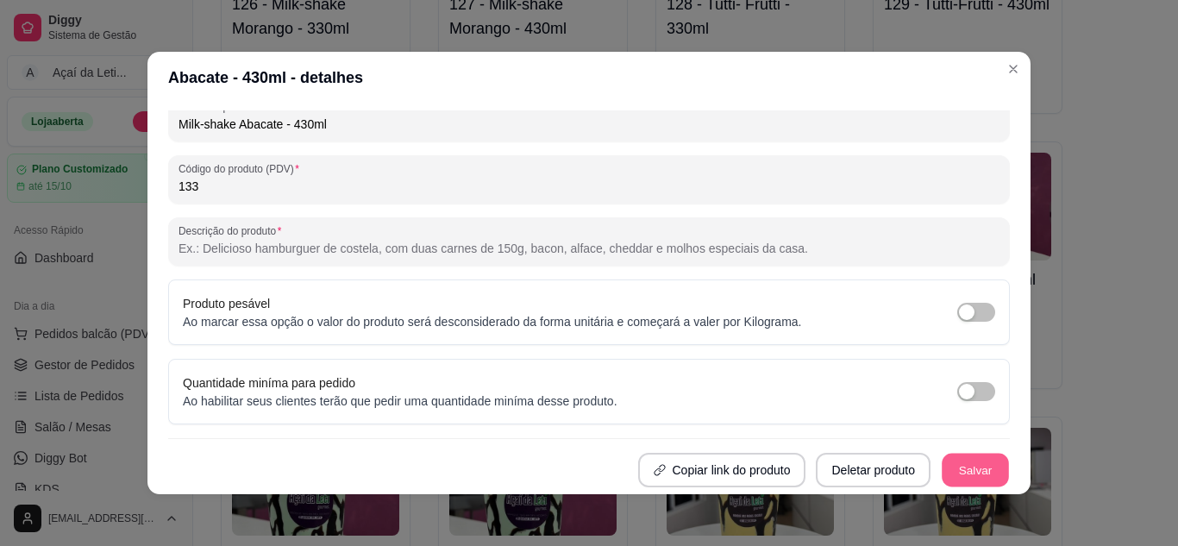
click at [980, 465] on button "Salvar" at bounding box center [975, 471] width 67 height 34
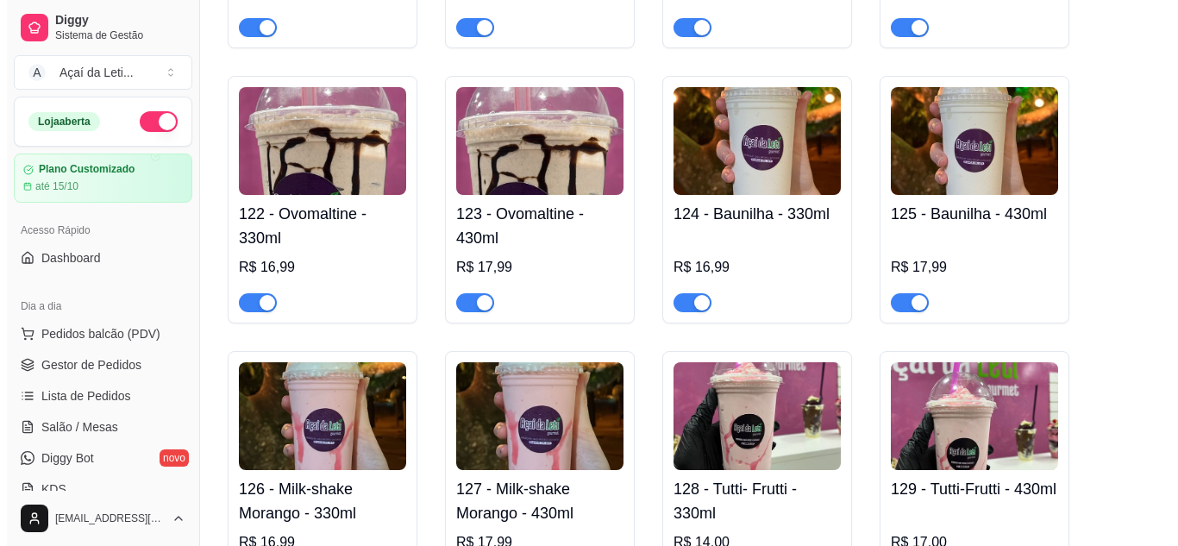
scroll to position [3847, 0]
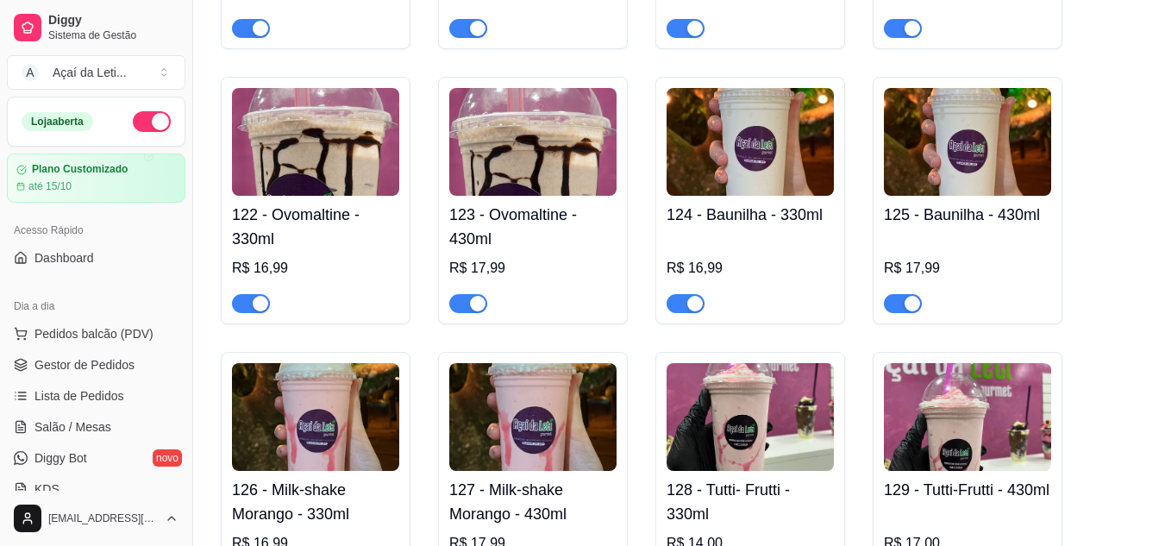
click at [963, 132] on img at bounding box center [967, 142] width 167 height 108
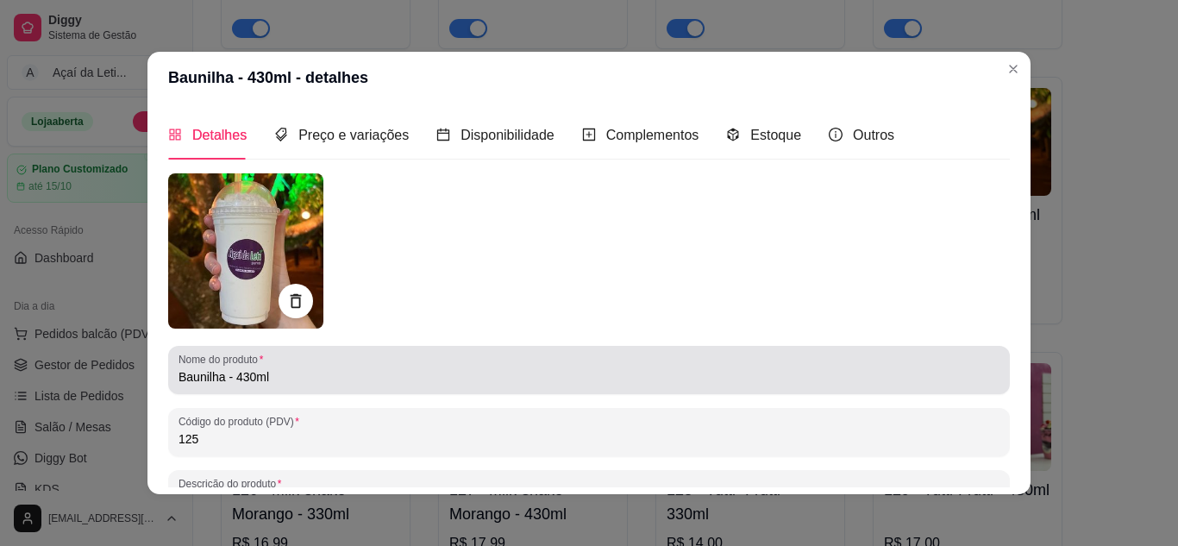
click at [179, 375] on input "Baunilha - 430ml" at bounding box center [589, 376] width 821 height 17
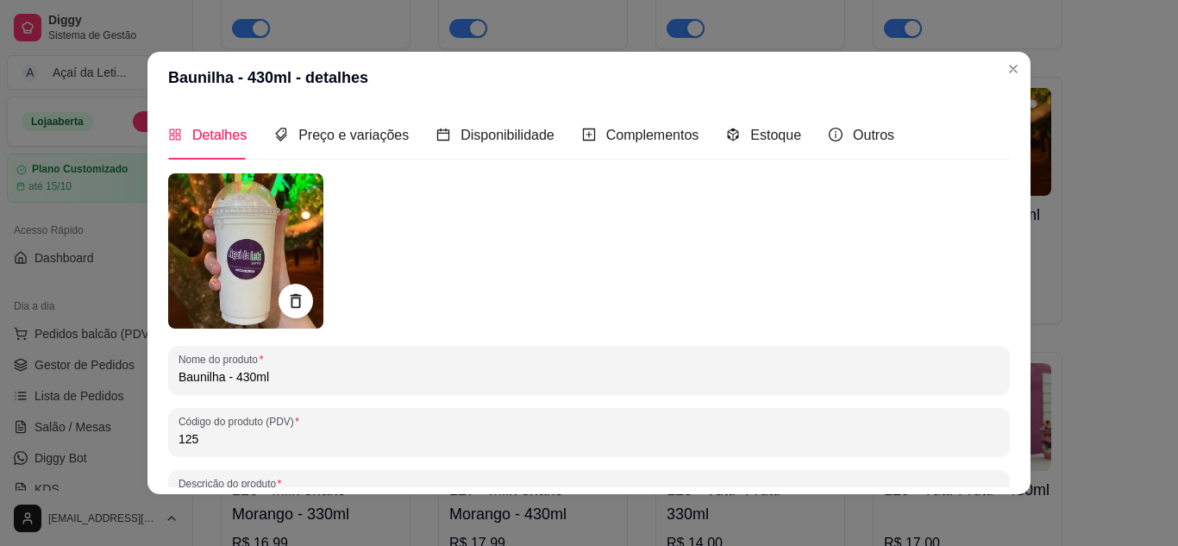
paste input "Milk-shake"
click at [179, 375] on input "Milk-shake Baunilha - 430ml" at bounding box center [589, 376] width 821 height 17
type input "Milk-shake Baunilha - 430ml"
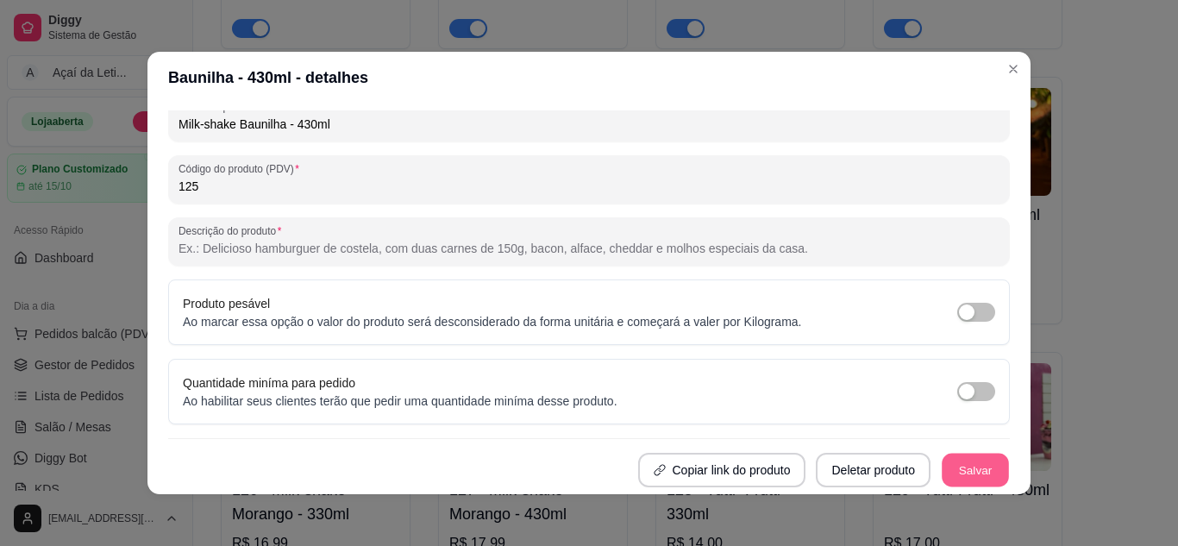
click at [959, 466] on button "Salvar" at bounding box center [975, 471] width 67 height 34
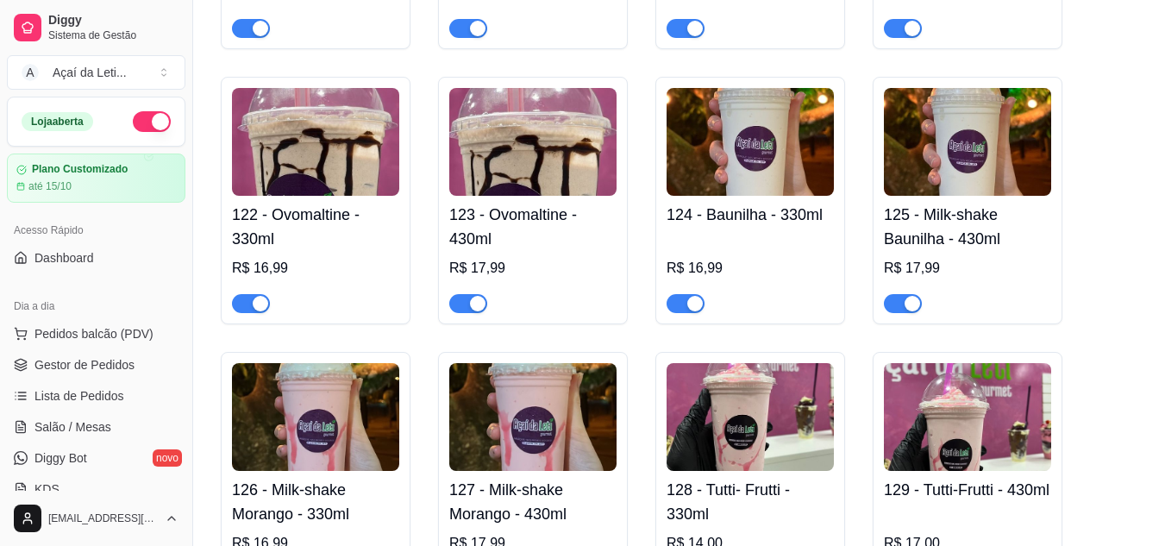
click at [713, 177] on img at bounding box center [750, 142] width 167 height 108
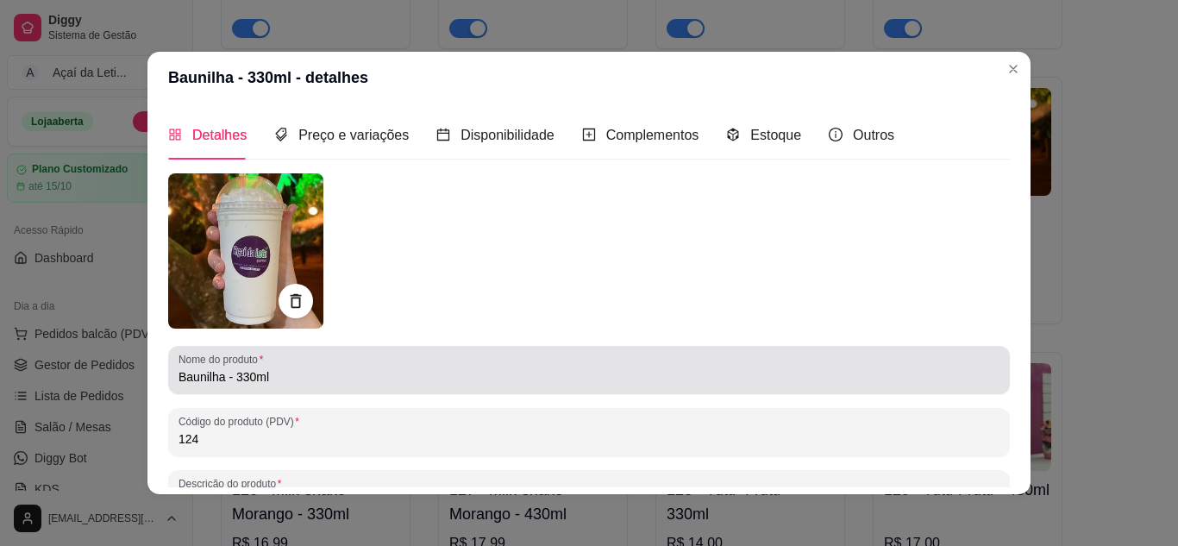
click at [169, 381] on div "Nome do produto Baunilha - 330ml" at bounding box center [589, 370] width 842 height 48
click at [171, 380] on div "Nome do produto Baunilha - 330ml" at bounding box center [589, 370] width 842 height 48
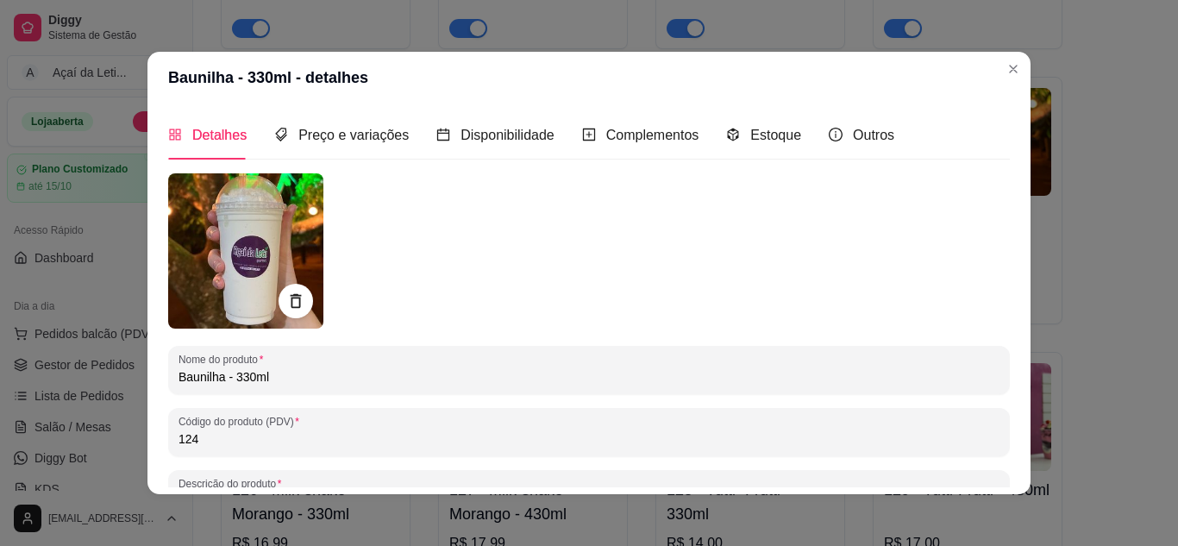
paste input "Milk-shake"
click at [171, 380] on div "Nome do produto Baunilha - 330ml" at bounding box center [589, 370] width 842 height 48
paste input "Milk-shake"
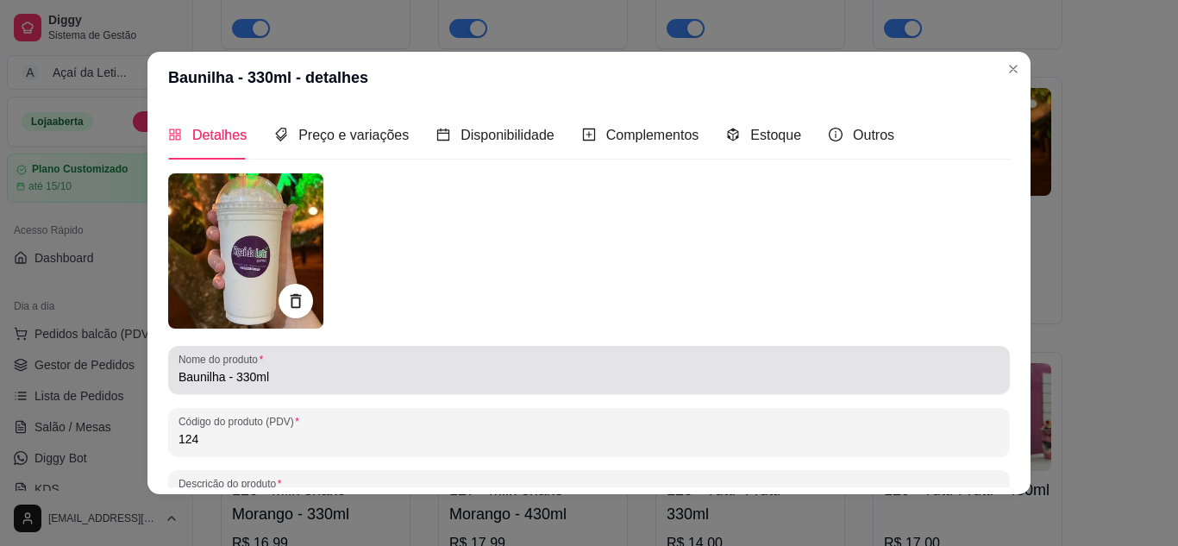
click at [176, 375] on div "Nome do produto Baunilha - 330ml" at bounding box center [589, 370] width 842 height 48
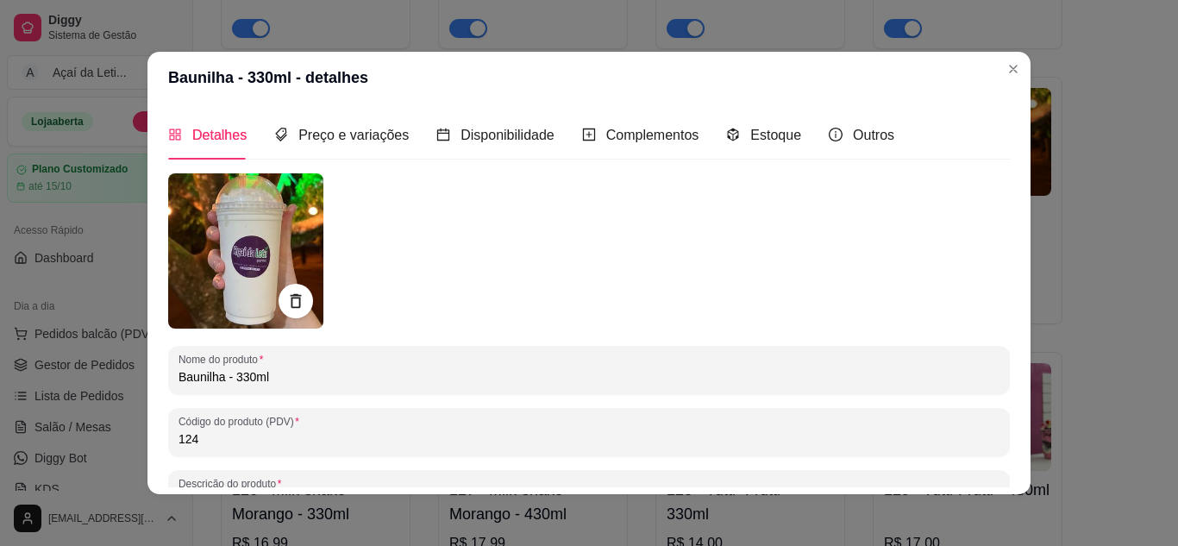
click at [179, 375] on input "Baunilha - 330ml" at bounding box center [589, 376] width 821 height 17
click at [179, 376] on input "Baunilha - 330ml" at bounding box center [589, 376] width 821 height 17
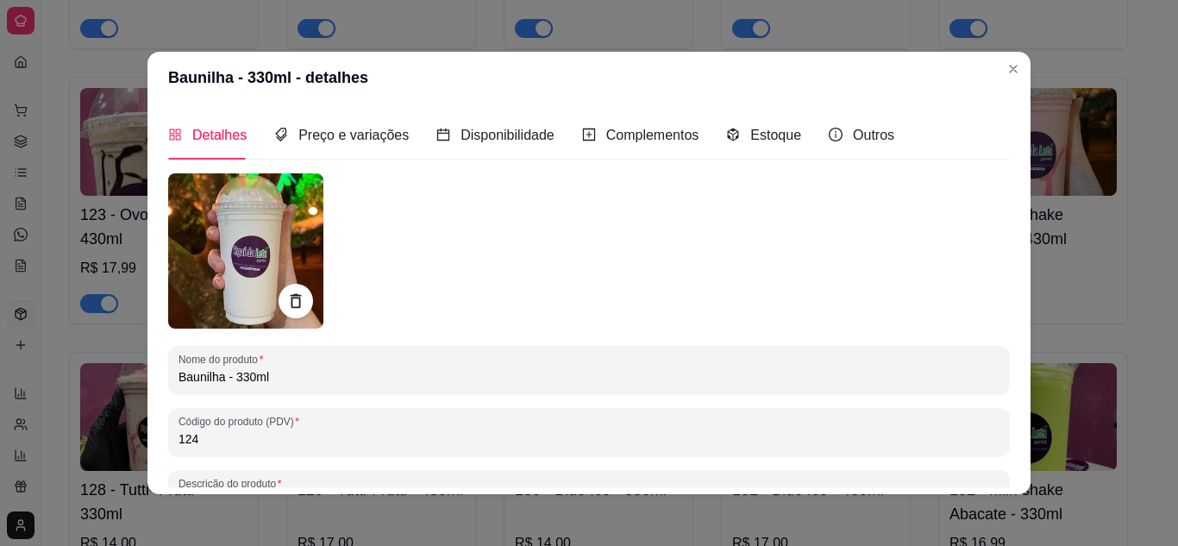
paste input "Milk-shake"
type input "Milk-shake Baunilha - 330ml"
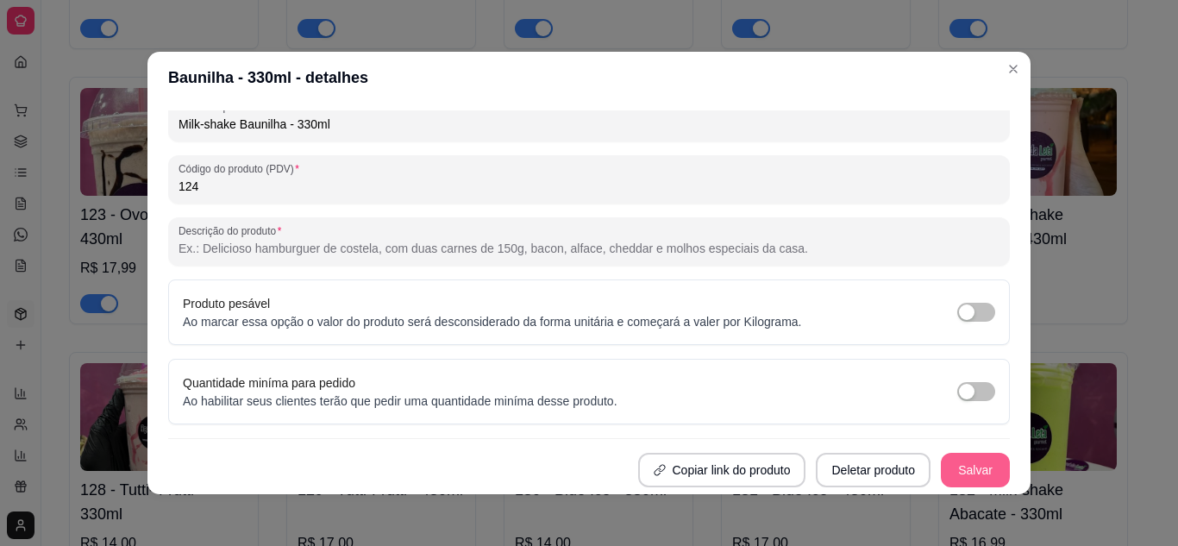
click at [980, 472] on button "Salvar" at bounding box center [975, 470] width 69 height 34
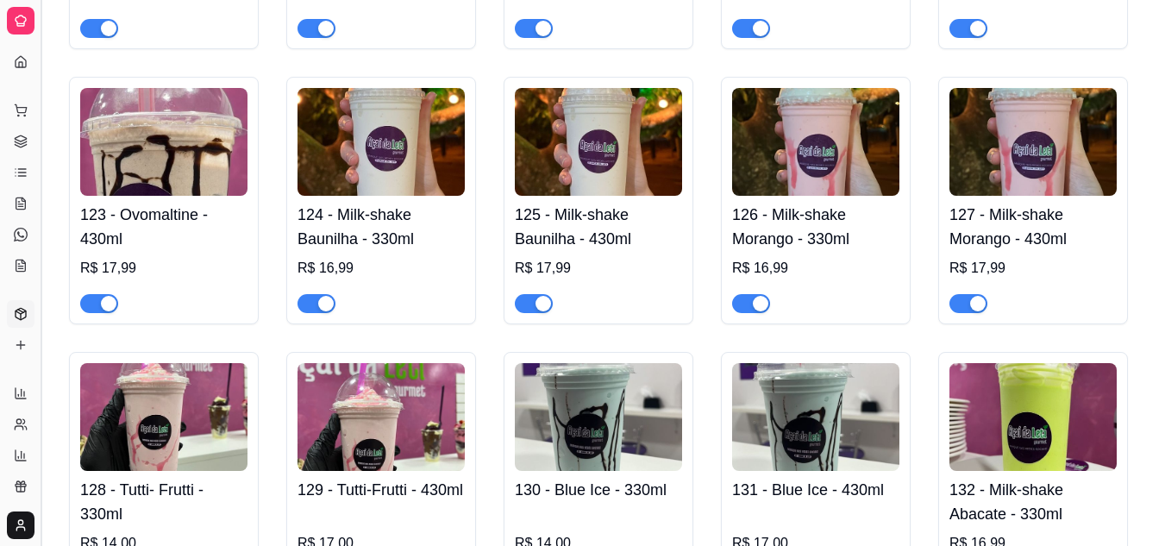
click at [39, 201] on button "Toggle Sidebar" at bounding box center [41, 273] width 14 height 546
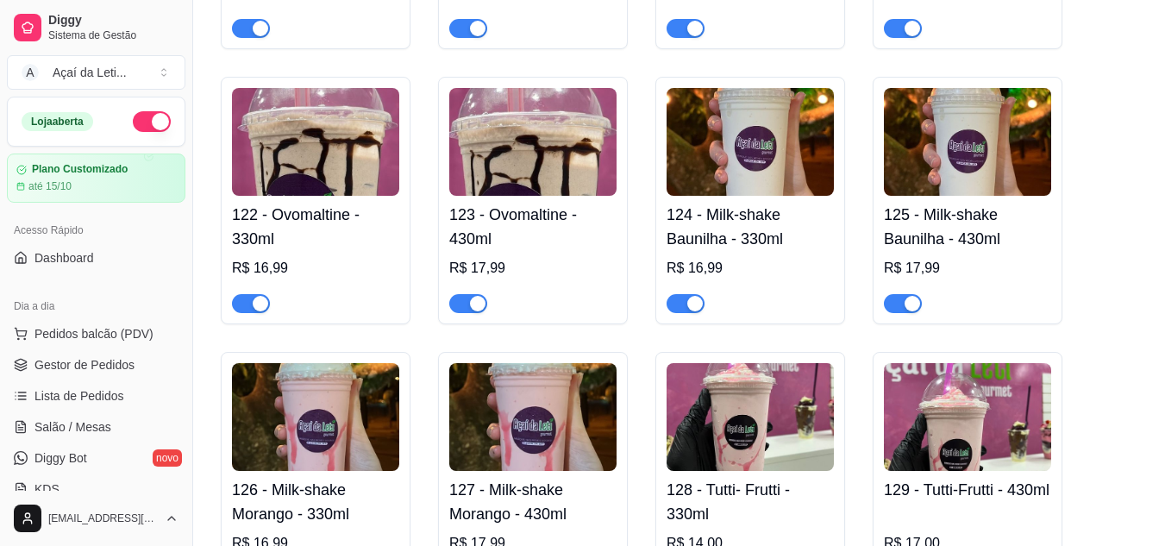
click at [549, 184] on img at bounding box center [532, 142] width 167 height 108
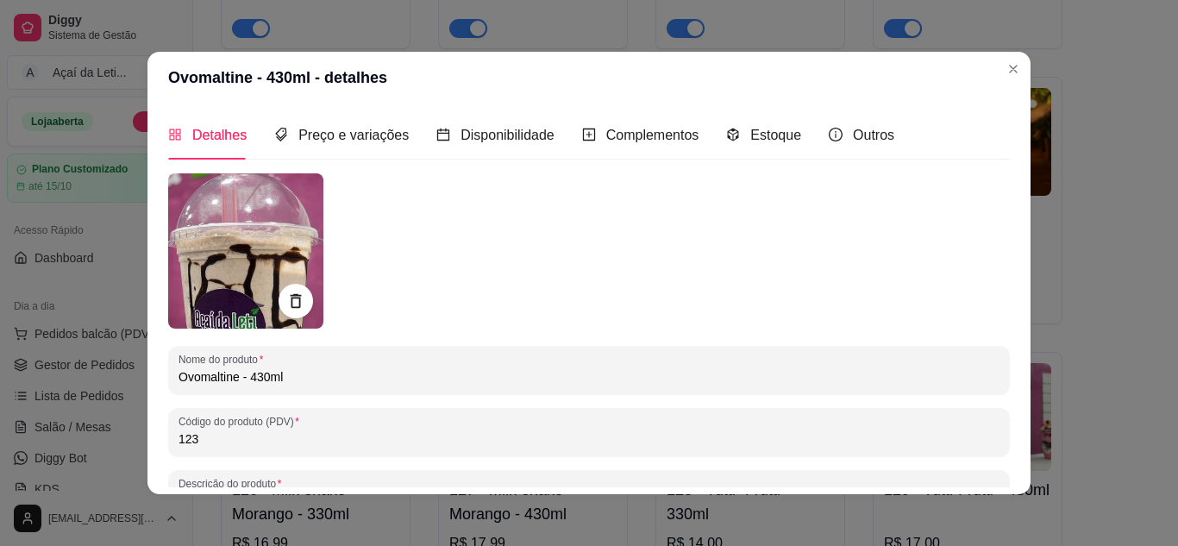
click at [179, 380] on input "Ovomaltine - 430ml" at bounding box center [589, 376] width 821 height 17
paste input "Milk-shake"
type input "Milk-shake Ovomaltine - 430ml"
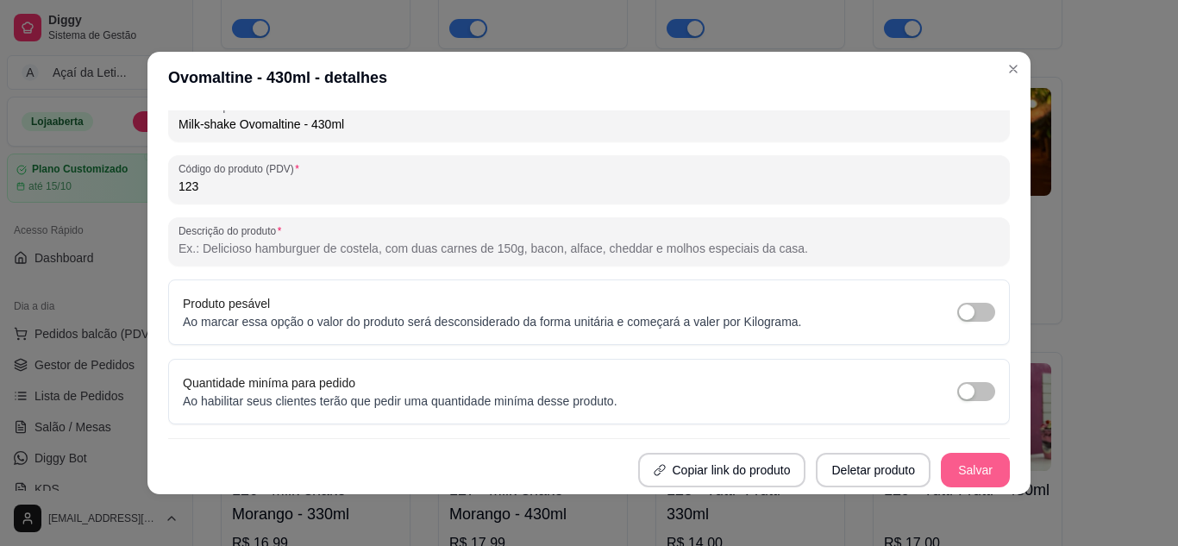
click at [947, 471] on button "Salvar" at bounding box center [975, 470] width 69 height 34
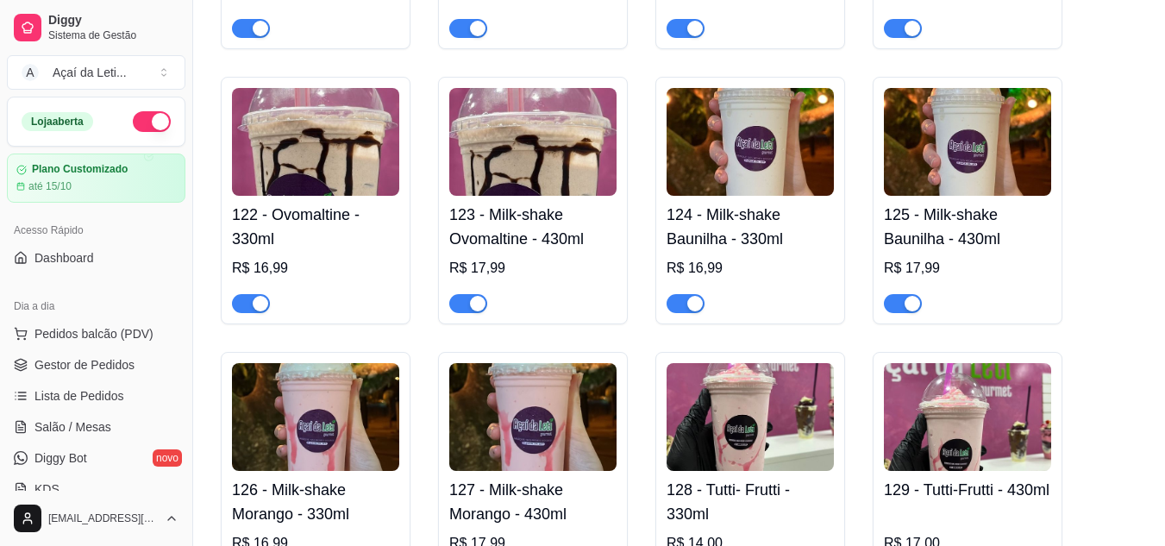
click at [326, 175] on img at bounding box center [315, 142] width 167 height 108
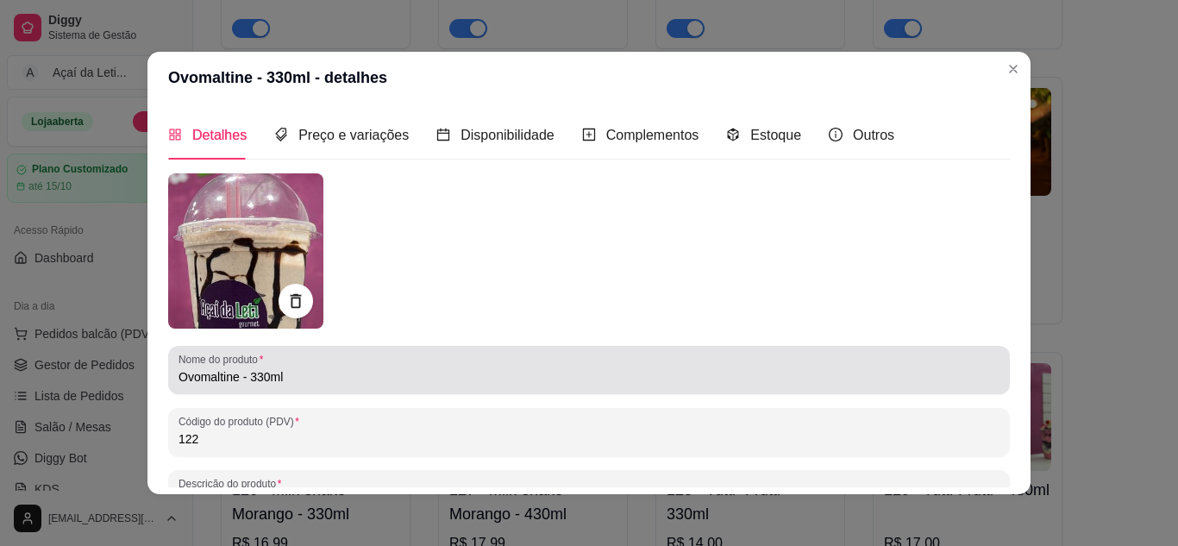
click at [179, 379] on input "Ovomaltine - 330ml" at bounding box center [589, 376] width 821 height 17
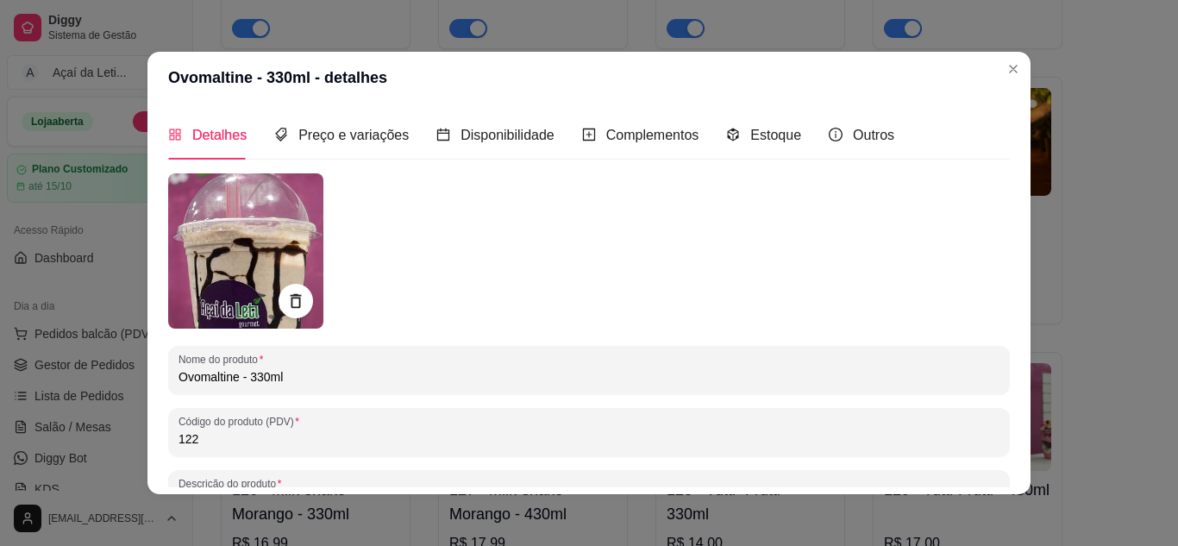
paste input "Milk-shake"
type input "Milk-shake Ovomaltine - 330ml"
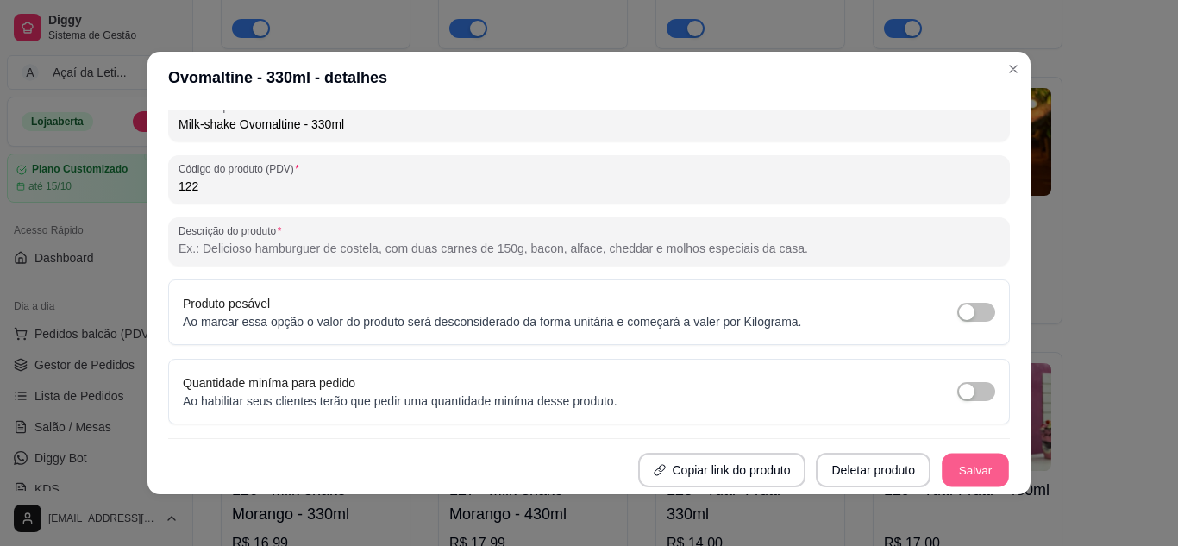
click at [969, 470] on button "Salvar" at bounding box center [975, 471] width 67 height 34
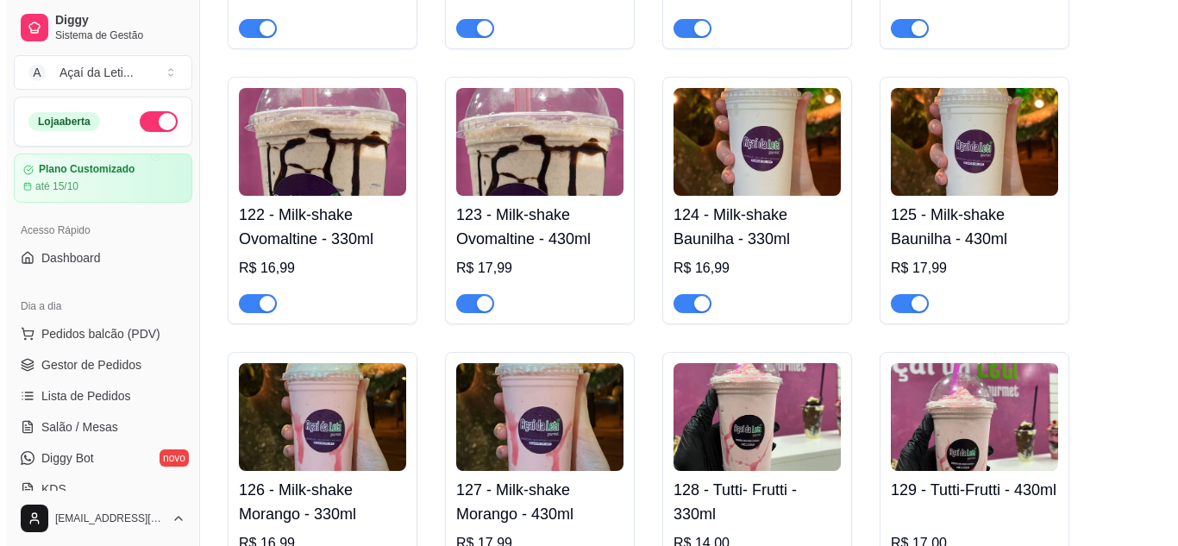
scroll to position [3436, 0]
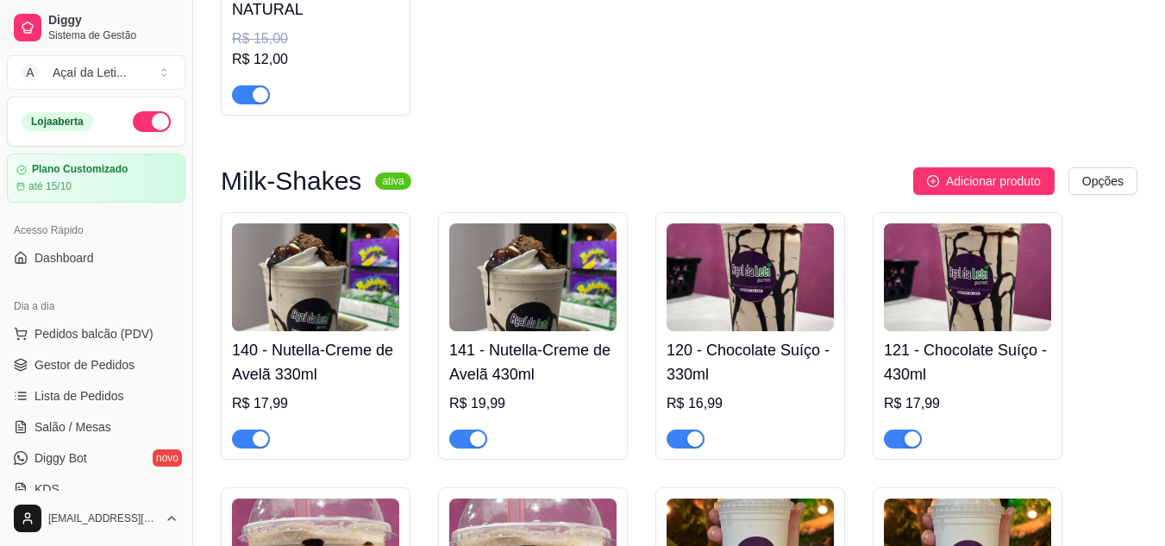
click at [254, 296] on img at bounding box center [315, 277] width 167 height 108
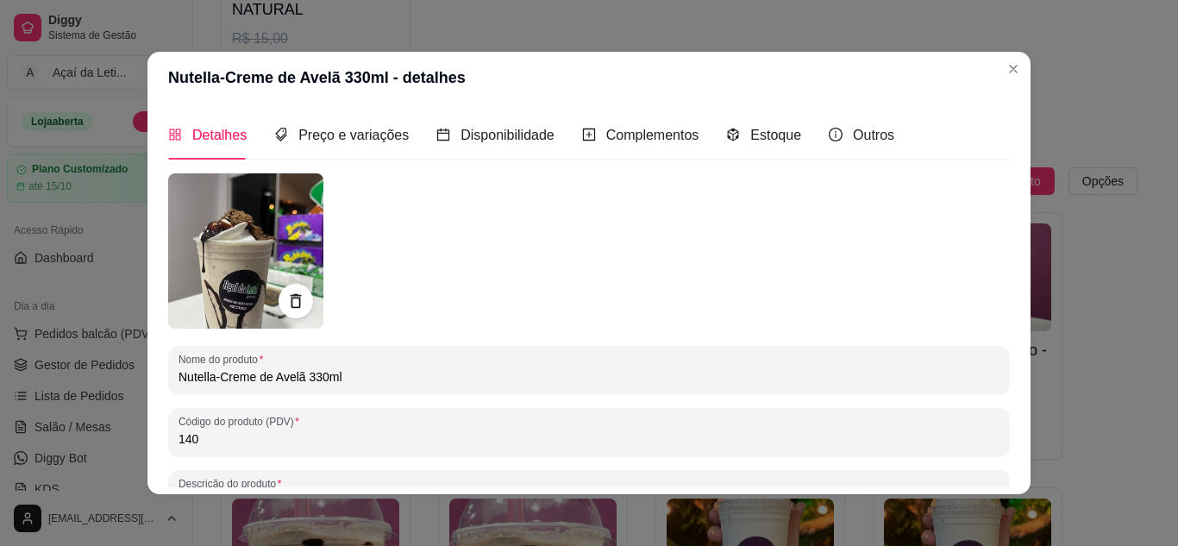
click at [187, 377] on input "Nutella-Creme de Avelã 330ml" at bounding box center [589, 376] width 821 height 17
click at [179, 378] on input "Nutella-Creme de Avelã 330ml" at bounding box center [589, 376] width 821 height 17
paste input "Milk-shake"
type input "Milk-shake Nutella-Creme de Avelã 330ml"
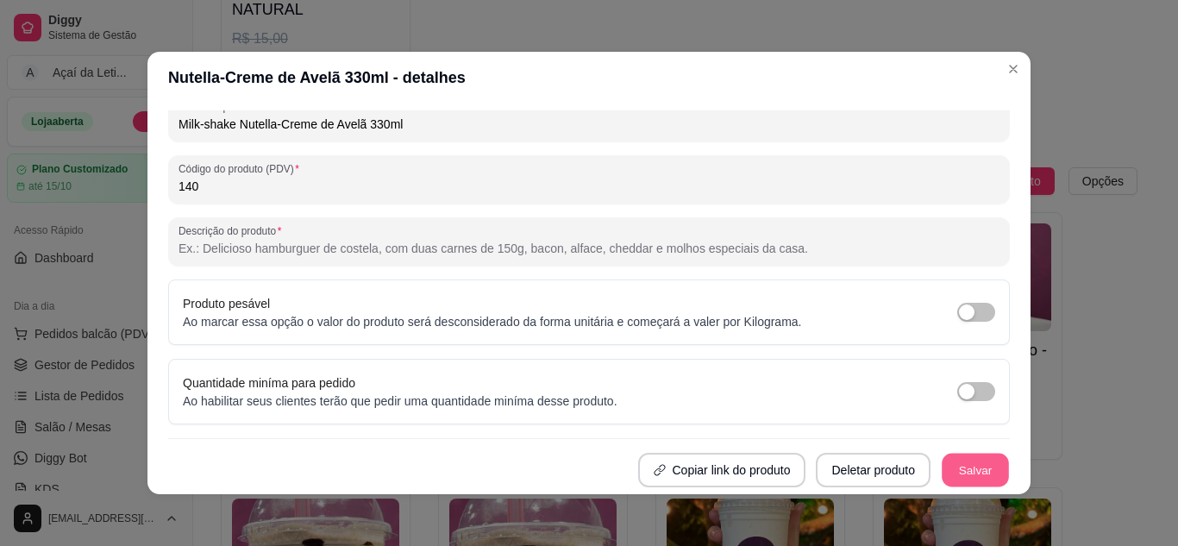
click at [949, 462] on button "Salvar" at bounding box center [975, 471] width 67 height 34
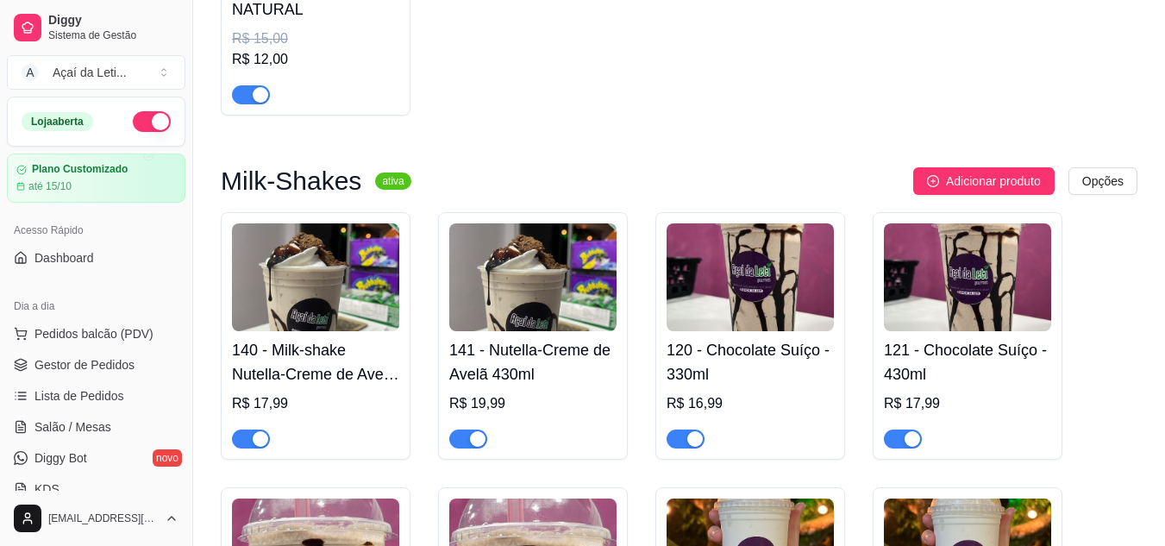
click at [514, 266] on img at bounding box center [532, 277] width 167 height 108
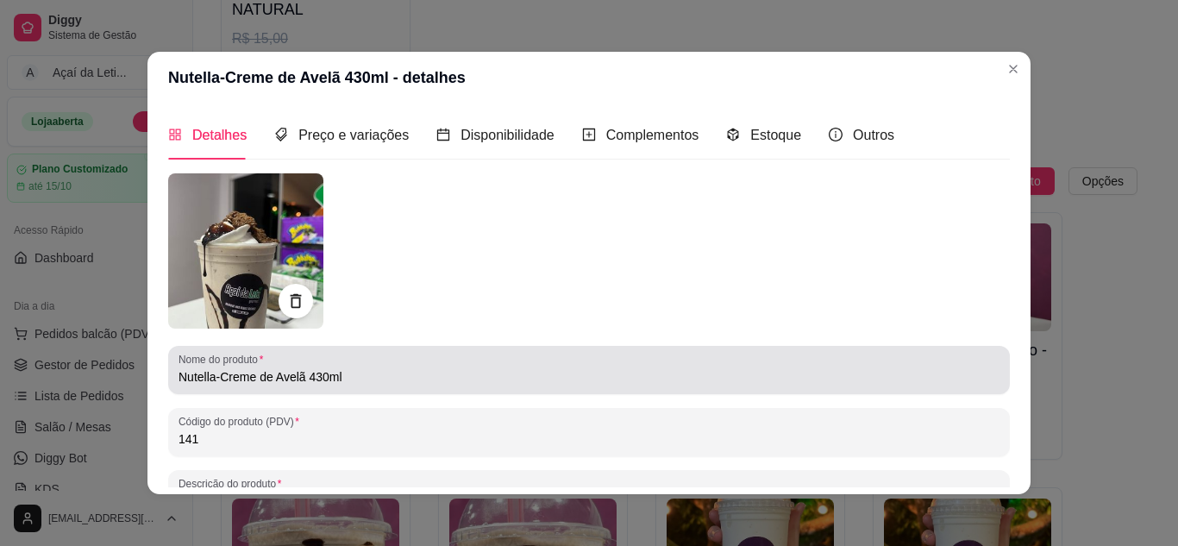
click at [168, 383] on div "Nome do produto Nutella-Creme de Avelã 430ml" at bounding box center [589, 370] width 842 height 48
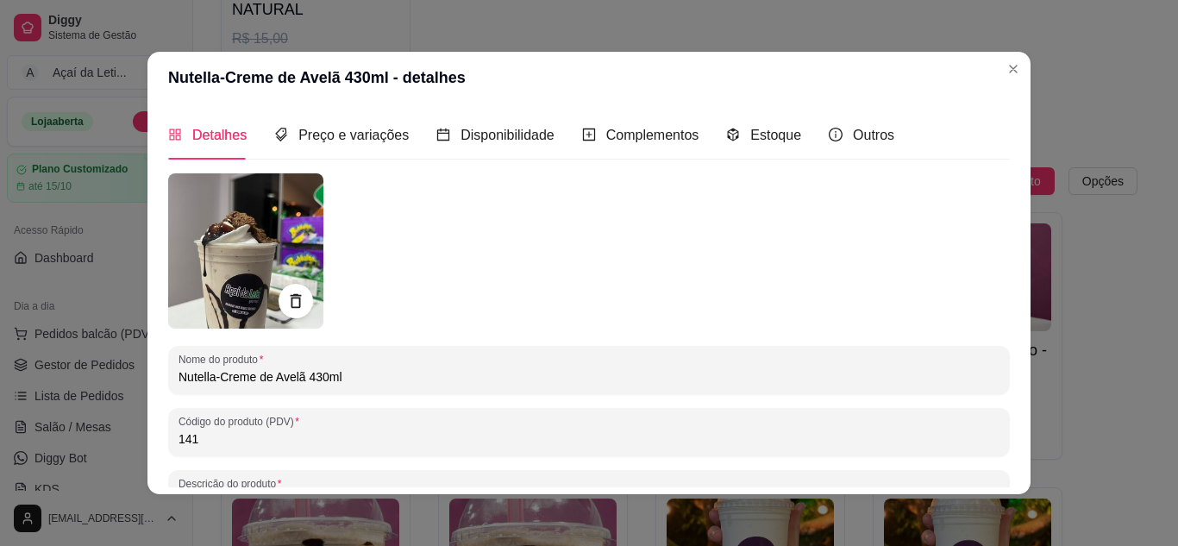
click at [179, 379] on input "Nutella-Creme de Avelã 430ml" at bounding box center [589, 376] width 821 height 17
paste input "Milk-shake"
type input "Milk-shake Nutella-Creme de Avelã 430ml"
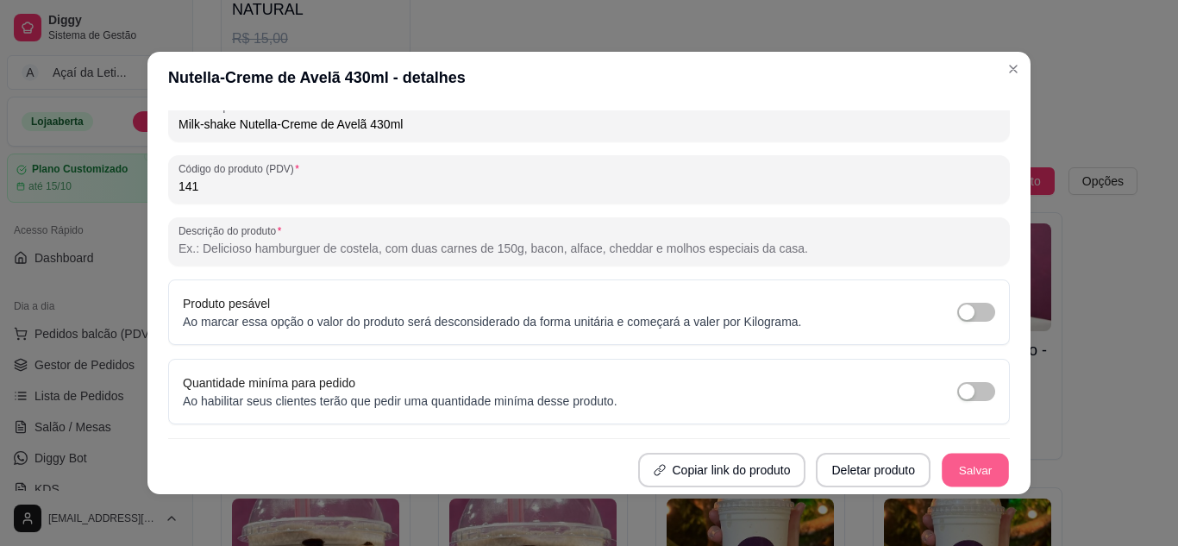
click at [976, 463] on button "Salvar" at bounding box center [975, 471] width 67 height 34
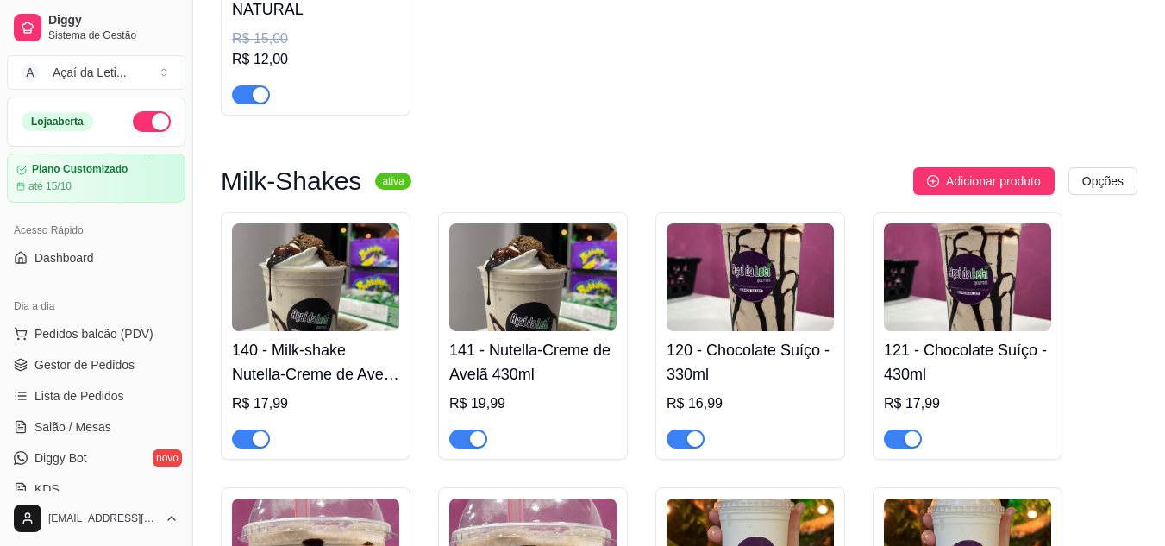
click at [737, 321] on img at bounding box center [750, 277] width 167 height 108
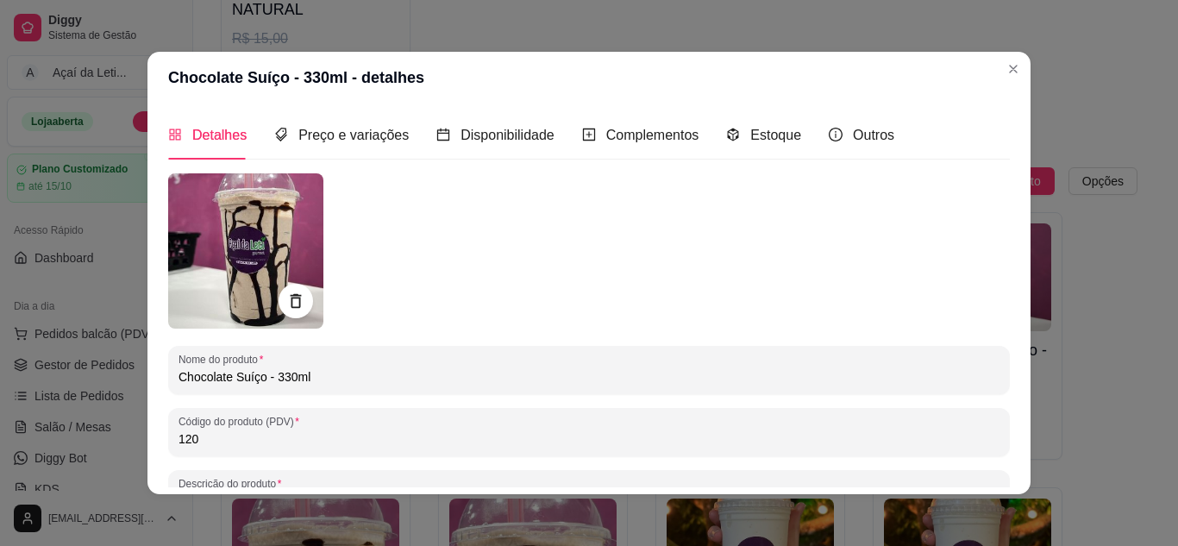
click at [179, 376] on input "Chocolate Suíço - 330ml" at bounding box center [589, 376] width 821 height 17
paste input "Milk-shake"
type input "Milk-shake Chocolate Suíço - 330ml"
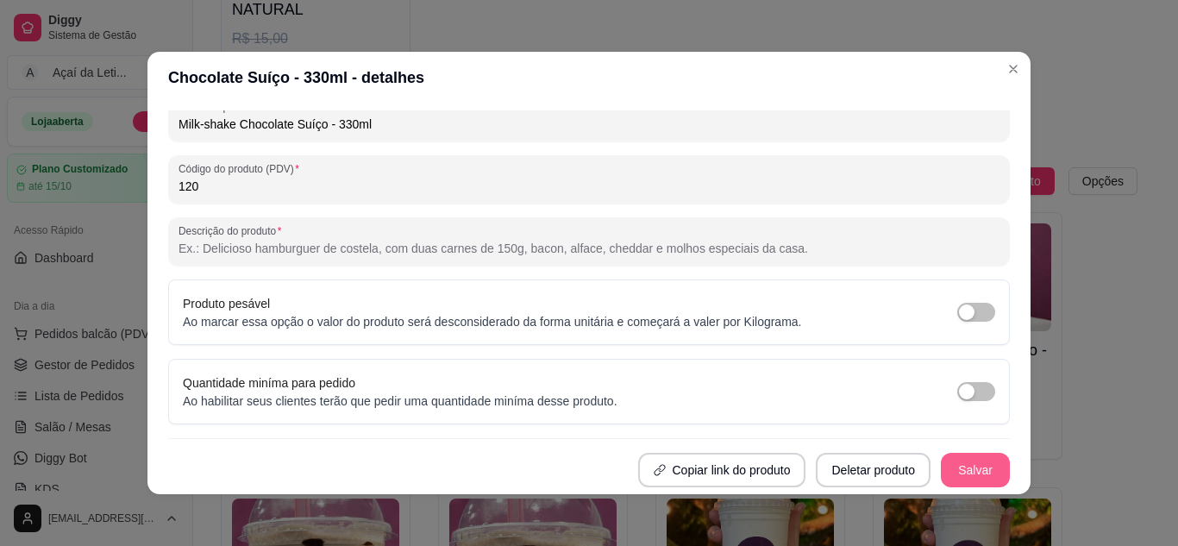
click at [966, 481] on button "Salvar" at bounding box center [975, 470] width 69 height 34
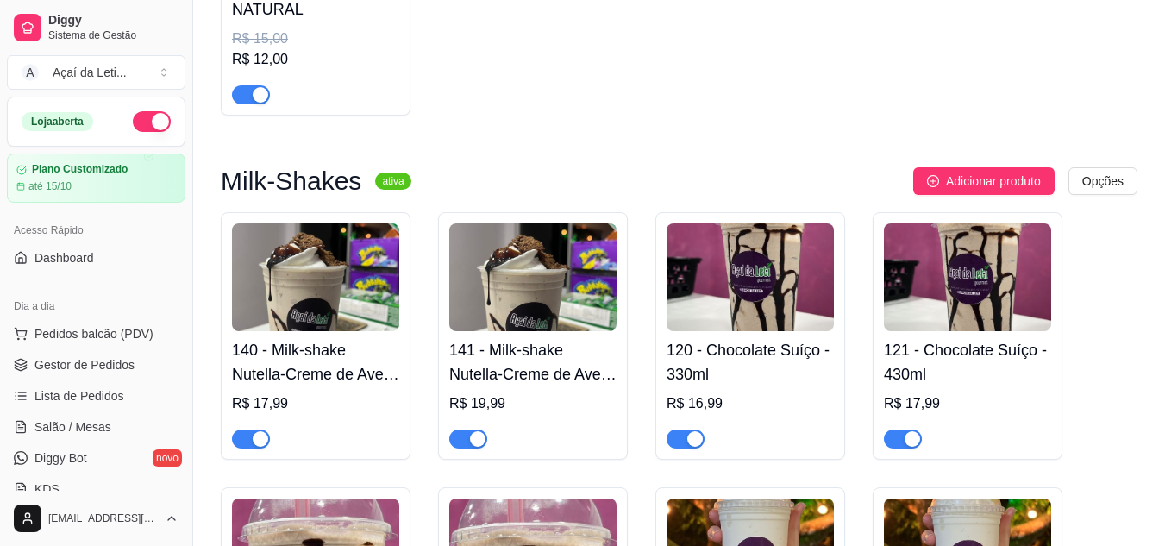
click at [975, 287] on img at bounding box center [967, 277] width 167 height 108
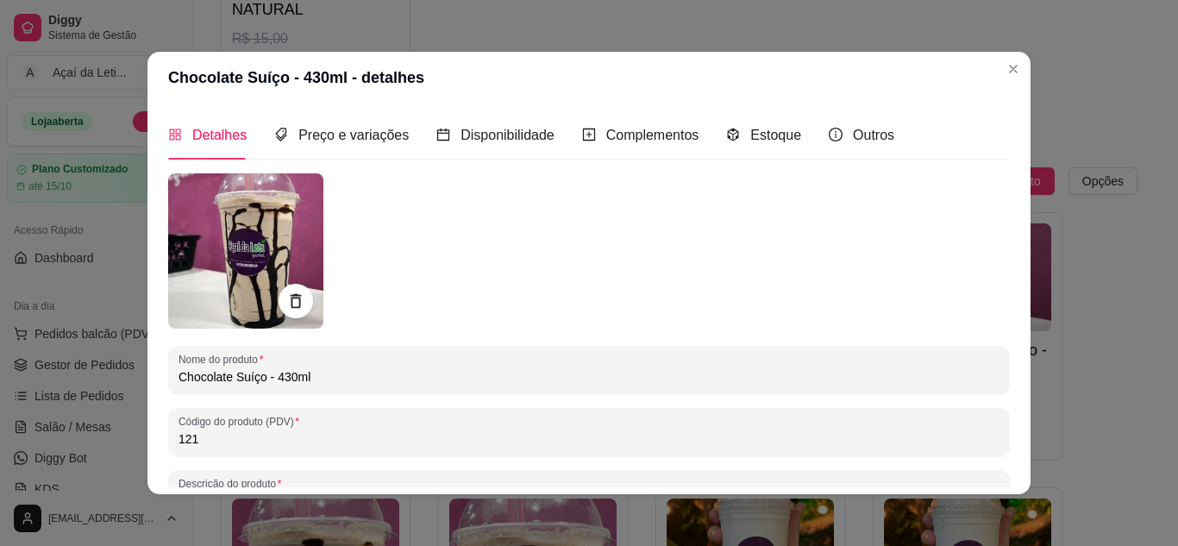
click at [179, 374] on input "Chocolate Suíço - 430ml" at bounding box center [589, 376] width 821 height 17
paste input "Milk-shake"
type input "Milk-shake Chocolate Suíço - 430ml"
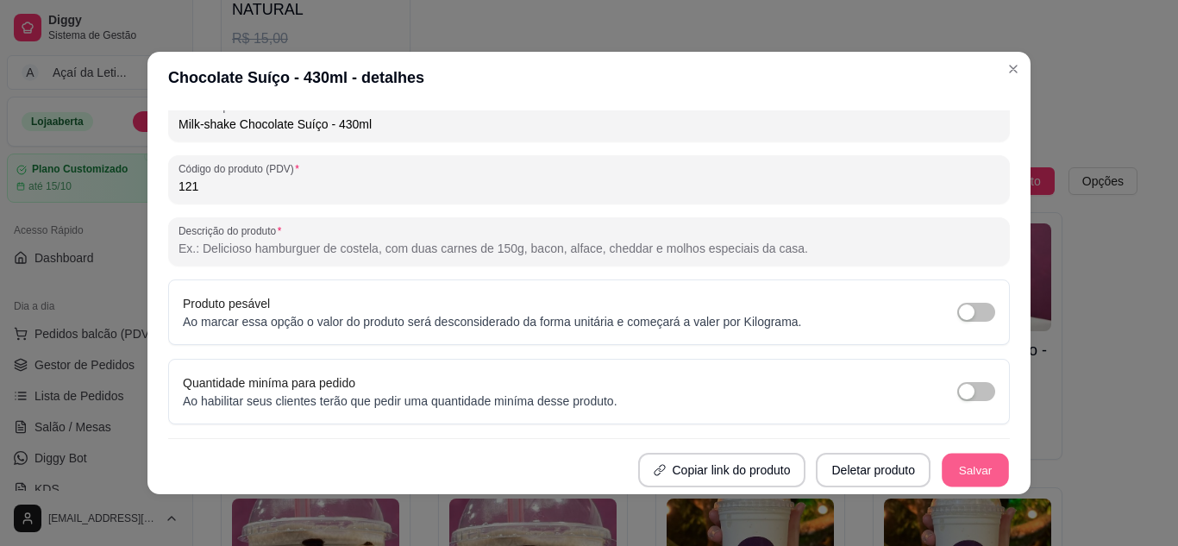
click at [969, 467] on button "Salvar" at bounding box center [975, 471] width 67 height 34
click at [600, 345] on div "Produto pesável Ao marcar essa opção o valor do produto será desconsiderado da …" at bounding box center [589, 312] width 842 height 66
click at [970, 462] on button "Salvar" at bounding box center [975, 470] width 69 height 34
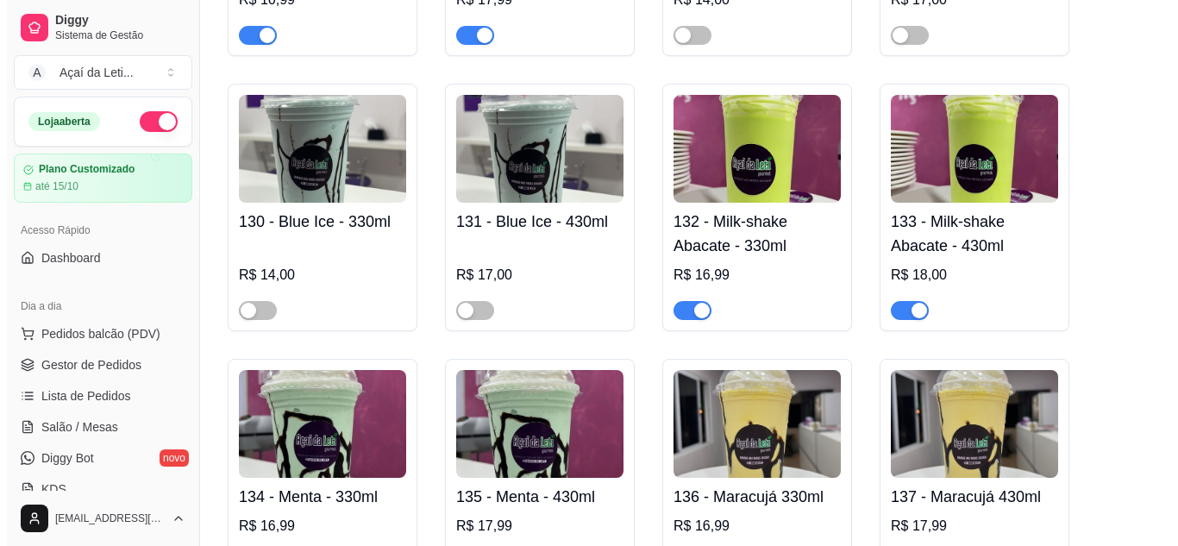
scroll to position [4867, 0]
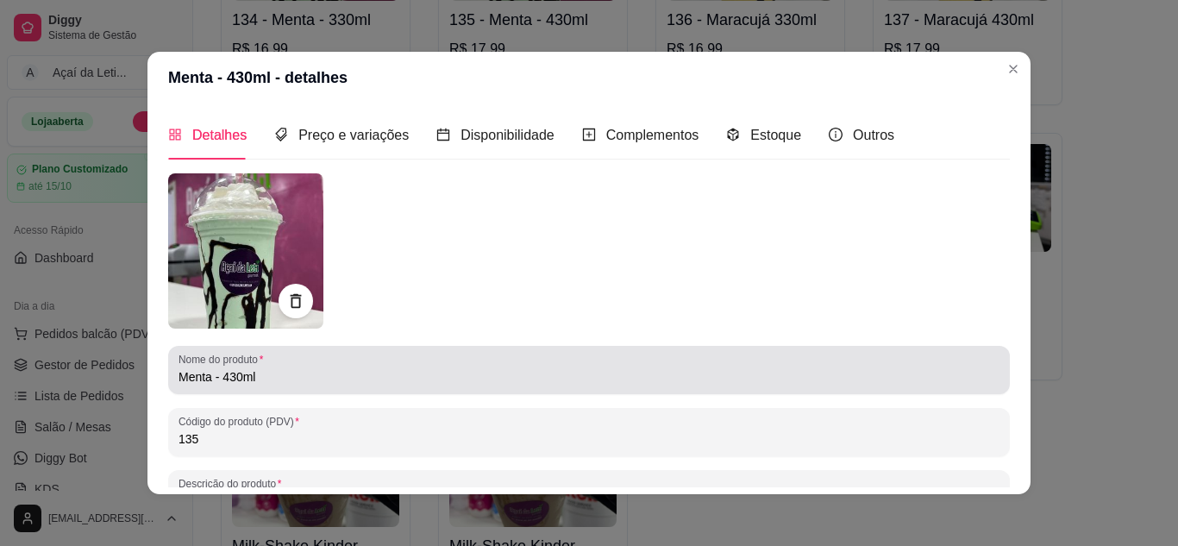
click at [179, 377] on input "Menta - 430ml" at bounding box center [589, 376] width 821 height 17
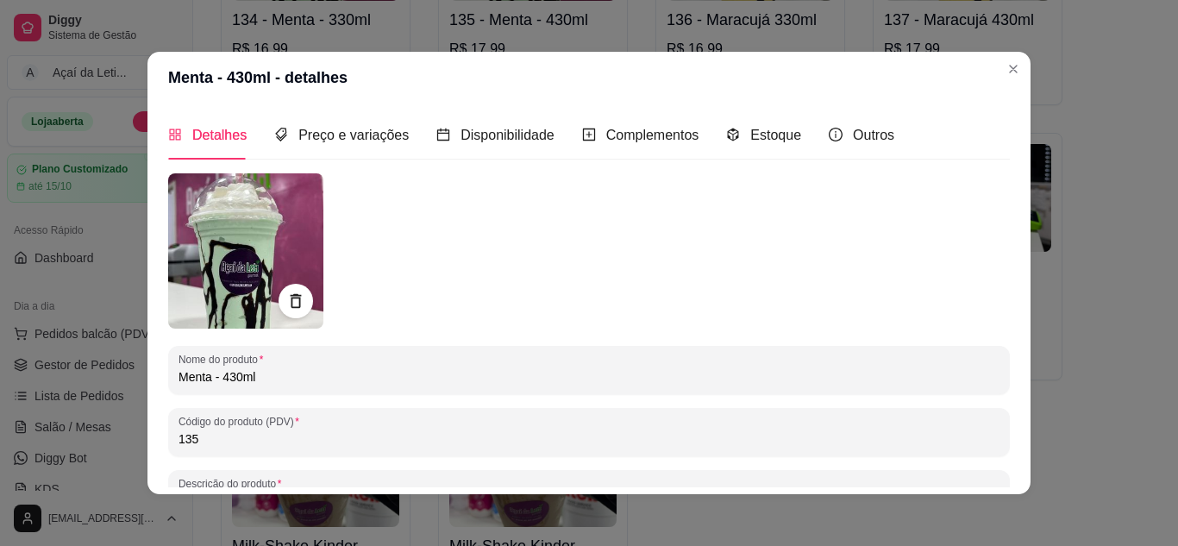
paste input "Milk-shake"
type input "Milk-shake Menta - 430ml"
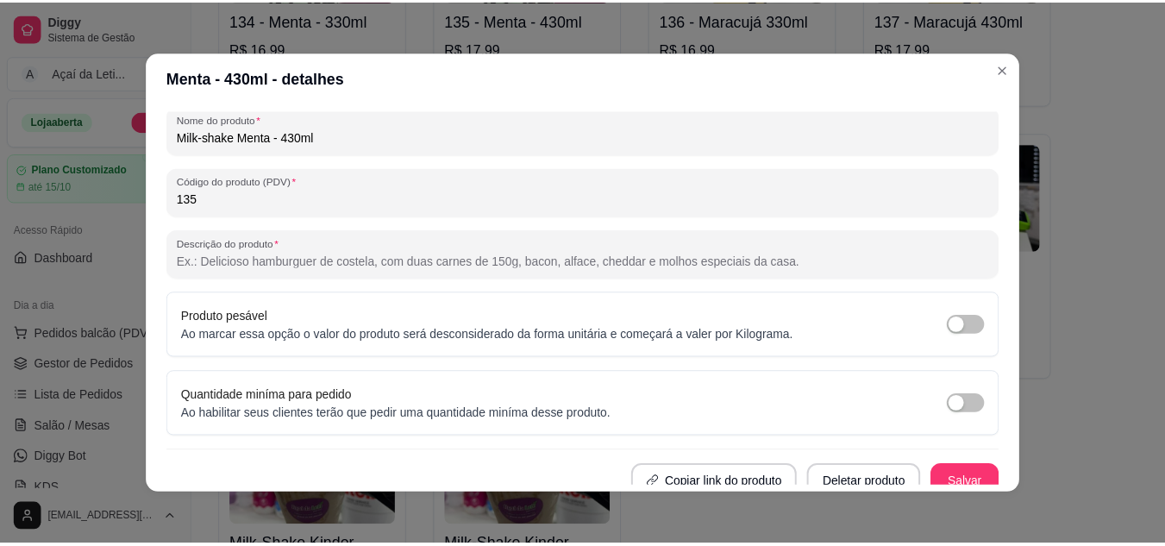
scroll to position [253, 0]
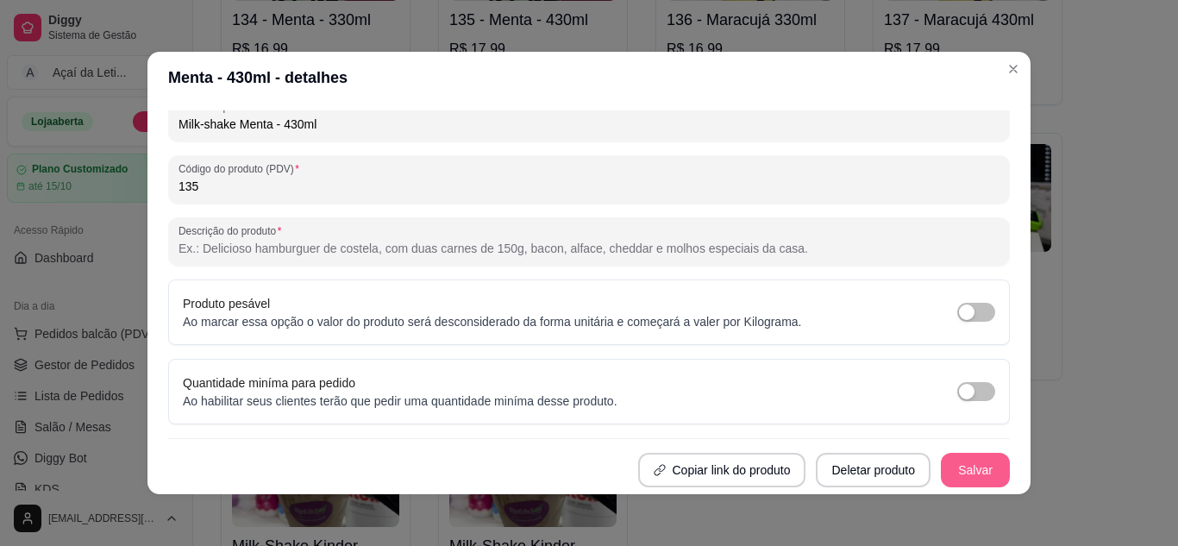
click at [953, 464] on button "Salvar" at bounding box center [975, 470] width 69 height 34
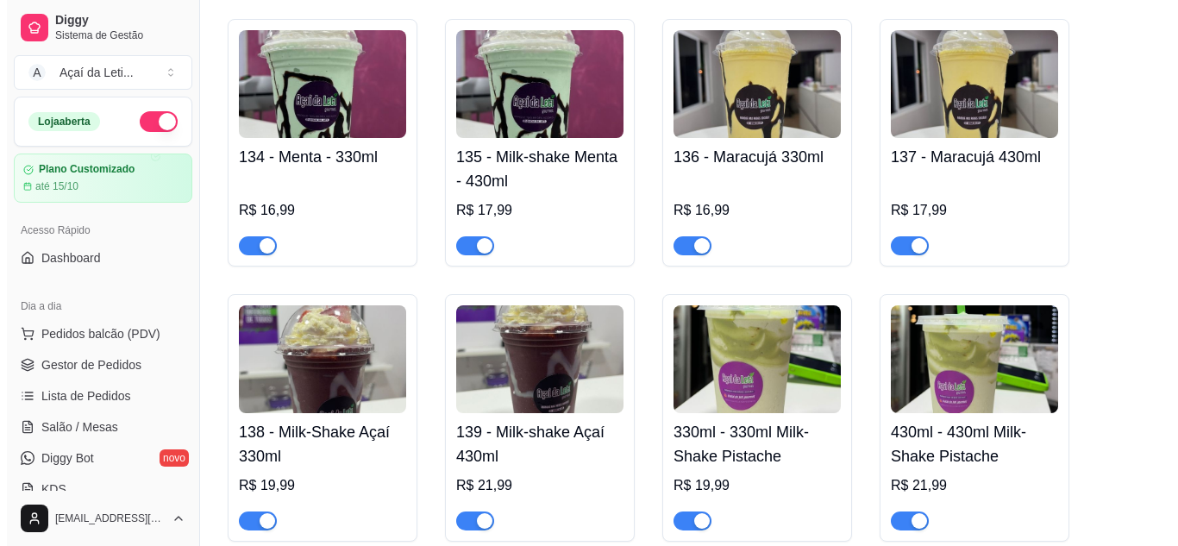
scroll to position [4729, 0]
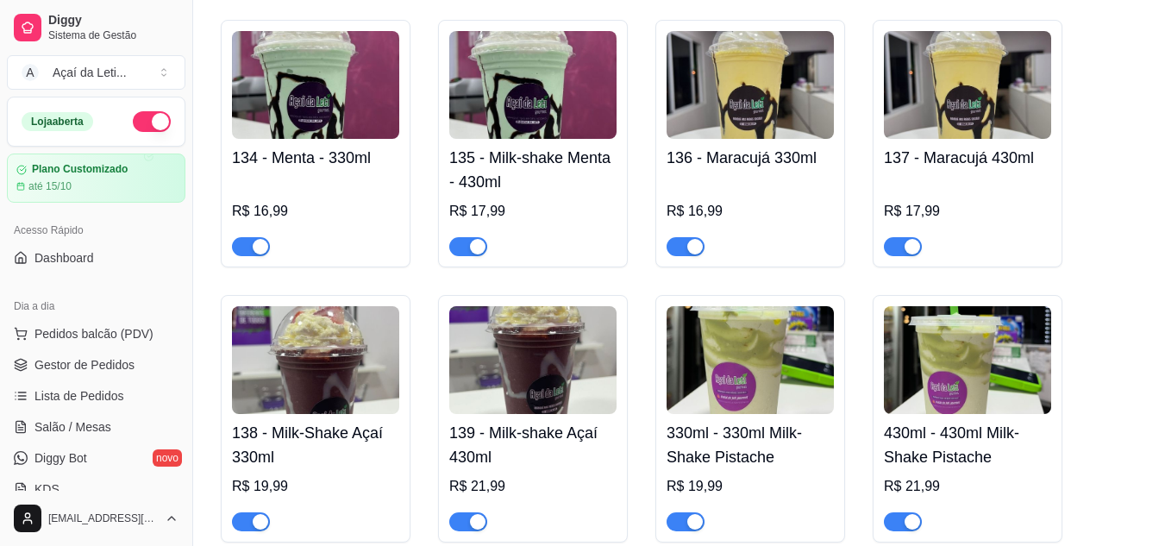
click at [304, 114] on img at bounding box center [315, 85] width 167 height 108
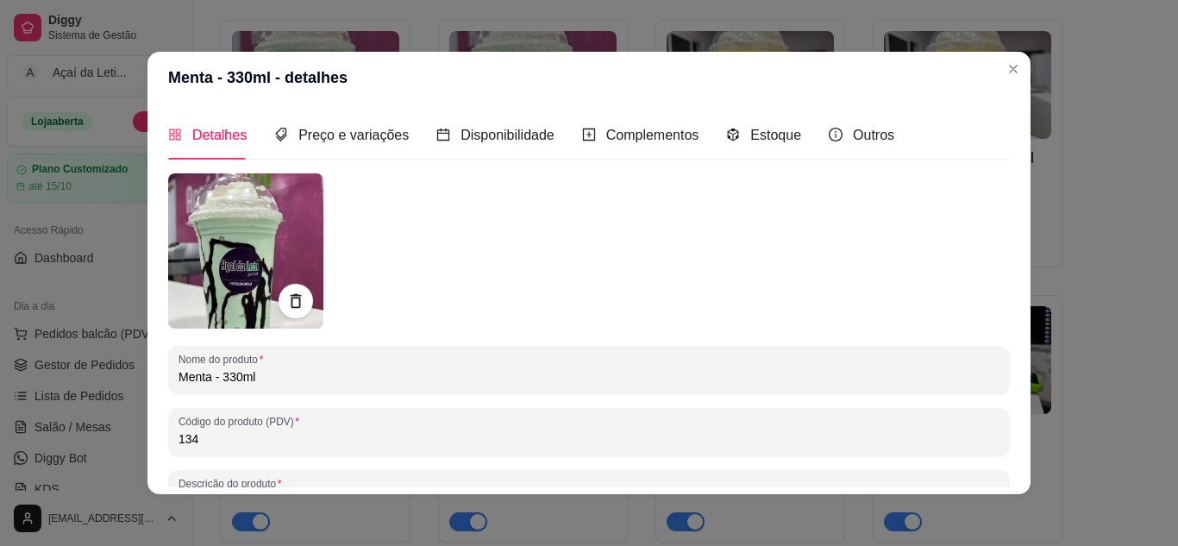
click at [179, 375] on input "Menta - 330ml" at bounding box center [589, 376] width 821 height 17
click at [179, 376] on input "Menta - 330ml" at bounding box center [589, 376] width 821 height 17
paste input "Milk-shake"
type input "Milk-shake Menta - 330ml"
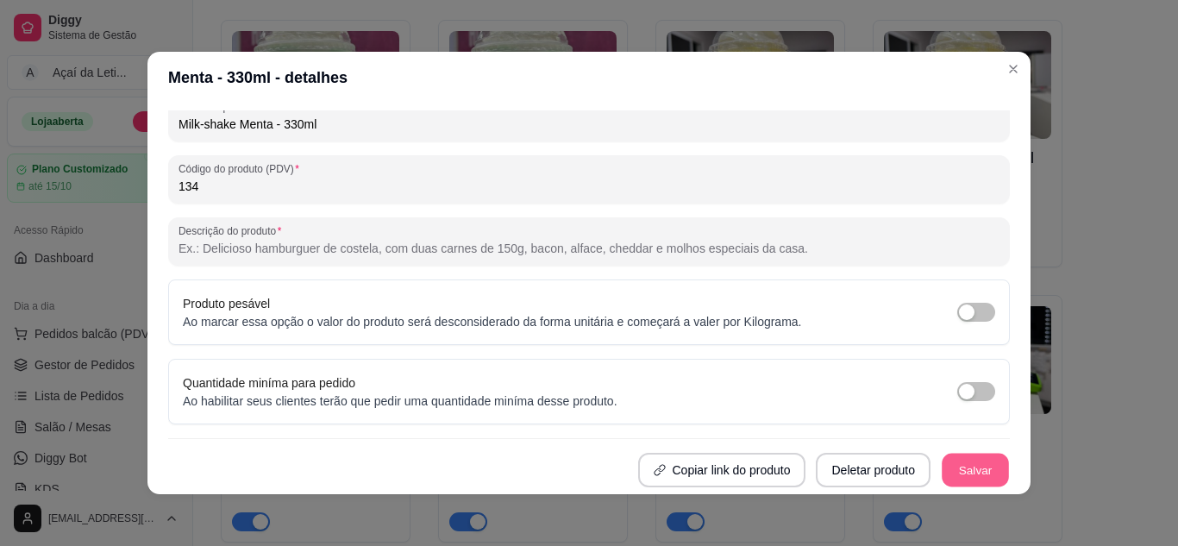
click at [956, 476] on button "Salvar" at bounding box center [975, 471] width 67 height 34
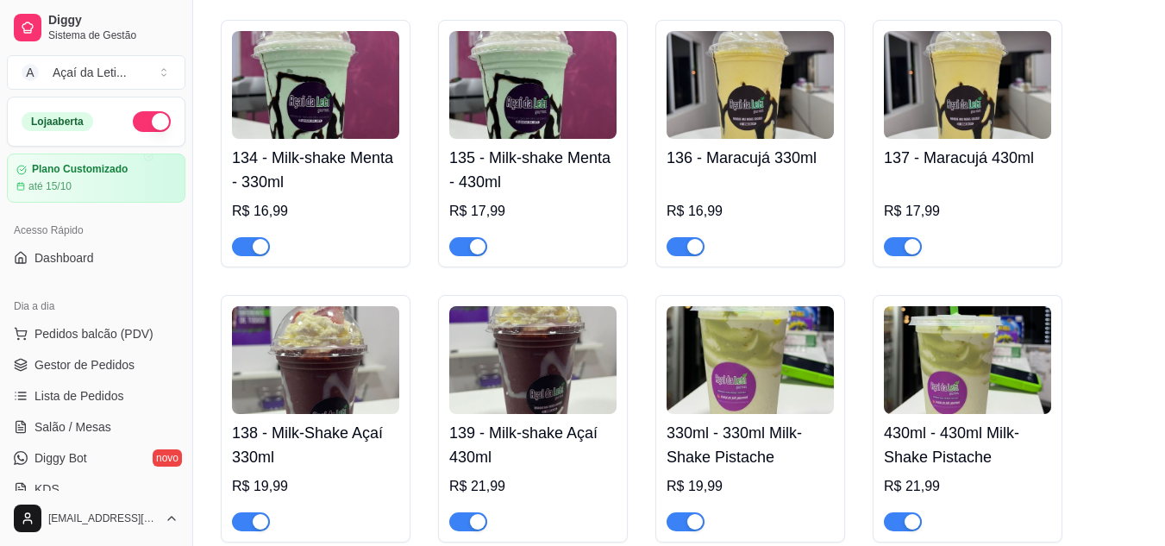
click at [725, 134] on img at bounding box center [750, 85] width 167 height 108
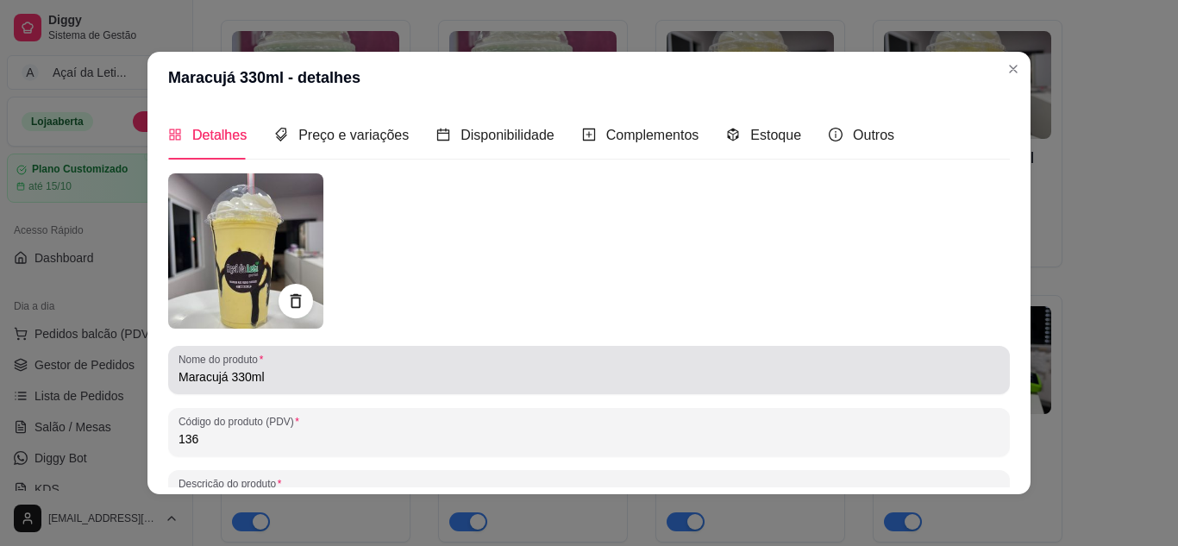
click at [180, 390] on div "Nome do produto Maracujá 330ml" at bounding box center [589, 370] width 842 height 48
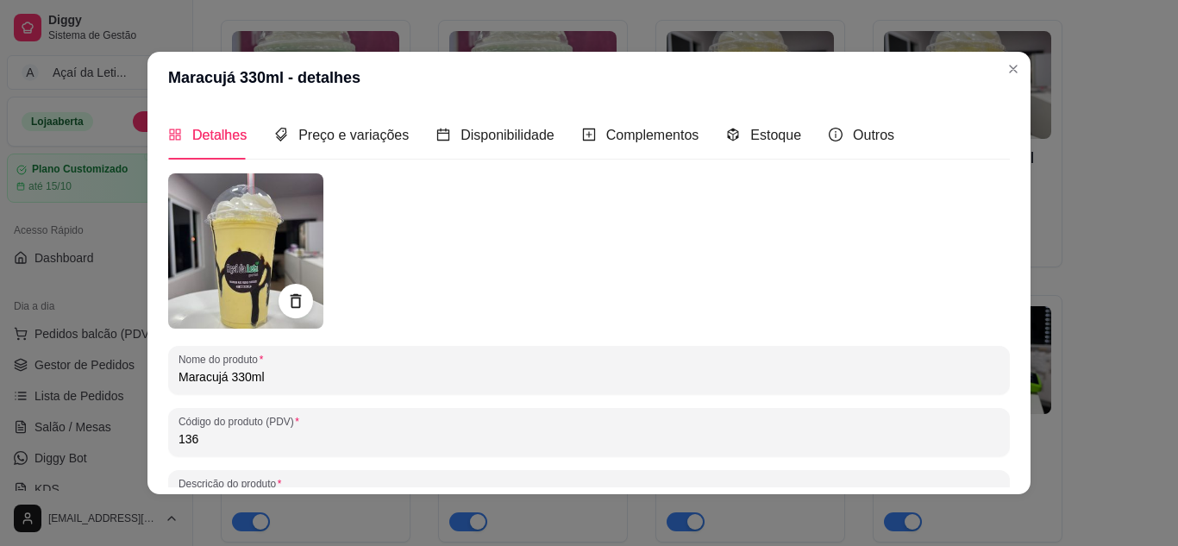
click at [179, 385] on input "Maracujá 330ml" at bounding box center [589, 376] width 821 height 17
paste input "Milk-shake"
type input "Milk-shake Maracujá 330ml"
click at [1005, 435] on div "Detalhes Preço e variações Disponibilidade Complementos Estoque Outros Nome do …" at bounding box center [588, 298] width 883 height 391
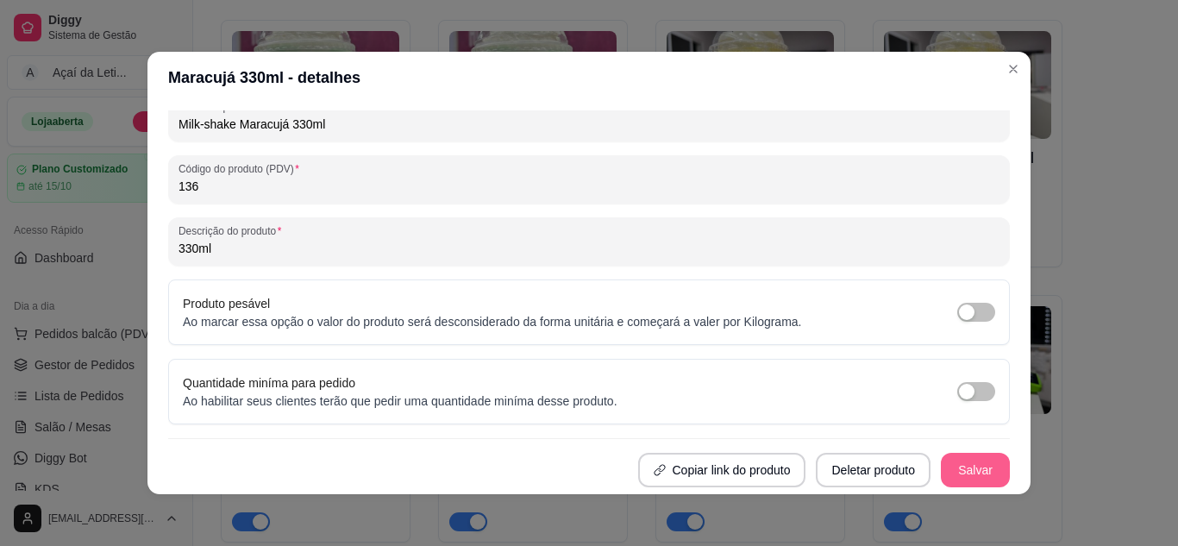
click at [981, 476] on button "Salvar" at bounding box center [975, 470] width 69 height 34
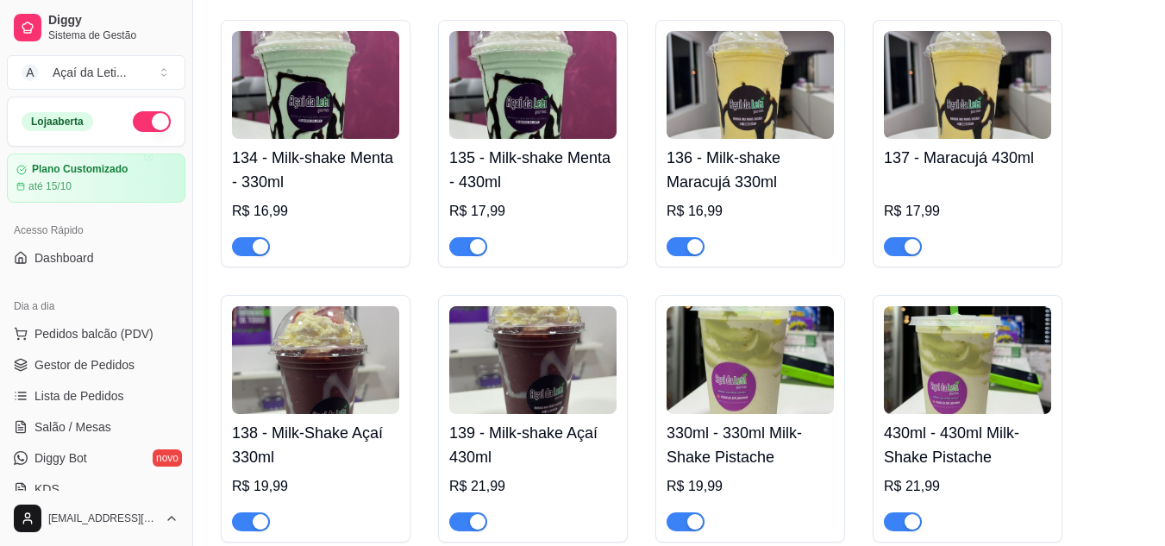
click at [937, 128] on img at bounding box center [967, 85] width 167 height 108
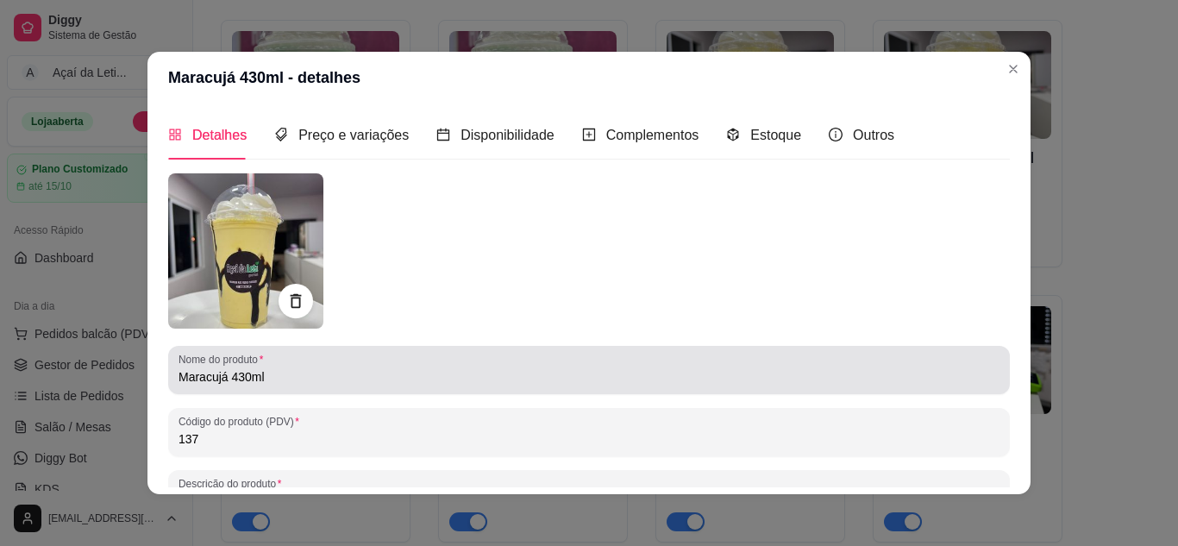
click at [170, 375] on div "Nome do produto Maracujá 430ml" at bounding box center [589, 370] width 842 height 48
click at [179, 378] on input "Maracujá 430ml" at bounding box center [589, 376] width 821 height 17
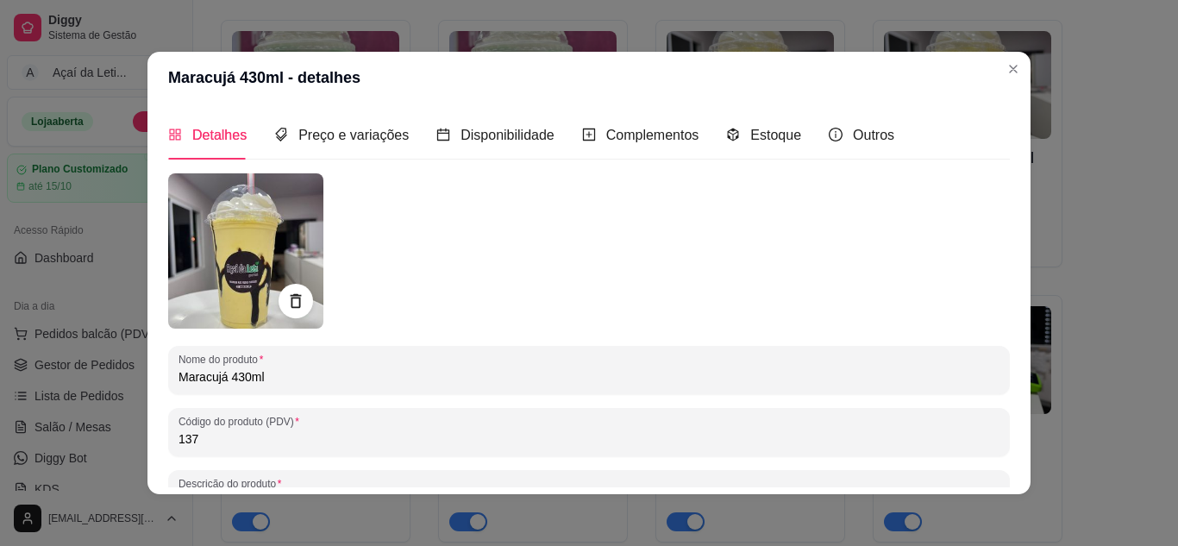
paste input "Milk-shake"
type input "Milk-shake Maracujá 430ml"
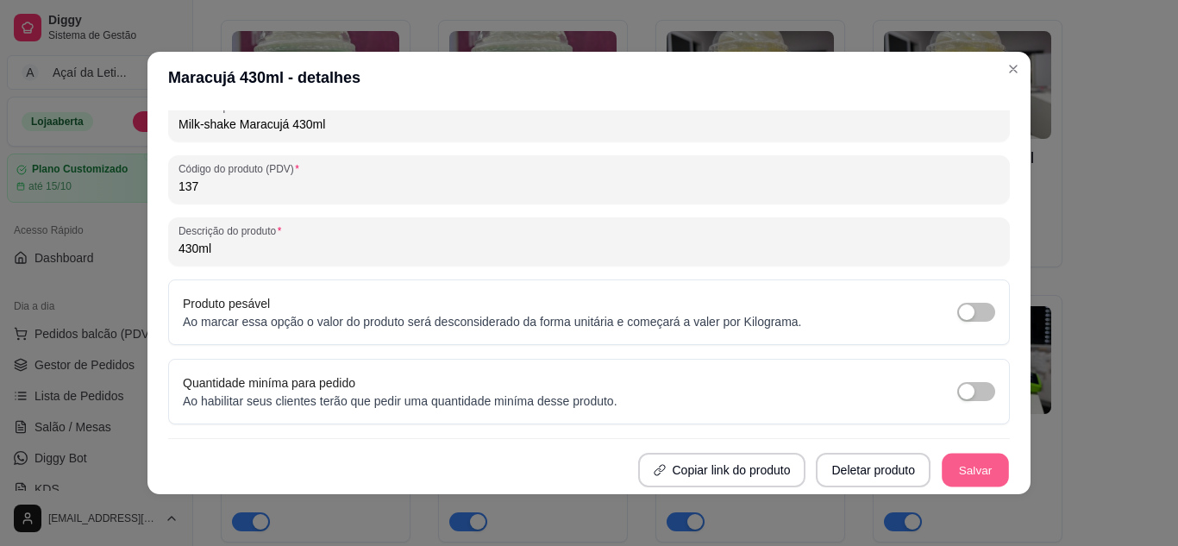
click at [982, 466] on button "Salvar" at bounding box center [975, 471] width 67 height 34
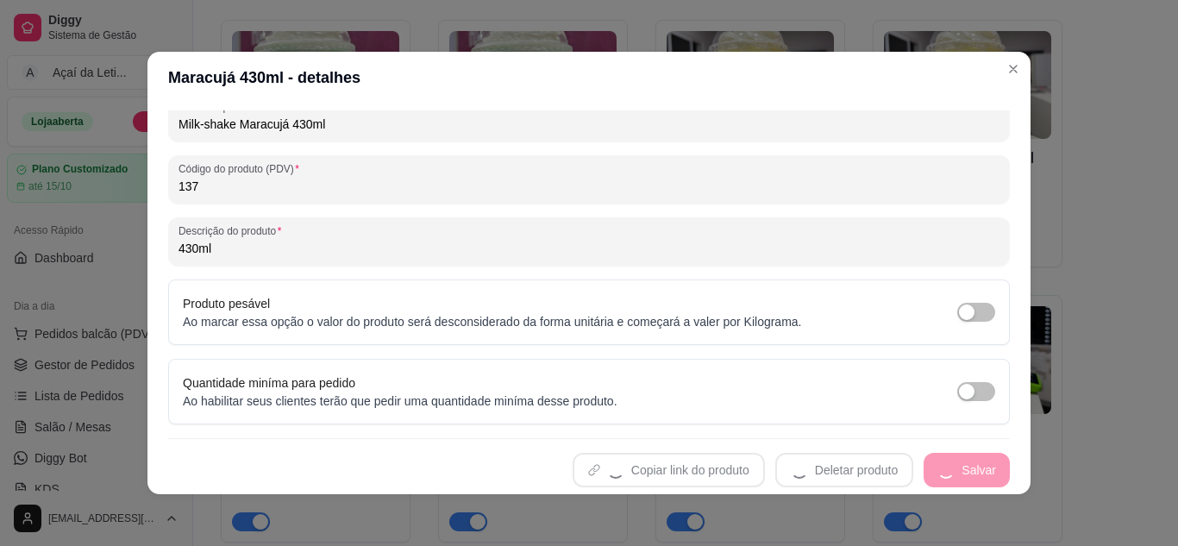
click at [990, 69] on header "Maracujá 430ml - detalhes" at bounding box center [588, 78] width 883 height 52
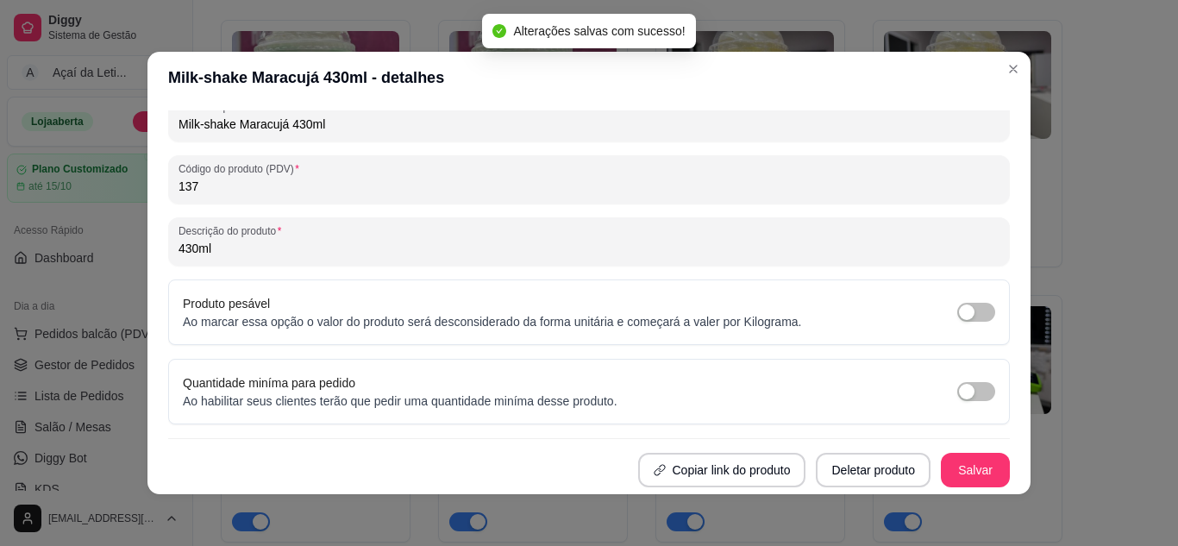
click at [1022, 76] on header "Milk-shake Maracujá 430ml - detalhes" at bounding box center [588, 78] width 883 height 52
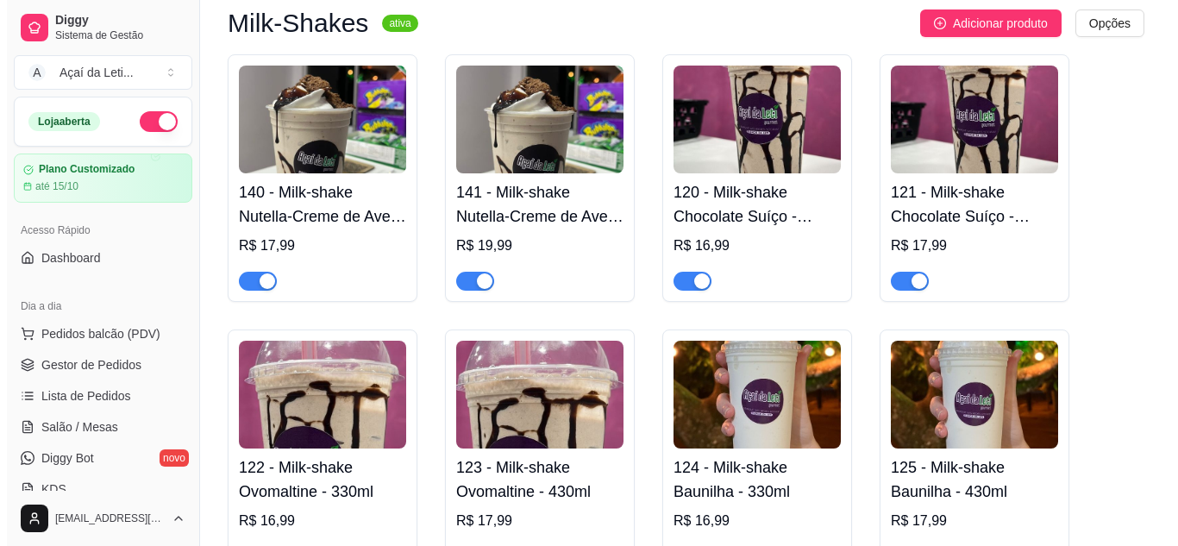
scroll to position [3497, 0]
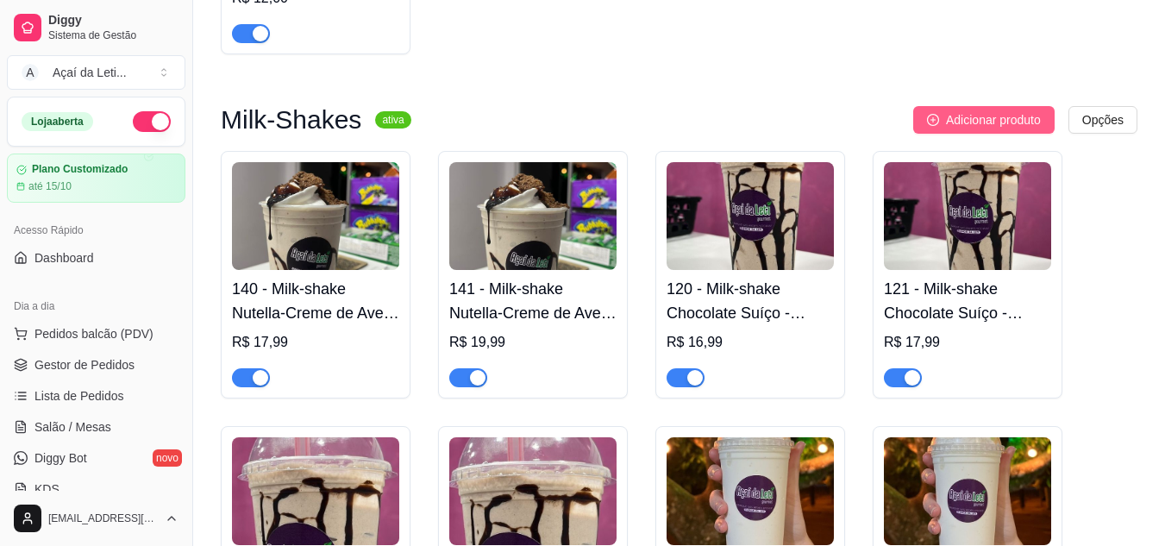
click at [1019, 119] on span "Adicionar produto" at bounding box center [993, 119] width 95 height 19
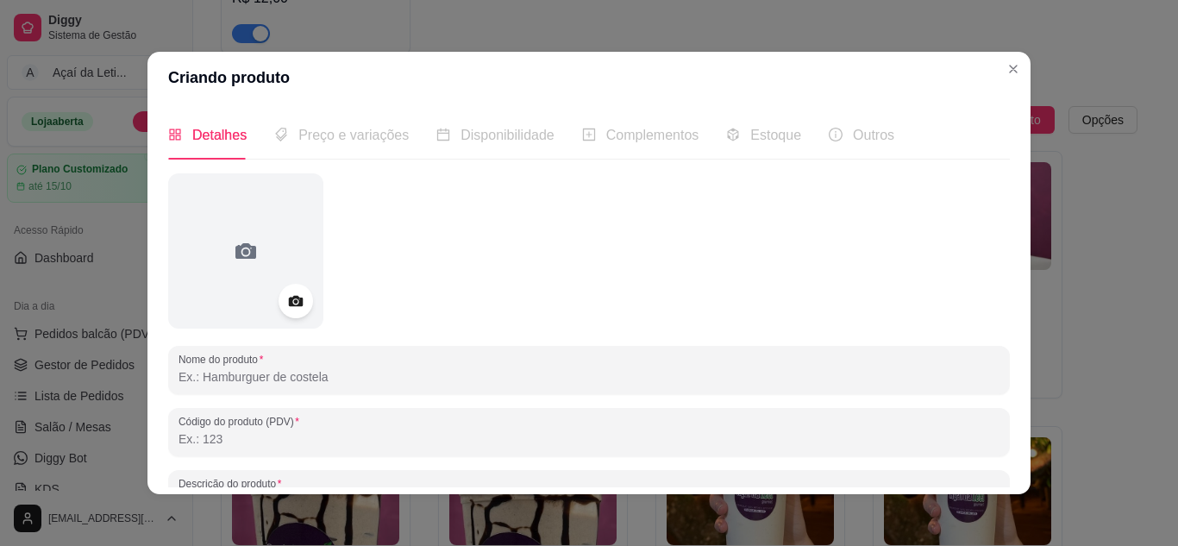
click at [243, 378] on input "Nome do produto" at bounding box center [589, 376] width 821 height 17
type input "M"
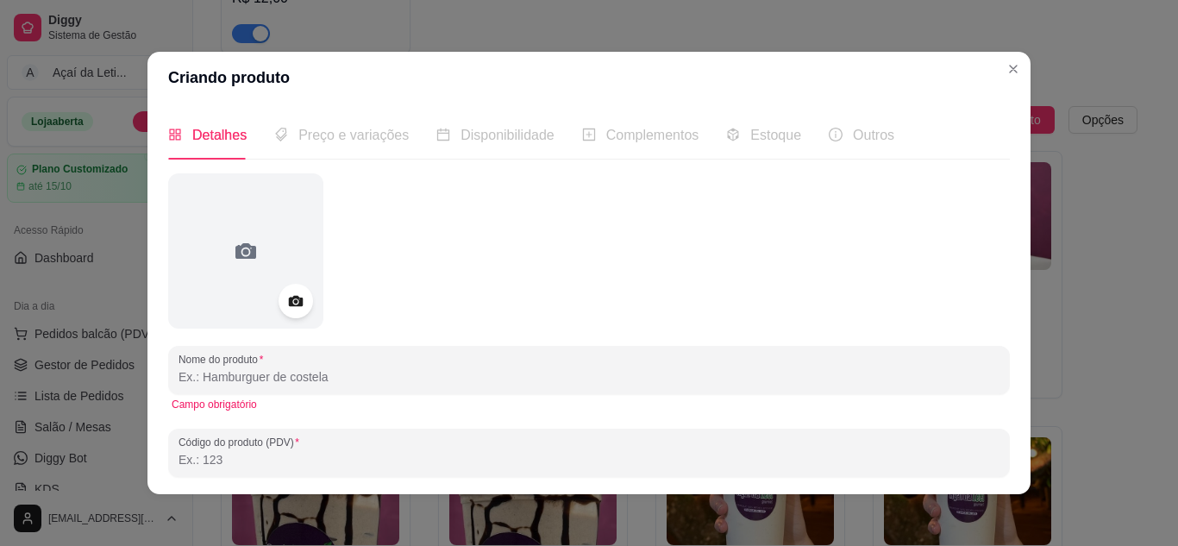
paste input "Milk-shake"
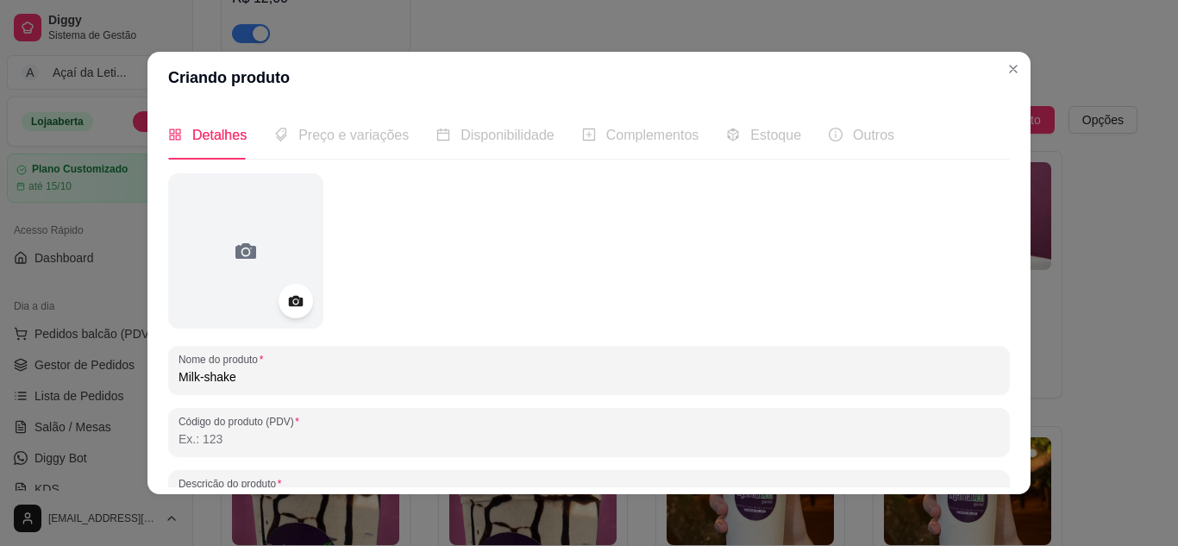
click at [243, 378] on input "Milk-shake" at bounding box center [589, 376] width 821 height 17
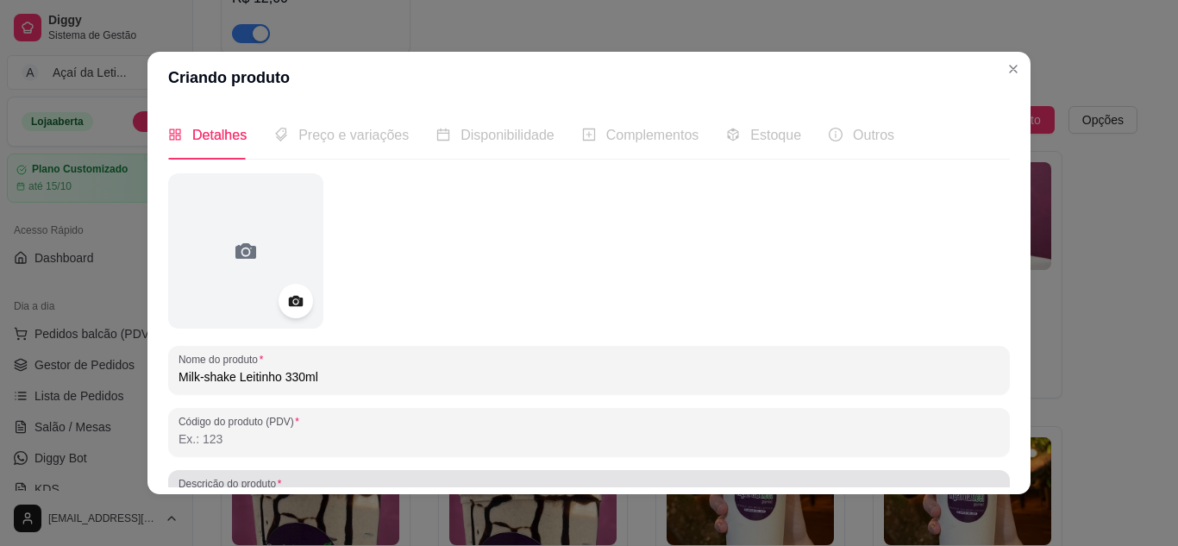
type input "Milk-shake Leitinho 330ml"
click at [288, 473] on div "Descrição do produto" at bounding box center [589, 494] width 842 height 48
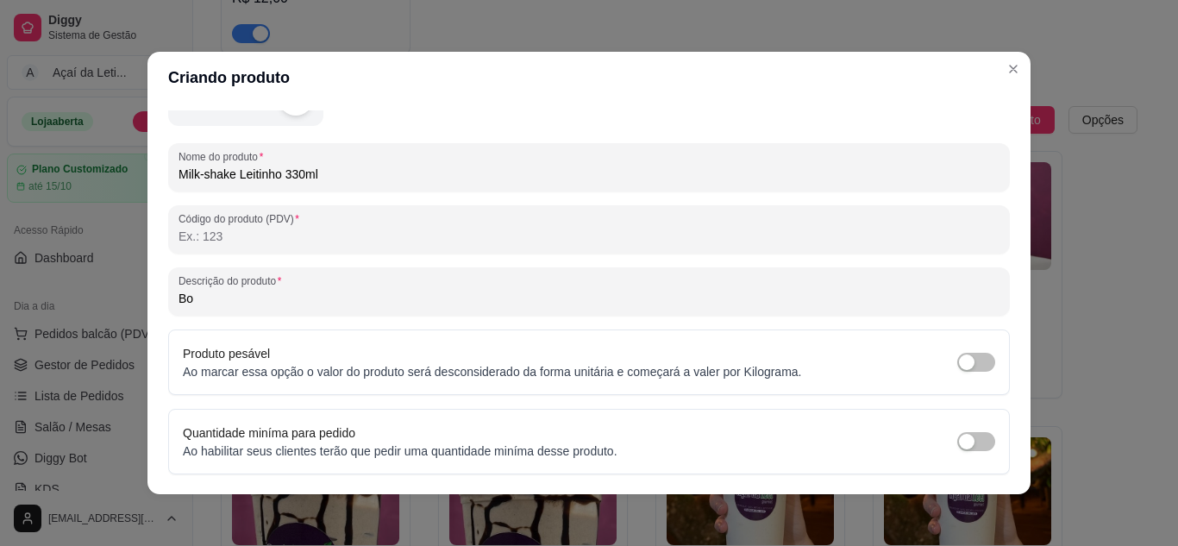
type input "B"
click at [293, 299] on input "Com Borda no copo" at bounding box center [589, 298] width 821 height 17
type input "C"
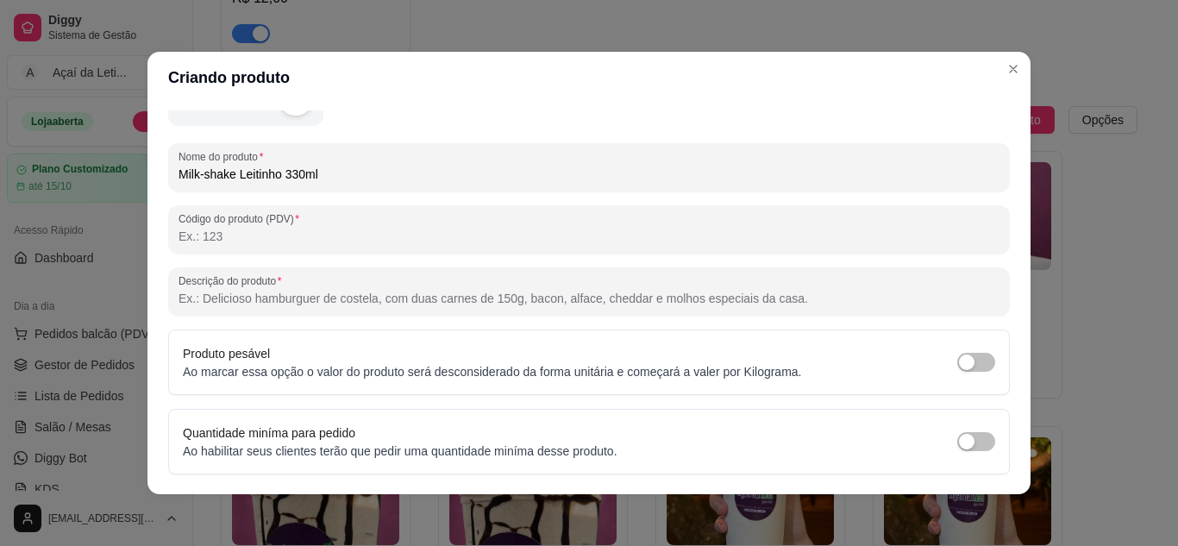
scroll to position [253, 0]
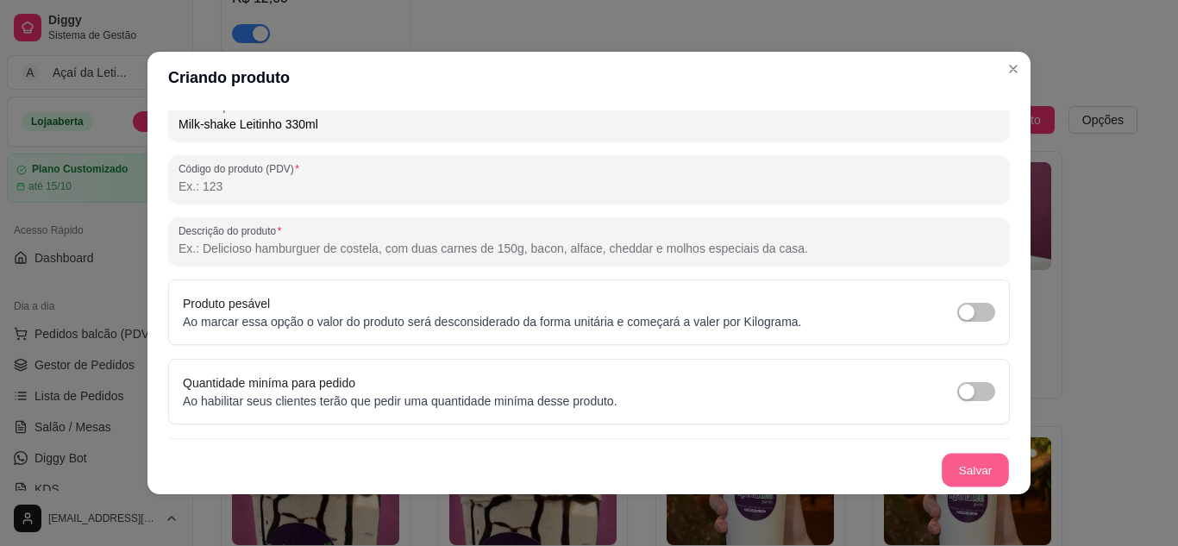
click at [980, 456] on button "Salvar" at bounding box center [975, 471] width 67 height 34
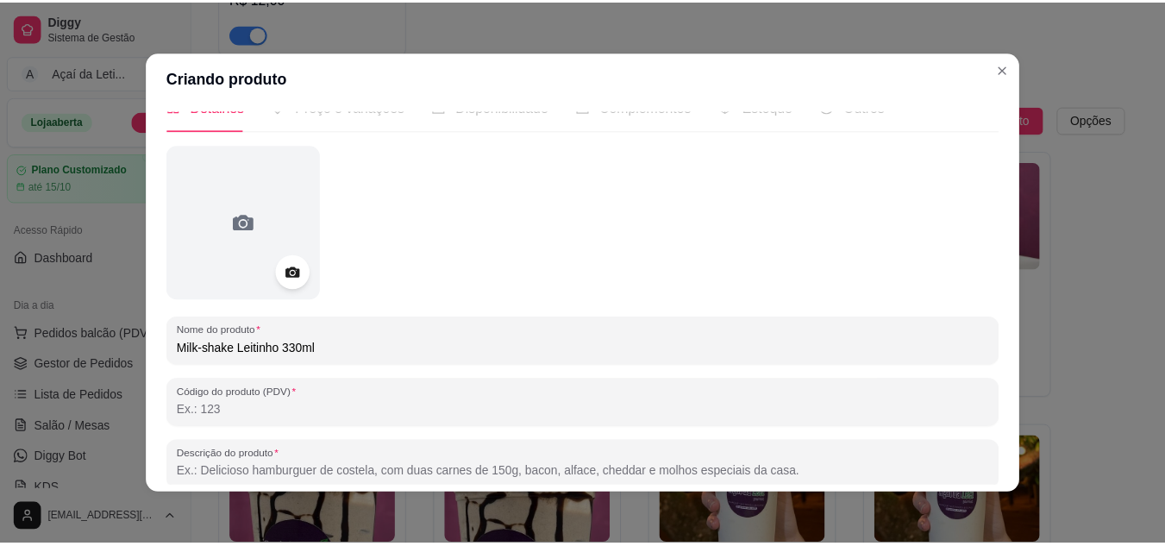
scroll to position [0, 0]
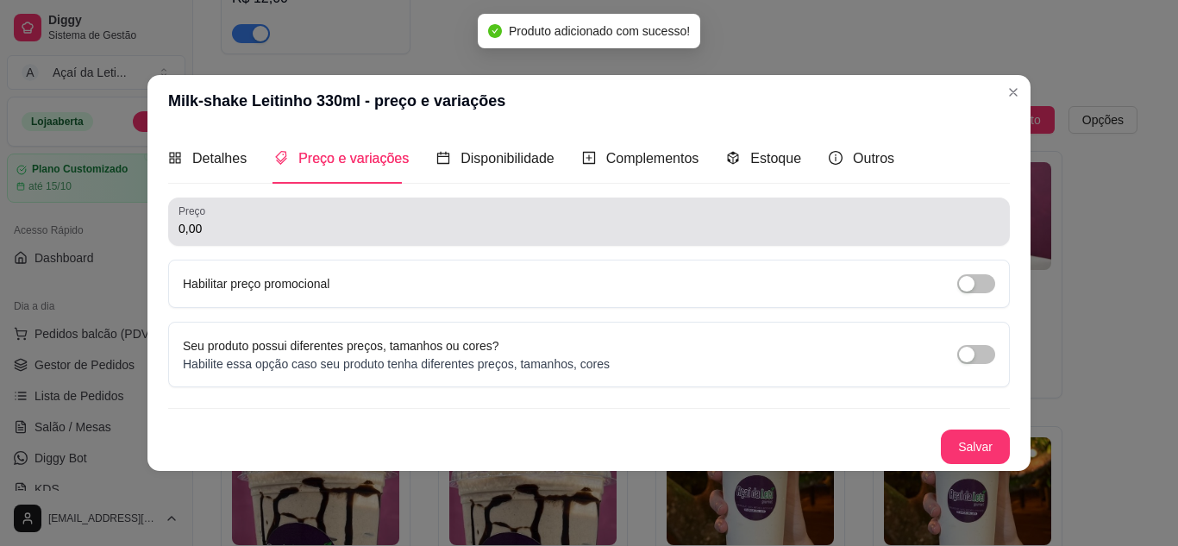
click at [292, 230] on input "0,00" at bounding box center [589, 228] width 821 height 17
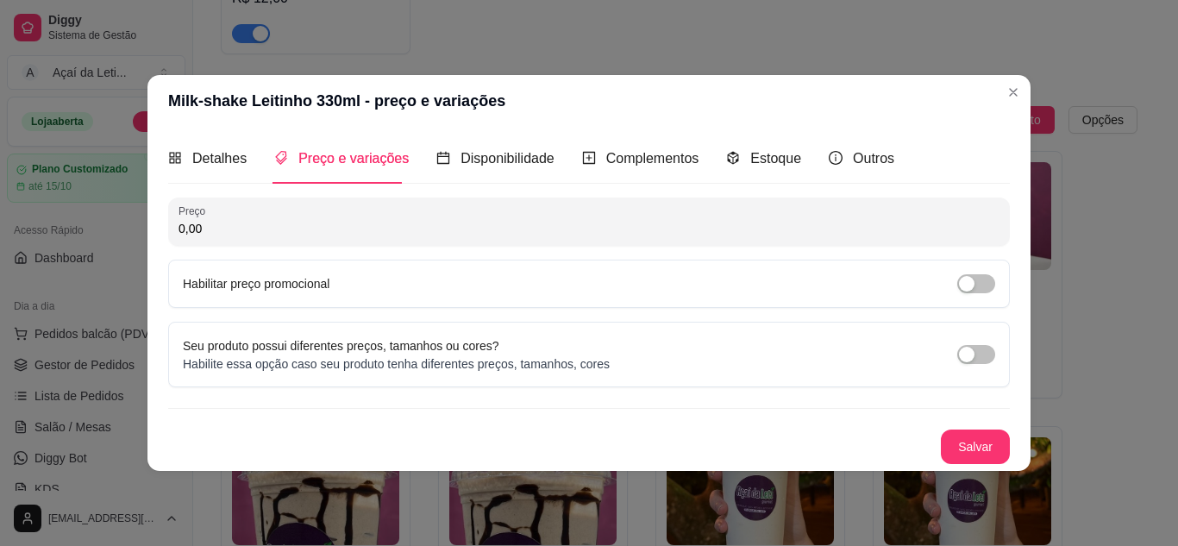
click at [292, 230] on input "0,00" at bounding box center [589, 228] width 821 height 17
type input "22,00"
click at [983, 448] on button "Salvar" at bounding box center [975, 447] width 67 height 34
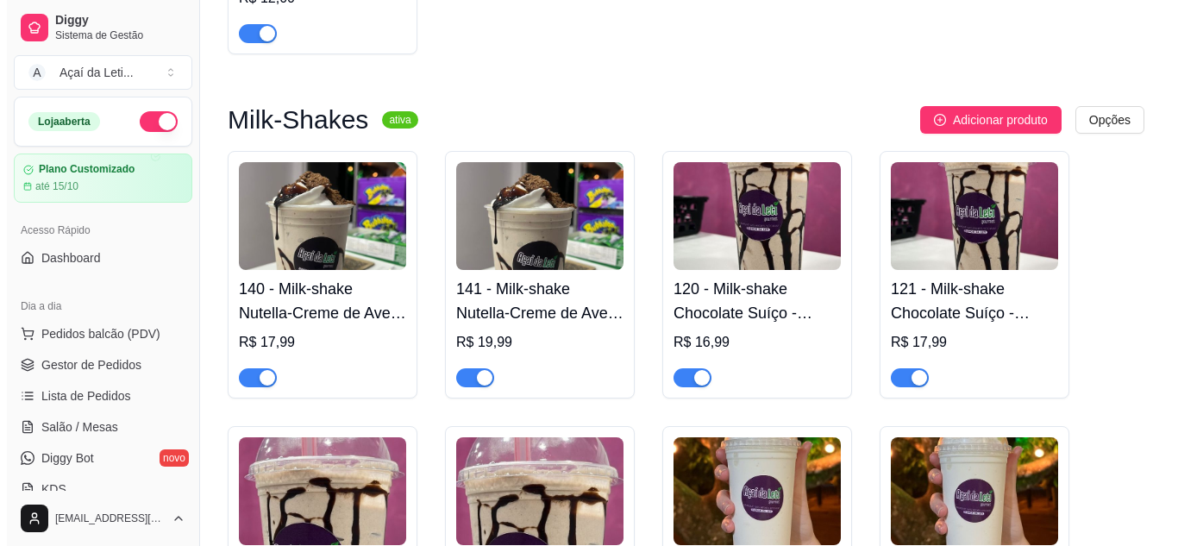
scroll to position [3348, 0]
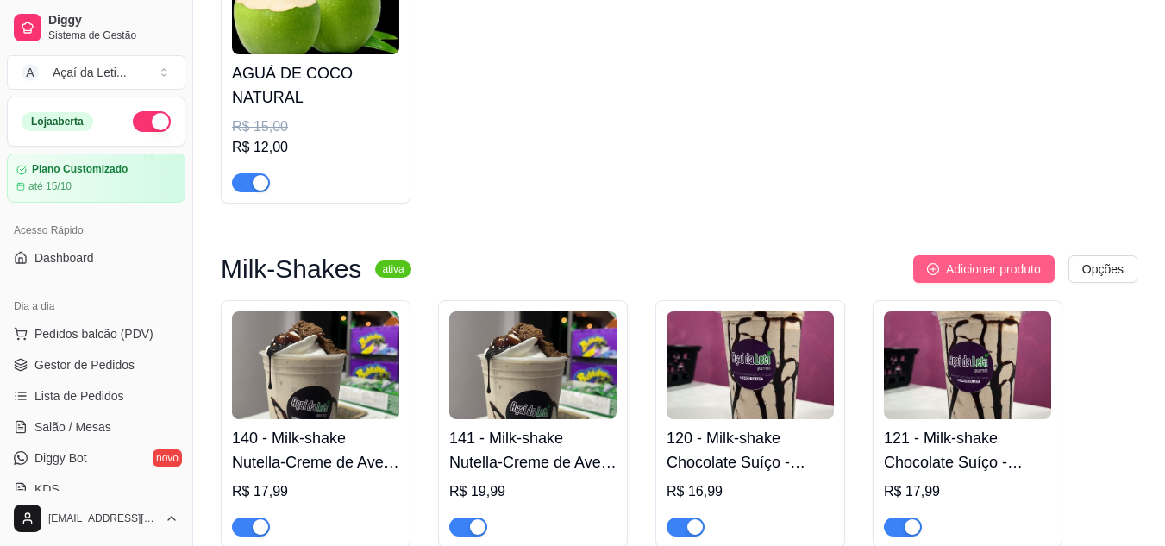
click at [963, 268] on span "Adicionar produto" at bounding box center [993, 269] width 95 height 19
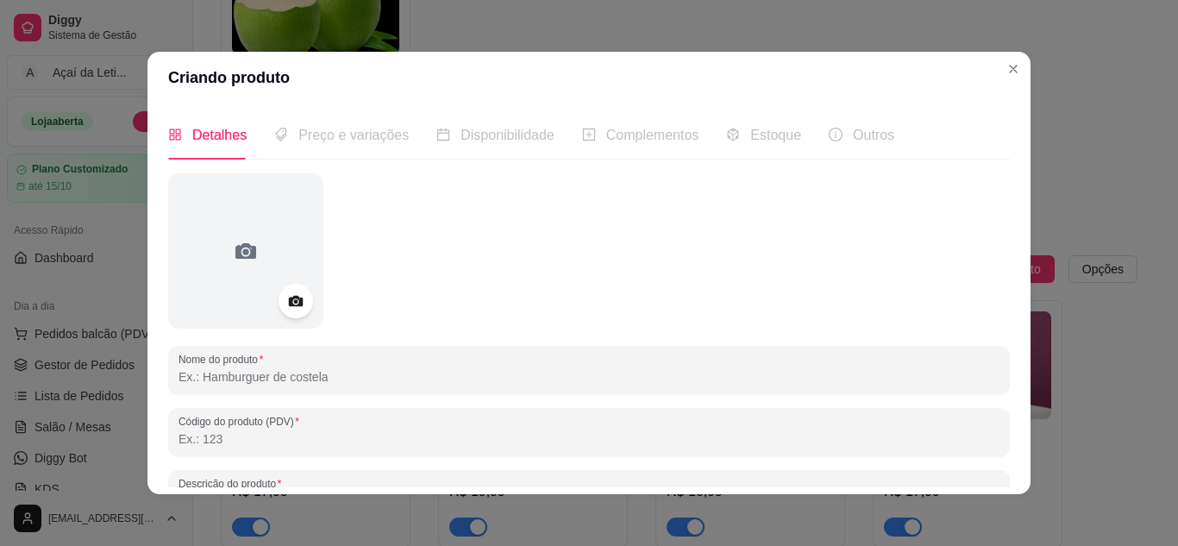
click at [394, 375] on input "Nome do produto" at bounding box center [589, 376] width 821 height 17
paste input "Milk-shake"
type input "Milk-shake Leitinho 430ml"
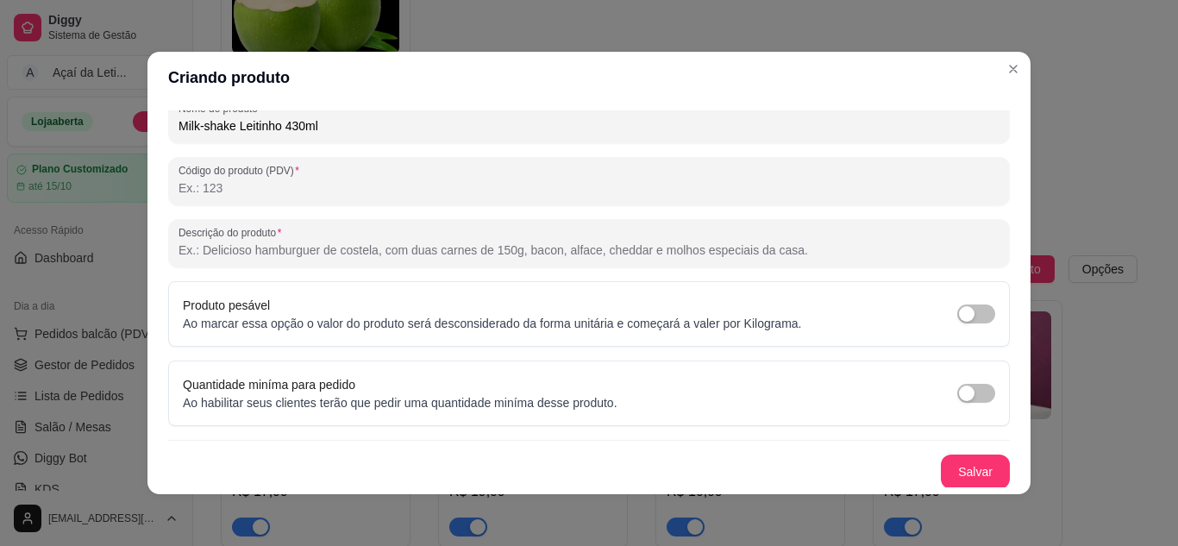
scroll to position [253, 0]
click at [970, 470] on button "Salvar" at bounding box center [975, 470] width 69 height 34
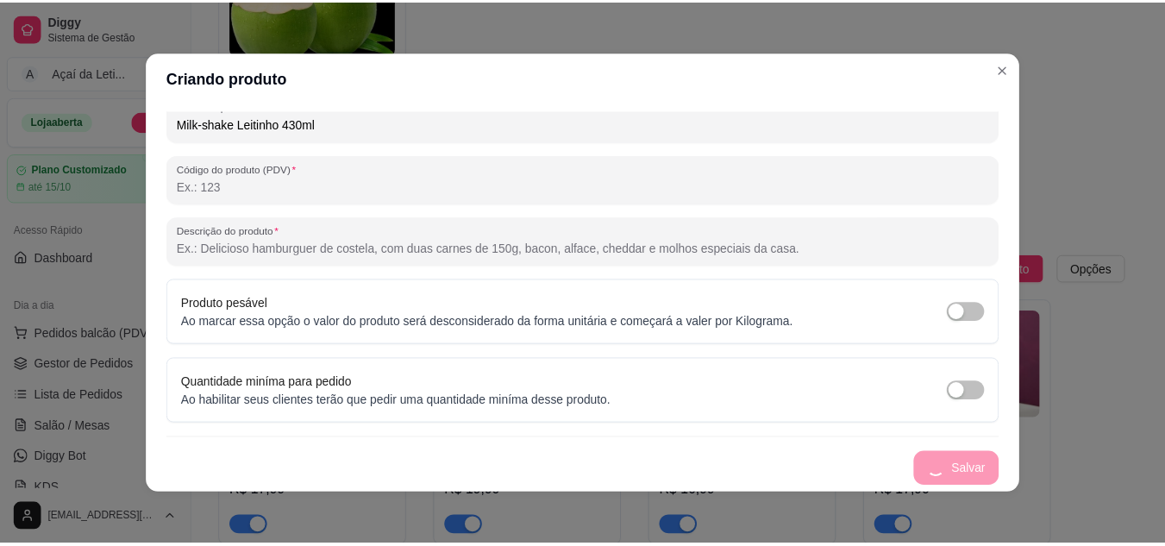
scroll to position [0, 0]
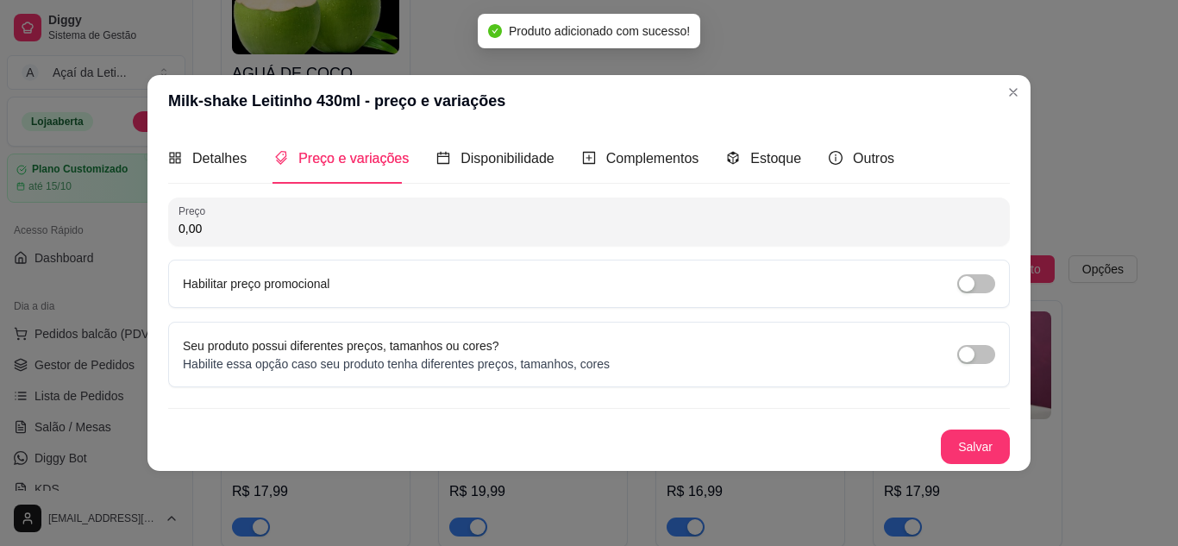
click at [261, 233] on input "0,00" at bounding box center [589, 228] width 821 height 17
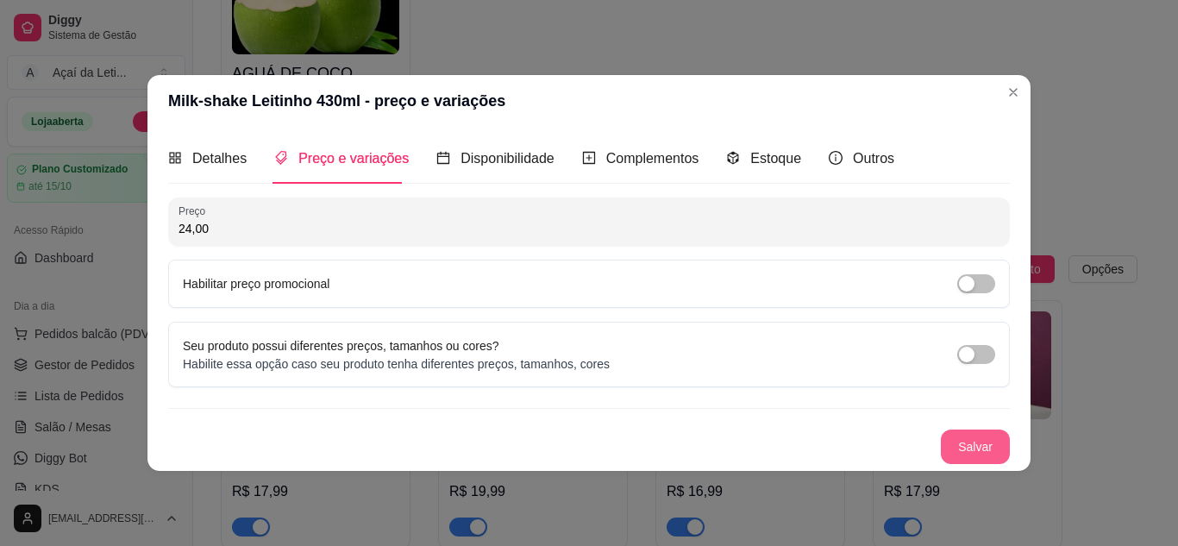
type input "24,00"
click at [974, 442] on button "Salvar" at bounding box center [975, 447] width 67 height 34
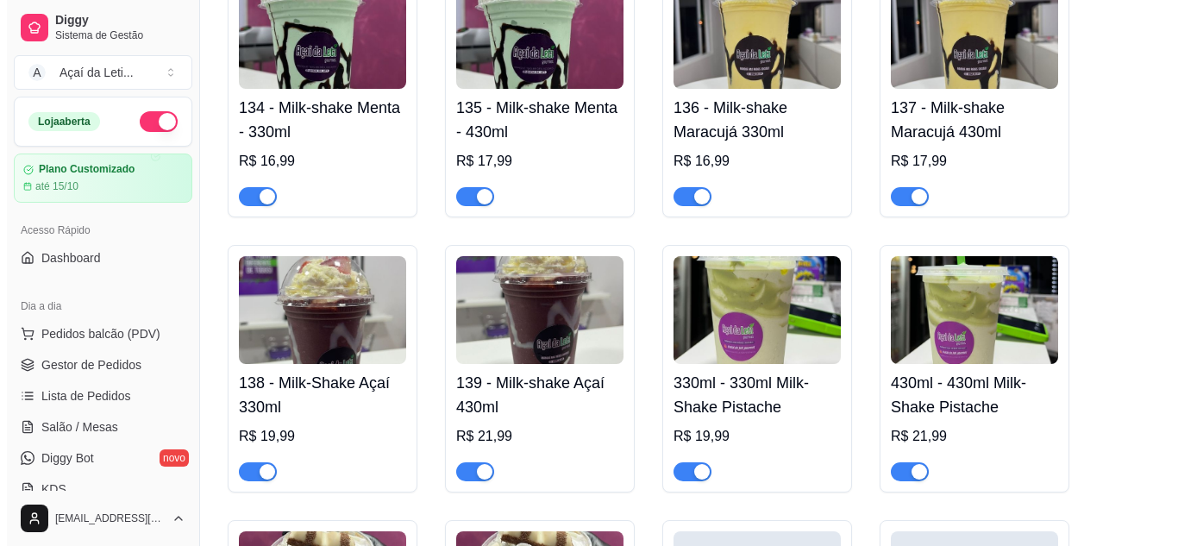
scroll to position [5256, 0]
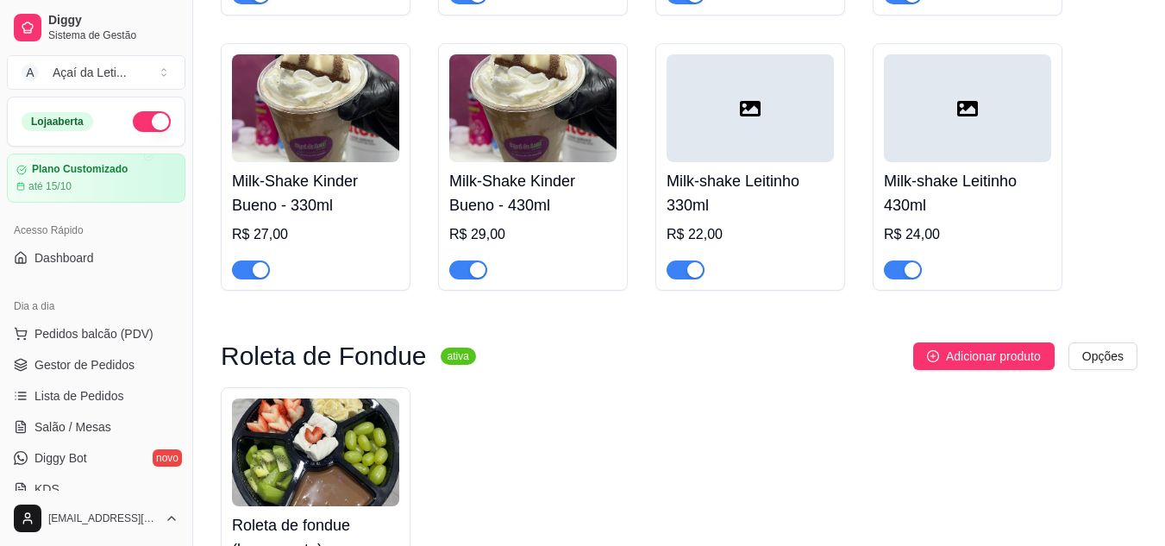
click at [739, 141] on div at bounding box center [750, 108] width 167 height 108
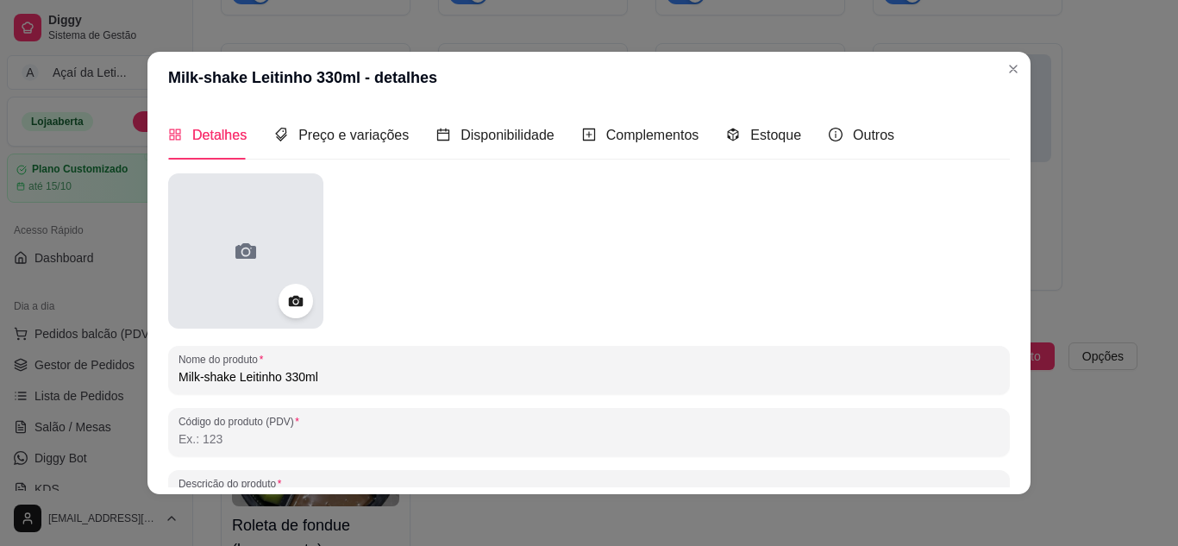
click at [272, 243] on div at bounding box center [245, 250] width 155 height 155
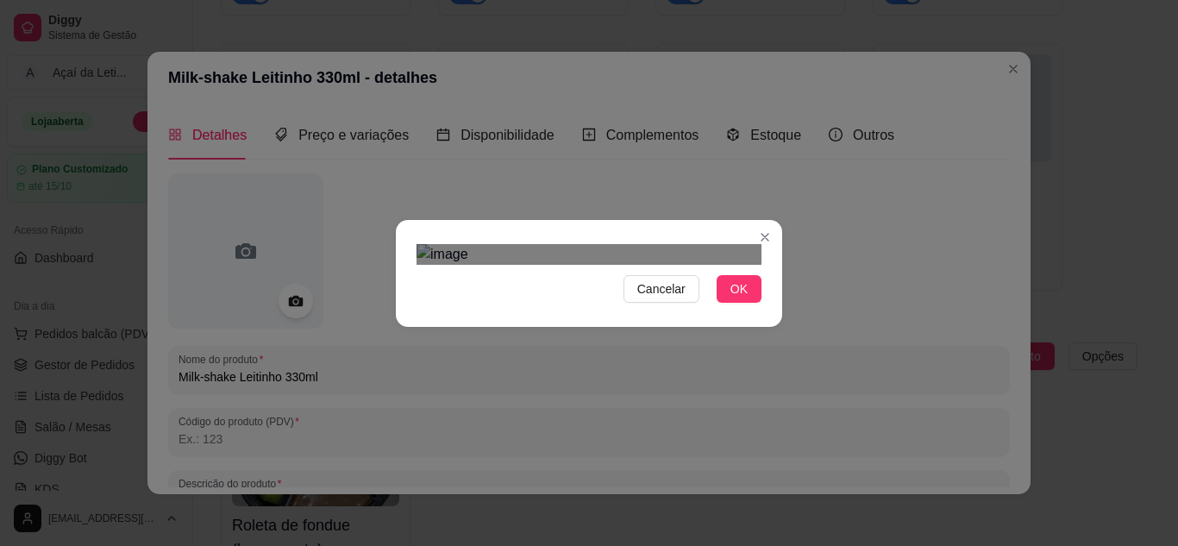
click at [609, 419] on div "Use the arrow keys to move the crop selection area" at bounding box center [600, 548] width 310 height 310
click at [446, 393] on div "Use the arrow keys to move the crop selection area" at bounding box center [601, 548] width 310 height 310
click at [640, 265] on img at bounding box center [589, 254] width 345 height 21
click at [787, 537] on div "Cancelar OK" at bounding box center [589, 273] width 1178 height 546
click at [519, 237] on div "Cancelar OK" at bounding box center [589, 273] width 1178 height 546
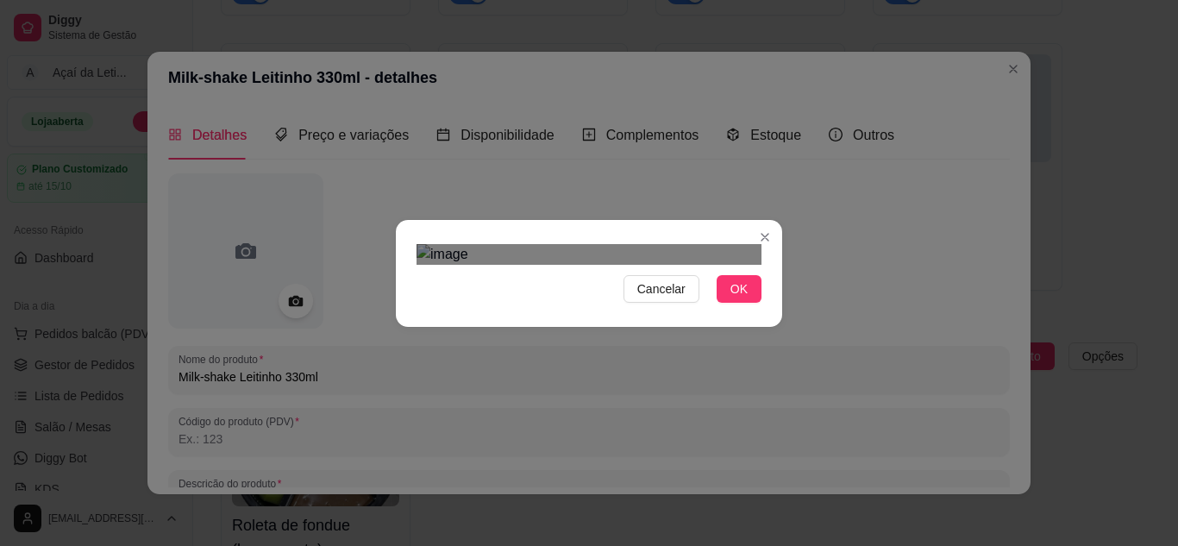
click at [740, 310] on div "Cancelar OK" at bounding box center [589, 273] width 386 height 72
click at [738, 298] on span "OK" at bounding box center [739, 288] width 17 height 19
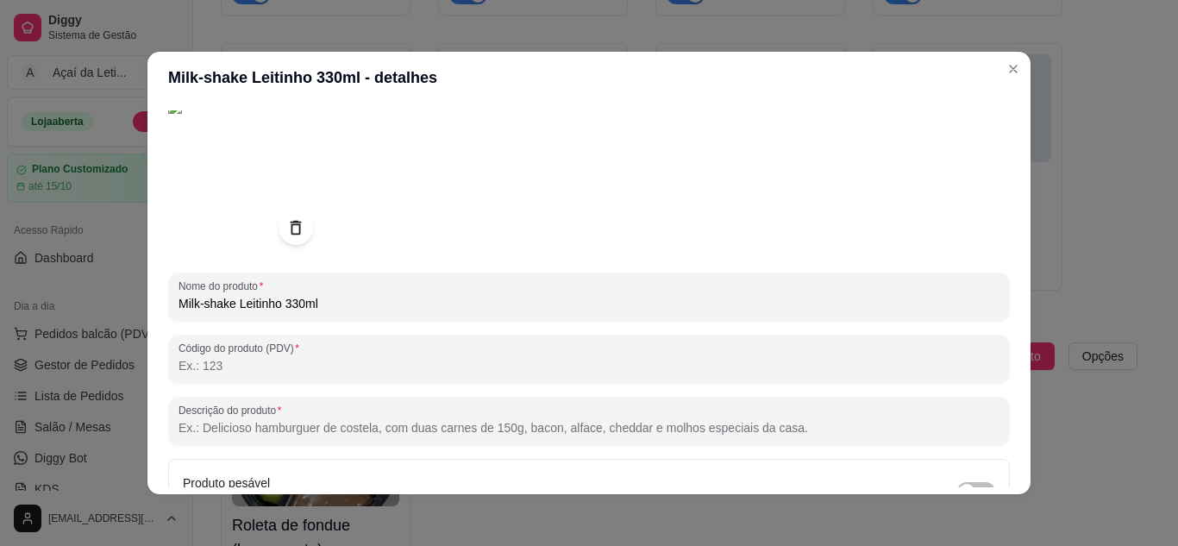
scroll to position [253, 0]
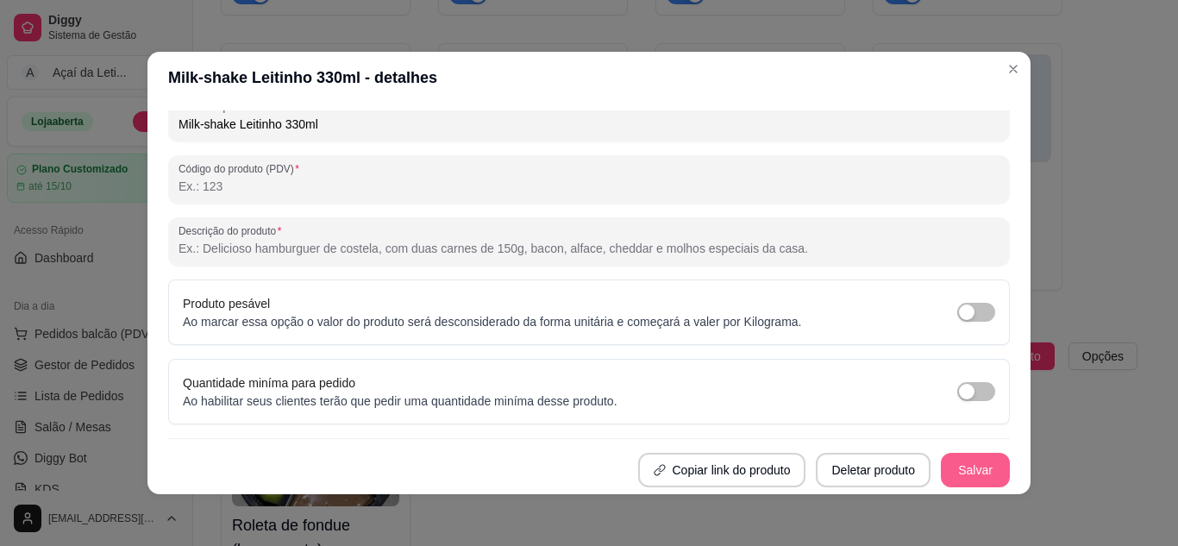
click at [970, 467] on button "Salvar" at bounding box center [975, 470] width 69 height 34
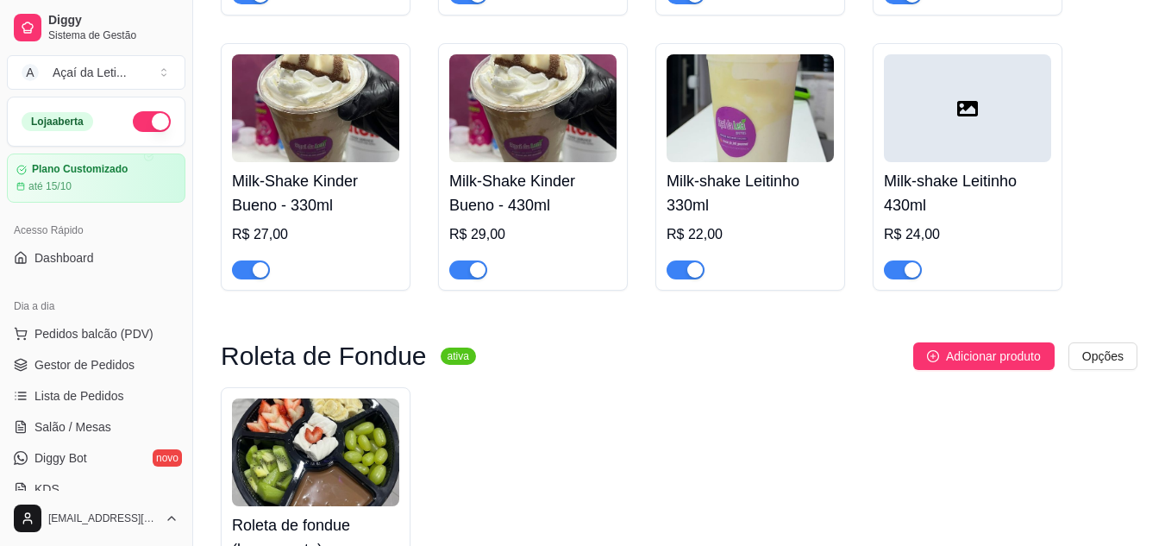
click at [970, 148] on div at bounding box center [967, 108] width 167 height 108
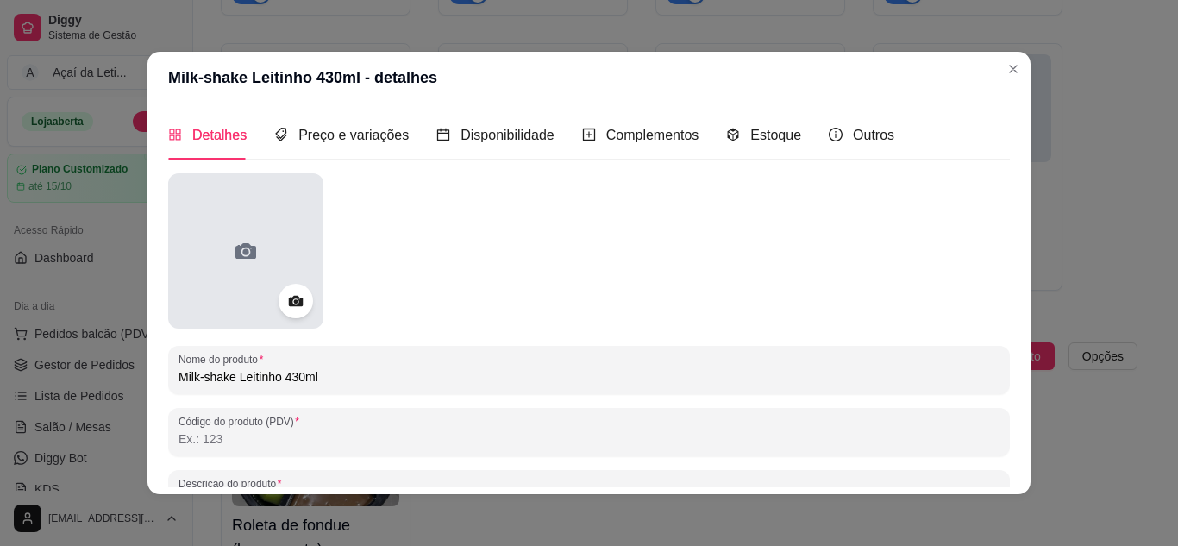
click at [253, 266] on div at bounding box center [245, 250] width 155 height 155
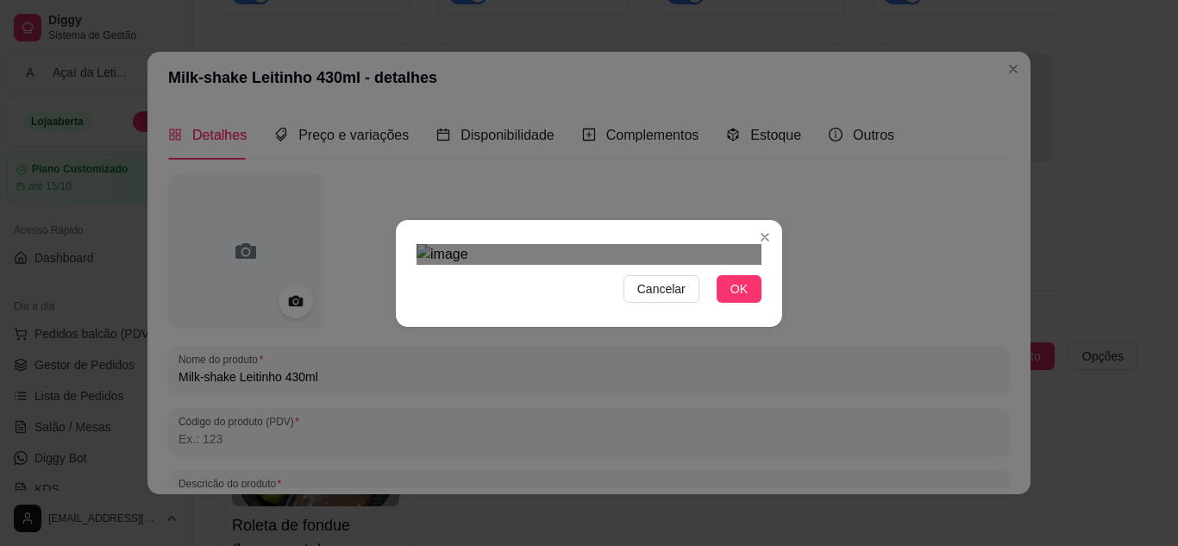
click at [623, 416] on div "Use the arrow keys to move the crop selection area" at bounding box center [598, 548] width 310 height 310
click at [480, 393] on div "Use the arrow keys to move the crop selection area" at bounding box center [606, 548] width 310 height 310
click at [739, 298] on span "OK" at bounding box center [739, 288] width 17 height 19
